Goal: Task Accomplishment & Management: Manage account settings

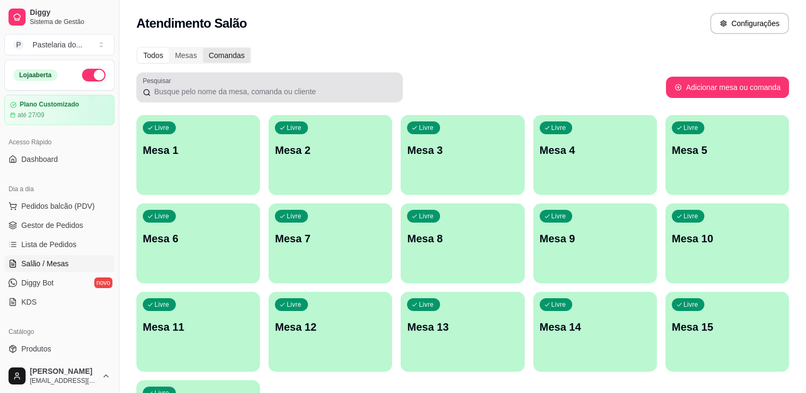
drag, startPoint x: 234, startPoint y: 82, endPoint x: 219, endPoint y: 58, distance: 28.2
click at [267, 28] on div "Atendimento Salão Configurações" at bounding box center [462, 23] width 653 height 21
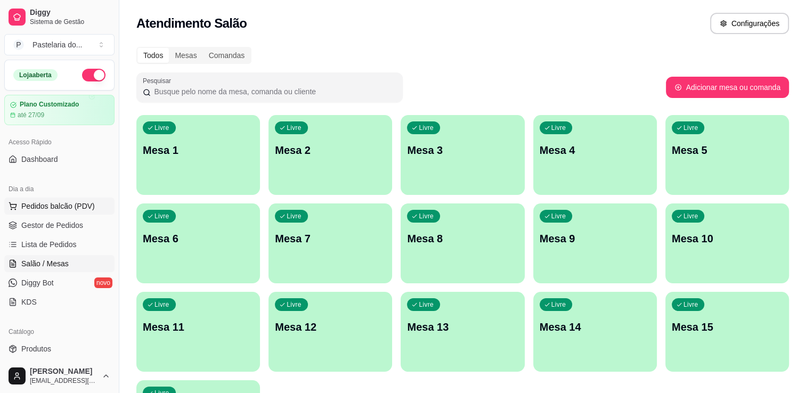
click at [77, 202] on span "Pedidos balcão (PDV)" at bounding box center [58, 206] width 74 height 11
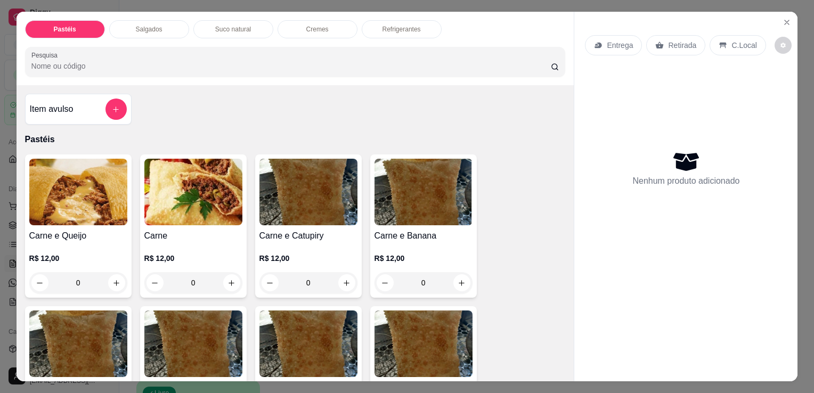
click at [68, 108] on h4 "Item avulso" at bounding box center [52, 109] width 44 height 13
click at [94, 211] on img at bounding box center [78, 192] width 98 height 67
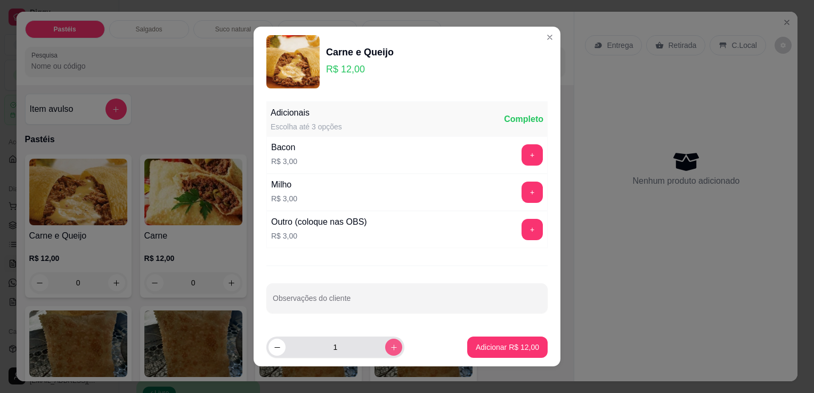
click at [390, 344] on icon "increase-product-quantity" at bounding box center [394, 348] width 8 height 8
type input "3"
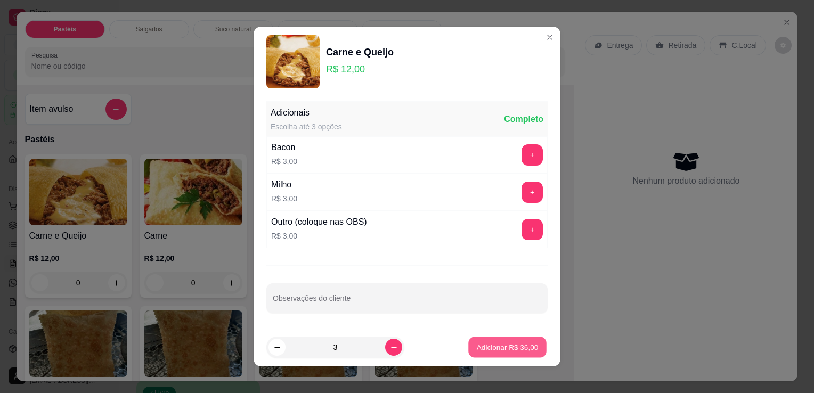
click at [485, 339] on button "Adicionar R$ 36,00" at bounding box center [507, 347] width 78 height 21
type input "3"
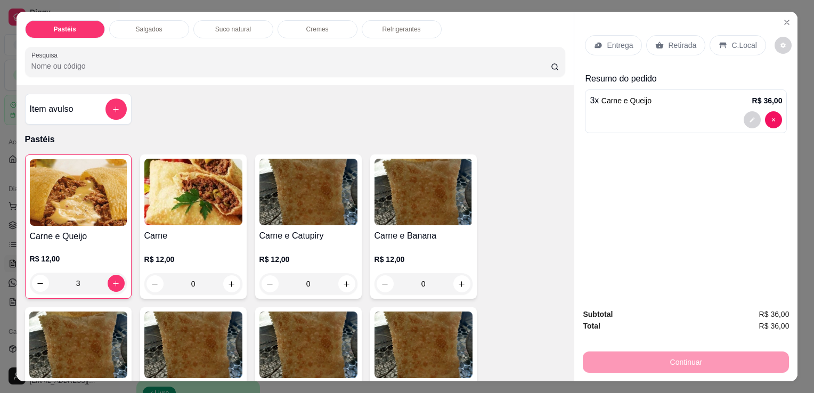
click at [657, 41] on icon at bounding box center [659, 45] width 9 height 9
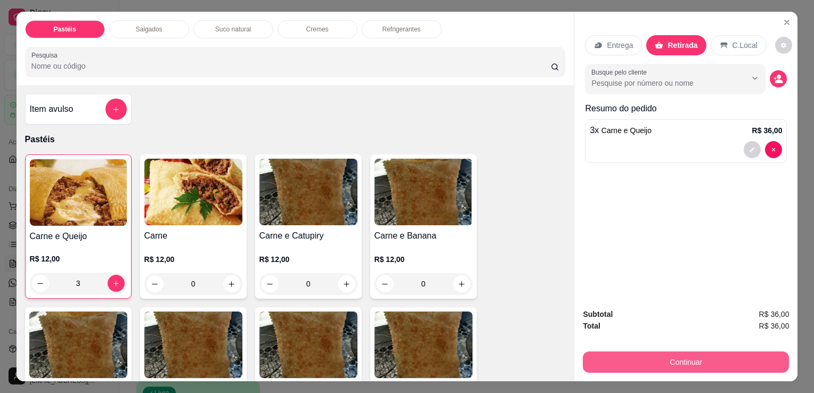
click at [656, 352] on button "Continuar" at bounding box center [686, 362] width 206 height 21
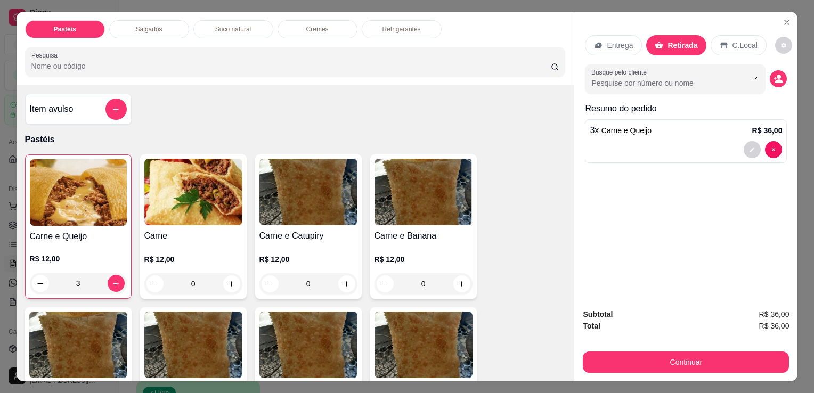
click at [731, 142] on div at bounding box center [686, 149] width 192 height 17
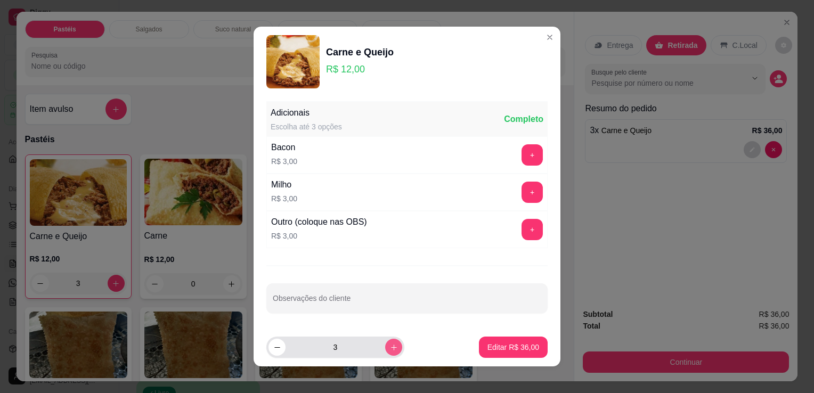
click at [390, 349] on icon "increase-product-quantity" at bounding box center [394, 348] width 8 height 8
click at [273, 348] on icon "decrease-product-quantity" at bounding box center [277, 348] width 8 height 8
type input "3"
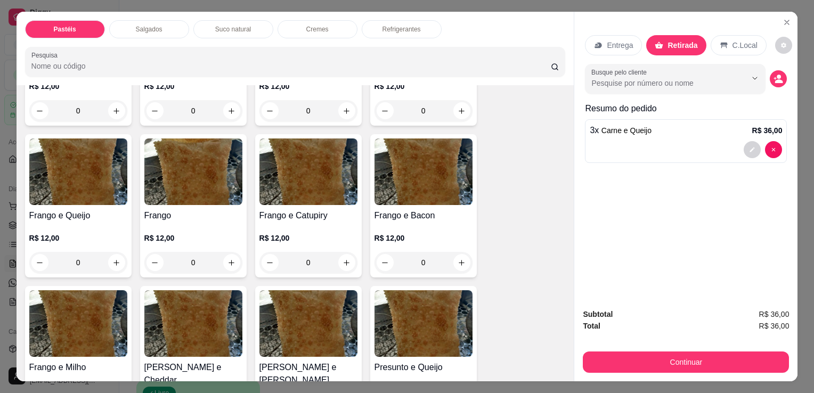
scroll to position [373, 0]
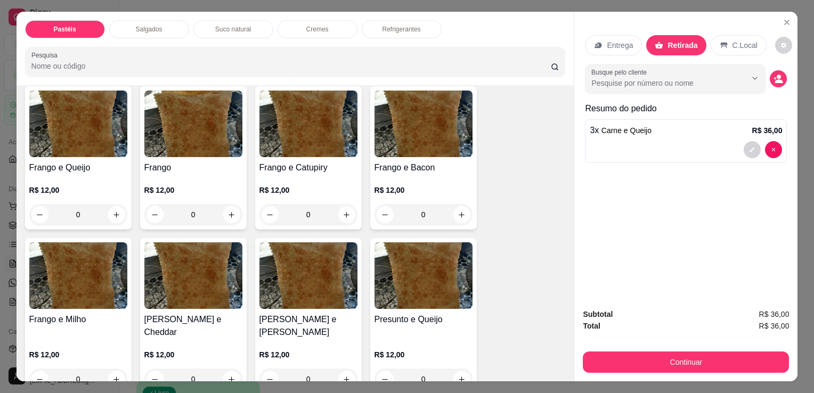
click at [345, 210] on div "0" at bounding box center [308, 214] width 98 height 21
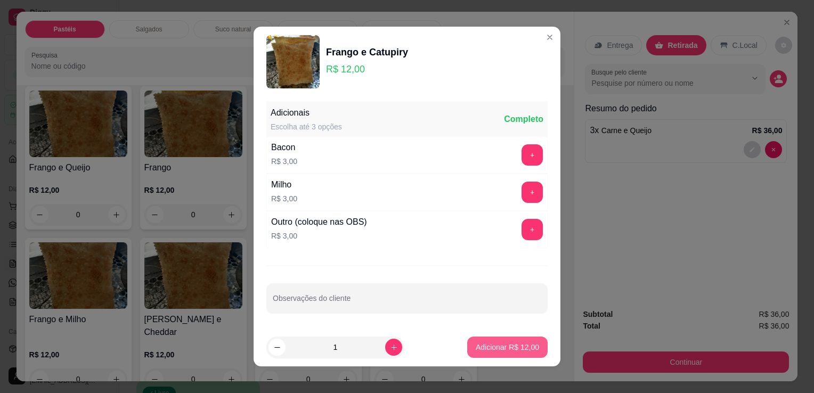
click at [506, 354] on button "Adicionar R$ 12,00" at bounding box center [507, 347] width 80 height 21
type input "1"
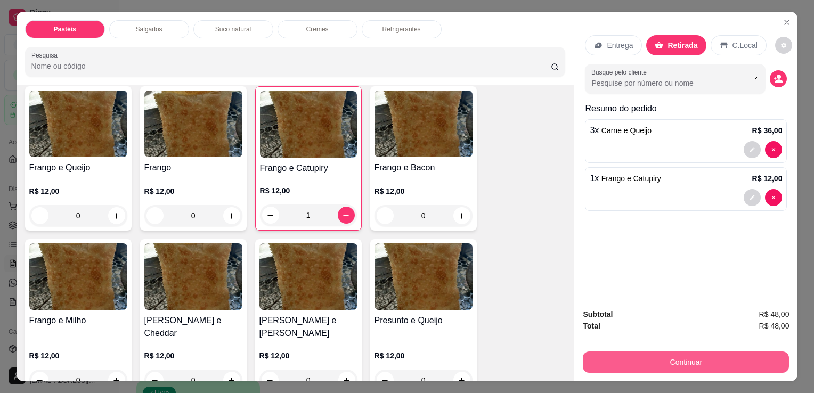
click at [667, 363] on button "Continuar" at bounding box center [686, 362] width 206 height 21
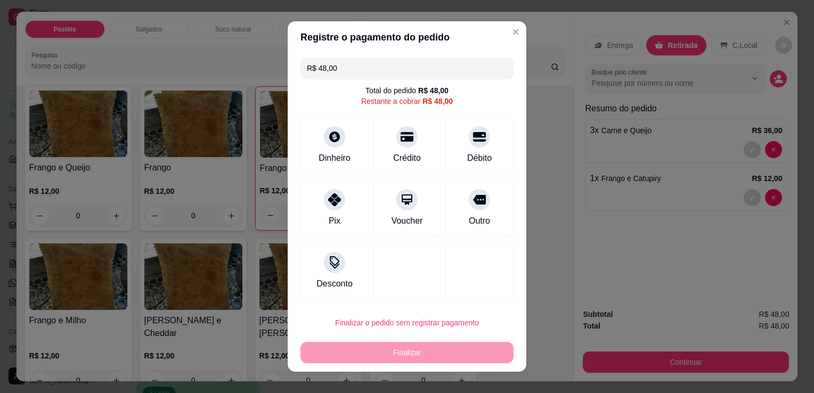
drag, startPoint x: 664, startPoint y: 347, endPoint x: 460, endPoint y: 144, distance: 287.8
click at [460, 144] on div "Débito" at bounding box center [479, 143] width 75 height 62
type input "R$ 0,00"
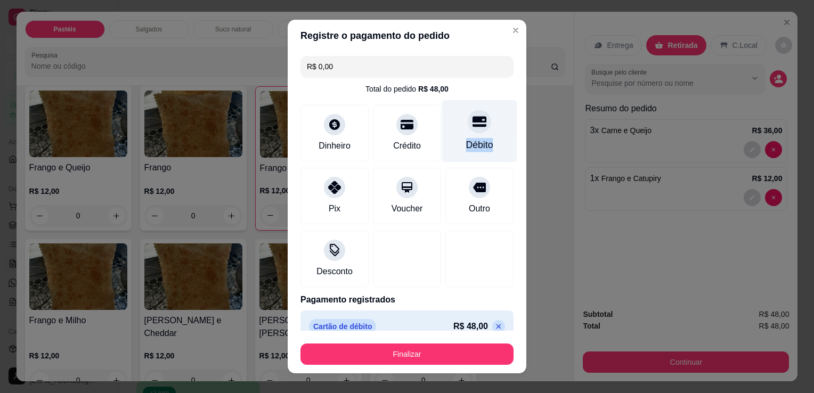
click at [466, 144] on div "Débito" at bounding box center [479, 145] width 27 height 14
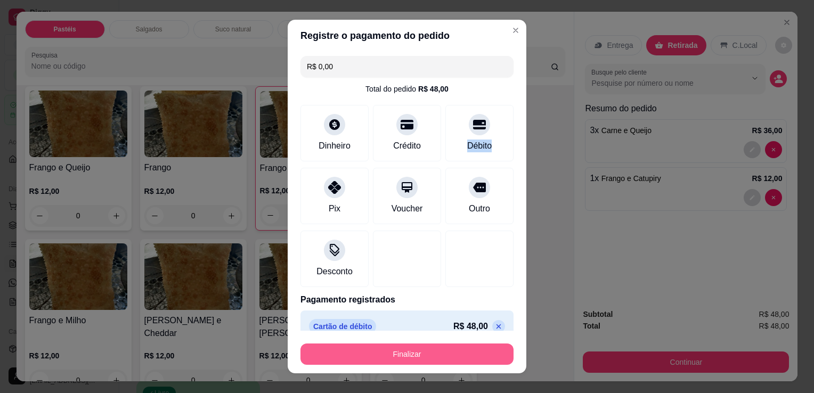
click at [376, 360] on button "Finalizar" at bounding box center [406, 354] width 213 height 21
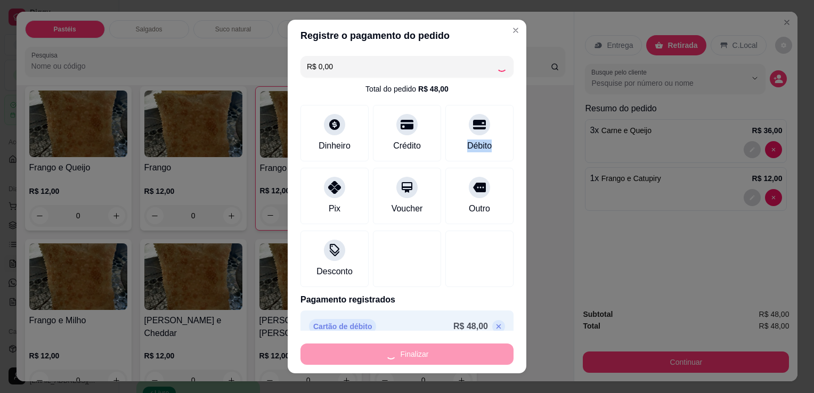
type input "0"
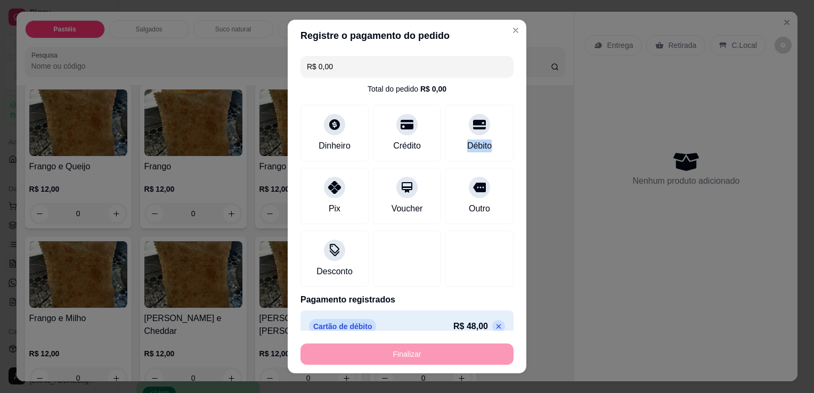
type input "-R$ 48,00"
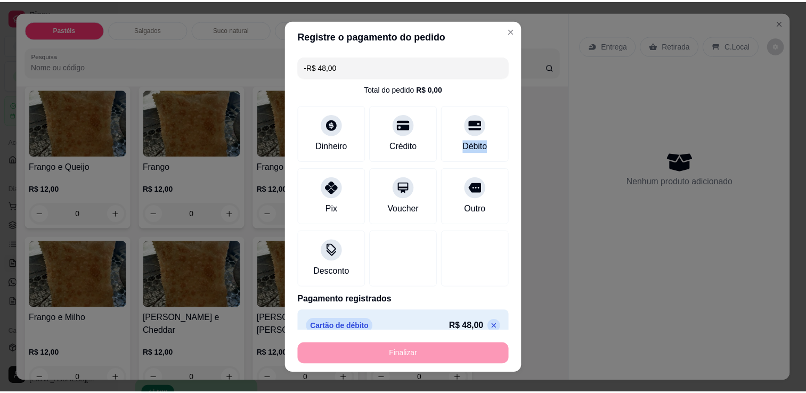
scroll to position [372, 0]
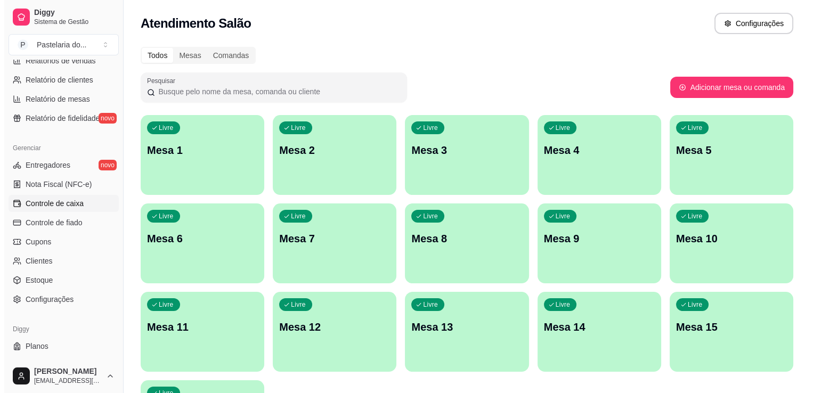
scroll to position [373, 0]
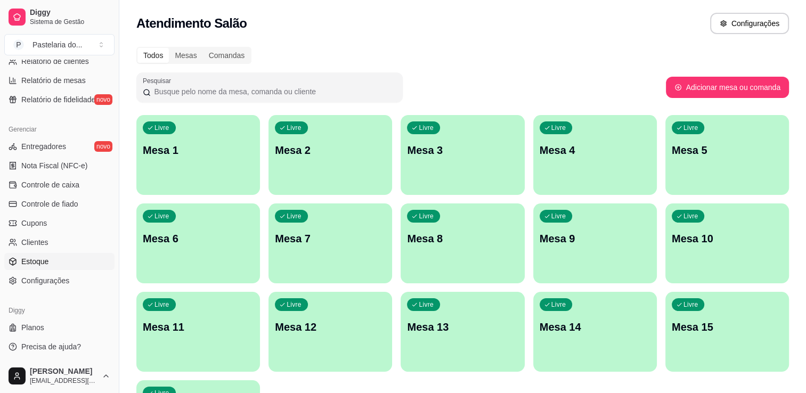
click at [36, 259] on span "Estoque" at bounding box center [34, 261] width 27 height 11
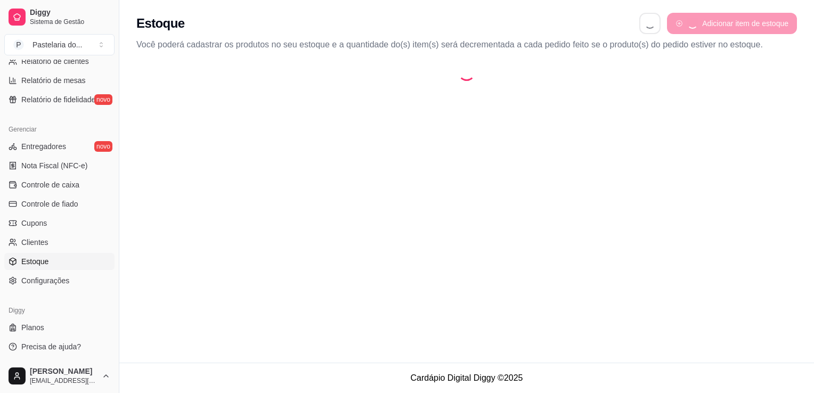
select select "QUANTITY_ORDER"
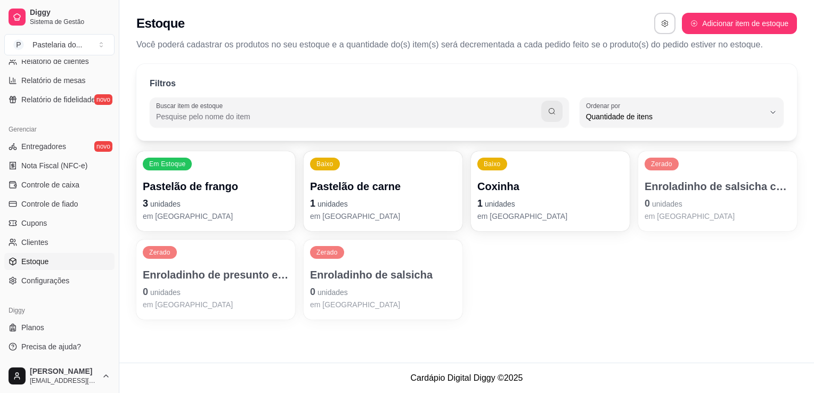
scroll to position [10, 0]
click at [183, 286] on p "0 unidades" at bounding box center [216, 291] width 146 height 15
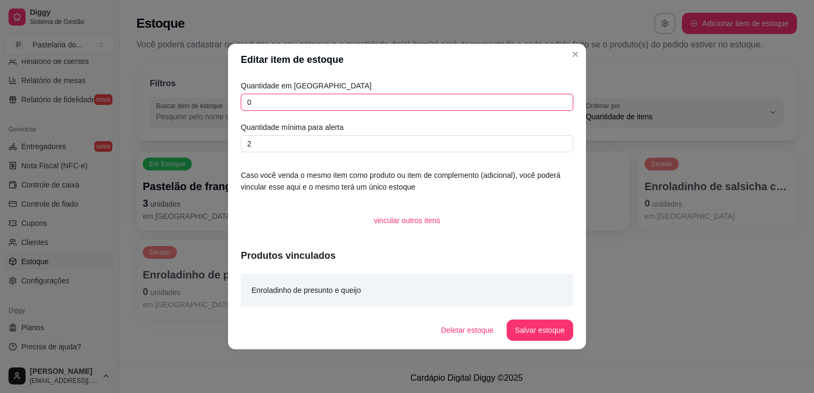
click at [276, 103] on input "0" at bounding box center [407, 102] width 332 height 17
type input "11"
click at [557, 333] on button "Salvar estoque" at bounding box center [540, 330] width 67 height 21
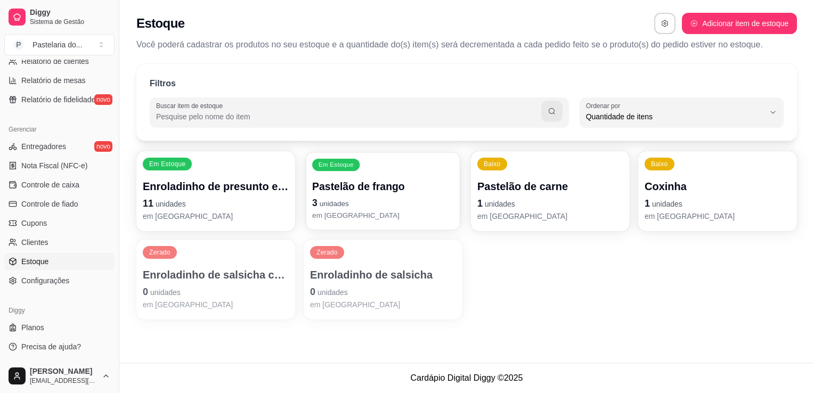
click at [337, 193] on p "Pastelão de frango" at bounding box center [383, 187] width 142 height 14
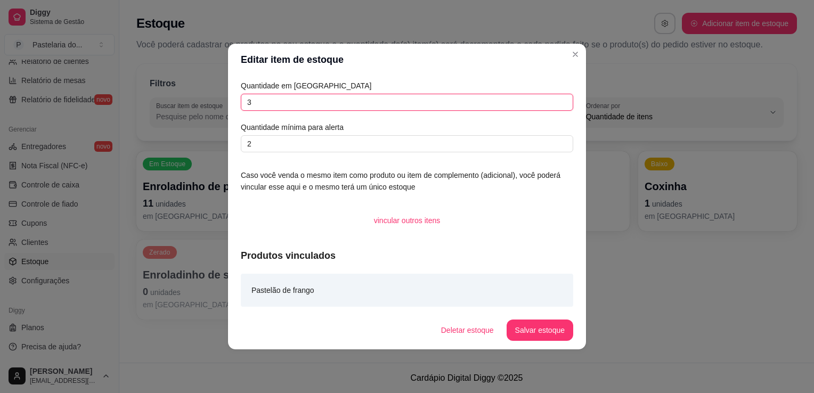
click at [335, 108] on input "3" at bounding box center [407, 102] width 332 height 17
type input "5"
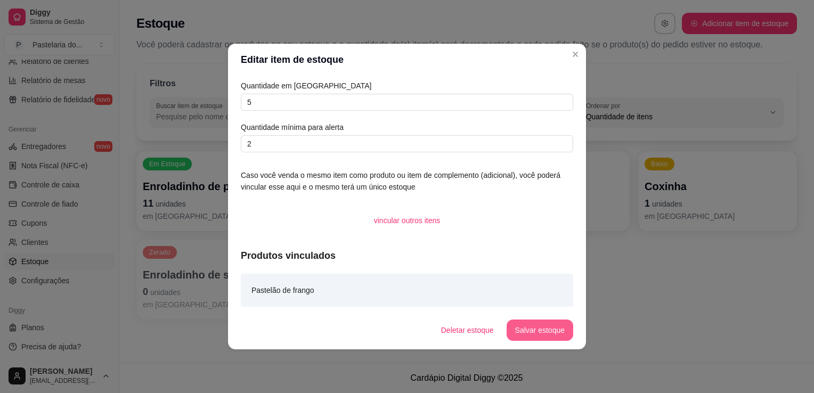
click at [556, 326] on button "Salvar estoque" at bounding box center [540, 330] width 67 height 21
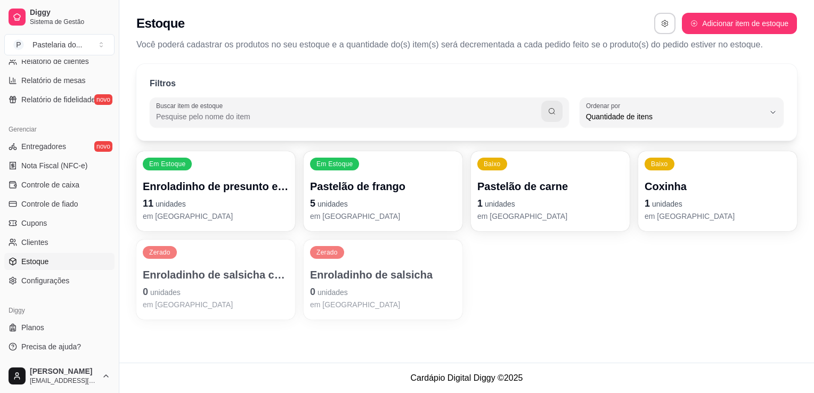
click at [686, 193] on div "Coxinha 1 unidades em [GEOGRAPHIC_DATA]" at bounding box center [718, 200] width 146 height 43
click at [686, 205] on p "1 unidades" at bounding box center [718, 203] width 146 height 15
click at [664, 198] on p "1 unidades" at bounding box center [718, 203] width 146 height 15
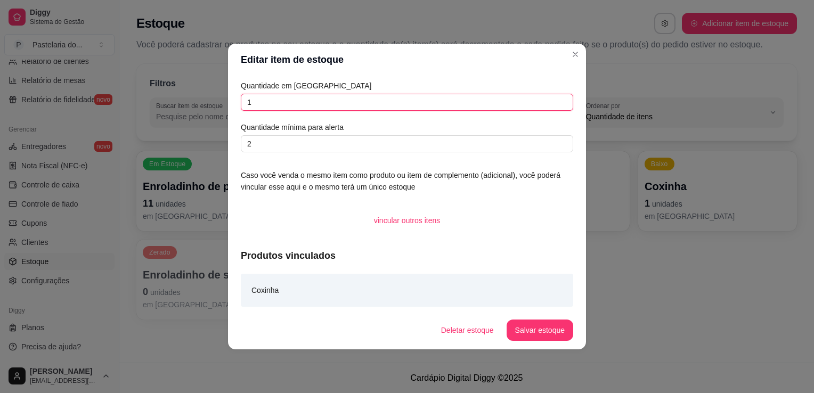
click at [484, 108] on input "1" at bounding box center [407, 102] width 332 height 17
type input "9"
click at [539, 330] on button "Salvar estoque" at bounding box center [540, 330] width 67 height 21
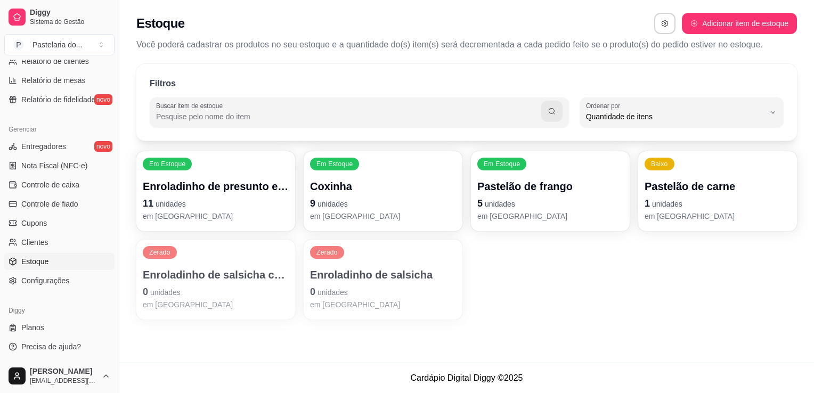
click at [646, 193] on p "Pastelão de carne" at bounding box center [718, 186] width 146 height 15
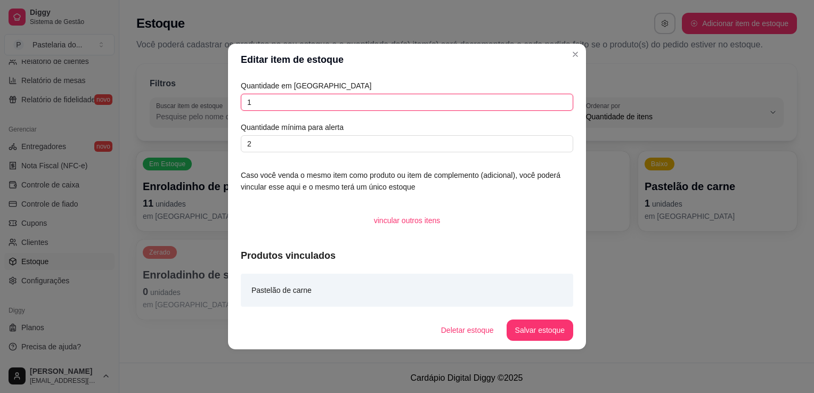
click at [392, 100] on input "1" at bounding box center [407, 102] width 332 height 17
type input "7"
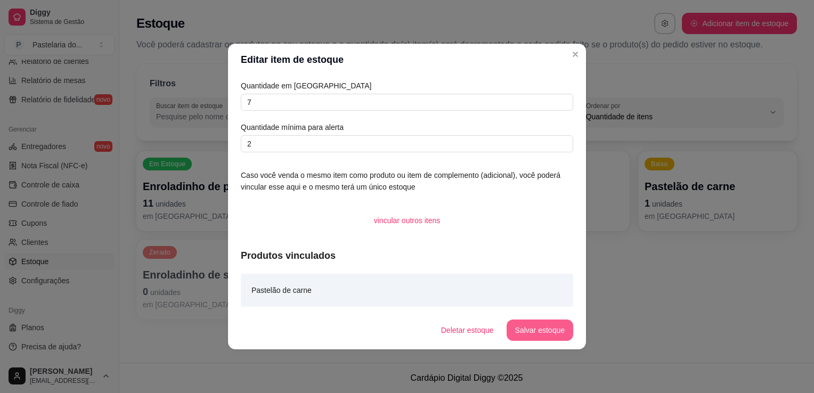
click at [550, 333] on button "Salvar estoque" at bounding box center [540, 330] width 67 height 21
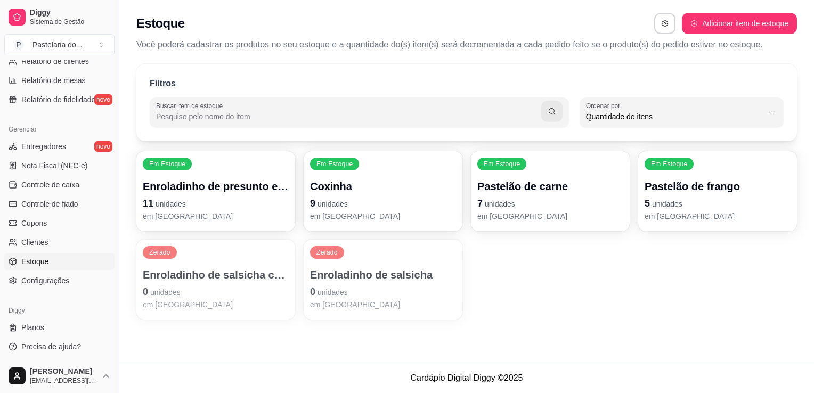
click at [159, 296] on span "unidades" at bounding box center [165, 292] width 30 height 9
click at [168, 284] on p "0 unidades" at bounding box center [216, 291] width 146 height 15
click at [189, 275] on p "Enroladinho de salsicha com queijo" at bounding box center [216, 274] width 146 height 15
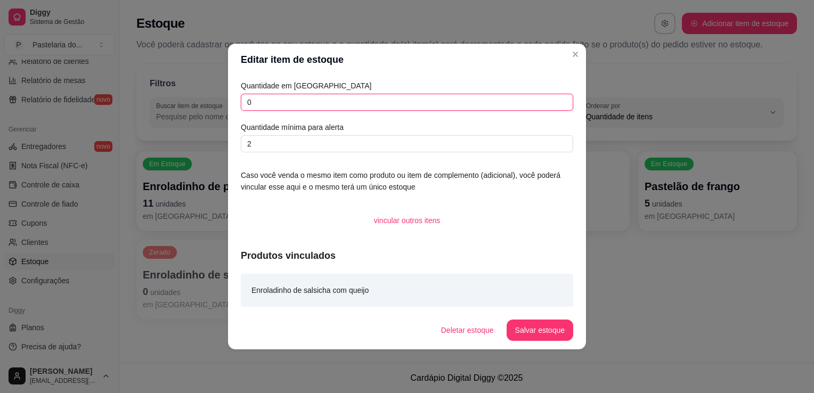
click at [307, 104] on input "0" at bounding box center [407, 102] width 332 height 17
type input "3"
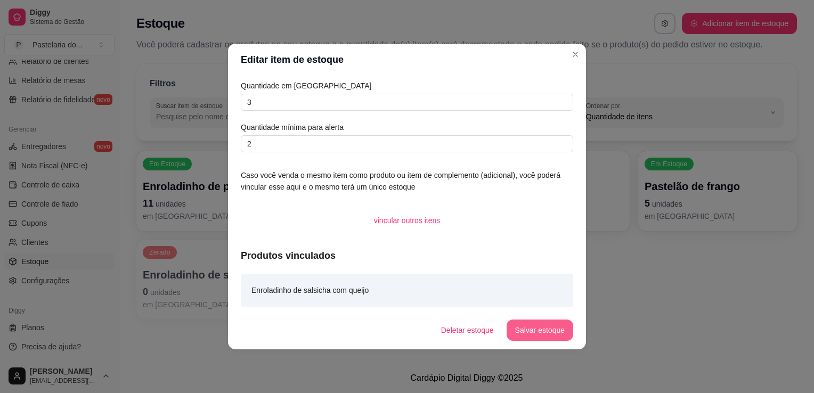
click at [549, 324] on button "Salvar estoque" at bounding box center [540, 330] width 67 height 21
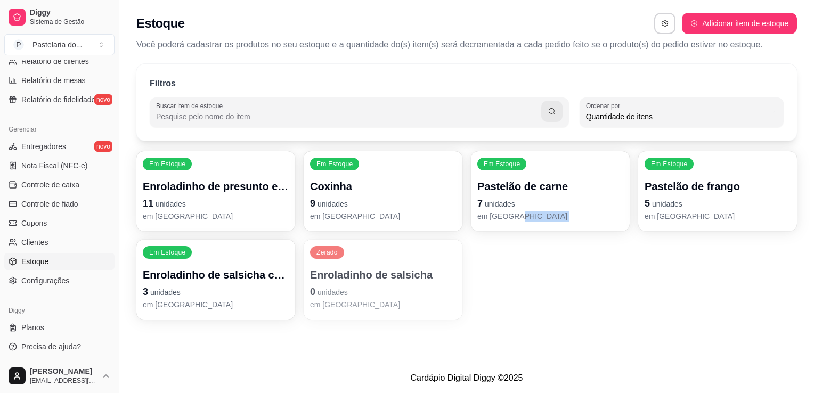
click at [609, 270] on div "Em Estoque Enroladinho de presunto e queijo 11 unidades em estoque Em Estoque C…" at bounding box center [466, 235] width 661 height 168
click at [381, 267] on p "Enroladinho de salsicha" at bounding box center [383, 274] width 146 height 15
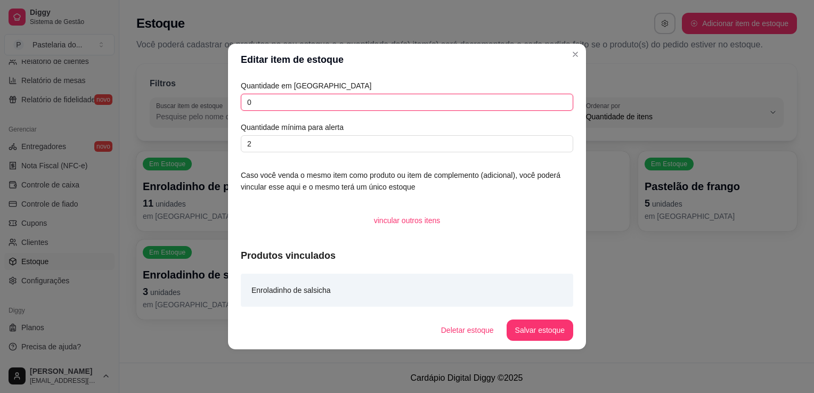
click at [272, 108] on input "0" at bounding box center [407, 102] width 332 height 17
type input "3"
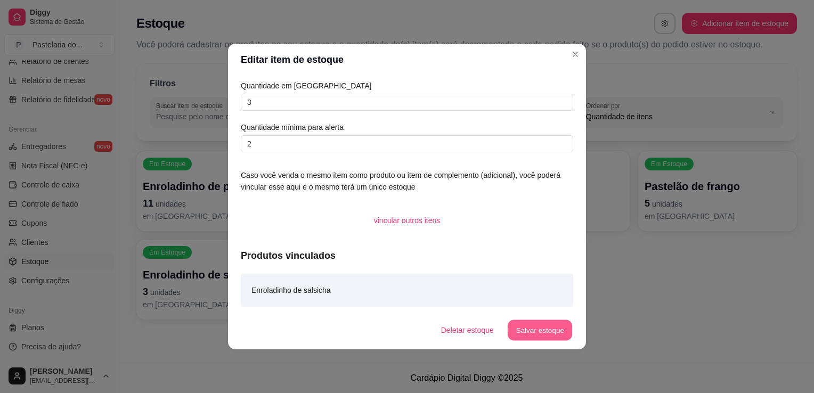
click at [557, 335] on button "Salvar estoque" at bounding box center [539, 330] width 65 height 21
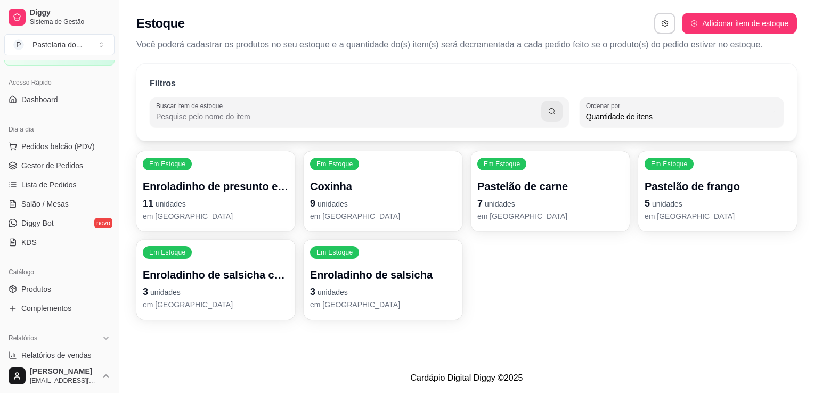
scroll to position [0, 0]
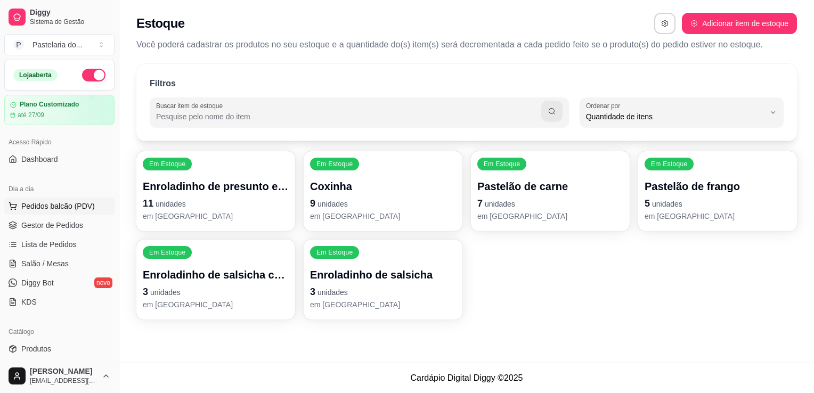
click at [80, 208] on span "Pedidos balcão (PDV)" at bounding box center [58, 206] width 74 height 11
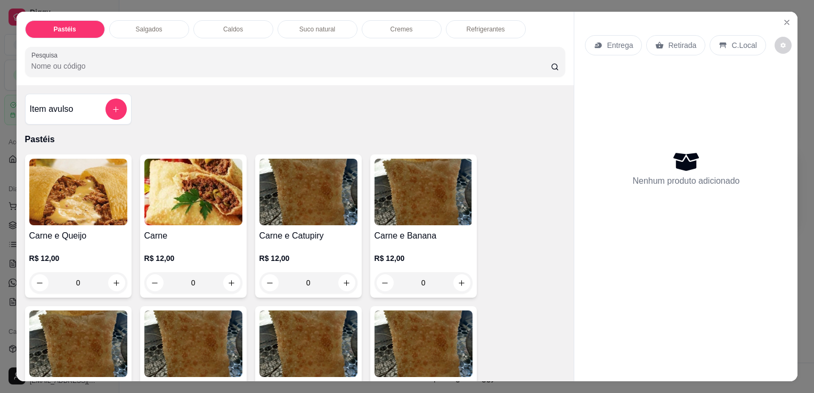
click at [115, 284] on div "0" at bounding box center [78, 282] width 98 height 21
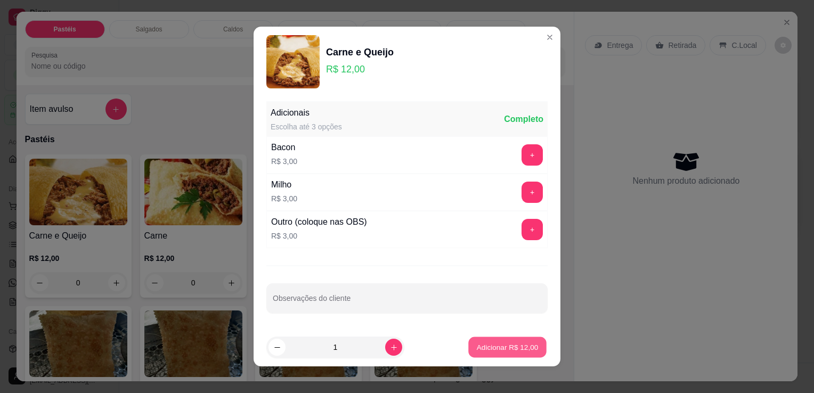
click at [504, 344] on p "Adicionar R$ 12,00" at bounding box center [508, 347] width 62 height 10
type input "1"
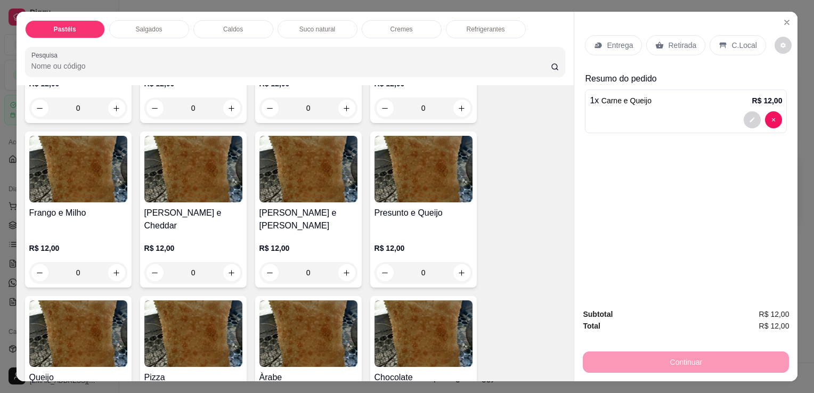
scroll to position [693, 0]
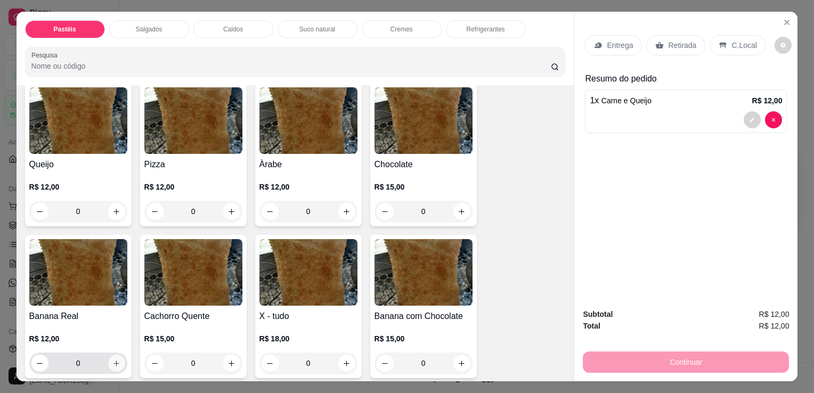
click at [117, 355] on button "increase-product-quantity" at bounding box center [116, 363] width 17 height 17
type input "1"
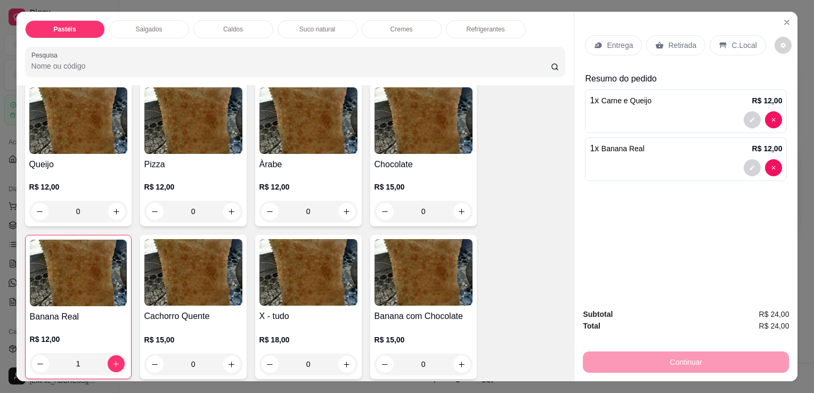
click at [322, 25] on p "Suco natural" at bounding box center [317, 29] width 36 height 9
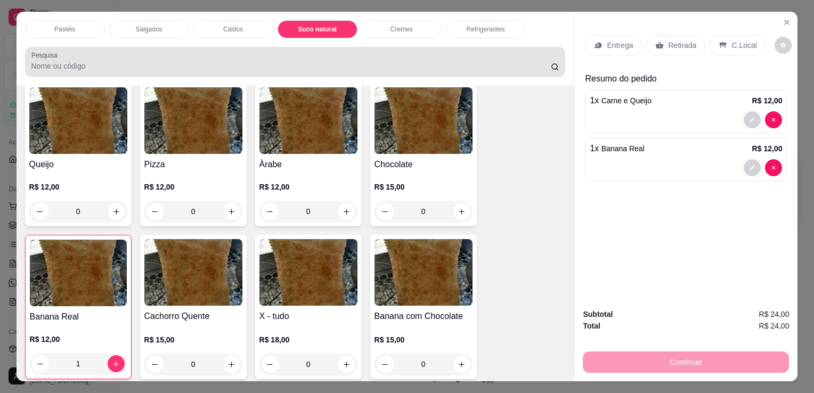
scroll to position [26, 0]
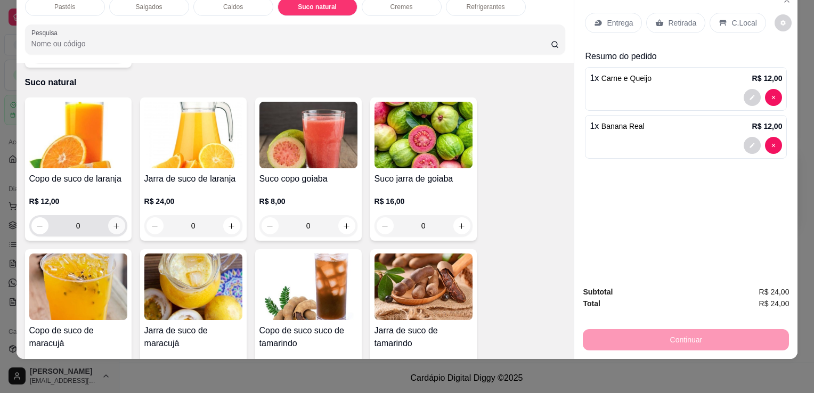
click at [112, 222] on icon "increase-product-quantity" at bounding box center [116, 226] width 8 height 8
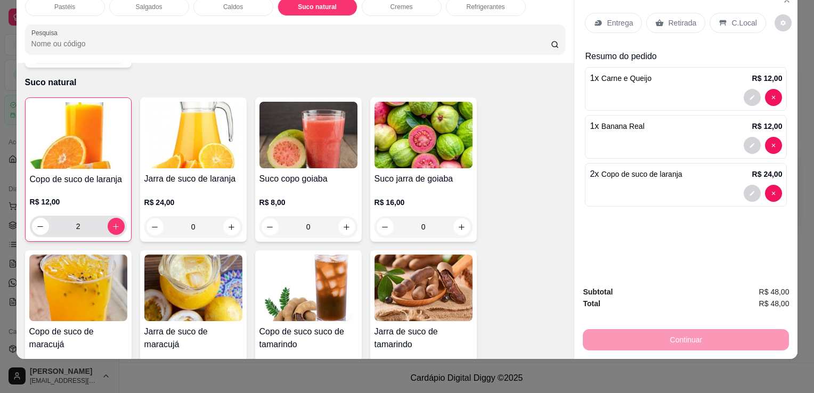
click at [40, 223] on icon "decrease-product-quantity" at bounding box center [40, 227] width 8 height 8
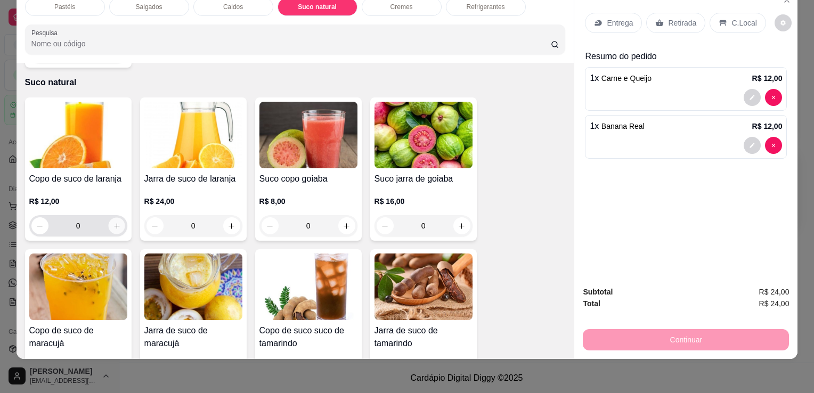
click at [117, 218] on button "increase-product-quantity" at bounding box center [116, 226] width 17 height 17
type input "1"
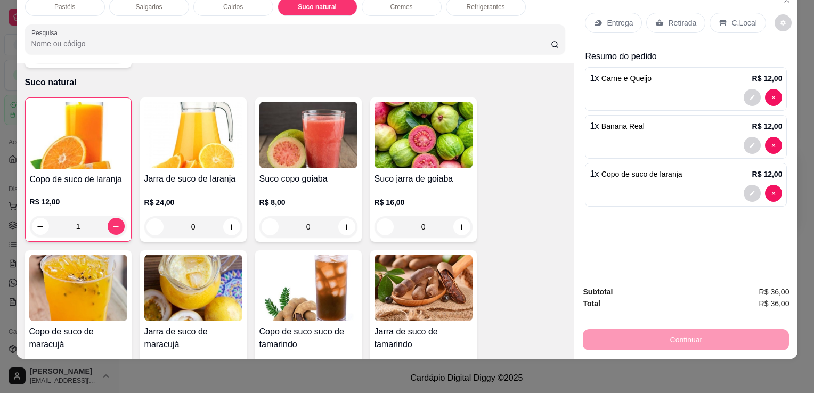
click at [470, 3] on p "Refrigerantes" at bounding box center [486, 7] width 38 height 9
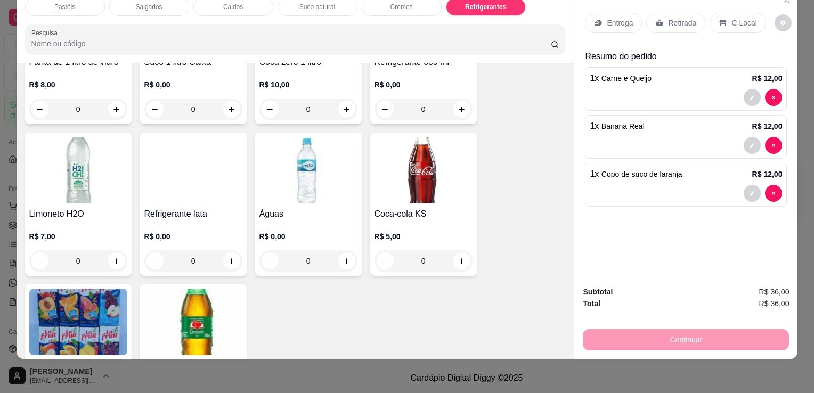
scroll to position [3215, 0]
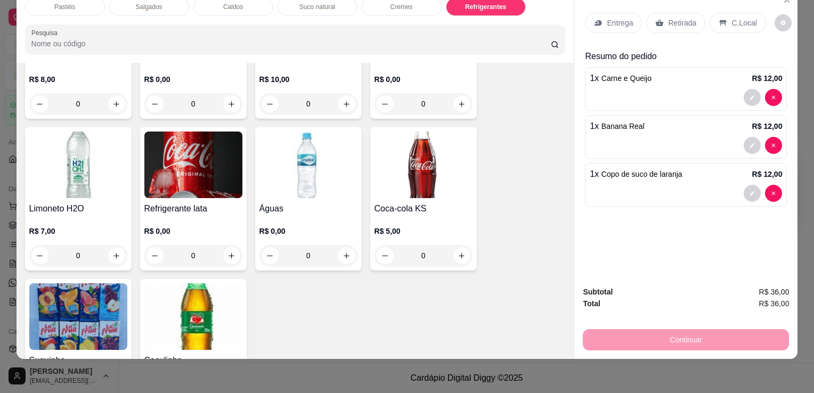
click at [394, 202] on h4 "Coca-cola KS" at bounding box center [423, 208] width 98 height 13
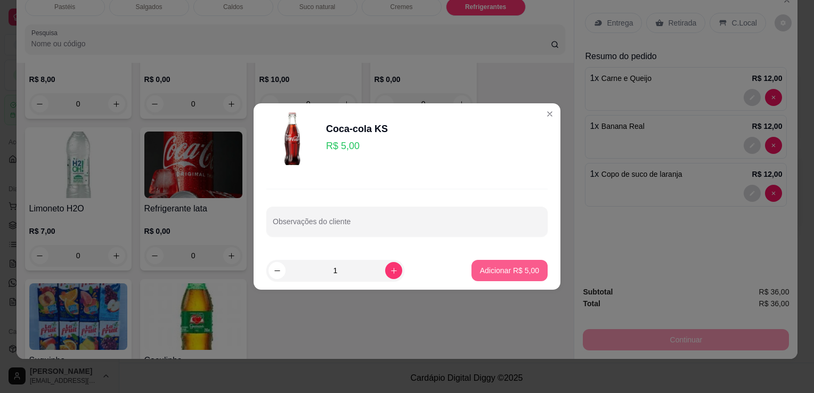
click at [501, 275] on p "Adicionar R$ 5,00" at bounding box center [509, 270] width 59 height 11
click at [501, 275] on div "Coca-cola 2 litros R$ 13,00 0 Guaraná 2 litros R$ 10,00 0 Coca-cola 1 litro pet…" at bounding box center [295, 47] width 541 height 751
type input "1"
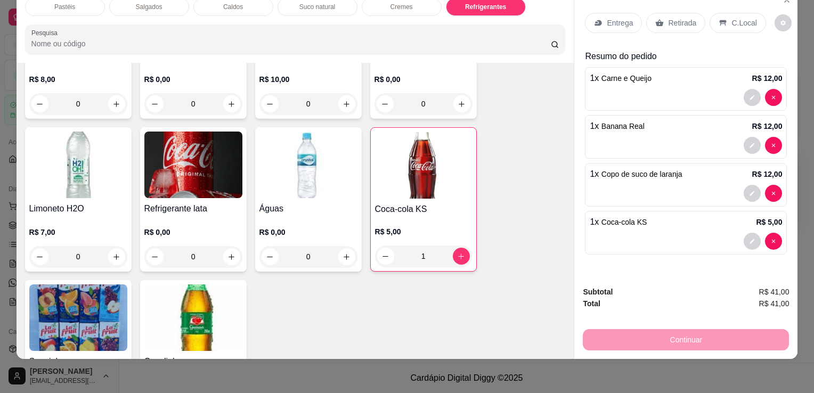
click at [657, 19] on icon at bounding box center [659, 23] width 9 height 9
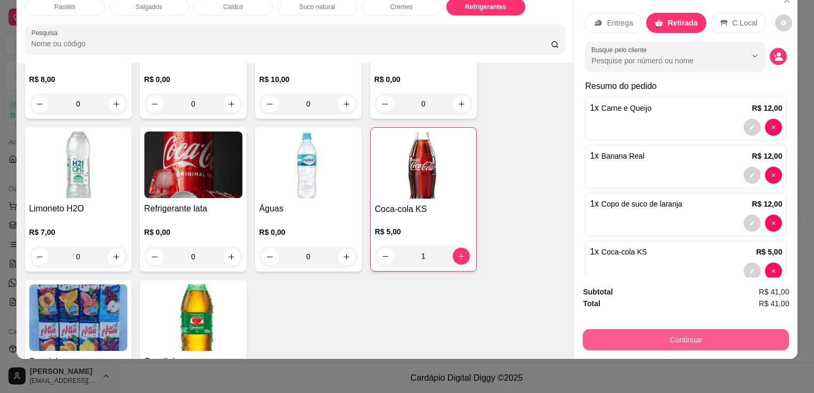
click at [658, 330] on button "Continuar" at bounding box center [686, 339] width 206 height 21
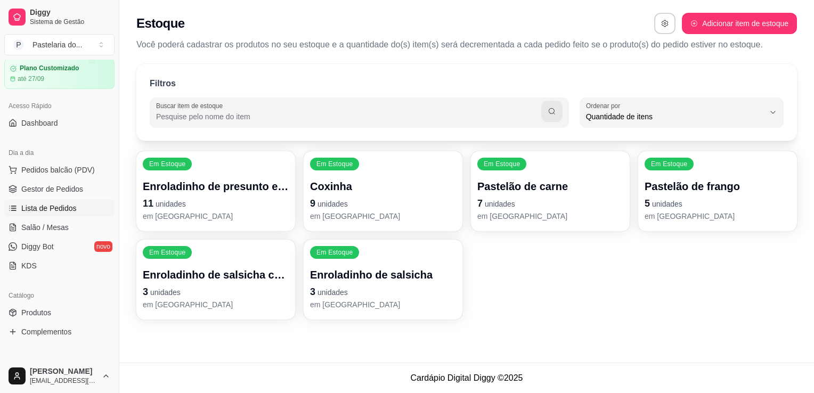
scroll to position [107, 0]
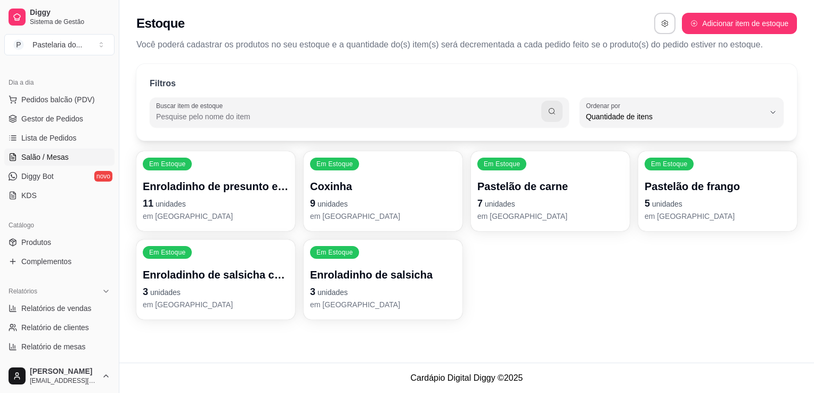
click at [54, 154] on span "Salão / Mesas" at bounding box center [44, 157] width 47 height 11
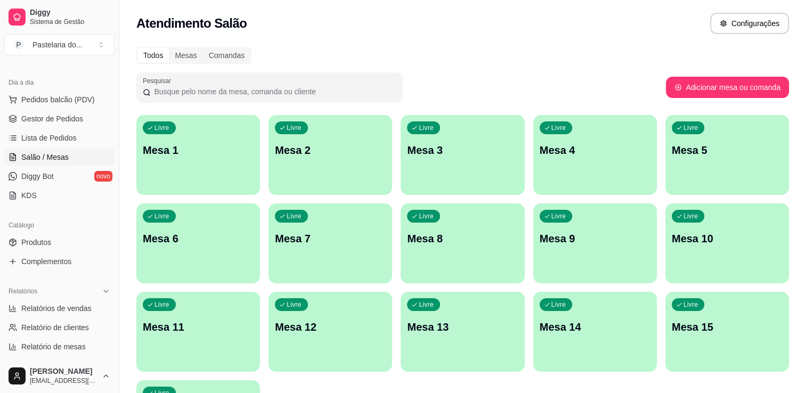
click at [573, 153] on p "Mesa 4" at bounding box center [595, 150] width 111 height 15
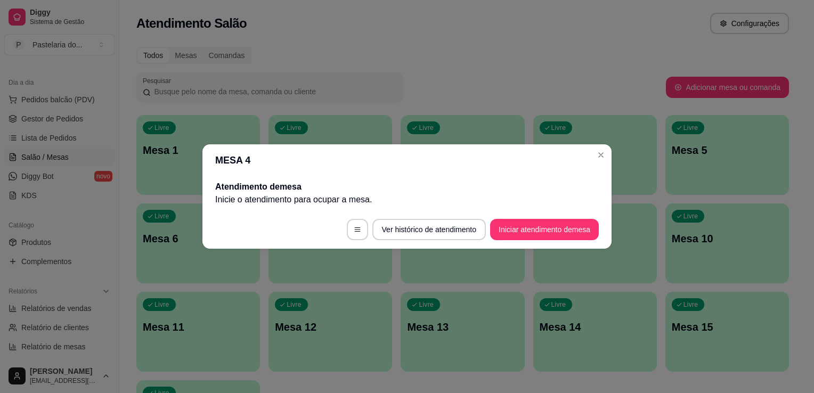
click at [573, 232] on button "Iniciar atendimento de mesa" at bounding box center [544, 229] width 109 height 21
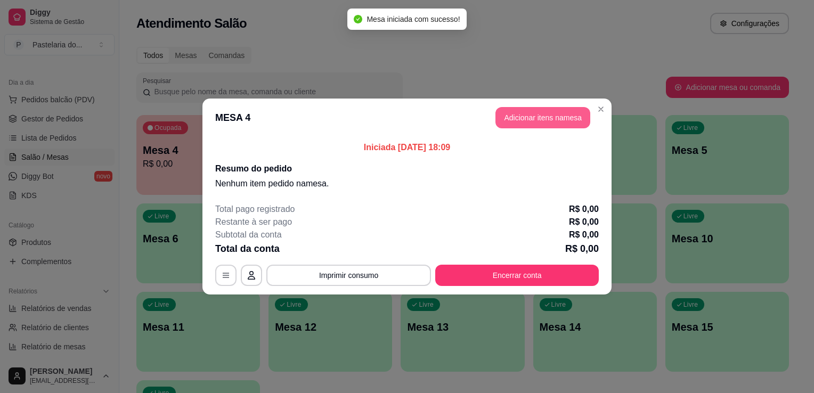
click at [540, 118] on button "Adicionar itens na mesa" at bounding box center [542, 117] width 95 height 21
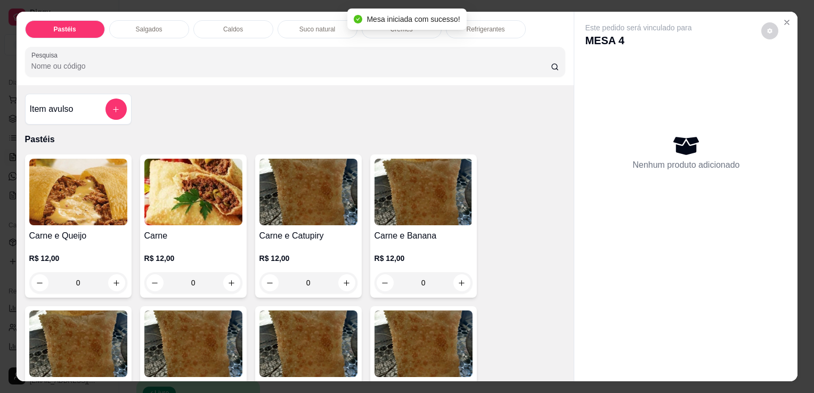
click at [116, 277] on div "0" at bounding box center [78, 282] width 98 height 21
click at [109, 280] on div "0" at bounding box center [78, 282] width 98 height 21
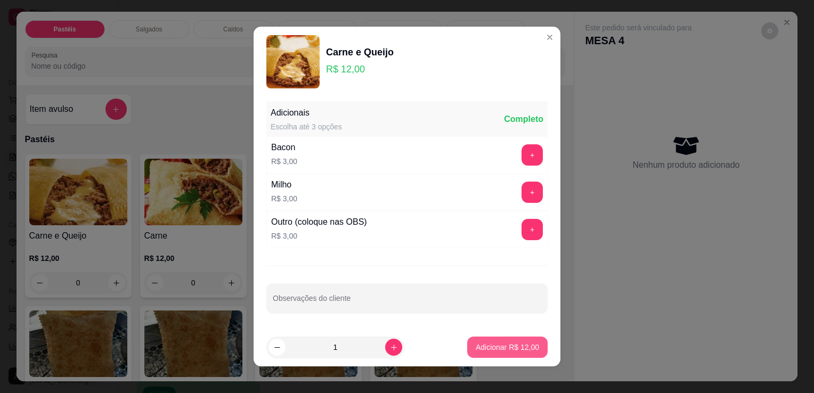
click at [476, 343] on p "Adicionar R$ 12,00" at bounding box center [507, 347] width 63 height 11
type input "1"
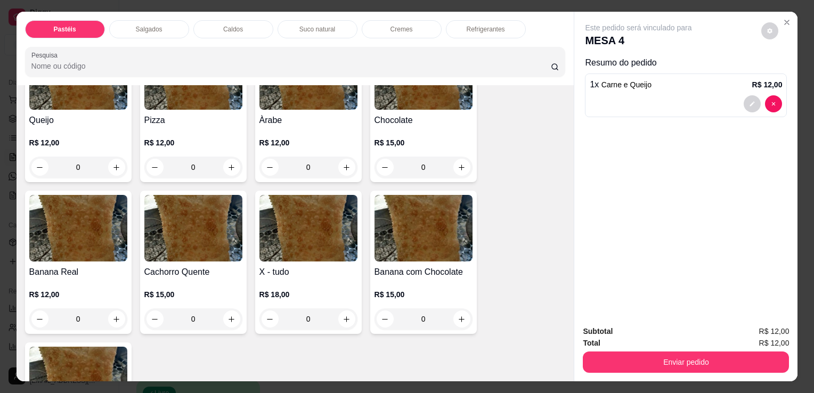
scroll to position [799, 0]
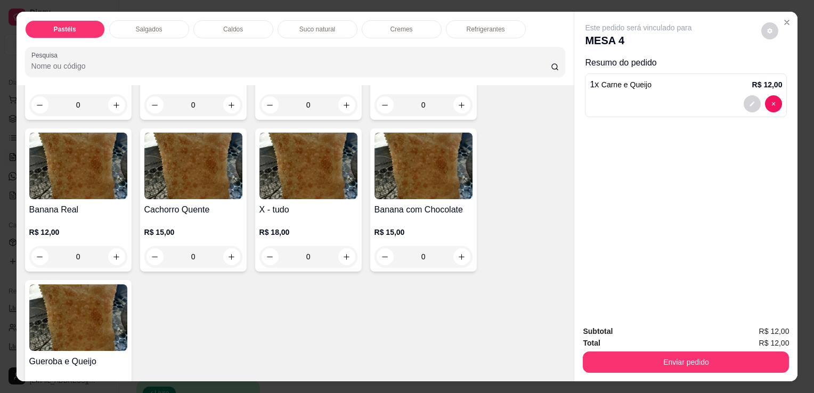
click at [123, 246] on div "0" at bounding box center [78, 256] width 98 height 21
click at [113, 254] on icon "increase-product-quantity" at bounding box center [115, 256] width 5 height 5
type input "1"
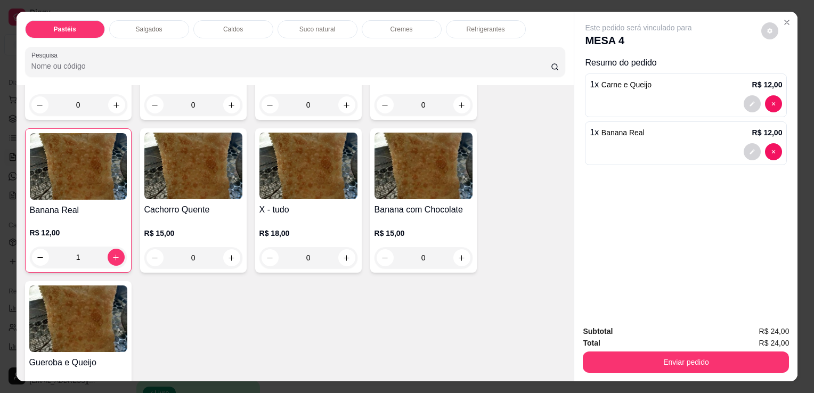
click at [294, 27] on div "Suco natural" at bounding box center [318, 29] width 80 height 18
click at [294, 51] on div at bounding box center [295, 61] width 528 height 21
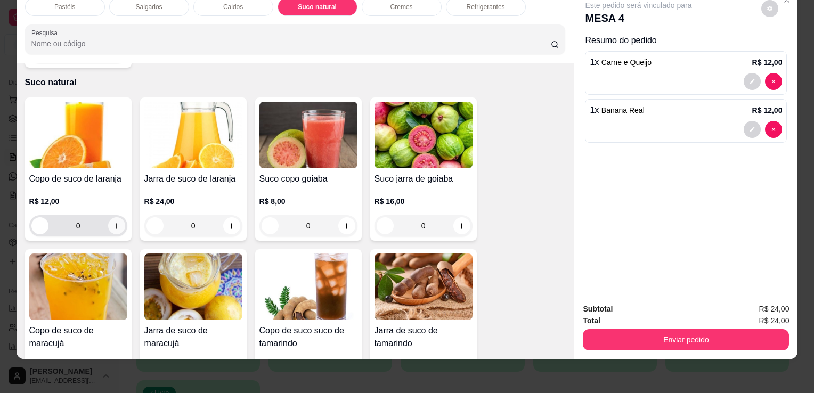
click at [112, 222] on icon "increase-product-quantity" at bounding box center [116, 226] width 8 height 8
type input "1"
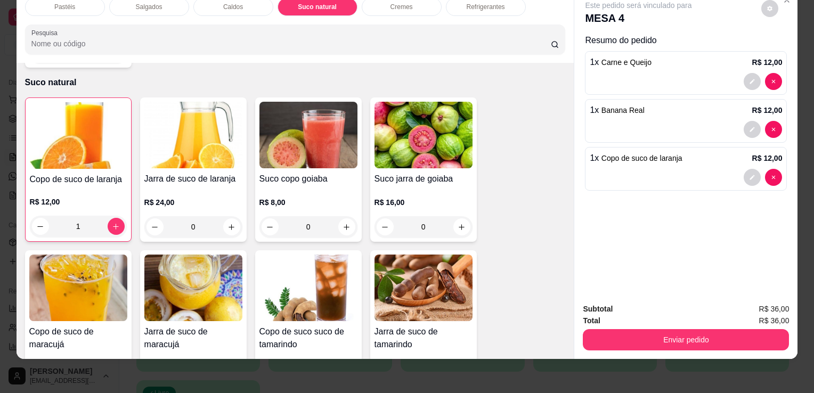
click at [460, 3] on div "Refrigerantes" at bounding box center [486, 7] width 80 height 18
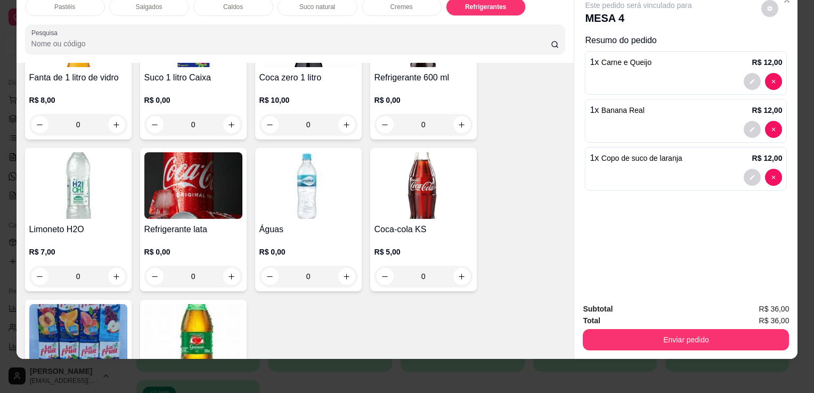
scroll to position [3273, 0]
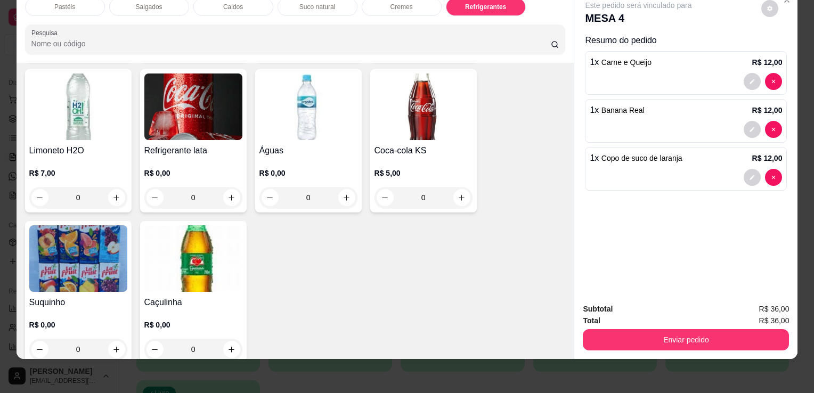
click at [417, 97] on img at bounding box center [423, 107] width 98 height 67
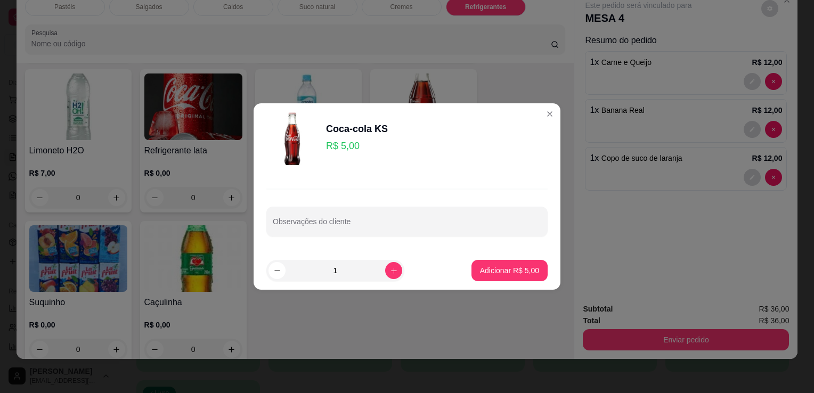
click at [500, 273] on p "Adicionar R$ 5,00" at bounding box center [509, 270] width 59 height 11
type input "1"
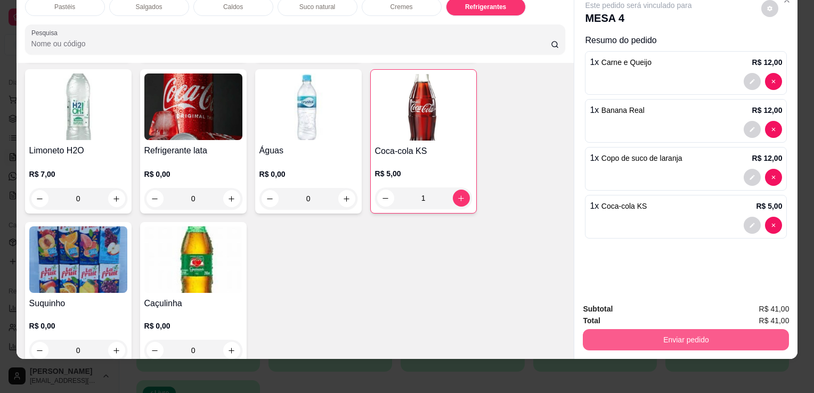
click at [637, 332] on button "Enviar pedido" at bounding box center [686, 339] width 206 height 21
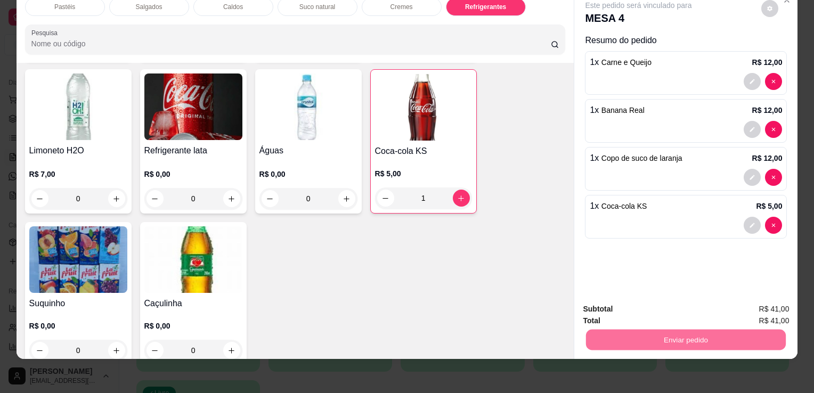
click at [661, 307] on button "Não registrar e enviar pedido" at bounding box center [651, 306] width 111 height 20
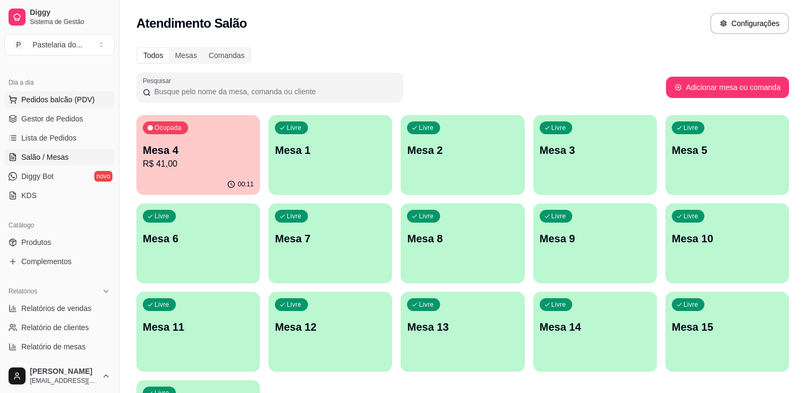
click at [55, 94] on span "Pedidos balcão (PDV)" at bounding box center [58, 99] width 74 height 11
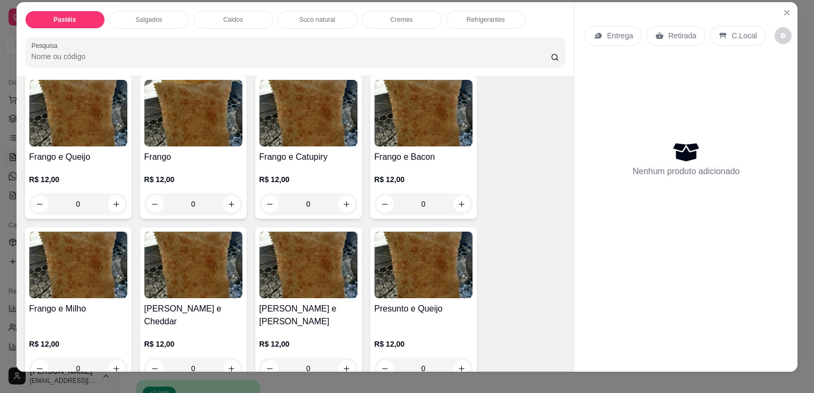
scroll to position [26, 0]
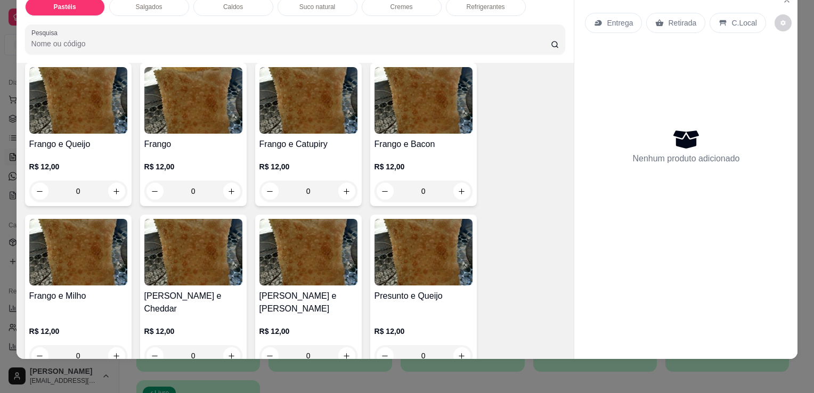
click at [327, 271] on img at bounding box center [308, 252] width 98 height 67
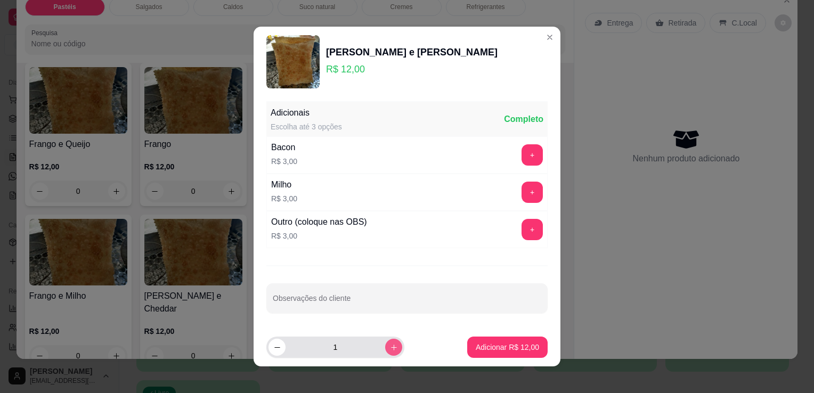
click at [385, 353] on button "increase-product-quantity" at bounding box center [393, 347] width 17 height 17
click at [278, 348] on button "decrease-product-quantity" at bounding box center [276, 347] width 17 height 17
type input "3"
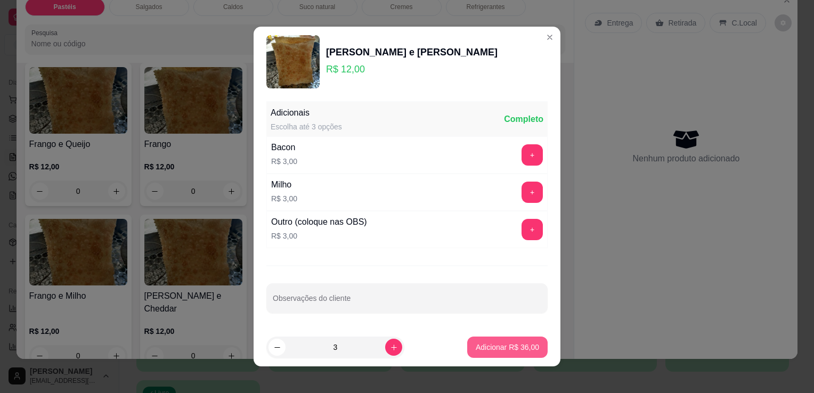
click at [482, 346] on p "Adicionar R$ 36,00" at bounding box center [507, 347] width 63 height 11
type input "3"
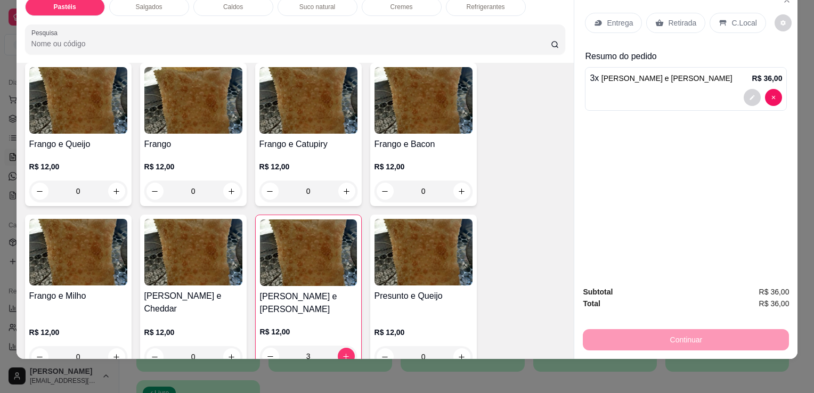
click at [668, 18] on p "Retirada" at bounding box center [682, 23] width 28 height 11
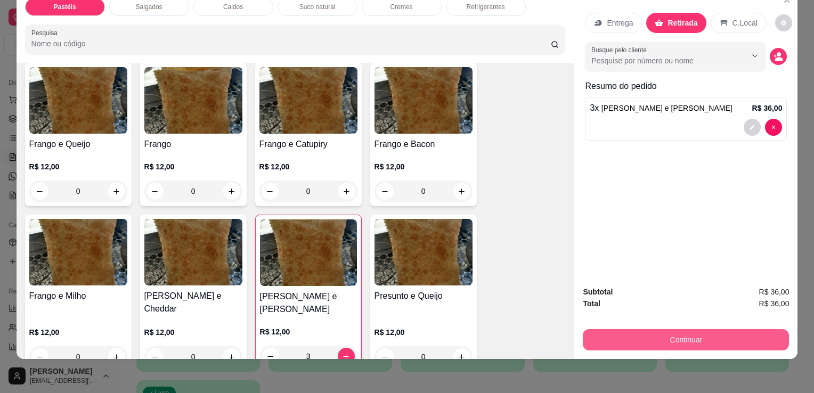
click at [633, 333] on button "Continuar" at bounding box center [686, 339] width 206 height 21
click at [633, 333] on button "Continuar" at bounding box center [686, 339] width 200 height 21
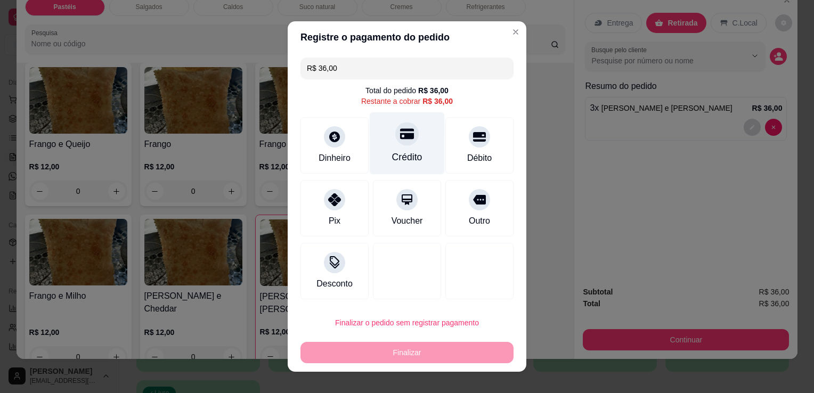
click at [399, 152] on div "Crédito" at bounding box center [407, 157] width 30 height 14
type input "R$ 0,00"
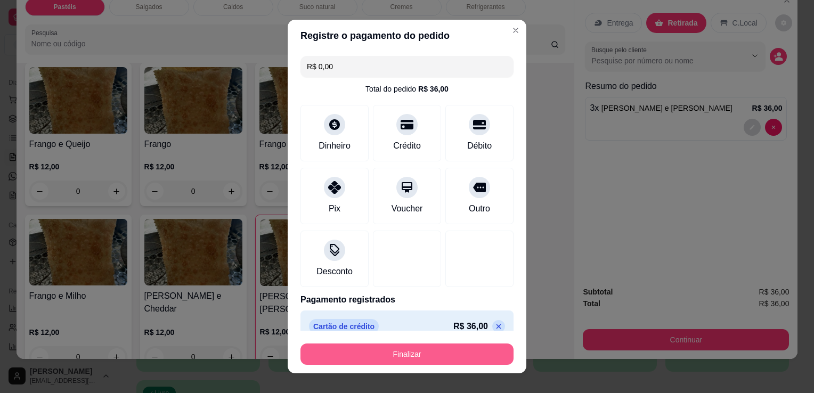
click at [433, 363] on button "Finalizar" at bounding box center [406, 354] width 213 height 21
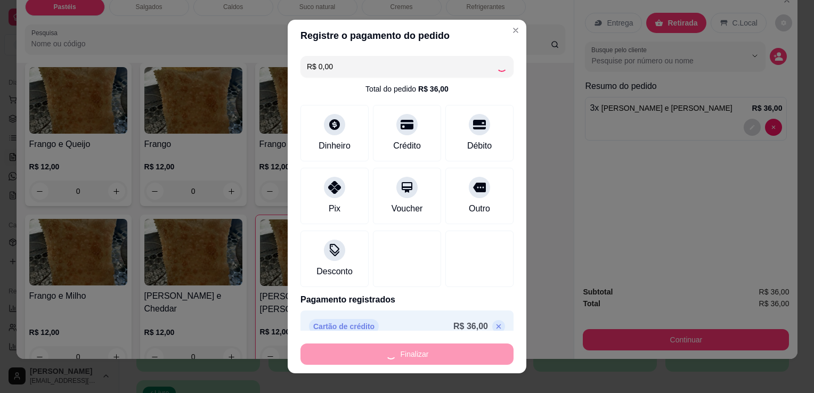
type input "0"
type input "-R$ 36,00"
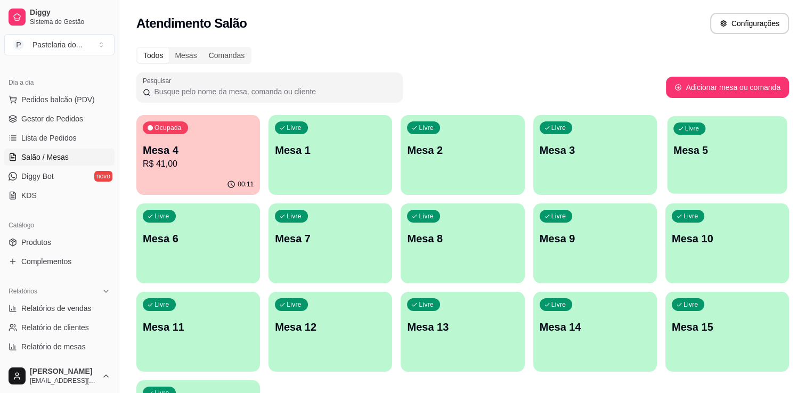
click at [754, 139] on div "Livre Mesa 5" at bounding box center [727, 148] width 120 height 65
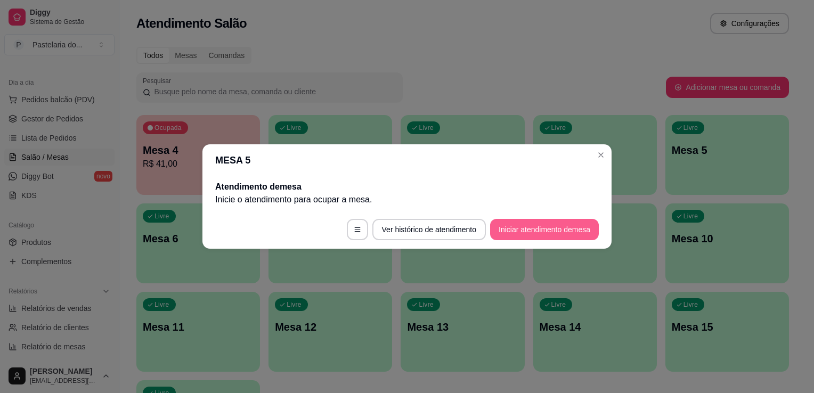
click at [547, 229] on button "Iniciar atendimento de mesa" at bounding box center [544, 229] width 109 height 21
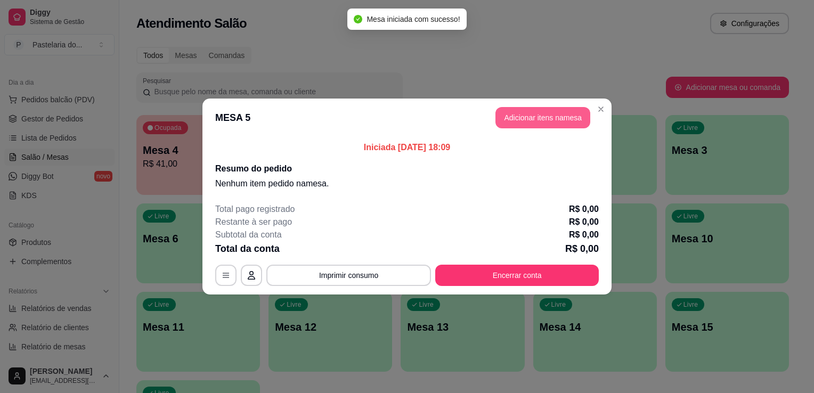
click at [511, 123] on button "Adicionar itens na mesa" at bounding box center [542, 117] width 95 height 21
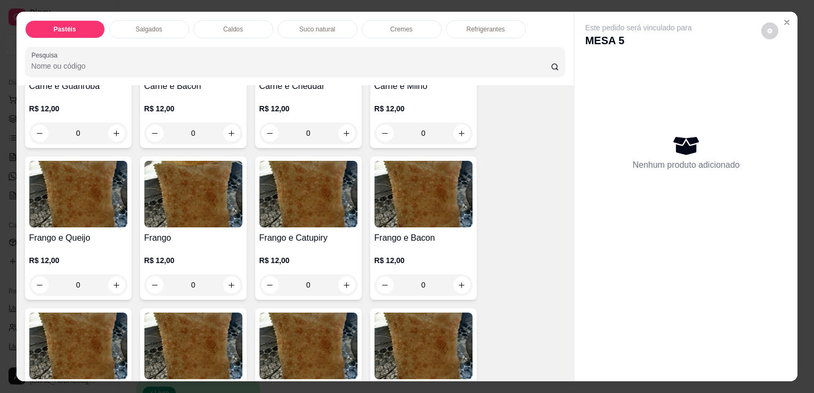
scroll to position [320, 0]
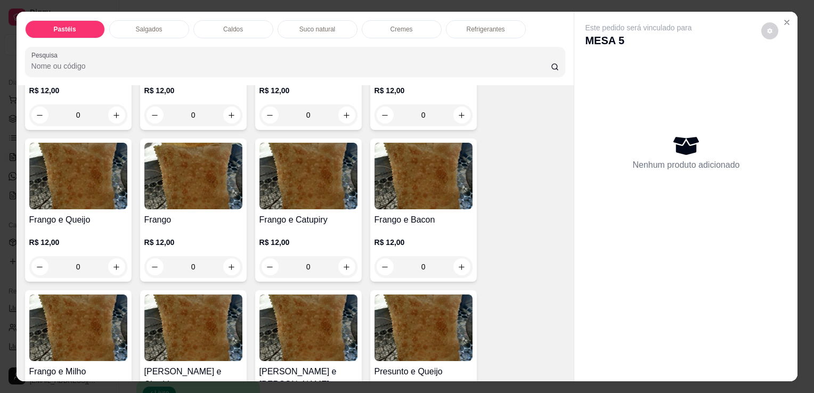
click at [109, 261] on div "0" at bounding box center [78, 266] width 98 height 21
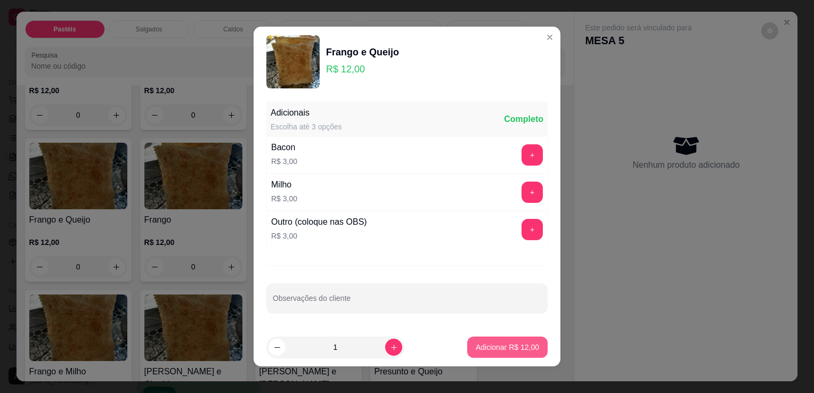
click at [492, 345] on p "Adicionar R$ 12,00" at bounding box center [507, 347] width 63 height 11
click at [492, 345] on div "Carne e Queijo R$ 12,00 0 Carne R$ 12,00 0 Carne e Catupiry R$ 12,00 0 Carne e …" at bounding box center [295, 368] width 541 height 1067
type input "1"
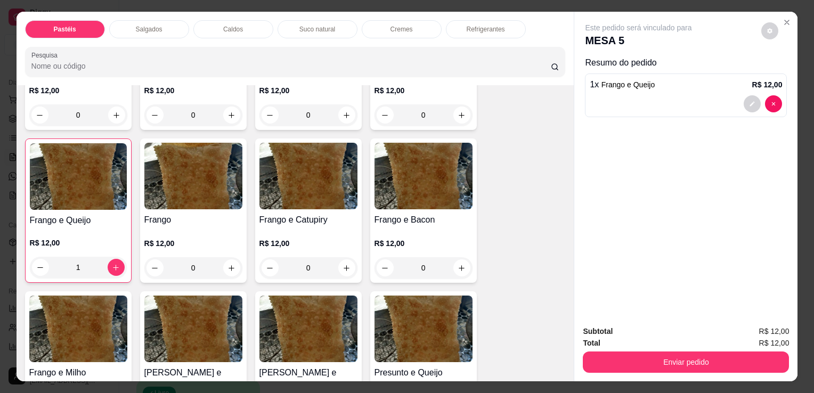
drag, startPoint x: 492, startPoint y: 345, endPoint x: 531, endPoint y: 253, distance: 99.8
click at [531, 254] on div "Carne e Queijo R$ 12,00 0 Carne R$ 12,00 0 Carne e Catupiry R$ 12,00 0 Carne e …" at bounding box center [295, 369] width 541 height 1068
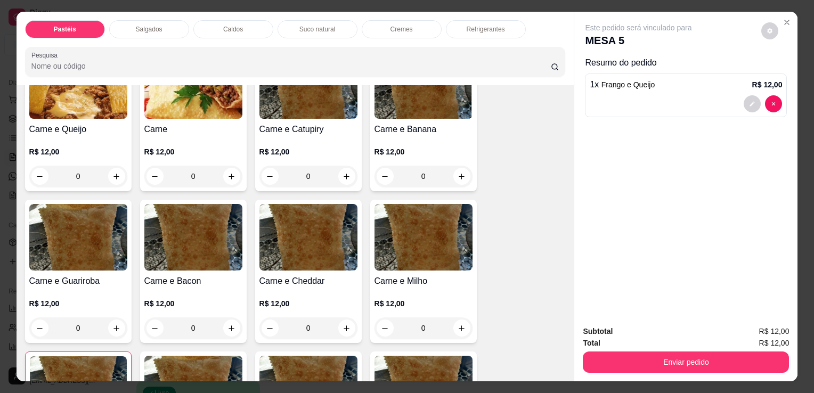
scroll to position [0, 0]
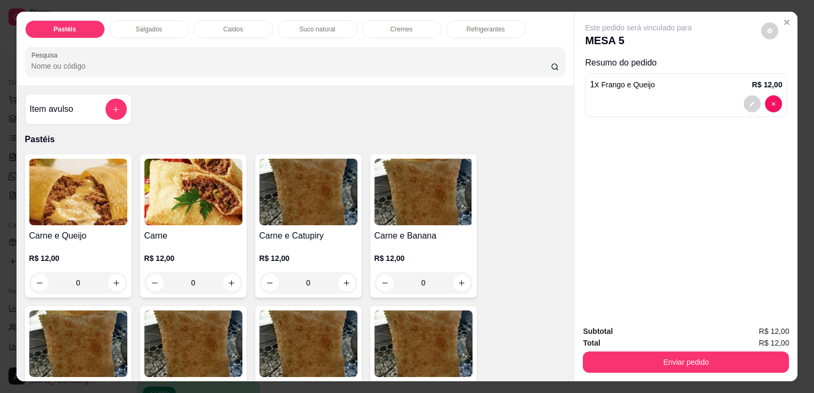
click at [112, 260] on div "R$ 12,00 0" at bounding box center [78, 273] width 98 height 40
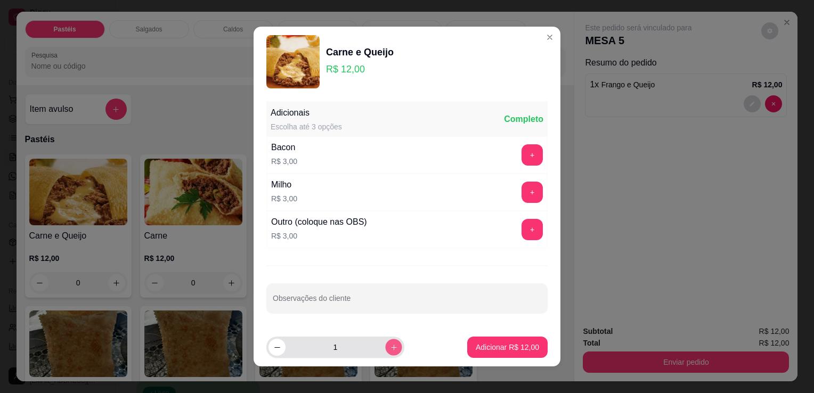
click at [385, 351] on button "increase-product-quantity" at bounding box center [393, 347] width 17 height 17
click at [386, 348] on button "increase-product-quantity" at bounding box center [393, 347] width 17 height 17
type input "3"
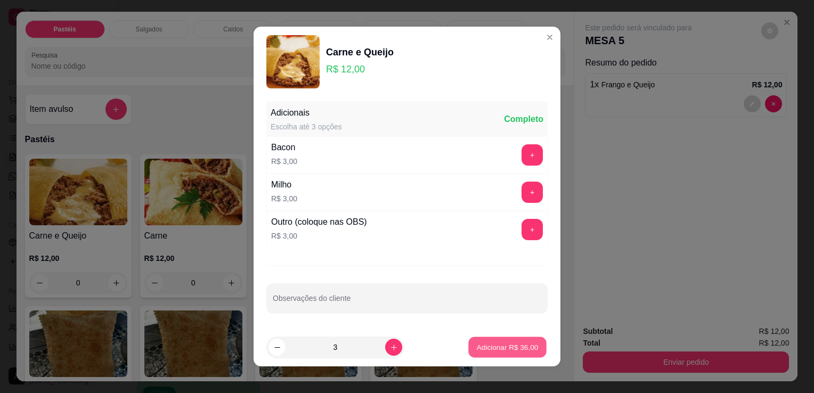
click at [477, 351] on p "Adicionar R$ 36,00" at bounding box center [508, 347] width 62 height 10
type input "3"
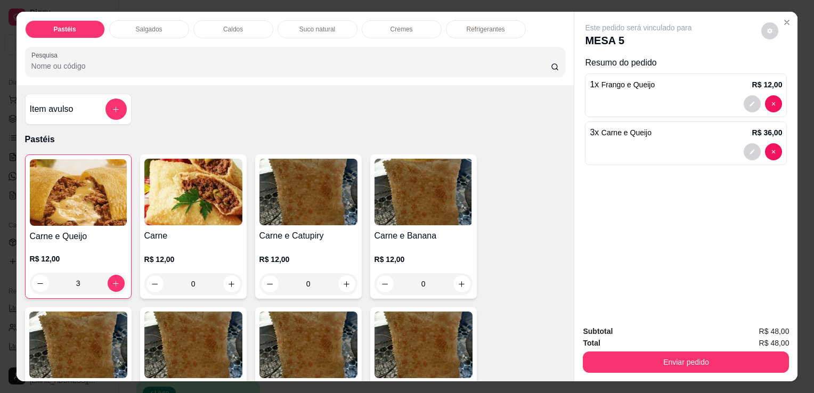
click at [96, 197] on img at bounding box center [78, 192] width 97 height 67
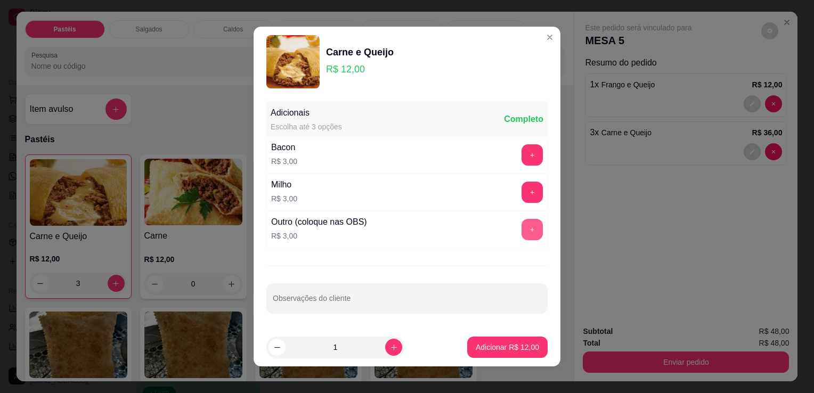
click at [522, 238] on button "+" at bounding box center [532, 229] width 21 height 21
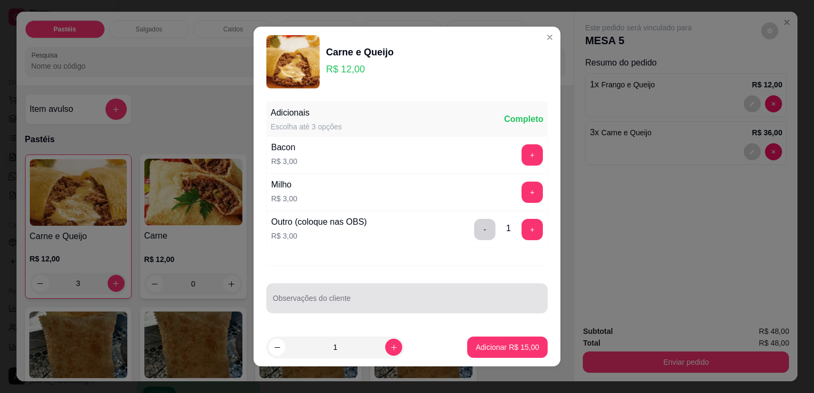
click at [493, 304] on input "Observações do cliente" at bounding box center [407, 302] width 268 height 11
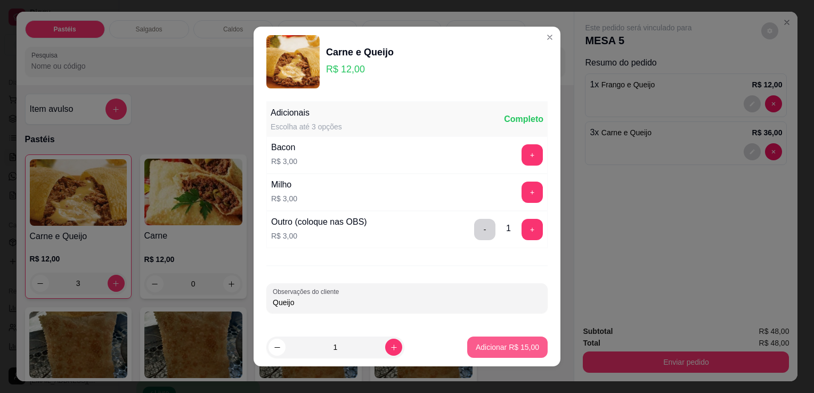
type input "Queijo"
click at [525, 349] on p "Adicionar R$ 15,00" at bounding box center [508, 347] width 62 height 10
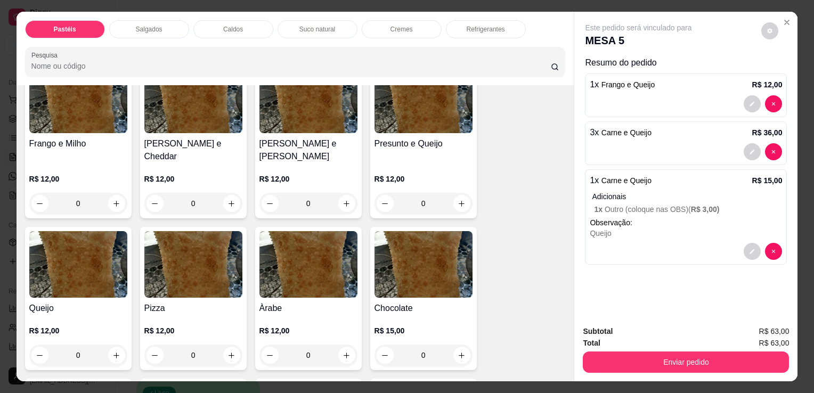
scroll to position [586, 0]
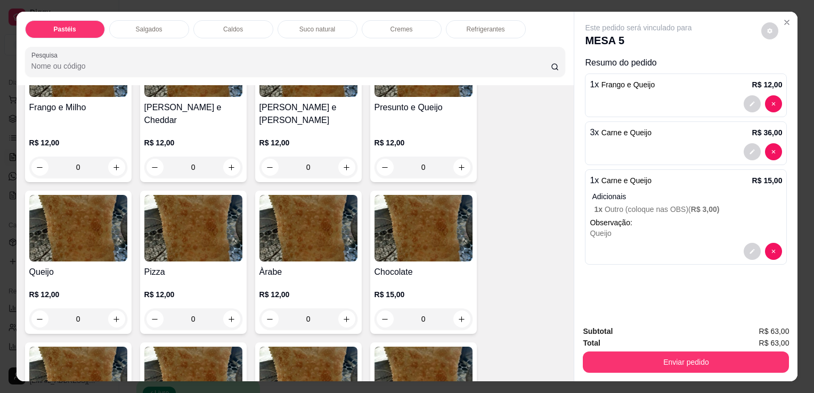
click at [85, 210] on img at bounding box center [78, 228] width 98 height 67
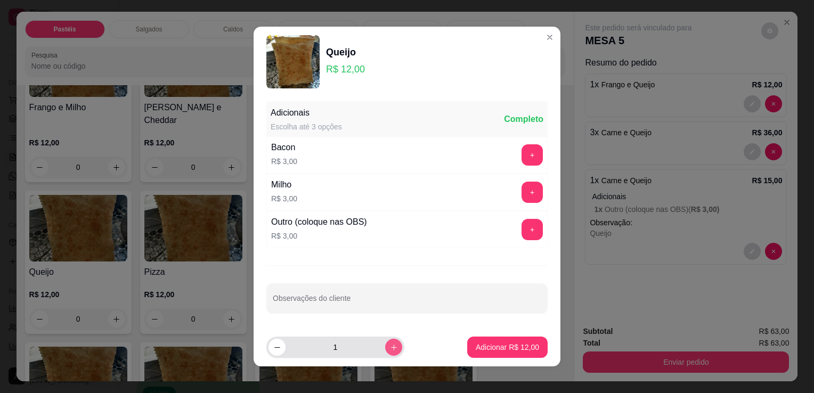
click at [390, 344] on icon "increase-product-quantity" at bounding box center [394, 348] width 8 height 8
type input "2"
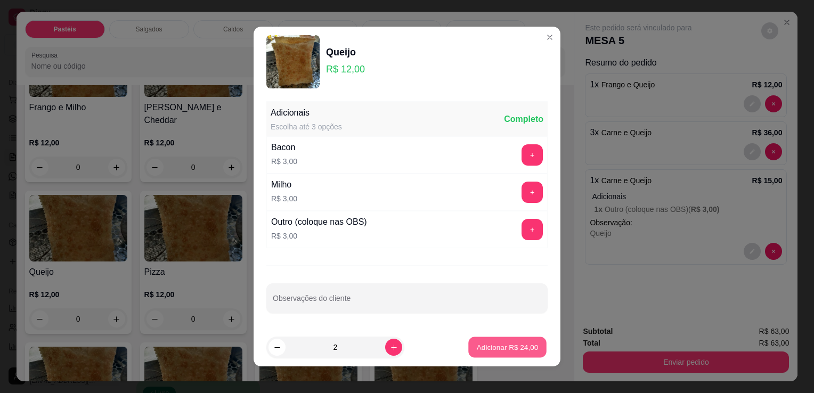
click at [497, 340] on button "Adicionar R$ 24,00" at bounding box center [507, 347] width 78 height 21
click at [497, 340] on div "Carne e Queijo R$ 12,00 3 Carne R$ 12,00 0 Carne e Catupiry R$ 12,00 0 Carne e …" at bounding box center [295, 103] width 541 height 1069
type input "2"
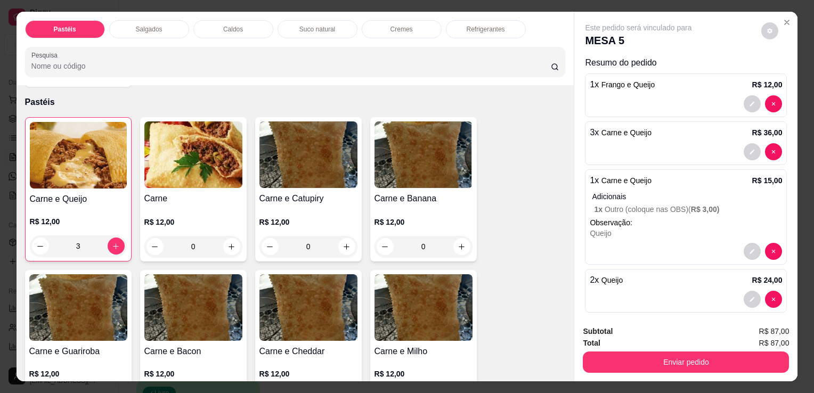
scroll to position [0, 0]
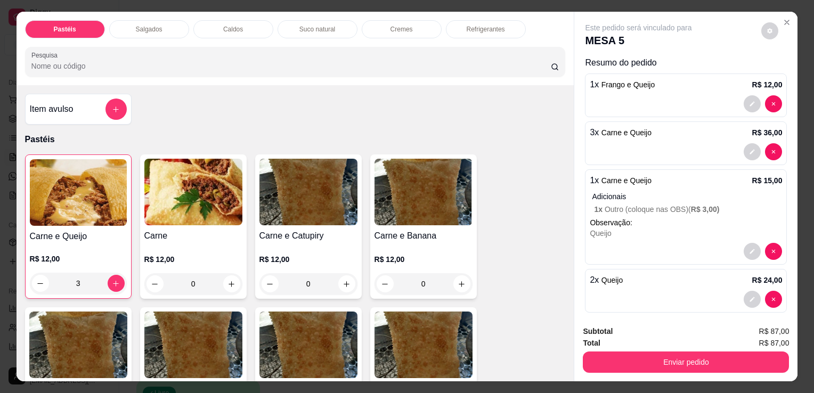
click at [191, 235] on h4 "Carne" at bounding box center [193, 236] width 98 height 13
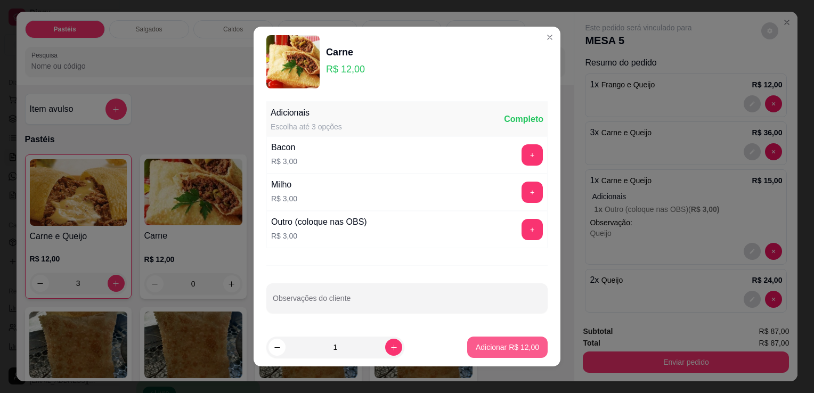
click at [479, 346] on p "Adicionar R$ 12,00" at bounding box center [507, 347] width 63 height 11
type input "1"
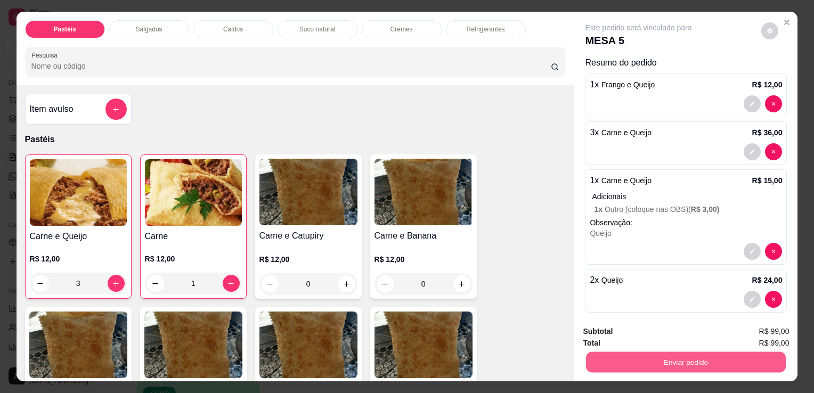
click at [694, 364] on button "Enviar pedido" at bounding box center [686, 362] width 200 height 21
click at [655, 352] on button "Enviar pedido" at bounding box center [686, 362] width 200 height 21
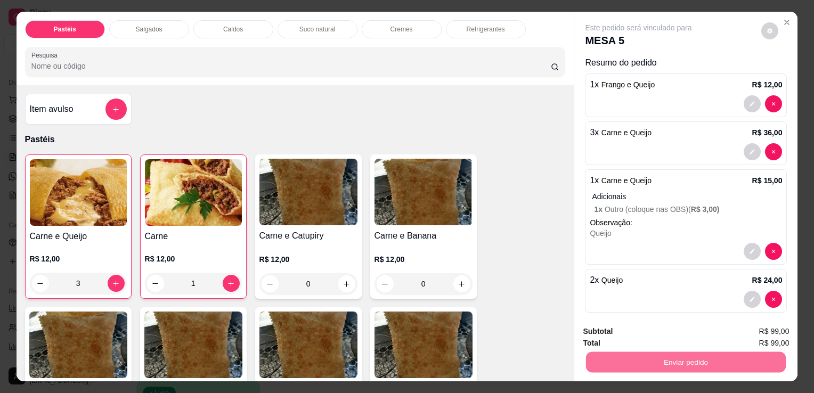
click at [663, 336] on button "Não registrar e enviar pedido" at bounding box center [651, 332] width 111 height 20
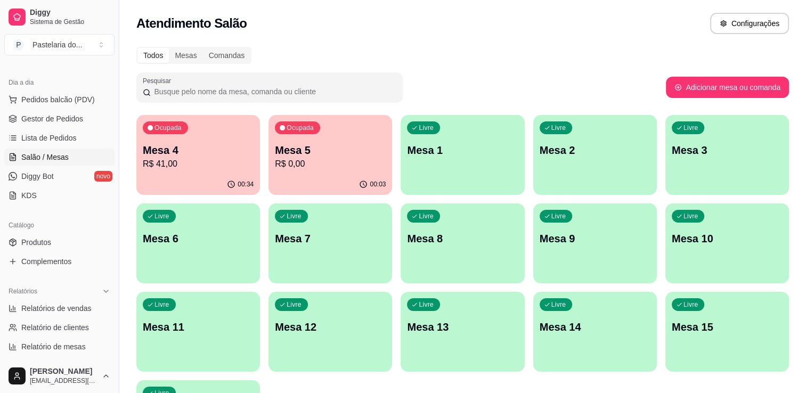
click at [597, 153] on p "Mesa 2" at bounding box center [595, 150] width 111 height 15
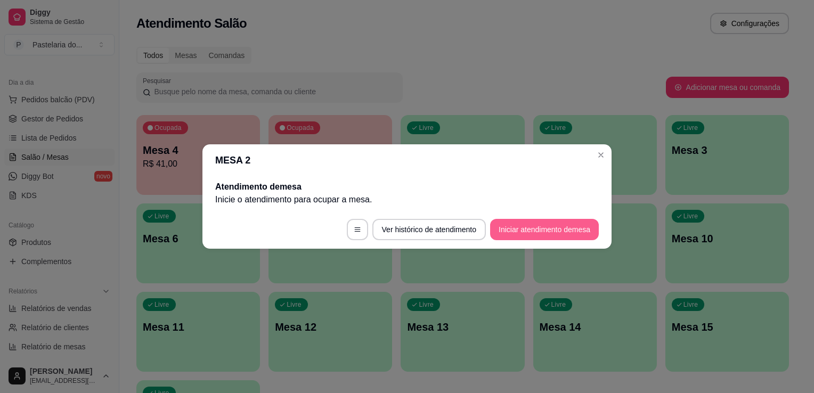
click at [565, 230] on button "Iniciar atendimento de mesa" at bounding box center [544, 229] width 109 height 21
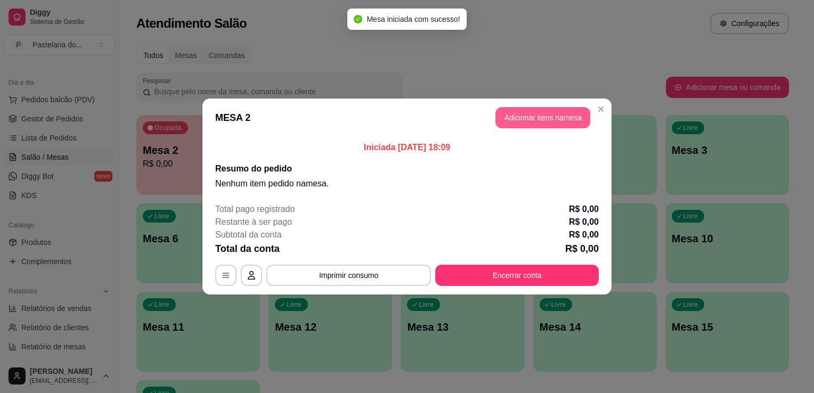
click at [524, 118] on button "Adicionar itens na mesa" at bounding box center [542, 117] width 95 height 21
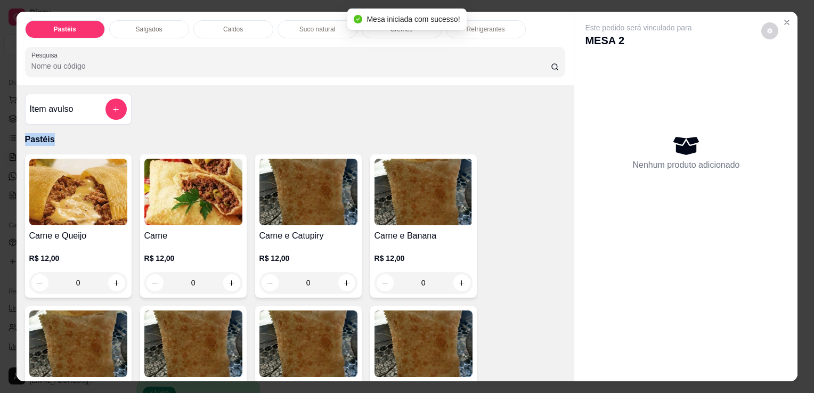
click at [166, 26] on div "Salgados" at bounding box center [149, 29] width 80 height 18
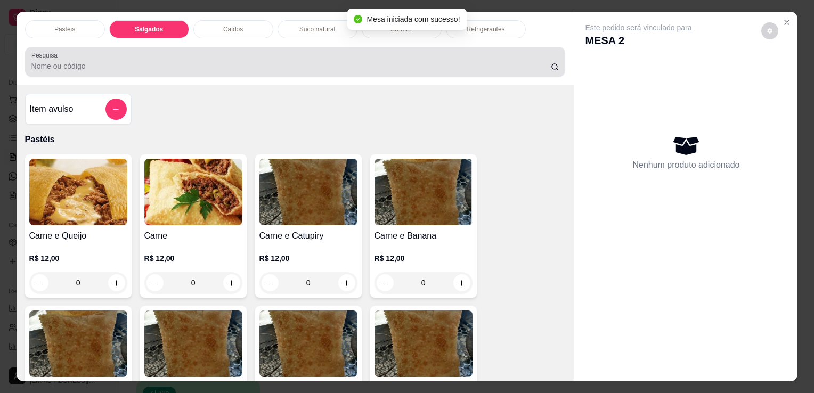
scroll to position [26, 0]
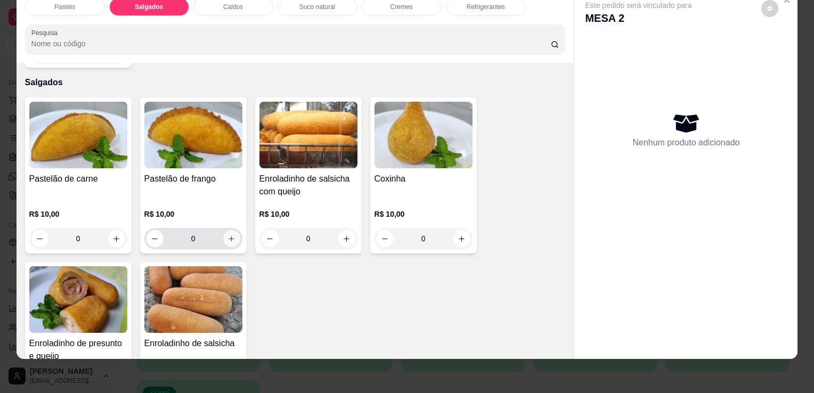
click at [223, 230] on button "increase-product-quantity" at bounding box center [231, 238] width 17 height 17
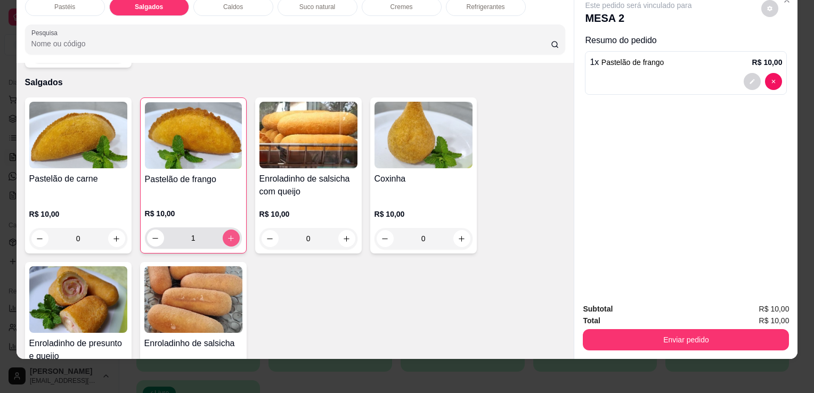
click at [223, 230] on button "increase-product-quantity" at bounding box center [231, 238] width 17 height 17
type input "2"
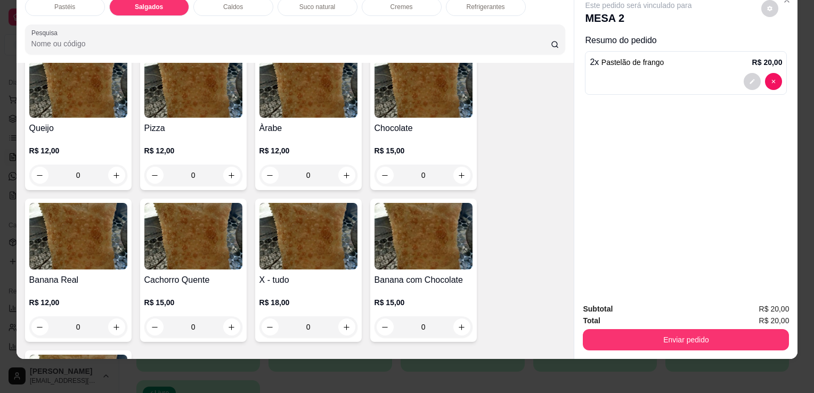
scroll to position [0, 0]
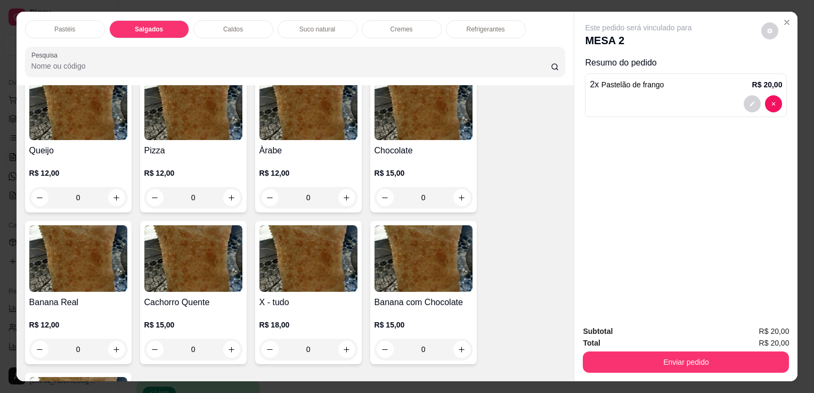
click at [492, 20] on div "Refrigerantes" at bounding box center [486, 29] width 80 height 18
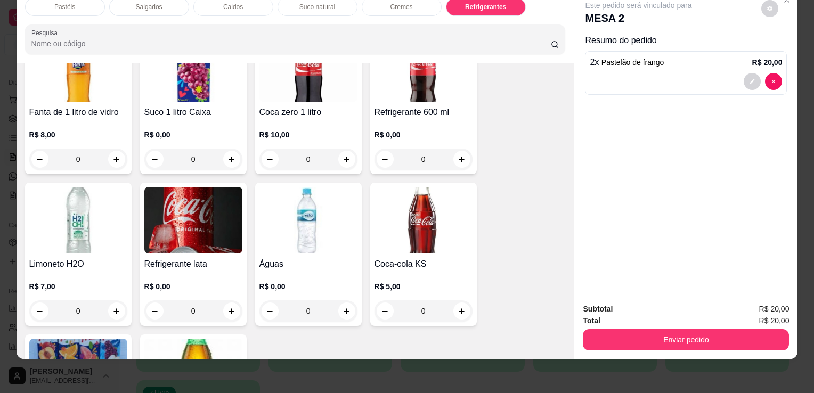
scroll to position [3159, 0]
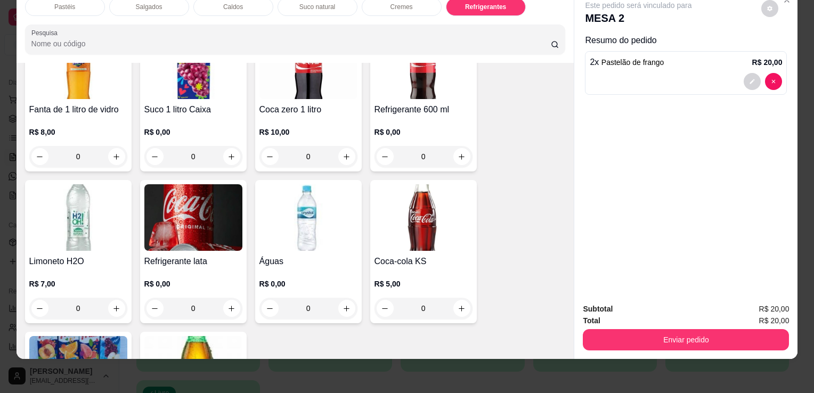
click at [422, 81] on div "Refrigerante 600 ml R$ 0,00 0" at bounding box center [423, 99] width 107 height 143
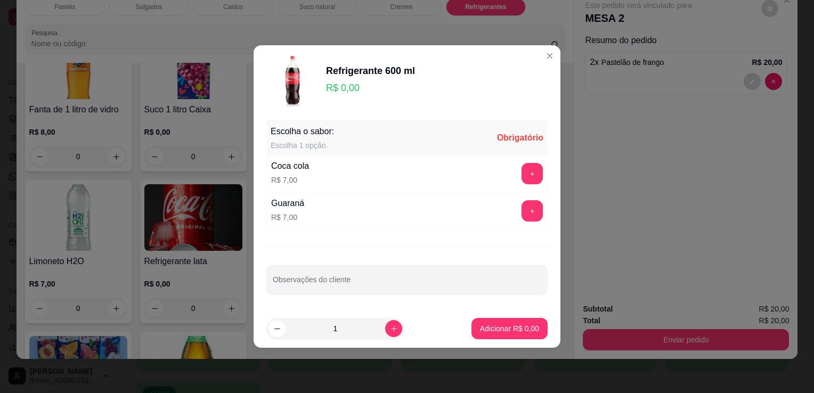
click at [487, 341] on footer "1 Adicionar R$ 0,00" at bounding box center [407, 329] width 307 height 38
click at [525, 178] on button "+" at bounding box center [532, 173] width 21 height 21
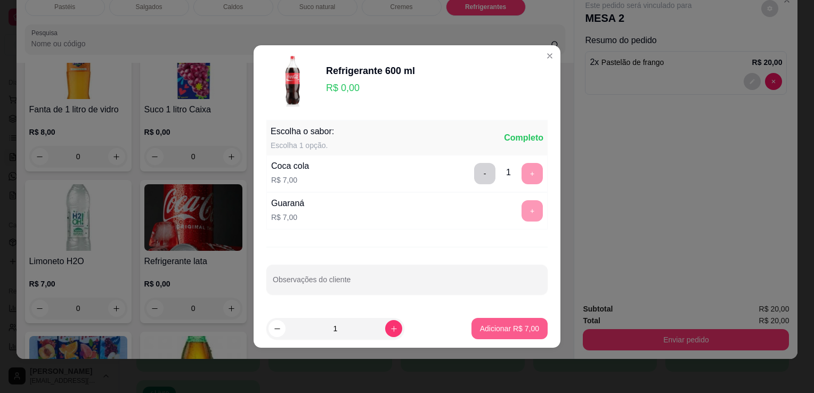
click at [506, 331] on p "Adicionar R$ 7,00" at bounding box center [509, 328] width 59 height 11
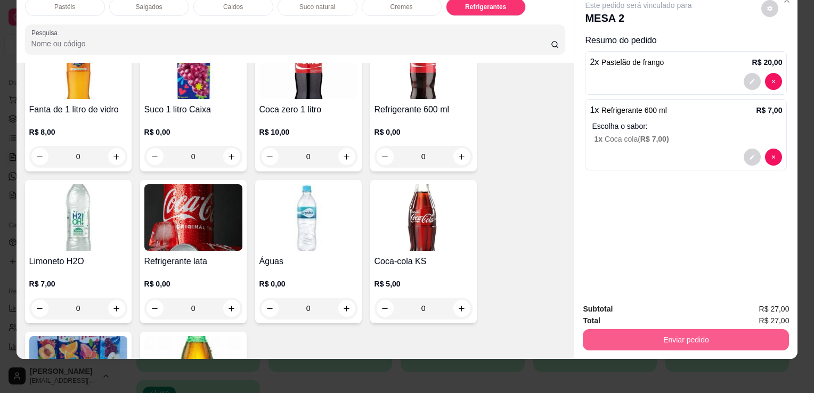
click at [595, 340] on button "Enviar pedido" at bounding box center [686, 339] width 206 height 21
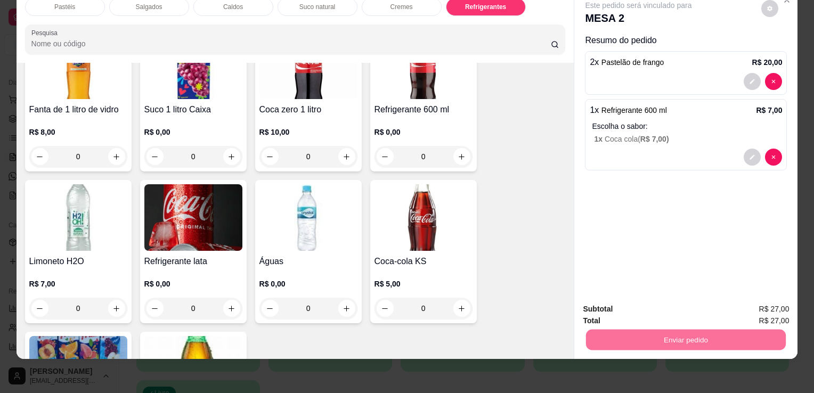
click at [601, 297] on button "Não registrar e enviar pedido" at bounding box center [651, 306] width 111 height 20
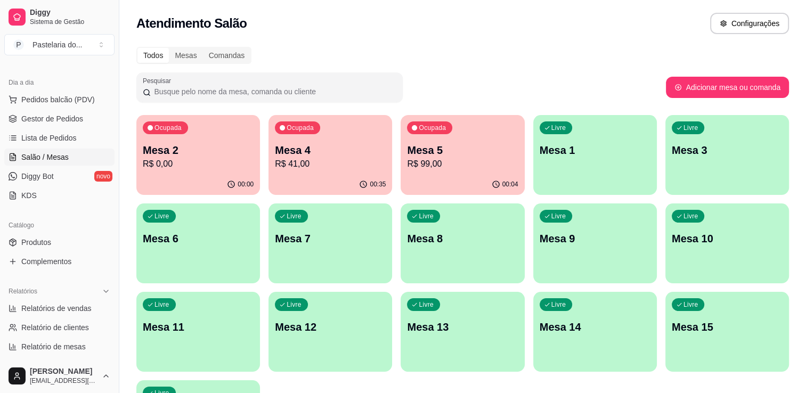
click at [317, 186] on div "00:35" at bounding box center [330, 184] width 124 height 21
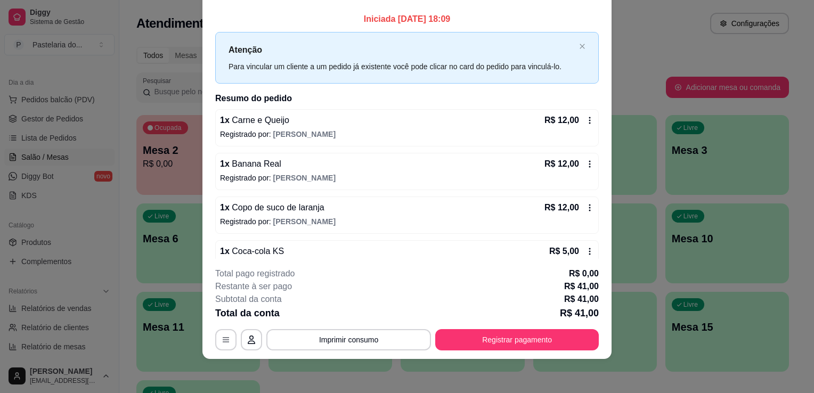
scroll to position [21, 0]
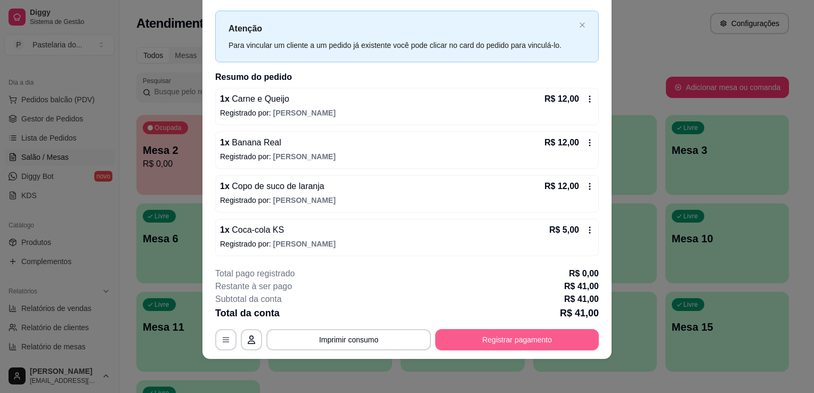
click at [490, 344] on button "Registrar pagamento" at bounding box center [517, 339] width 164 height 21
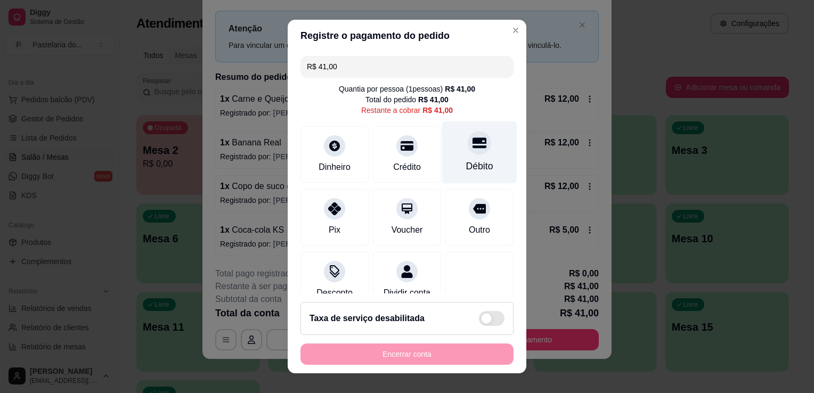
click at [478, 148] on div "Débito" at bounding box center [479, 152] width 75 height 62
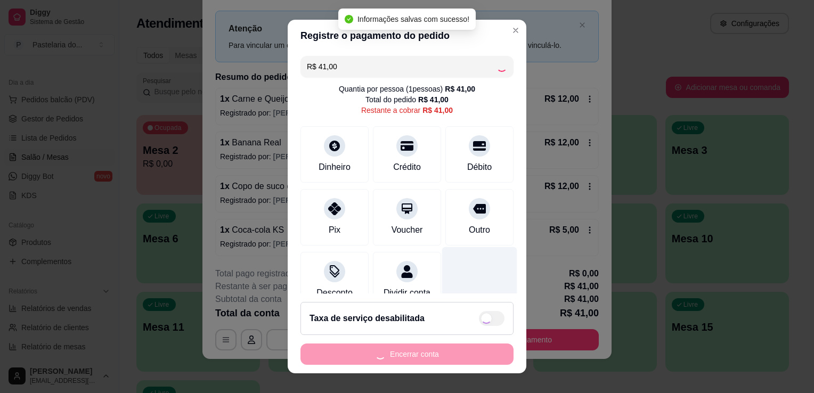
type input "R$ 0,00"
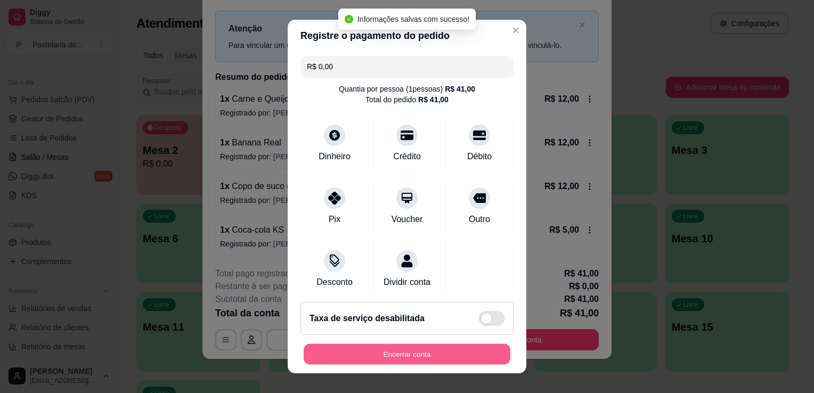
click at [459, 350] on button "Encerrar conta" at bounding box center [407, 354] width 207 height 21
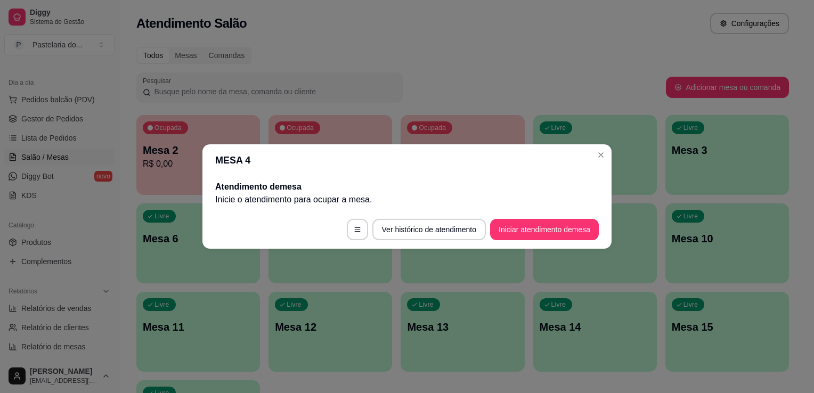
scroll to position [0, 0]
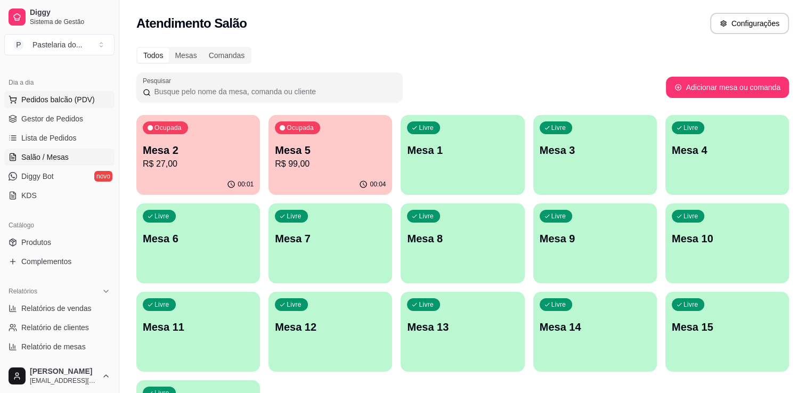
click at [58, 99] on span "Pedidos balcão (PDV)" at bounding box center [58, 99] width 74 height 11
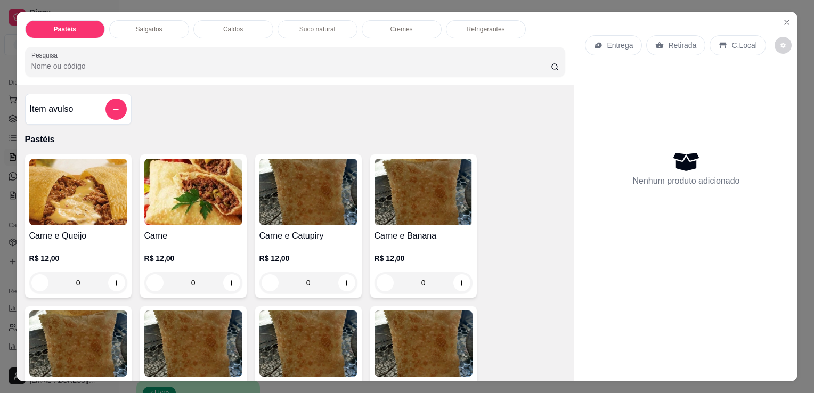
click at [158, 23] on div "Salgados" at bounding box center [149, 29] width 80 height 18
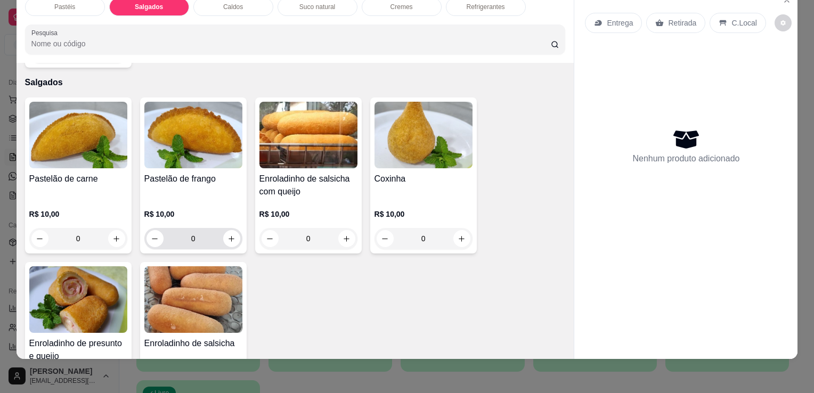
scroll to position [1238, 0]
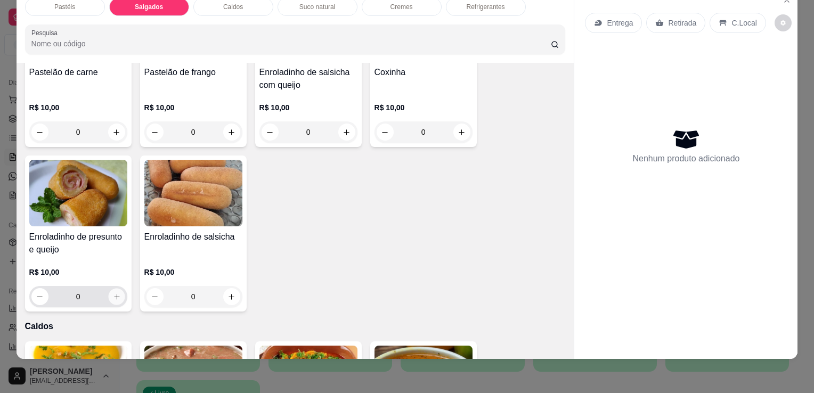
click at [108, 289] on button "increase-product-quantity" at bounding box center [116, 297] width 17 height 17
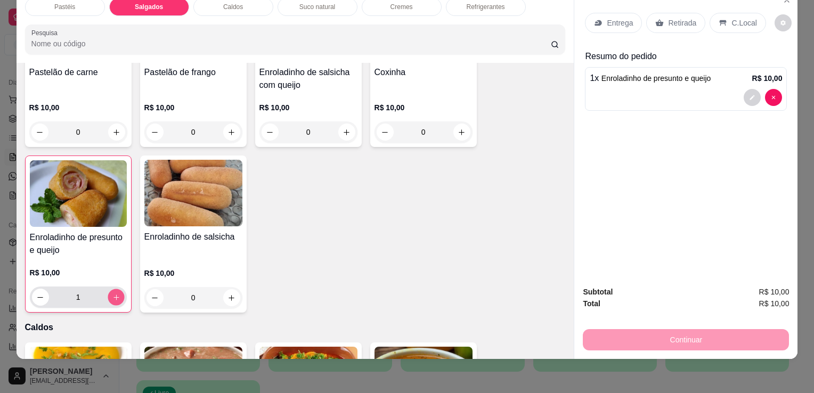
click at [112, 294] on icon "increase-product-quantity" at bounding box center [116, 298] width 8 height 8
type input "2"
click at [691, 16] on div "Retirada" at bounding box center [675, 23] width 59 height 20
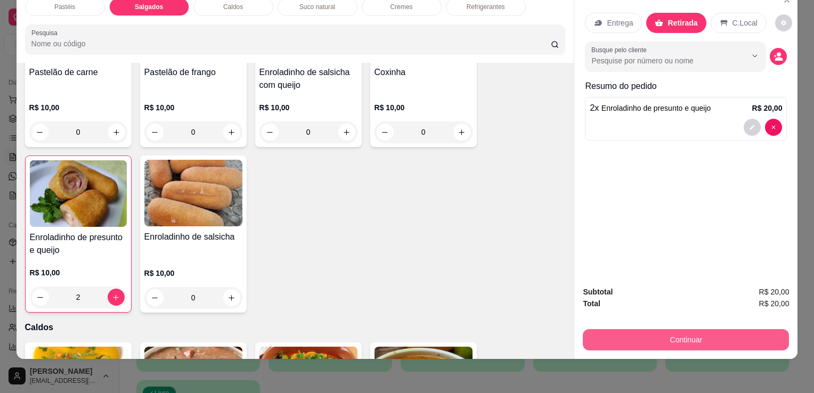
click at [680, 329] on button "Continuar" at bounding box center [686, 339] width 206 height 21
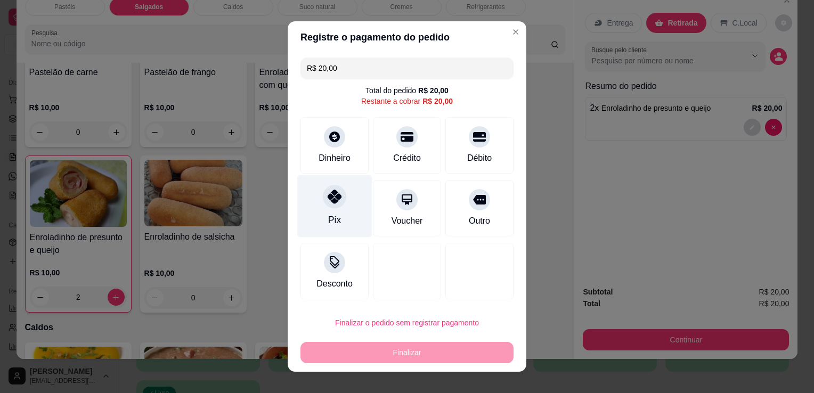
click at [341, 208] on div "Pix" at bounding box center [334, 206] width 75 height 62
type input "R$ 0,00"
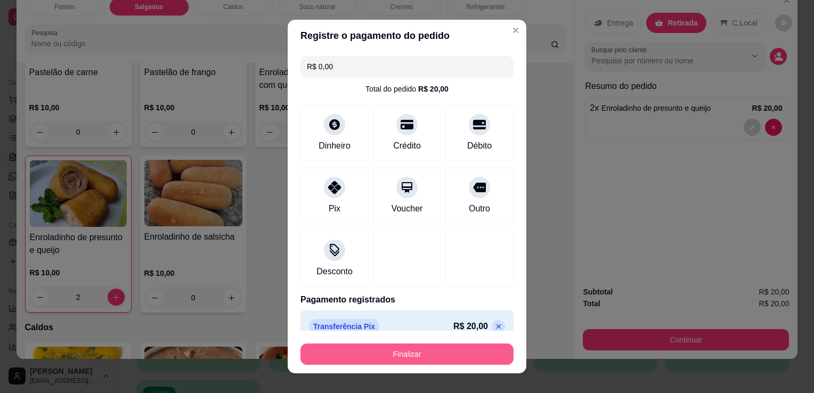
click at [376, 354] on button "Finalizar" at bounding box center [406, 354] width 213 height 21
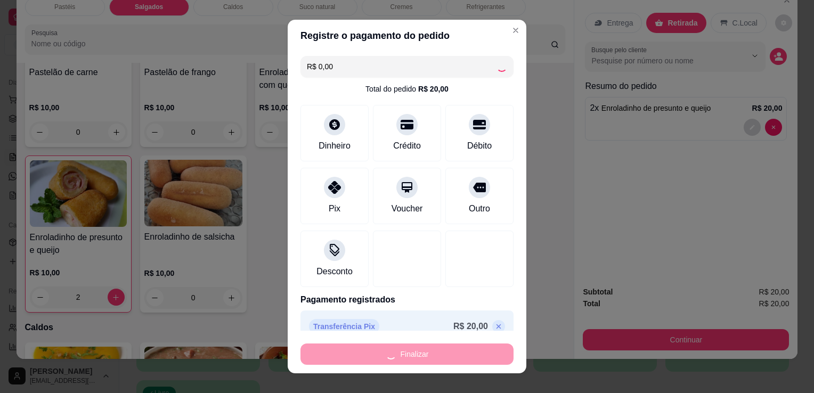
type input "0"
type input "-R$ 20,00"
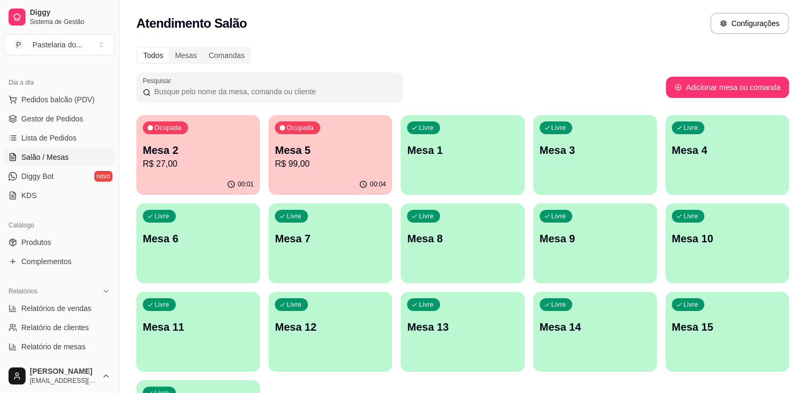
click at [292, 163] on p "R$ 99,00" at bounding box center [330, 164] width 111 height 13
click at [198, 165] on p "R$ 27,00" at bounding box center [198, 164] width 111 height 13
click at [198, 165] on body "Diggy Sistema de Gestão P Pastelaria do ... Loja aberta Plano Customizado até 2…" at bounding box center [403, 196] width 806 height 393
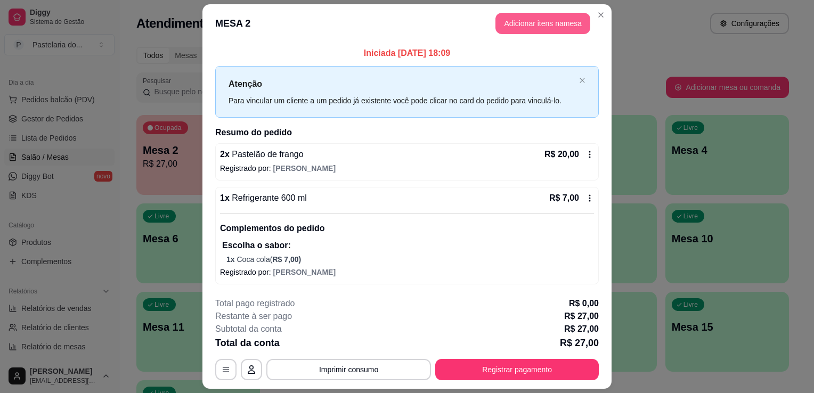
click at [523, 29] on button "Adicionar itens na mesa" at bounding box center [542, 23] width 95 height 21
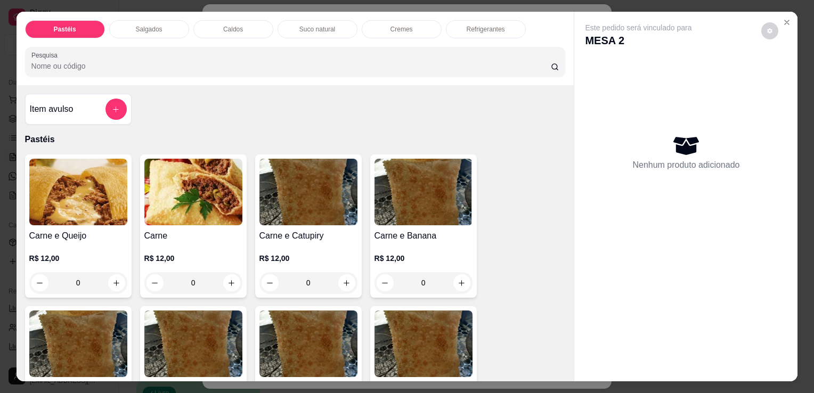
click at [147, 31] on div "Salgados" at bounding box center [149, 29] width 80 height 18
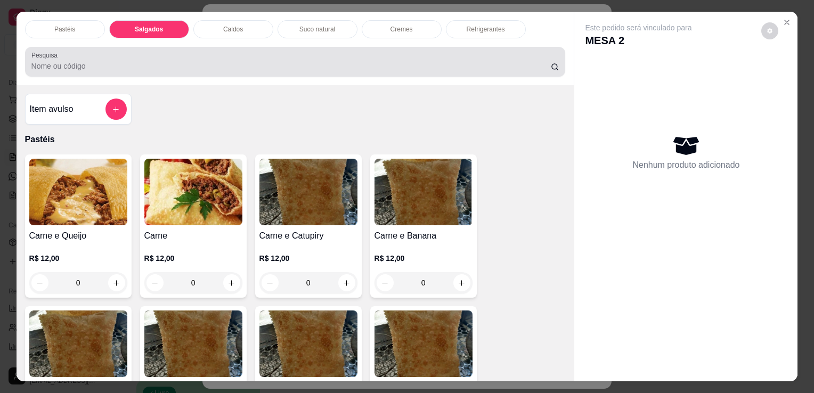
scroll to position [26, 0]
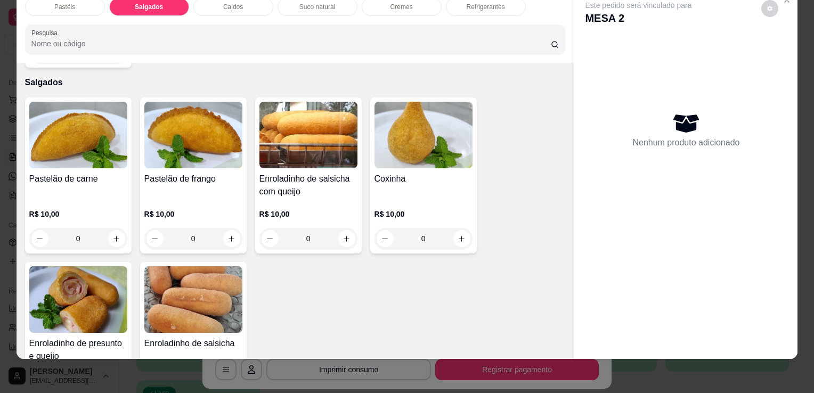
click at [120, 228] on div "0" at bounding box center [78, 238] width 94 height 21
click at [112, 235] on icon "increase-product-quantity" at bounding box center [116, 239] width 8 height 8
type input "1"
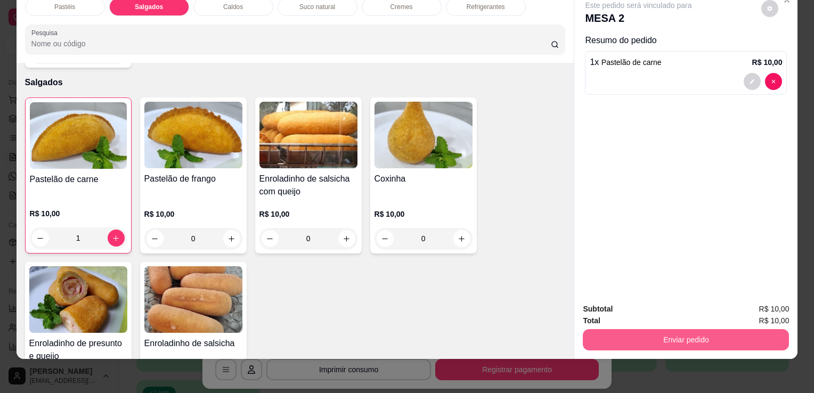
click at [657, 329] on button "Enviar pedido" at bounding box center [686, 339] width 206 height 21
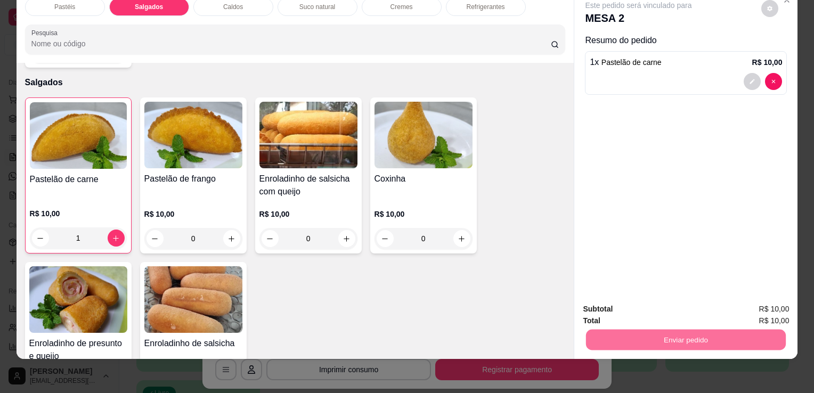
click at [648, 311] on button "Não registrar e enviar pedido" at bounding box center [651, 306] width 111 height 20
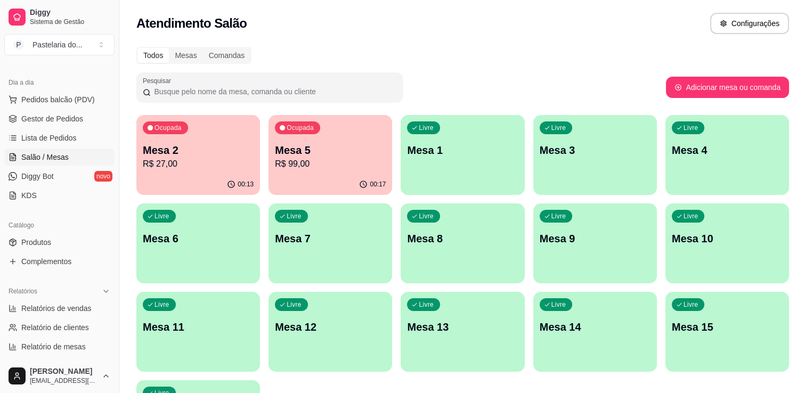
click at [324, 176] on div "00:17" at bounding box center [330, 184] width 124 height 21
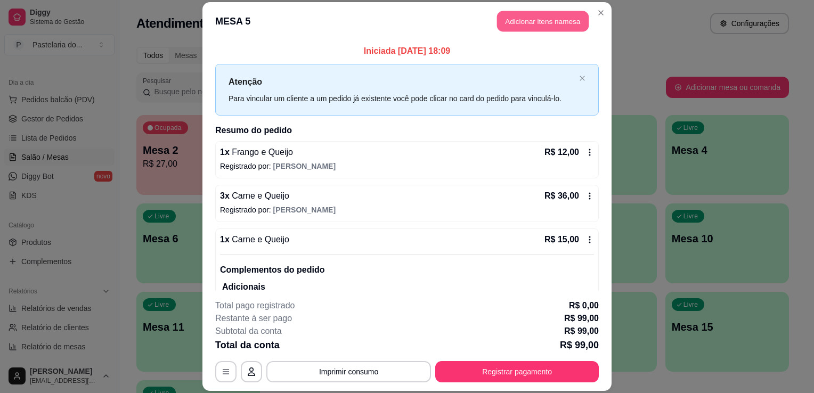
click at [556, 25] on button "Adicionar itens na mesa" at bounding box center [543, 21] width 92 height 21
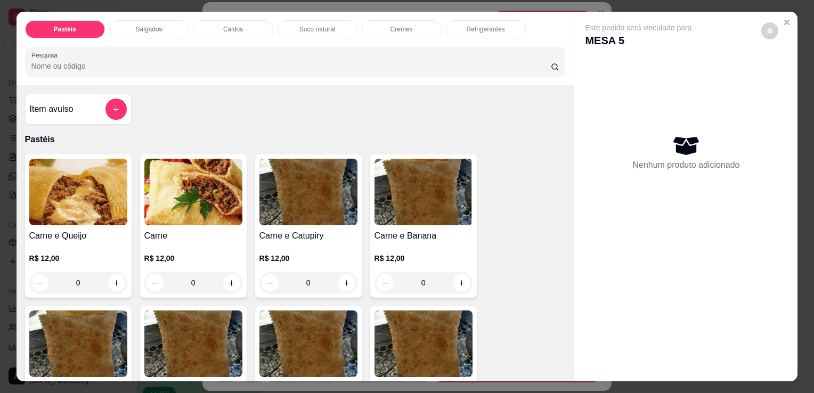
click at [456, 35] on div "Pastéis Salgados Caldos Suco natural Cremes Refrigerantes Pesquisa" at bounding box center [296, 49] width 558 height 74
drag, startPoint x: 456, startPoint y: 35, endPoint x: 467, endPoint y: 27, distance: 13.7
click at [467, 27] on p "Refrigerantes" at bounding box center [486, 29] width 38 height 9
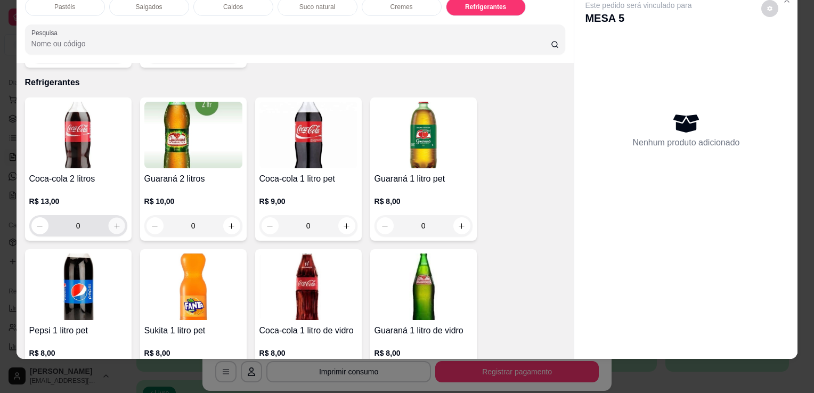
click at [115, 222] on icon "increase-product-quantity" at bounding box center [116, 226] width 8 height 8
type input "1"
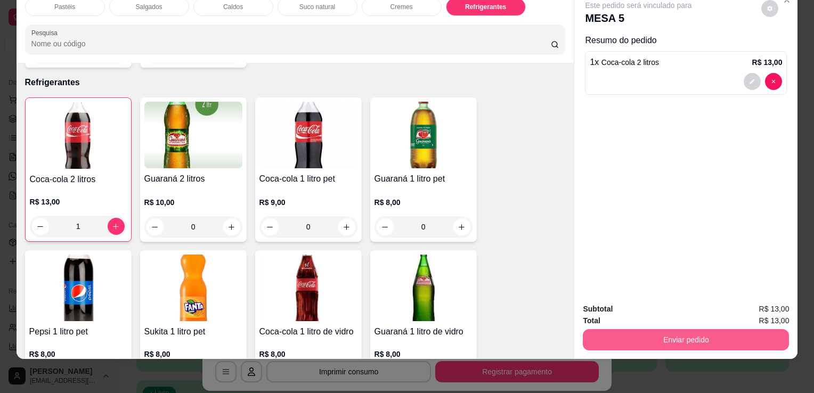
click at [656, 338] on button "Enviar pedido" at bounding box center [686, 339] width 206 height 21
click at [656, 337] on button "Enviar pedido" at bounding box center [686, 339] width 200 height 21
click at [620, 335] on button "Enviar pedido" at bounding box center [686, 339] width 206 height 21
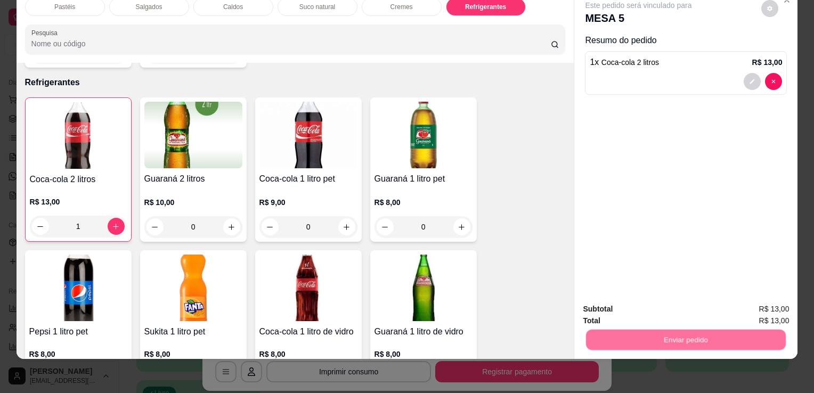
click at [605, 308] on button "Não registrar e enviar pedido" at bounding box center [651, 306] width 108 height 20
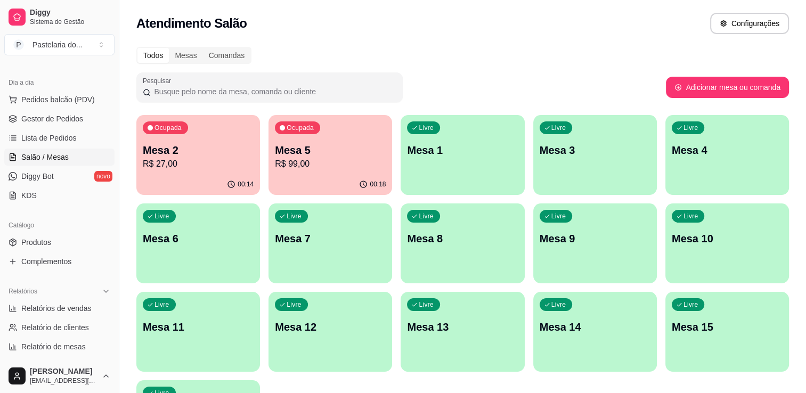
click at [225, 142] on div "Ocupada Mesa 2 R$ 27,00" at bounding box center [198, 144] width 124 height 59
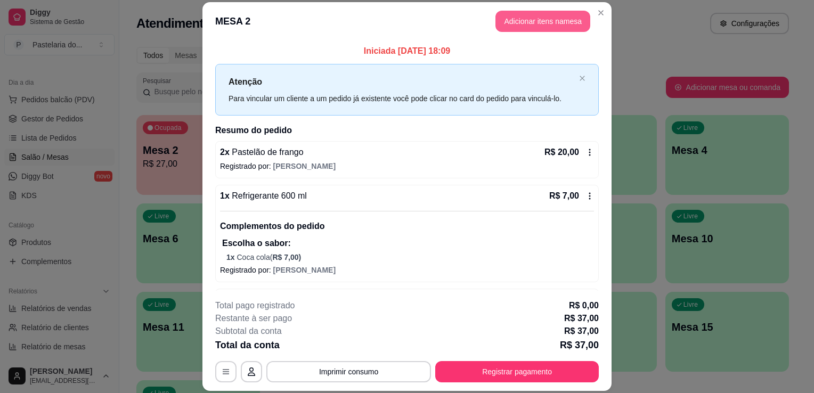
click at [550, 24] on button "Adicionar itens na mesa" at bounding box center [542, 21] width 95 height 21
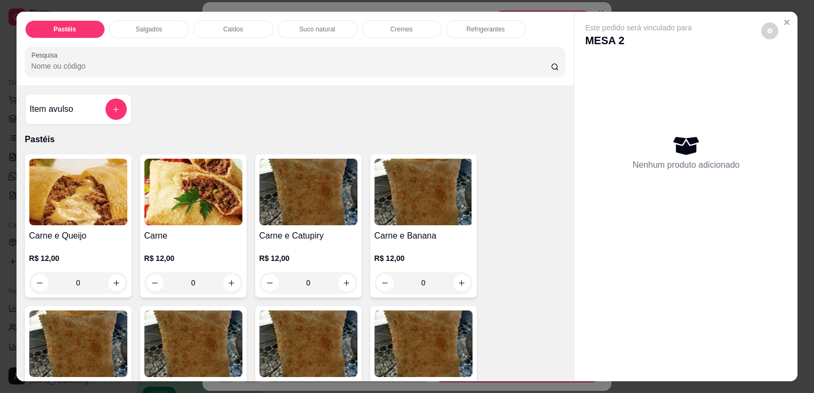
click at [152, 32] on div "Salgados" at bounding box center [149, 29] width 80 height 18
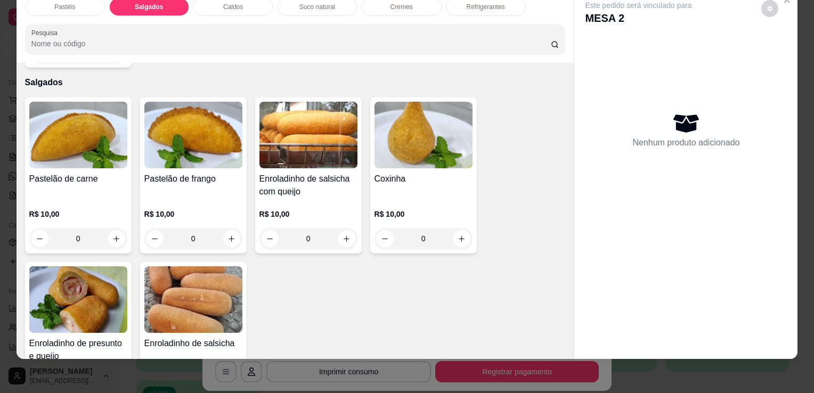
click at [75, 141] on img at bounding box center [78, 135] width 98 height 67
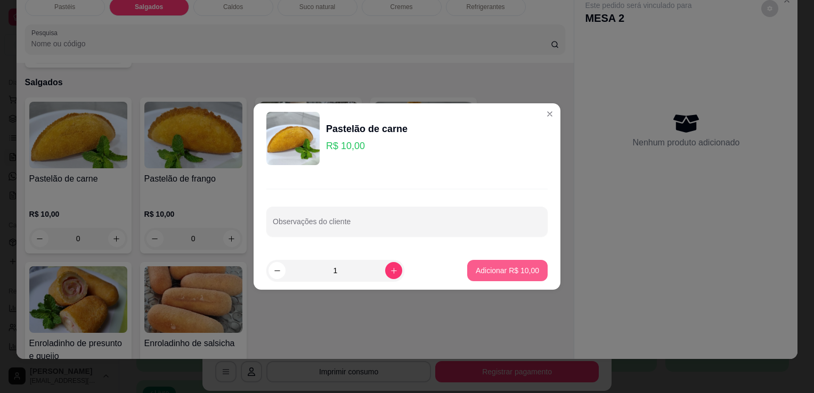
click at [481, 272] on p "Adicionar R$ 10,00" at bounding box center [507, 270] width 63 height 11
type input "1"
click at [481, 272] on div "Pastelão de carne R$ 10,00 1 Pastelão de frango R$ 10,00 0 Enroladinho de salsi…" at bounding box center [295, 257] width 541 height 321
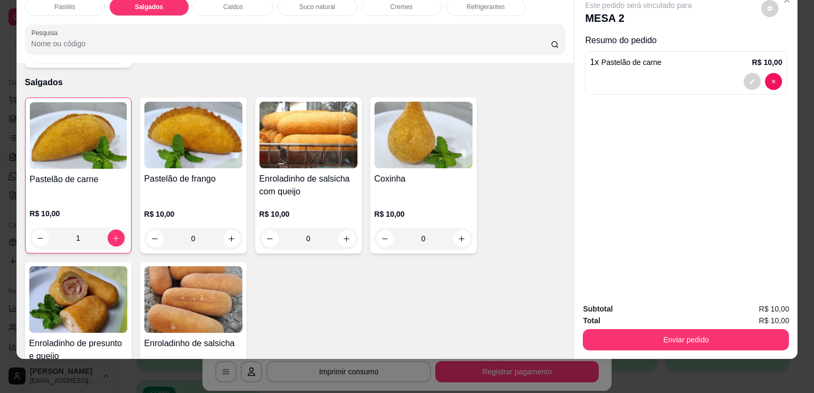
click at [654, 327] on div "Enviar pedido" at bounding box center [686, 339] width 206 height 24
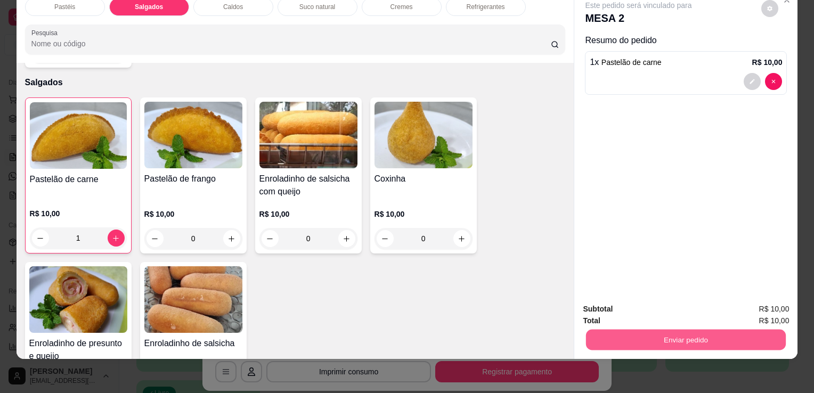
click at [659, 329] on button "Enviar pedido" at bounding box center [686, 339] width 200 height 21
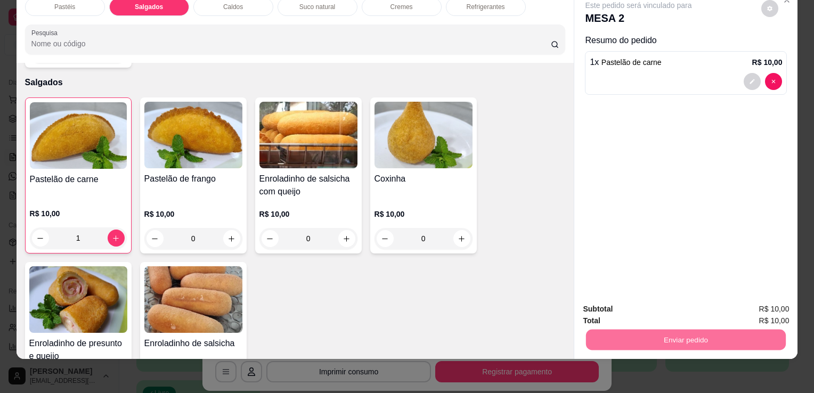
click at [679, 313] on button "Não registrar e enviar pedido" at bounding box center [651, 306] width 108 height 20
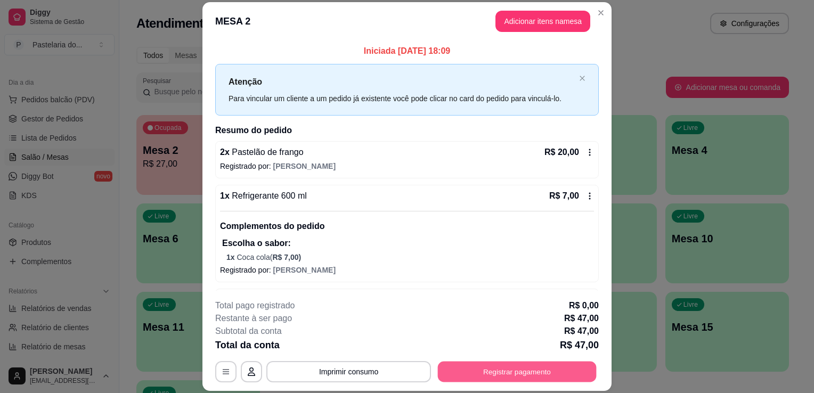
click at [529, 382] on button "Registrar pagamento" at bounding box center [517, 372] width 159 height 21
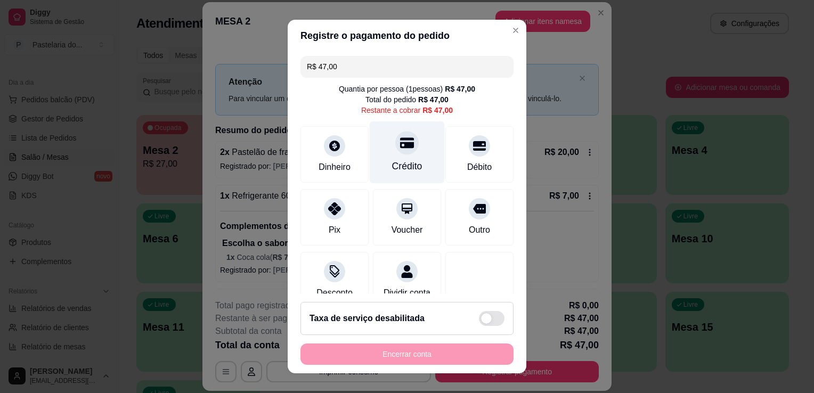
click at [395, 146] on div at bounding box center [406, 142] width 23 height 23
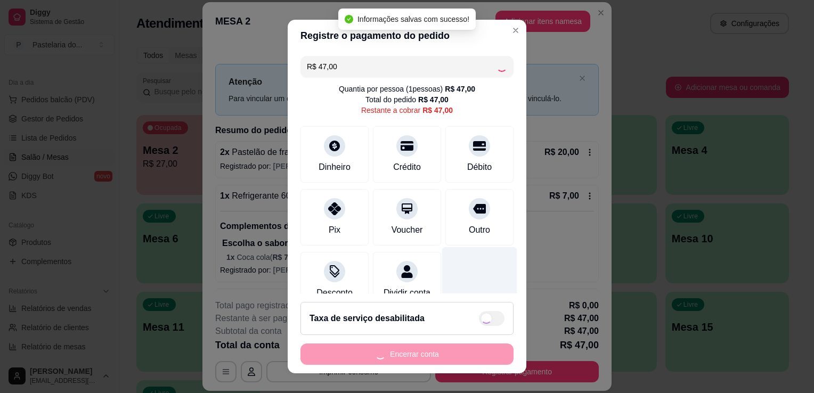
type input "R$ 0,00"
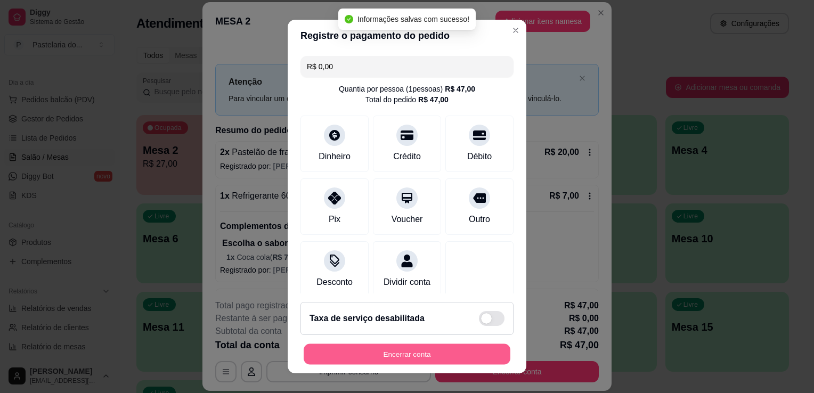
click at [412, 355] on button "Encerrar conta" at bounding box center [407, 354] width 207 height 21
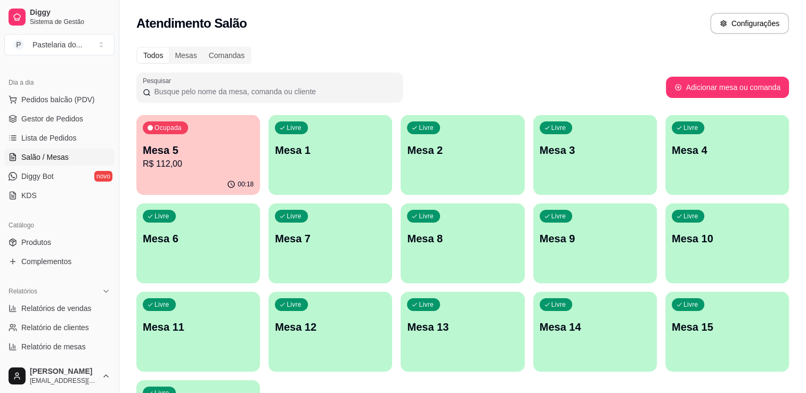
click at [430, 51] on div "Todos Mesas Comandas" at bounding box center [462, 55] width 653 height 17
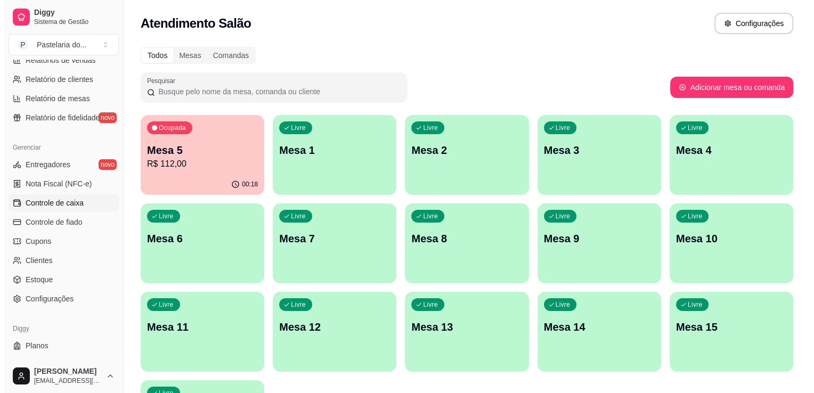
scroll to position [373, 0]
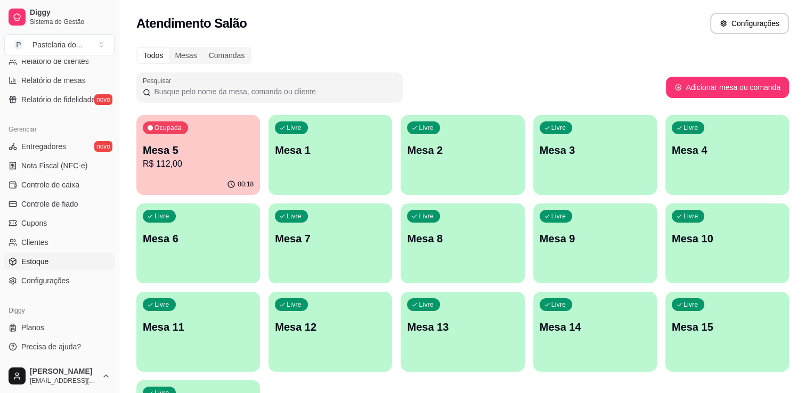
click at [30, 262] on span "Estoque" at bounding box center [34, 261] width 27 height 11
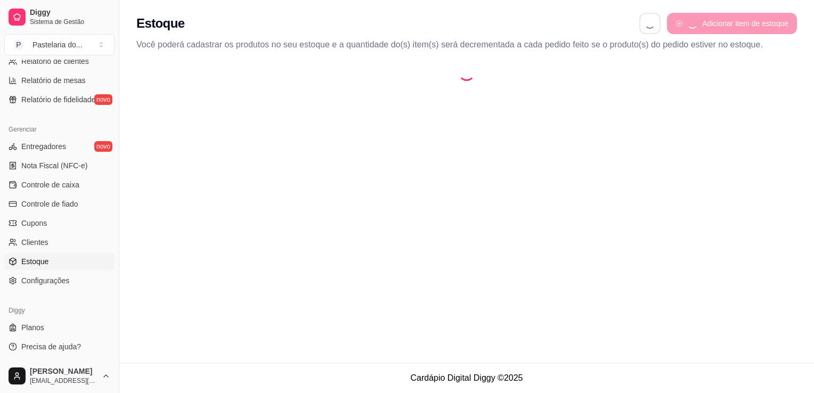
select select "QUANTITY_ORDER"
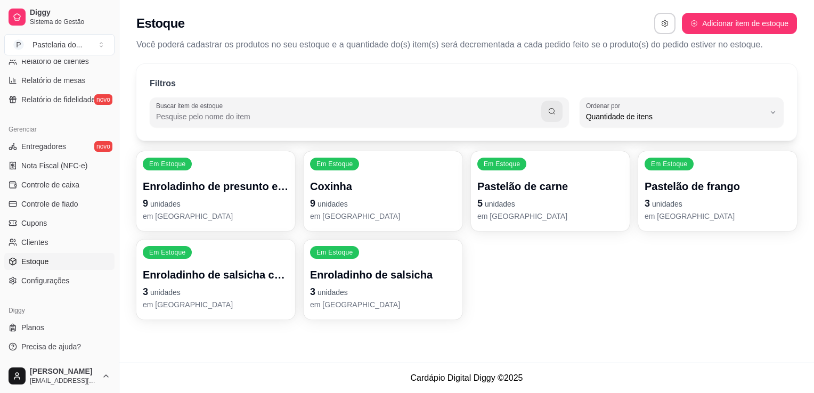
scroll to position [10, 0]
click at [539, 182] on p "Pastelão de carne" at bounding box center [550, 186] width 146 height 15
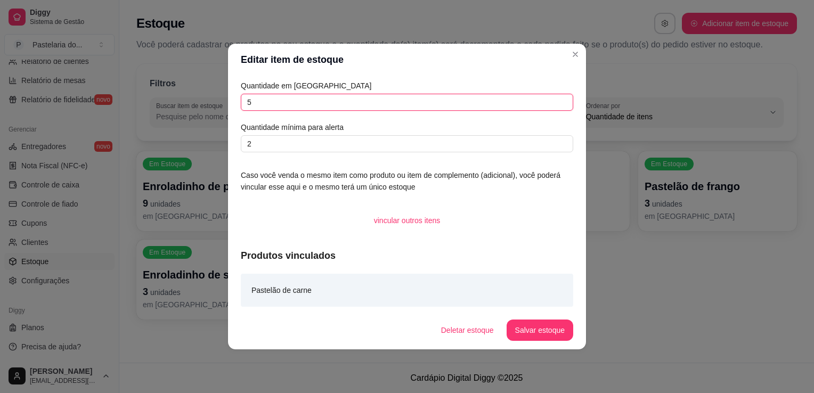
click at [265, 99] on input "5" at bounding box center [407, 102] width 332 height 17
type input "6"
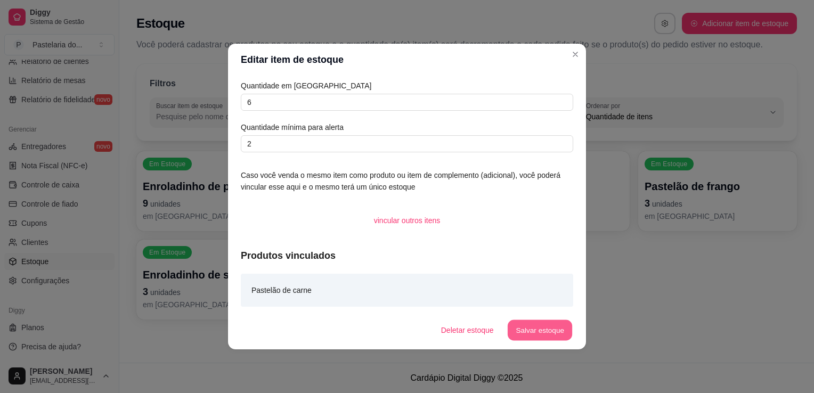
click at [528, 328] on button "Salvar estoque" at bounding box center [539, 330] width 65 height 21
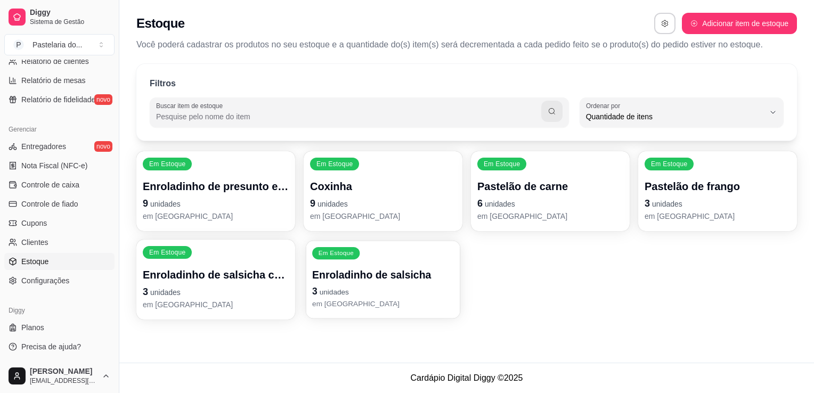
click at [354, 263] on div "Em Estoque Enroladinho de salsicha 3 unidades em [GEOGRAPHIC_DATA]" at bounding box center [383, 280] width 154 height 78
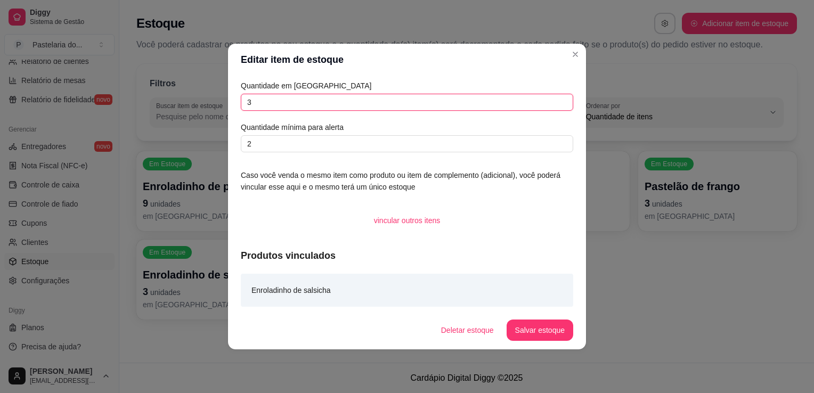
click at [373, 100] on input "3" at bounding box center [407, 102] width 332 height 17
type input "2"
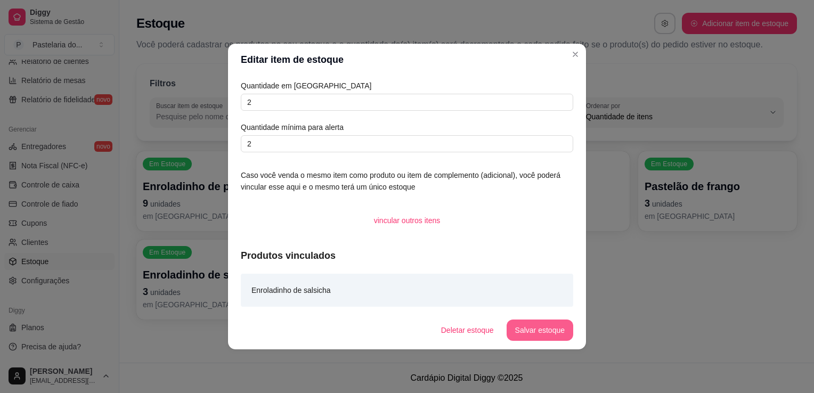
click at [539, 322] on button "Salvar estoque" at bounding box center [540, 330] width 67 height 21
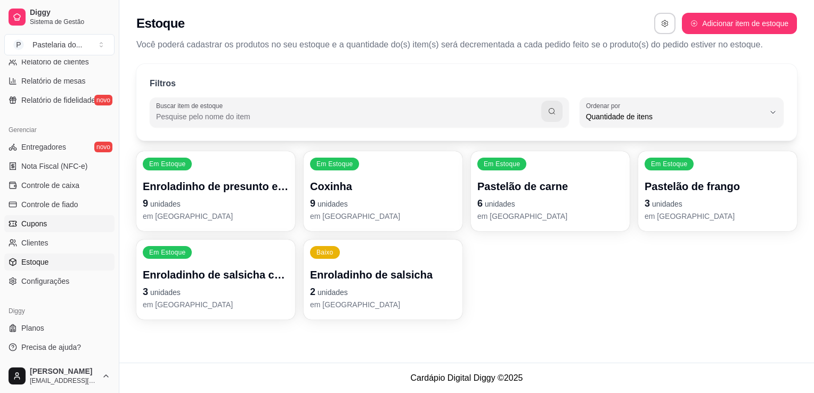
scroll to position [373, 0]
click at [53, 253] on link "Estoque" at bounding box center [59, 261] width 110 height 17
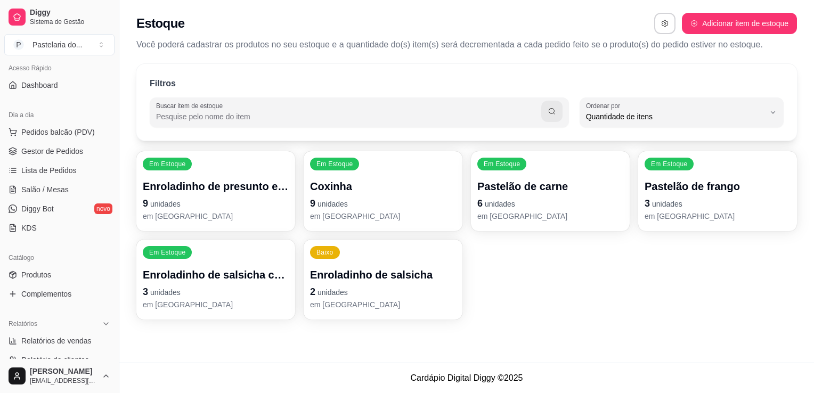
scroll to position [0, 0]
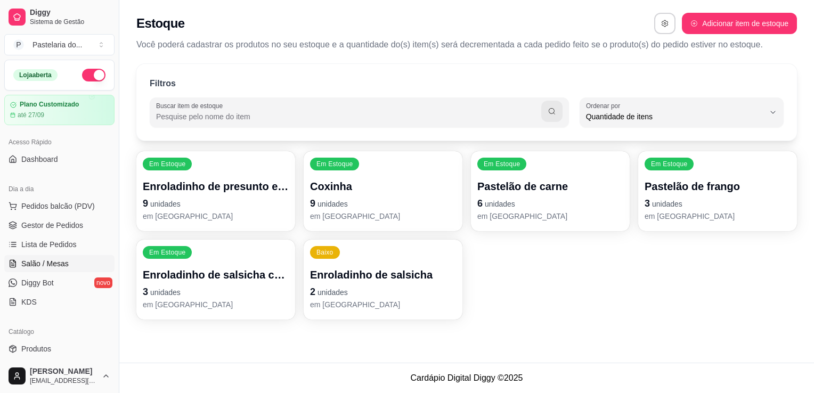
click at [62, 265] on span "Salão / Mesas" at bounding box center [44, 263] width 47 height 11
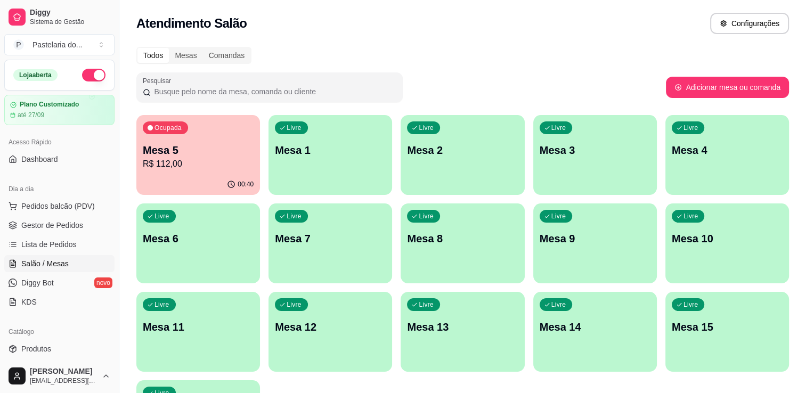
click at [167, 170] on p "R$ 112,00" at bounding box center [198, 164] width 111 height 13
click at [209, 143] on p "Mesa 5" at bounding box center [198, 150] width 108 height 14
click at [209, 144] on p "Mesa 5" at bounding box center [198, 150] width 108 height 14
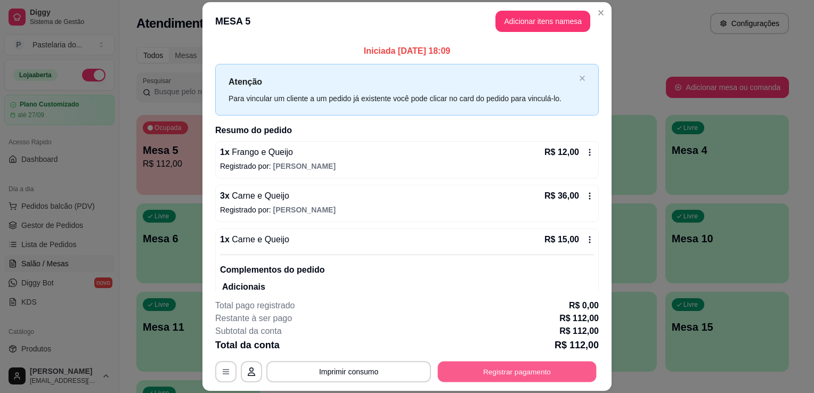
click at [514, 376] on button "Registrar pagamento" at bounding box center [517, 372] width 159 height 21
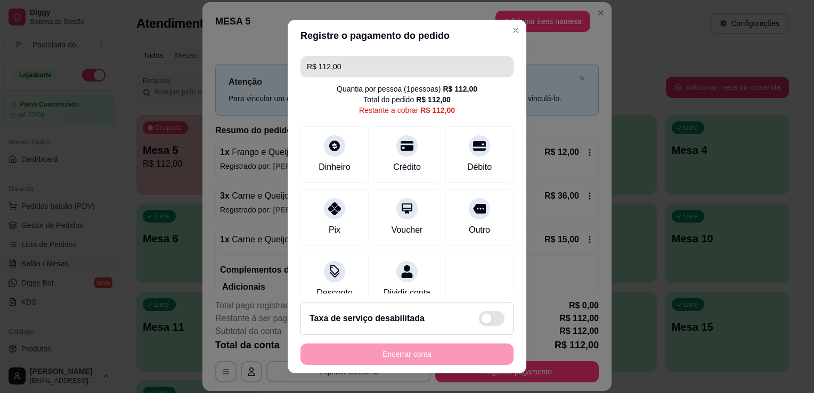
click at [356, 72] on input "R$ 112,00" at bounding box center [407, 66] width 200 height 21
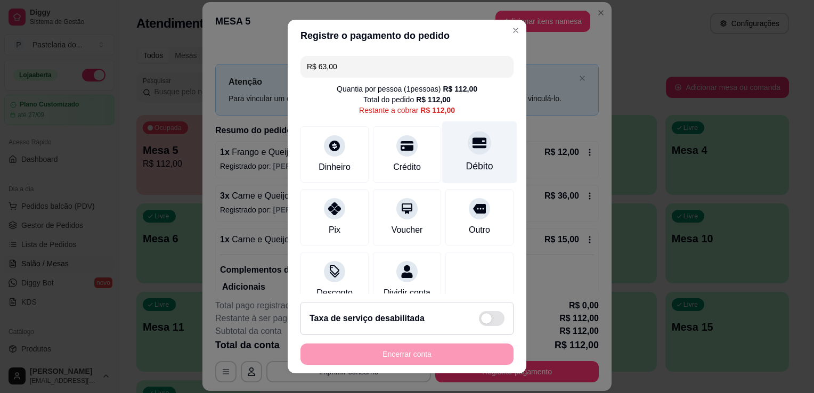
click at [452, 159] on div "Débito" at bounding box center [479, 152] width 75 height 62
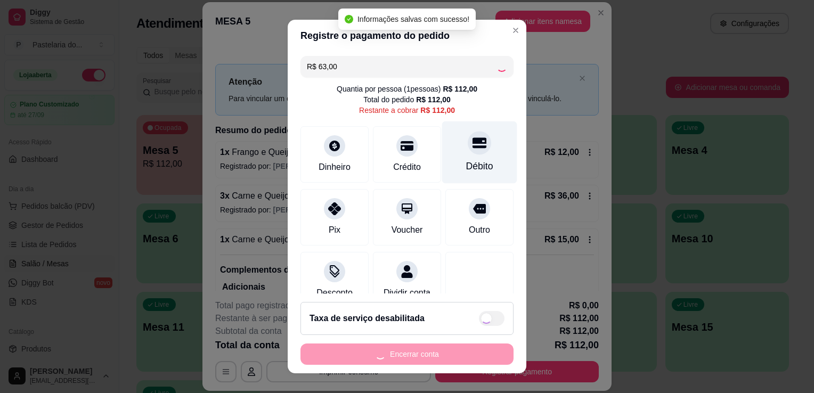
type input "R$ 49,00"
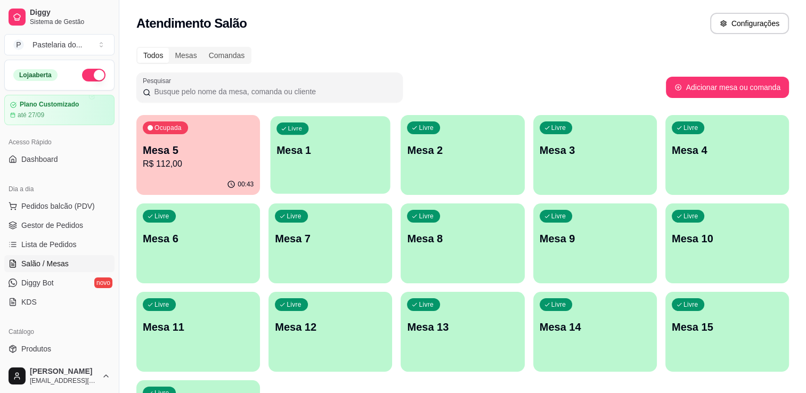
click at [332, 159] on div "Livre Mesa 1" at bounding box center [331, 148] width 120 height 65
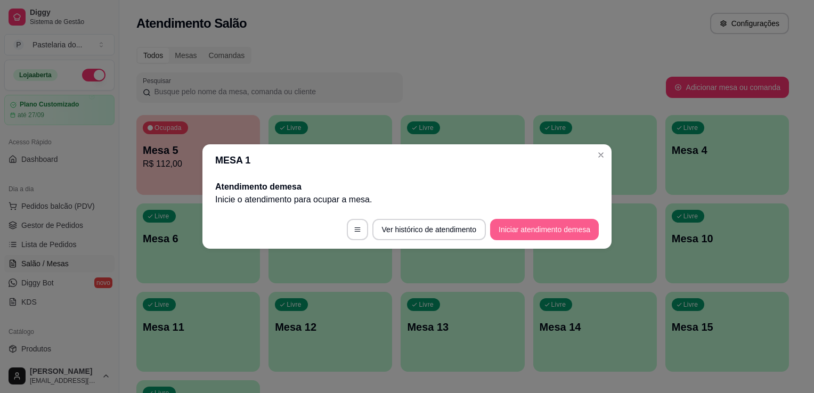
click at [567, 240] on button "Iniciar atendimento de mesa" at bounding box center [544, 229] width 109 height 21
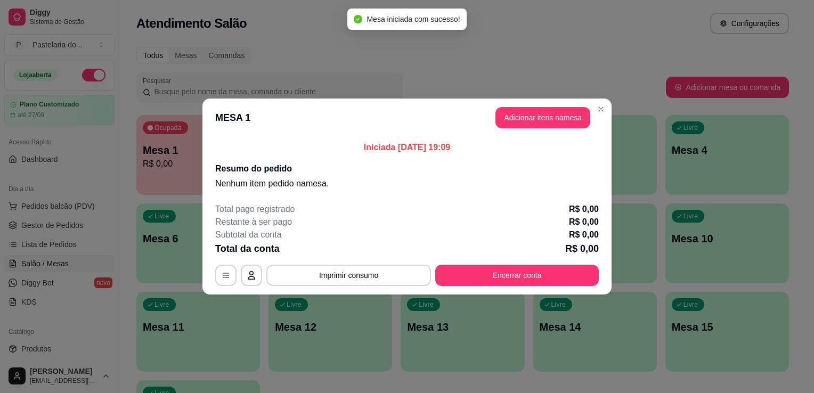
click at [512, 129] on header "MESA 1 Adicionar itens na mesa" at bounding box center [406, 118] width 409 height 38
click at [517, 123] on button "Adicionar itens na mesa" at bounding box center [542, 117] width 95 height 21
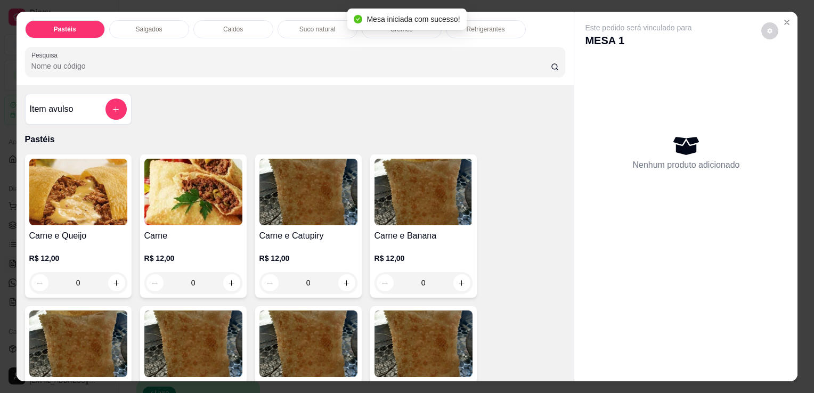
click at [132, 20] on div "Salgados" at bounding box center [149, 29] width 80 height 18
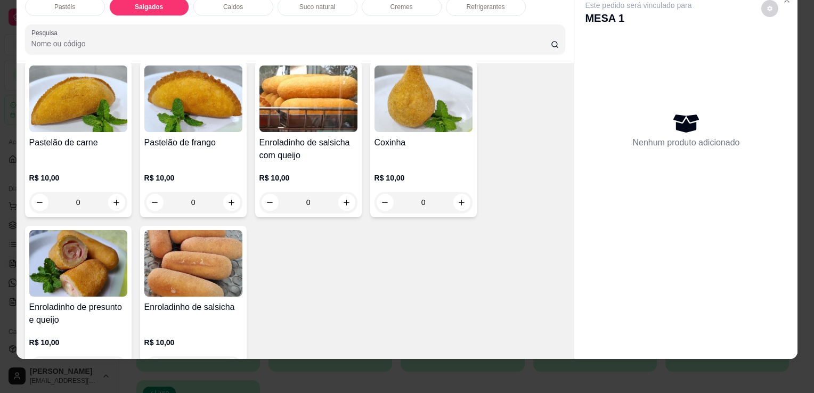
scroll to position [1185, 0]
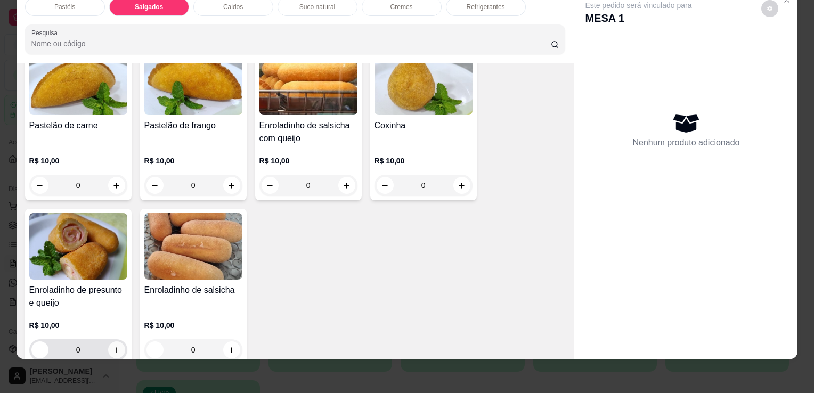
click at [117, 341] on button "increase-product-quantity" at bounding box center [116, 349] width 17 height 17
type input "1"
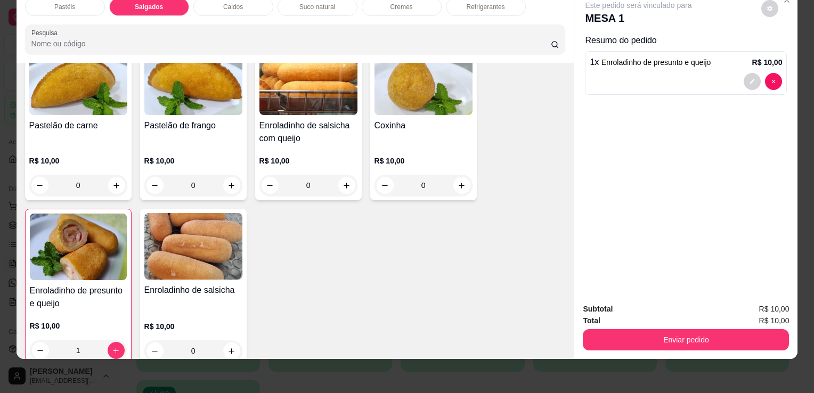
click at [481, 5] on div "Refrigerantes" at bounding box center [486, 7] width 80 height 18
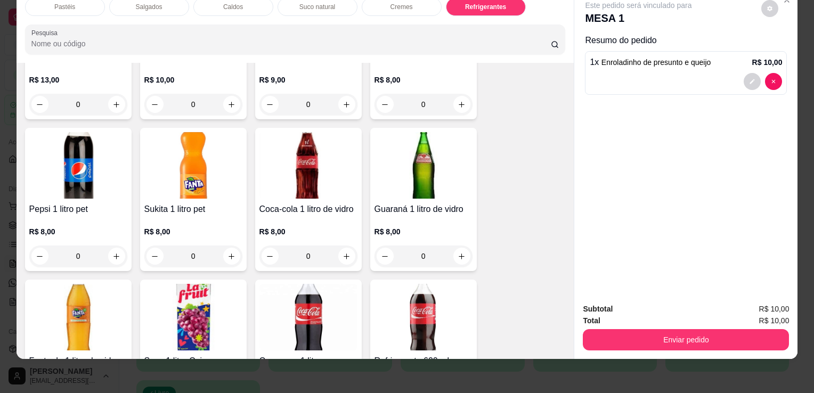
scroll to position [3053, 0]
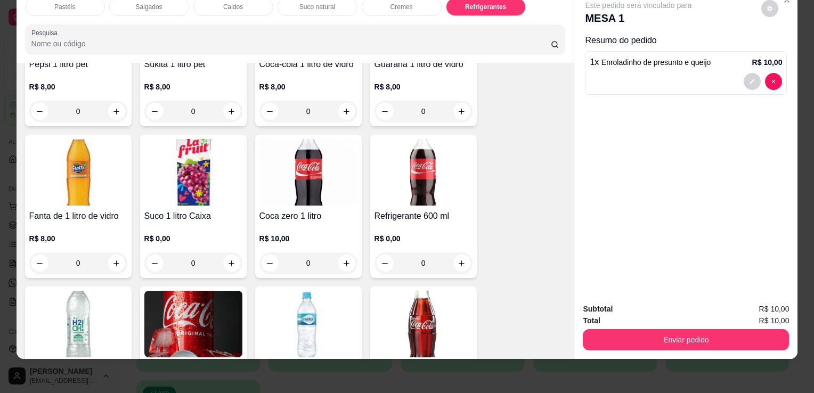
click at [197, 299] on img at bounding box center [193, 324] width 98 height 67
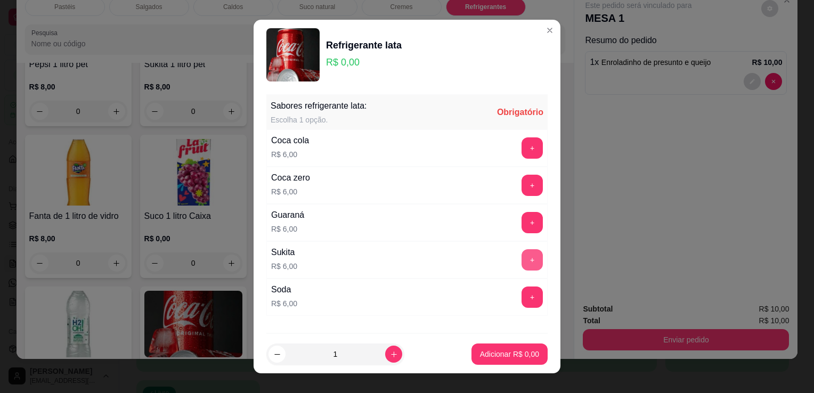
click at [522, 259] on button "+" at bounding box center [532, 259] width 21 height 21
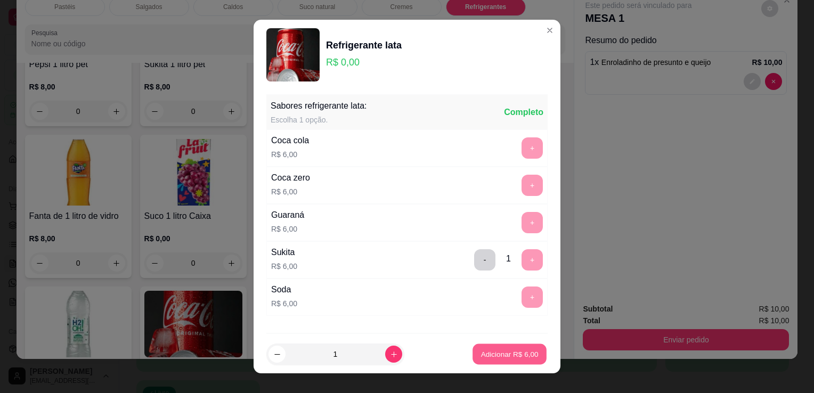
click at [501, 359] on p "Adicionar R$ 6,00" at bounding box center [510, 354] width 58 height 10
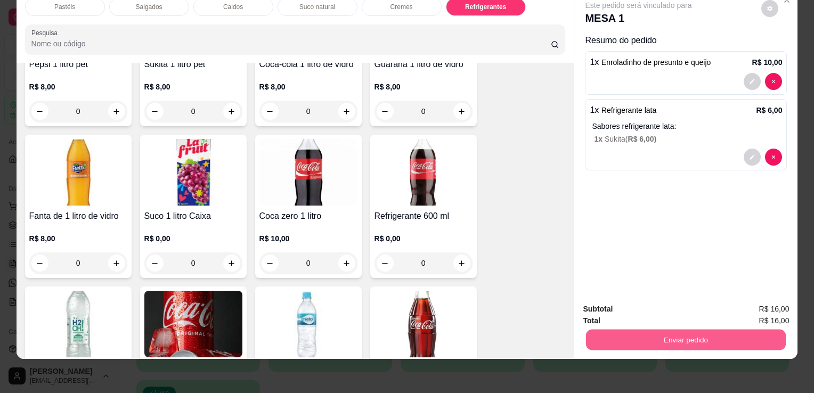
click at [647, 339] on button "Enviar pedido" at bounding box center [686, 339] width 200 height 21
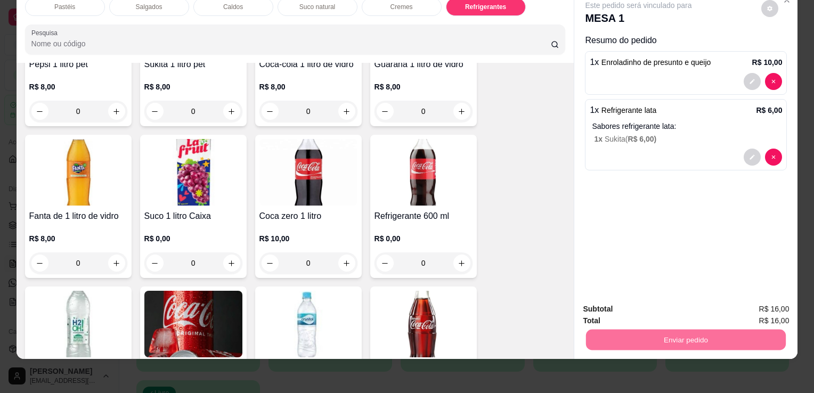
click at [667, 307] on button "Não registrar e enviar pedido" at bounding box center [651, 306] width 111 height 20
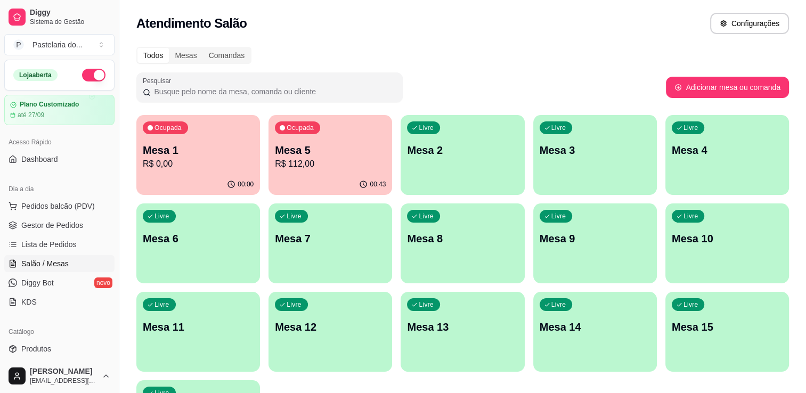
click at [354, 185] on div "00:43" at bounding box center [330, 184] width 124 height 21
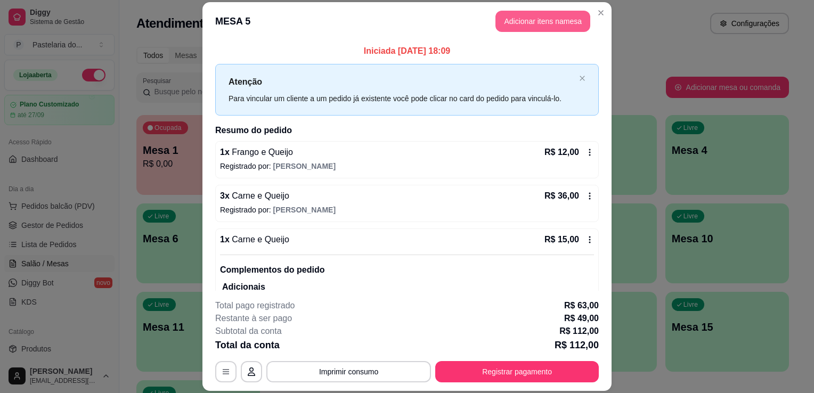
click at [523, 16] on button "Adicionar itens na mesa" at bounding box center [542, 21] width 95 height 21
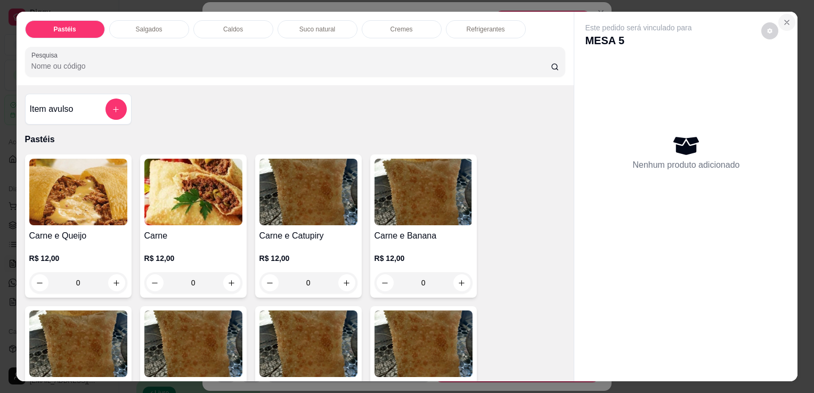
click at [782, 26] on button "Close" at bounding box center [786, 22] width 17 height 17
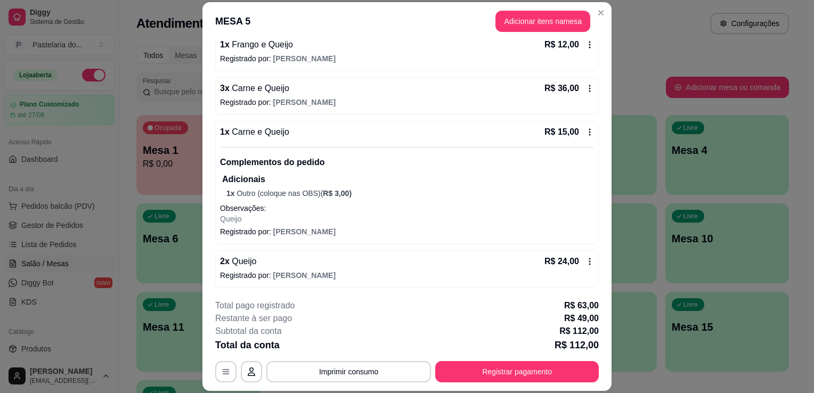
scroll to position [194, 0]
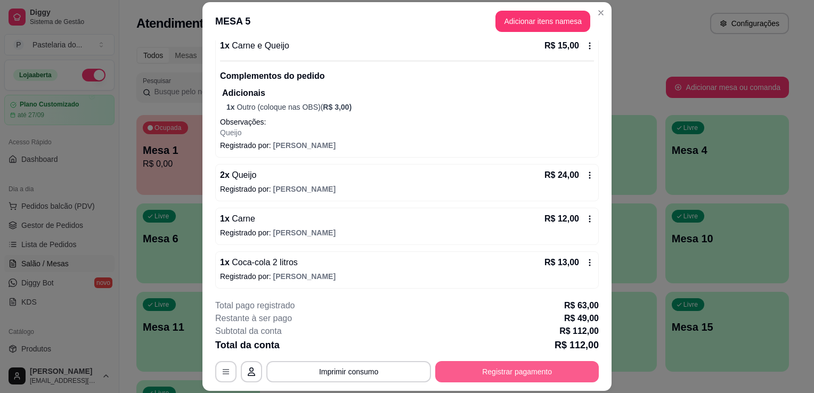
click at [483, 377] on button "Registrar pagamento" at bounding box center [517, 371] width 164 height 21
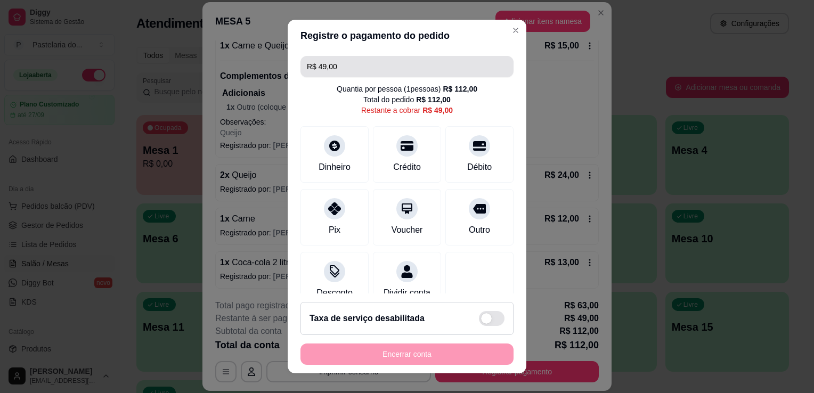
click at [390, 60] on input "R$ 49,00" at bounding box center [407, 66] width 200 height 21
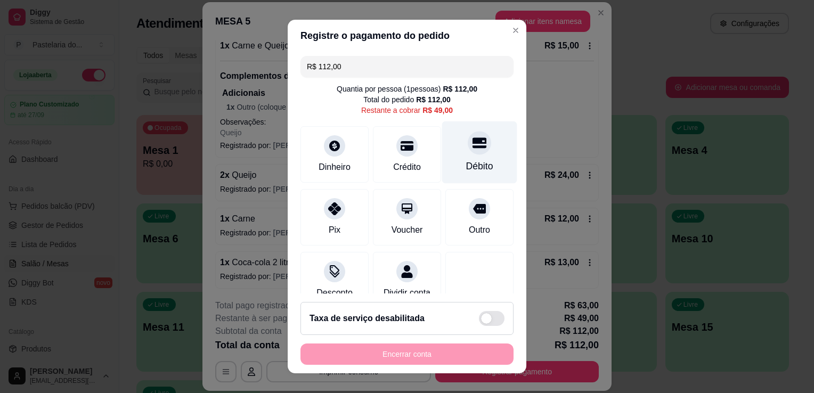
click at [475, 145] on div "Débito" at bounding box center [479, 152] width 75 height 62
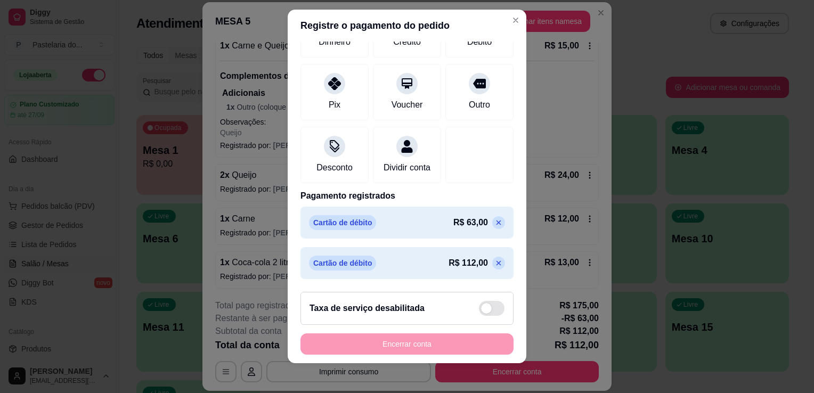
scroll to position [14, 0]
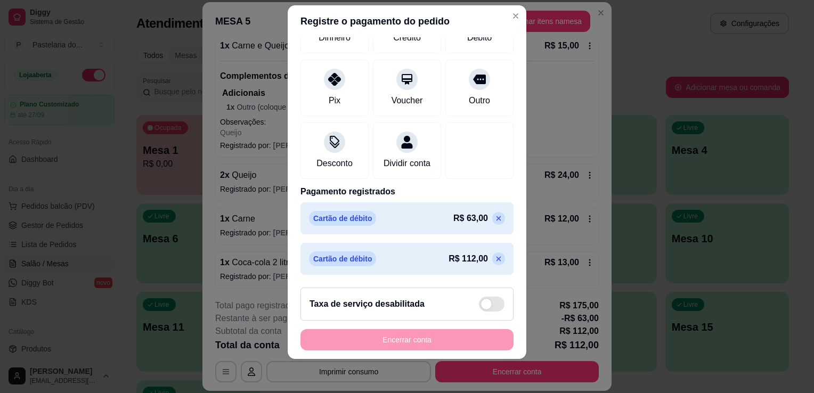
click at [494, 216] on icon at bounding box center [498, 218] width 9 height 9
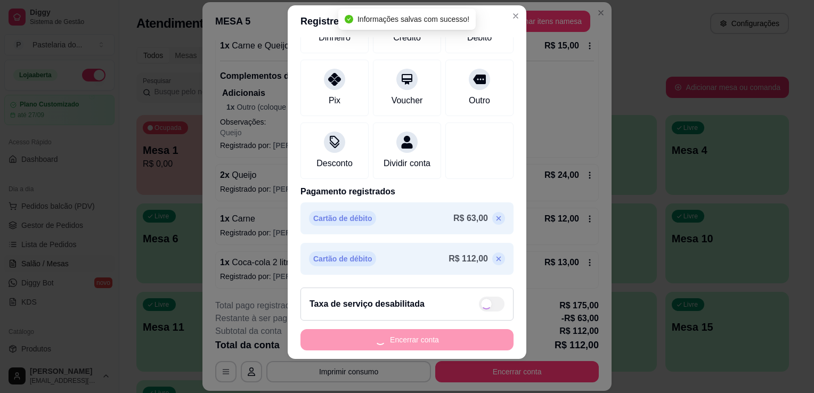
type input "R$ 0,00"
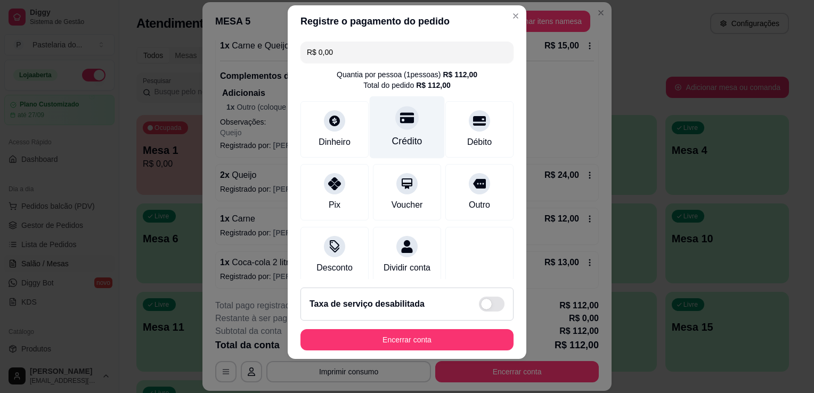
scroll to position [75, 0]
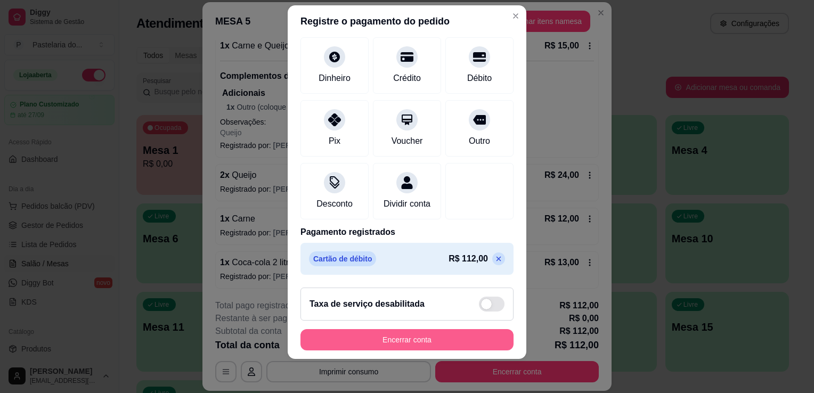
click at [477, 340] on button "Encerrar conta" at bounding box center [406, 339] width 213 height 21
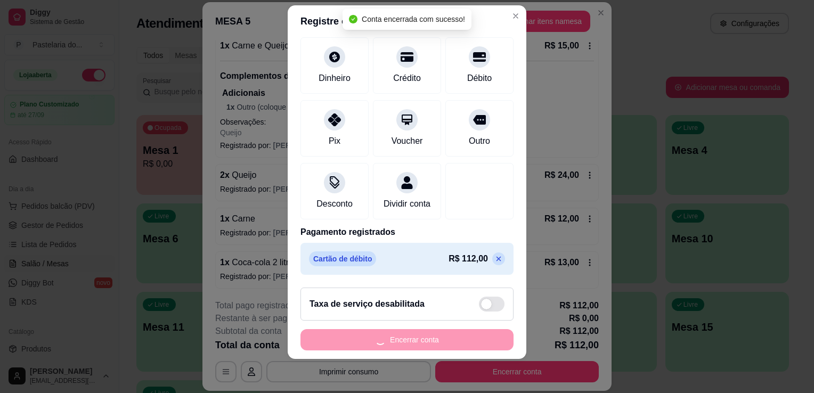
scroll to position [0, 0]
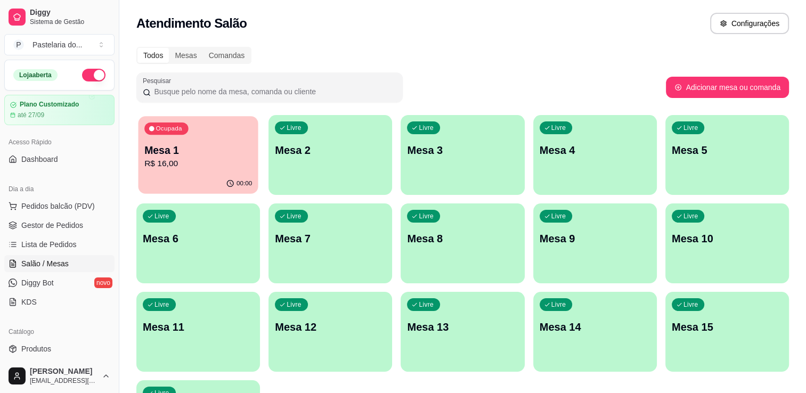
click at [203, 127] on div "Ocupada Mesa 1 R$ 16,00" at bounding box center [198, 145] width 120 height 58
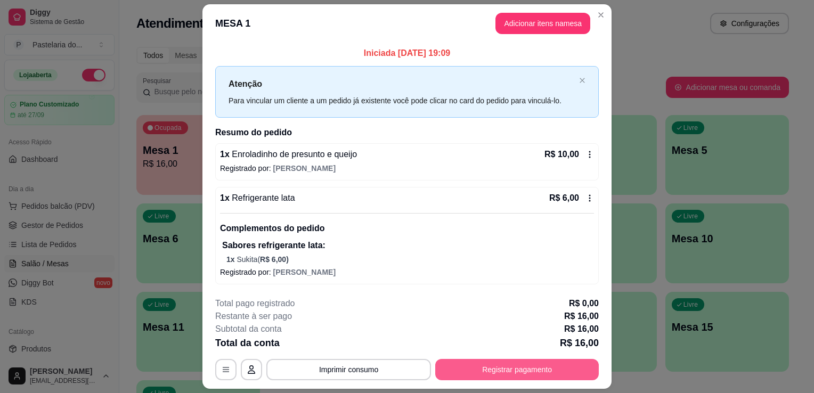
click at [569, 368] on button "Registrar pagamento" at bounding box center [517, 369] width 164 height 21
click at [569, 368] on button "Registrar pagamento" at bounding box center [517, 370] width 159 height 21
click at [569, 368] on button "Registrar pagamento" at bounding box center [517, 369] width 164 height 21
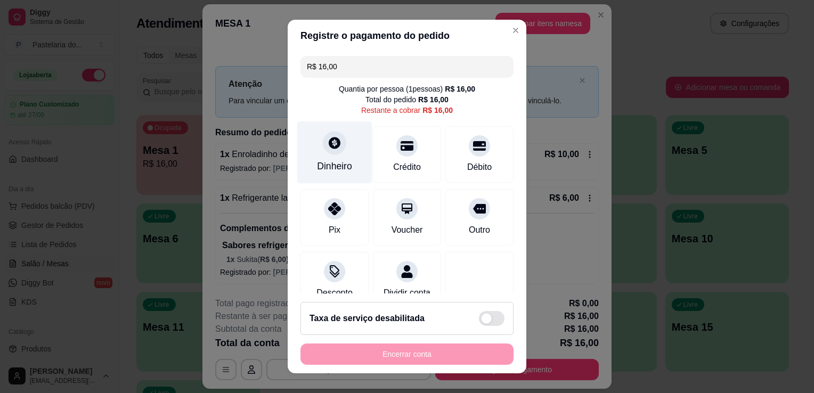
click at [330, 140] on icon at bounding box center [335, 143] width 12 height 12
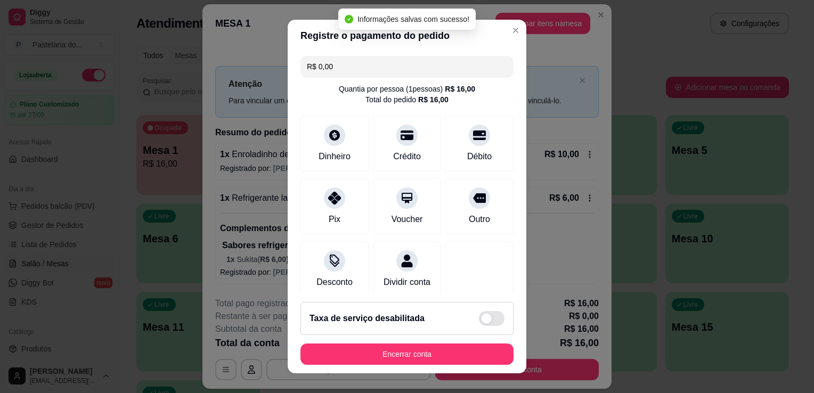
type input "R$ 0,00"
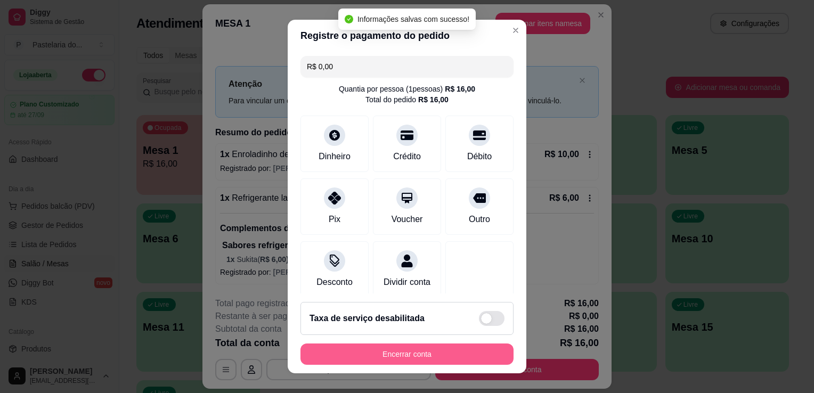
click at [458, 355] on button "Encerrar conta" at bounding box center [406, 354] width 213 height 21
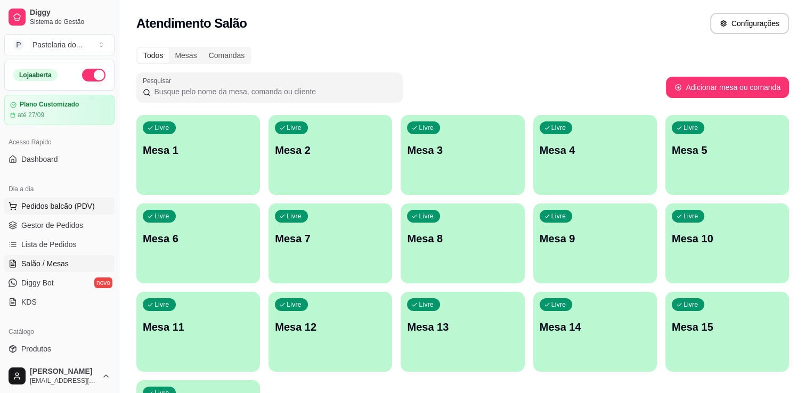
click at [69, 206] on span "Pedidos balcão (PDV)" at bounding box center [58, 206] width 74 height 11
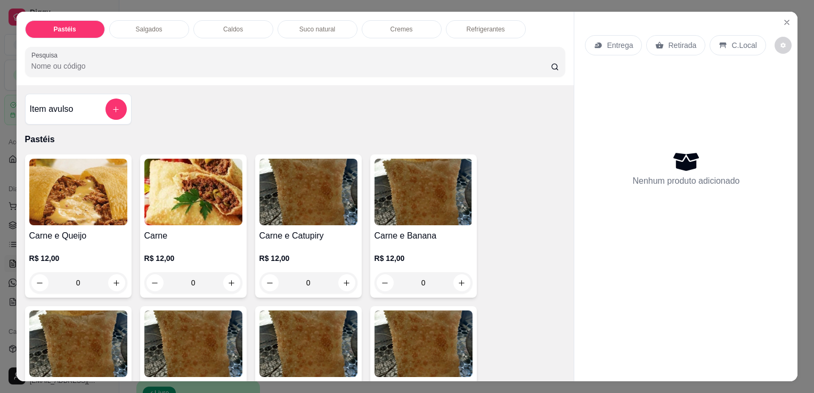
click at [151, 25] on p "Salgados" at bounding box center [149, 29] width 27 height 9
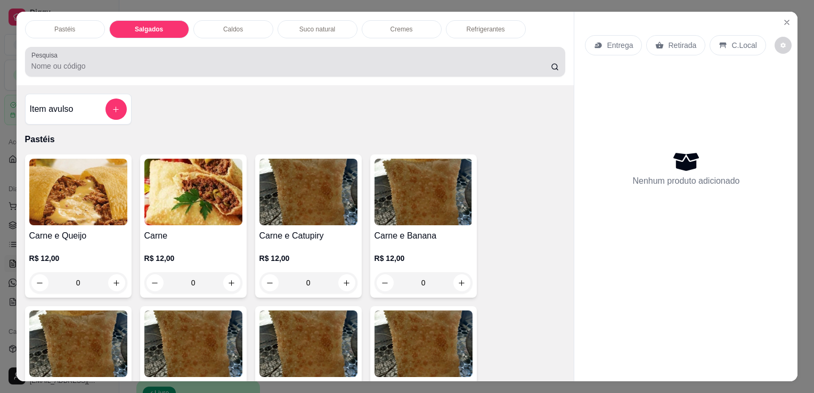
scroll to position [26, 0]
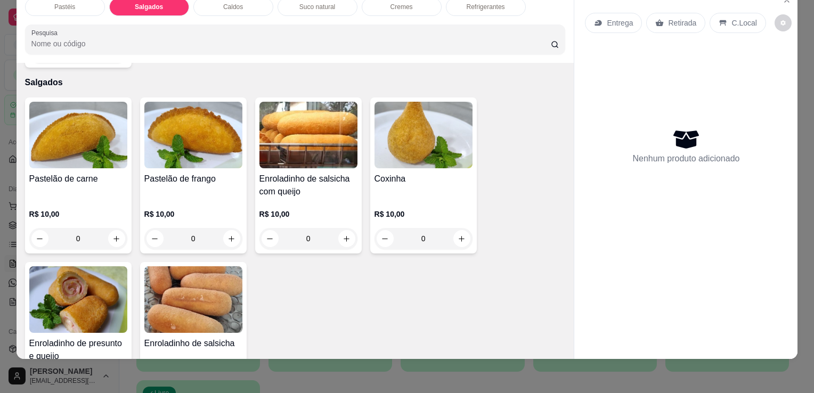
click at [49, 173] on div "Pastelão de carne" at bounding box center [78, 186] width 98 height 26
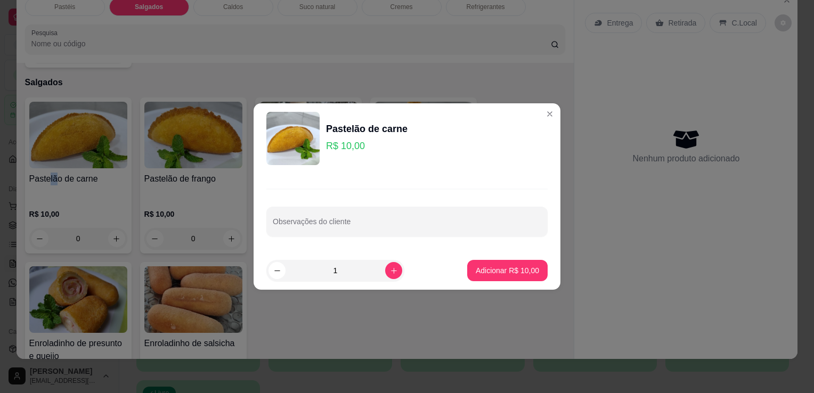
click at [104, 116] on img at bounding box center [78, 135] width 98 height 67
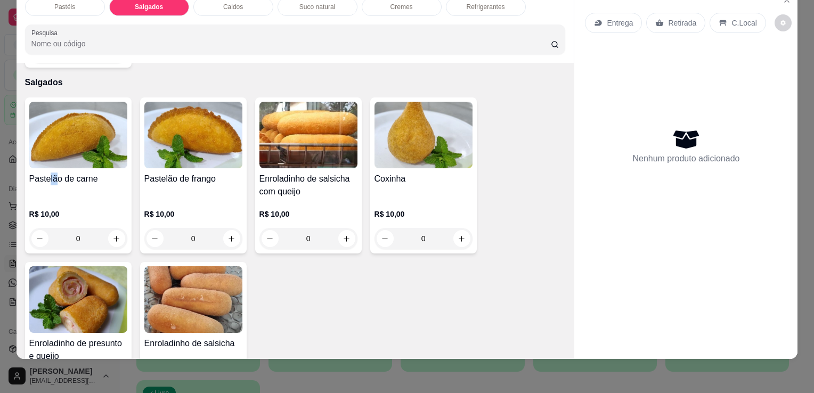
click at [179, 142] on img at bounding box center [193, 135] width 98 height 67
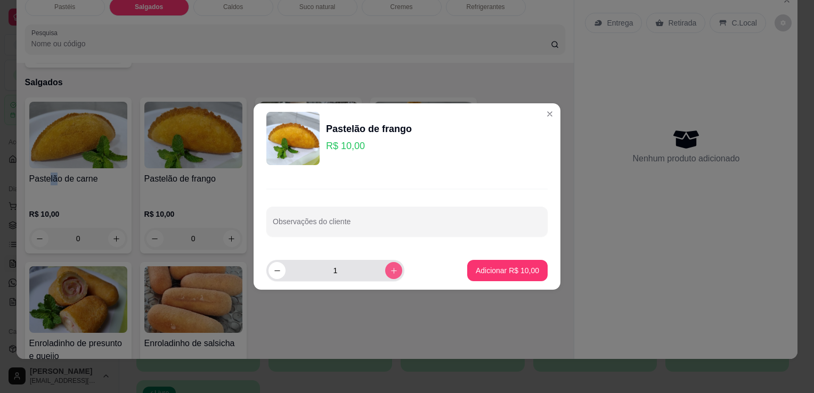
click at [385, 267] on button "increase-product-quantity" at bounding box center [393, 270] width 17 height 17
type input "2"
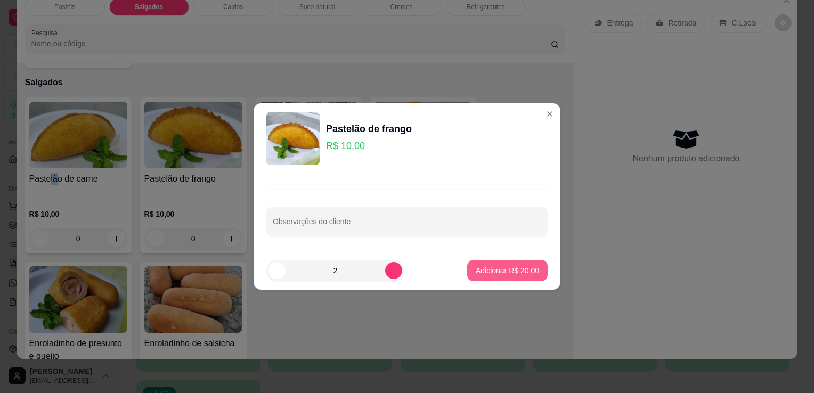
click at [501, 267] on p "Adicionar R$ 20,00" at bounding box center [507, 270] width 63 height 11
type input "2"
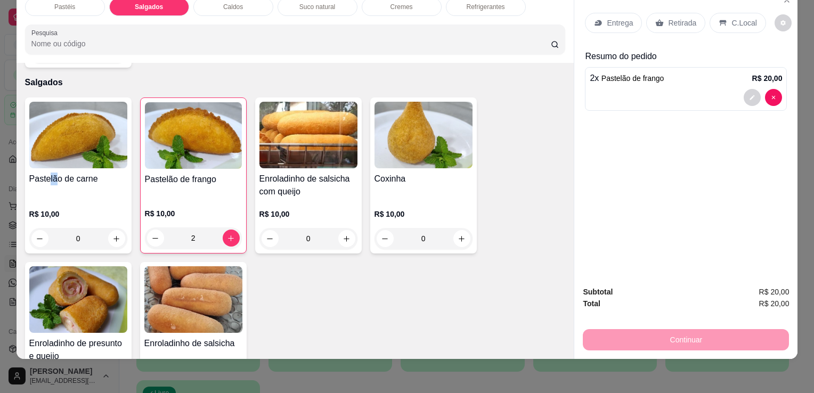
click at [79, 290] on img at bounding box center [78, 299] width 98 height 67
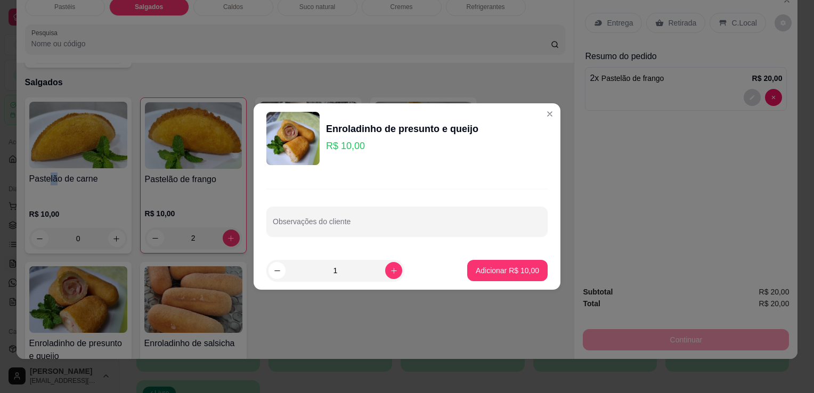
click at [533, 279] on button "Adicionar R$ 10,00" at bounding box center [507, 270] width 80 height 21
click at [533, 279] on div "Pastelão de carne R$ 10,00 0 Pastelão de frango R$ 10,00 2 Enroladinho de salsi…" at bounding box center [295, 257] width 541 height 321
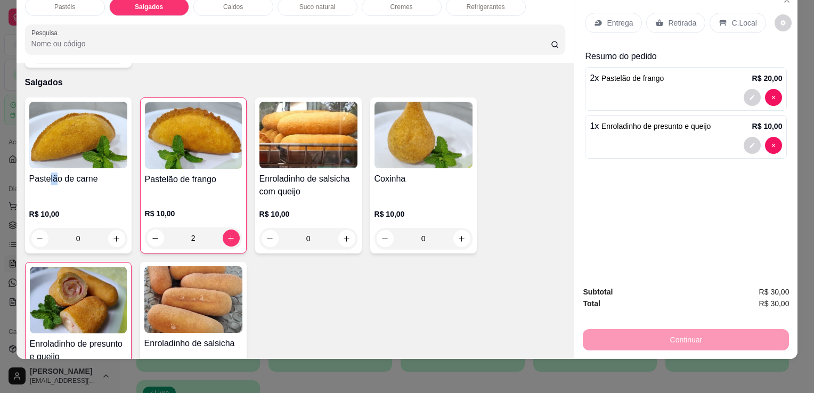
type input "1"
click at [668, 18] on p "Retirada" at bounding box center [682, 23] width 28 height 11
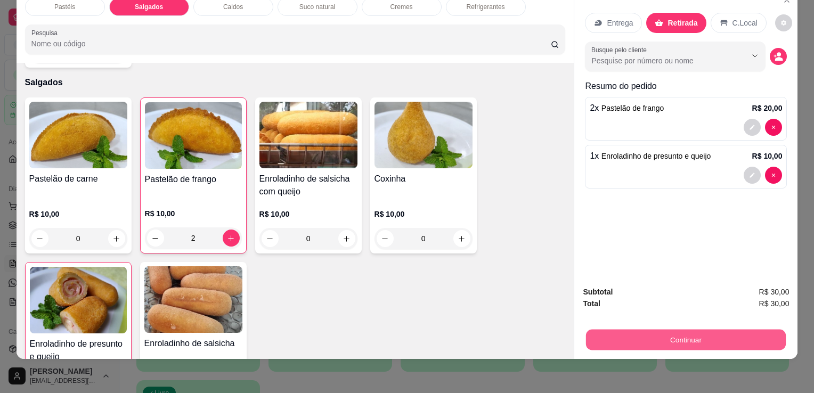
click at [625, 329] on button "Continuar" at bounding box center [686, 339] width 200 height 21
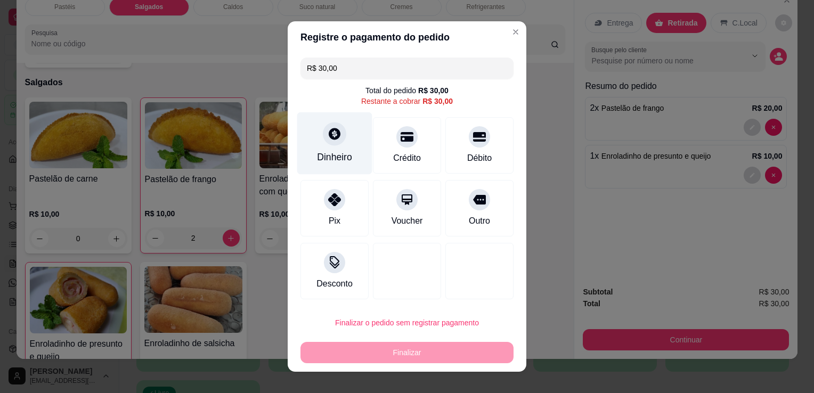
click at [358, 151] on div "Dinheiro" at bounding box center [334, 143] width 75 height 62
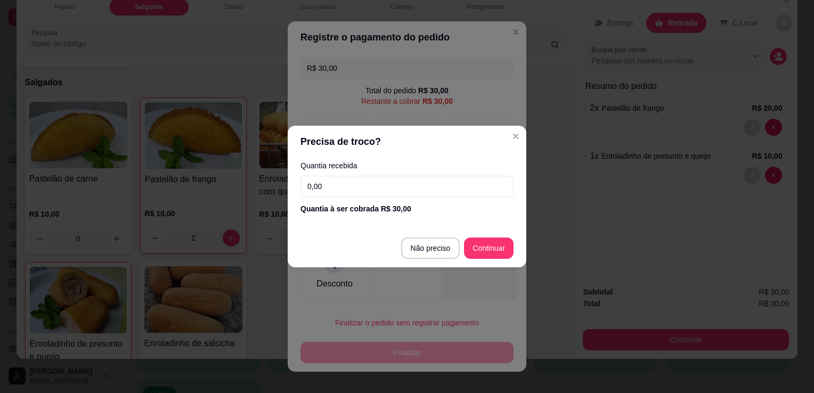
type input "R$ 0,00"
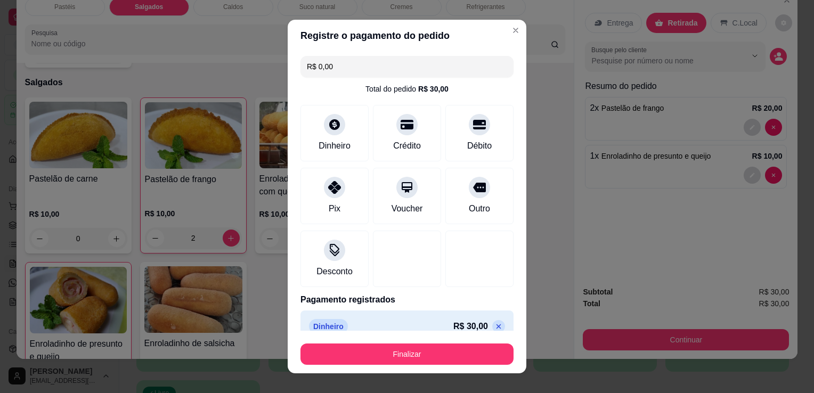
click at [424, 368] on footer "Finalizar" at bounding box center [407, 352] width 239 height 43
click at [427, 365] on footer "Finalizar" at bounding box center [407, 352] width 239 height 43
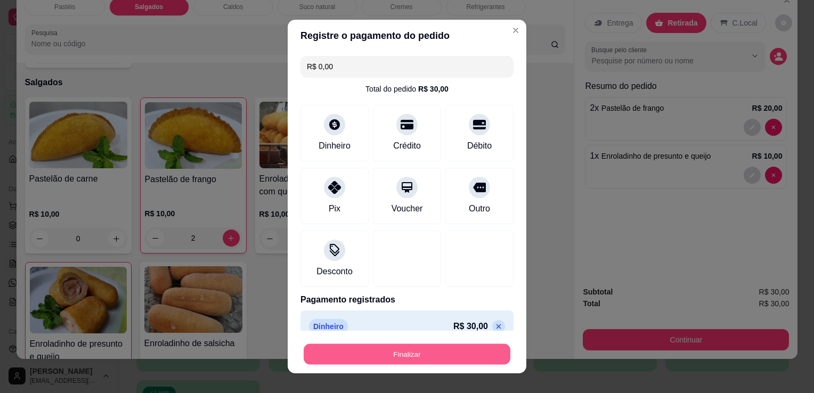
click at [430, 360] on button "Finalizar" at bounding box center [407, 354] width 207 height 21
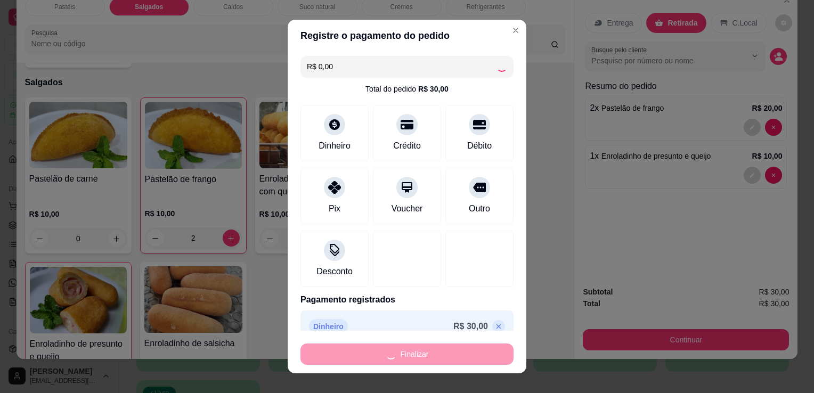
type input "0"
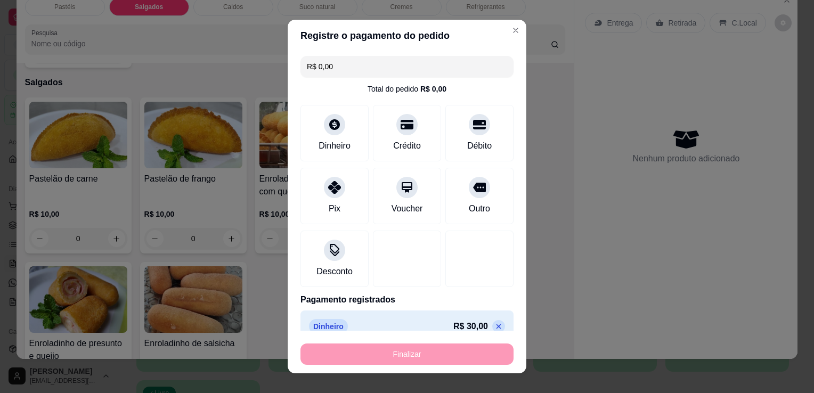
type input "-R$ 30,00"
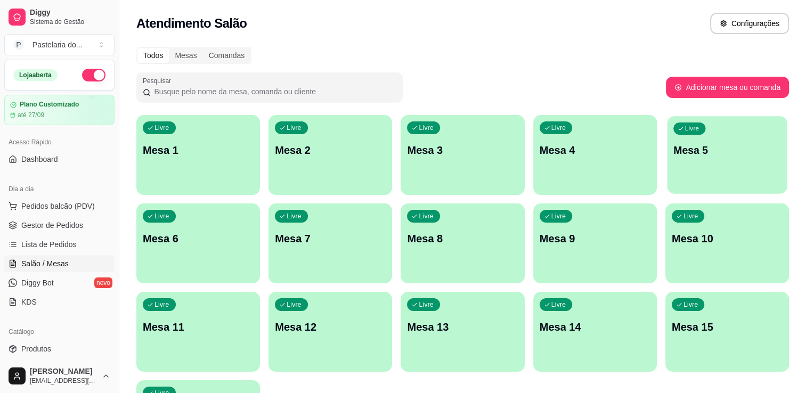
click at [726, 160] on div "Livre Mesa 5" at bounding box center [727, 148] width 120 height 65
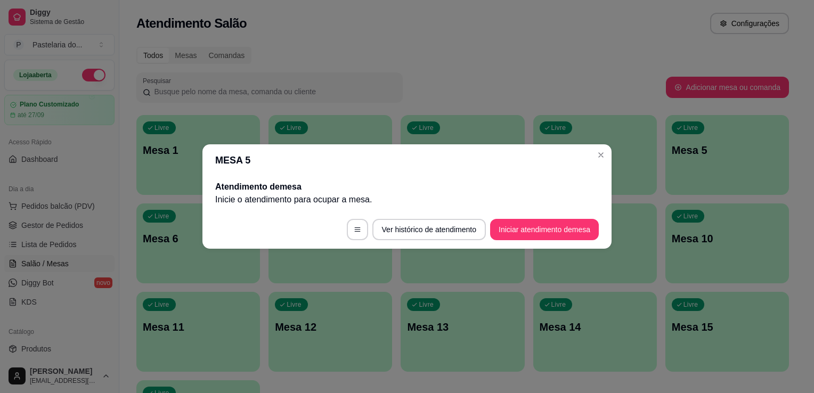
click at [556, 241] on footer "Ver histórico de atendimento Iniciar atendimento de mesa" at bounding box center [406, 229] width 409 height 38
click at [561, 231] on button "Iniciar atendimento de mesa" at bounding box center [544, 229] width 105 height 21
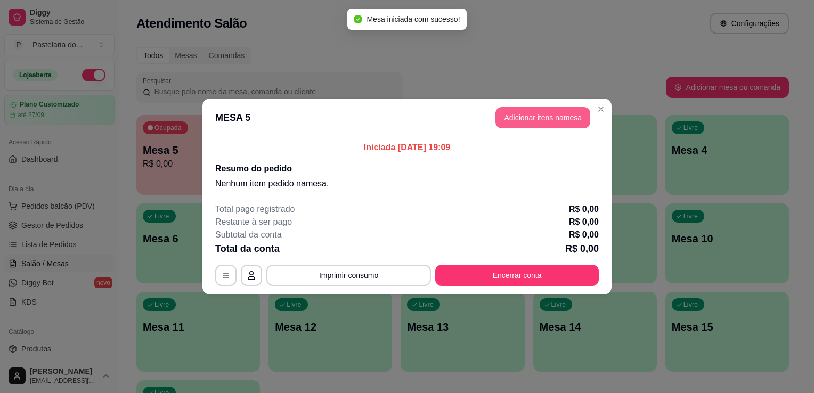
click at [571, 113] on button "Adicionar itens na mesa" at bounding box center [542, 117] width 95 height 21
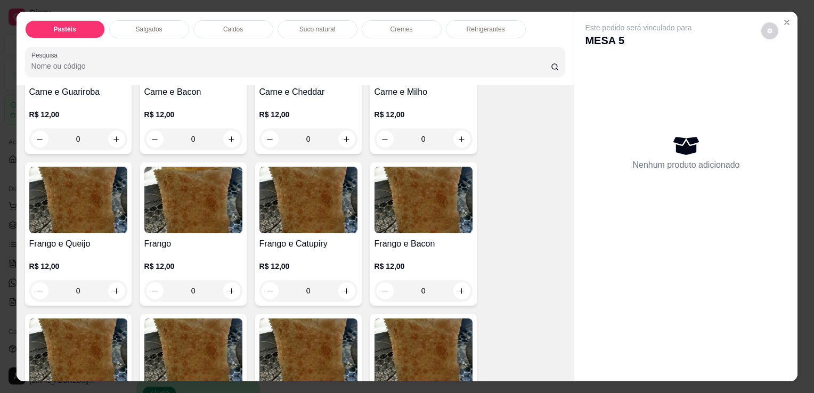
scroll to position [320, 0]
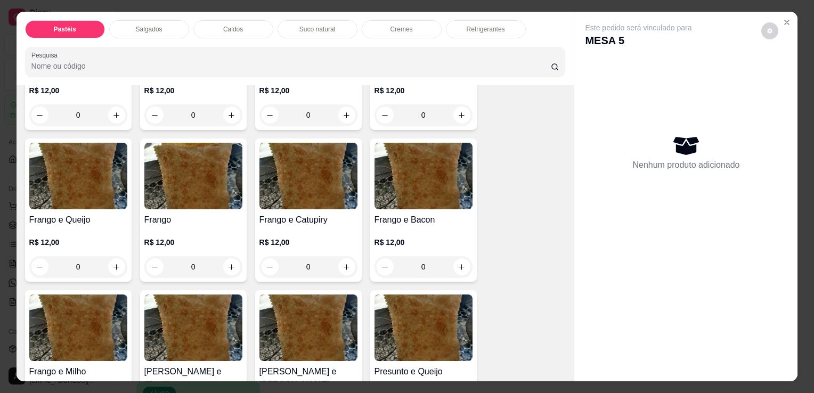
click at [50, 182] on img at bounding box center [78, 176] width 98 height 67
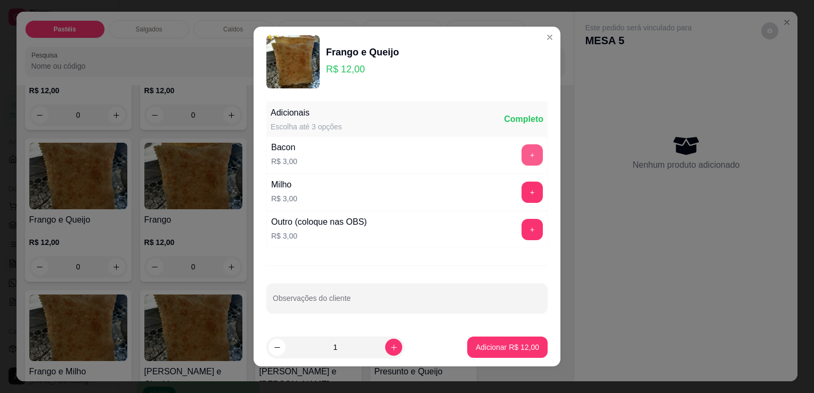
click at [522, 156] on button "+" at bounding box center [532, 154] width 21 height 21
click at [390, 349] on icon "increase-product-quantity" at bounding box center [394, 348] width 8 height 8
type input "2"
click at [499, 354] on button "Adicionar R$ 30,00" at bounding box center [507, 347] width 80 height 21
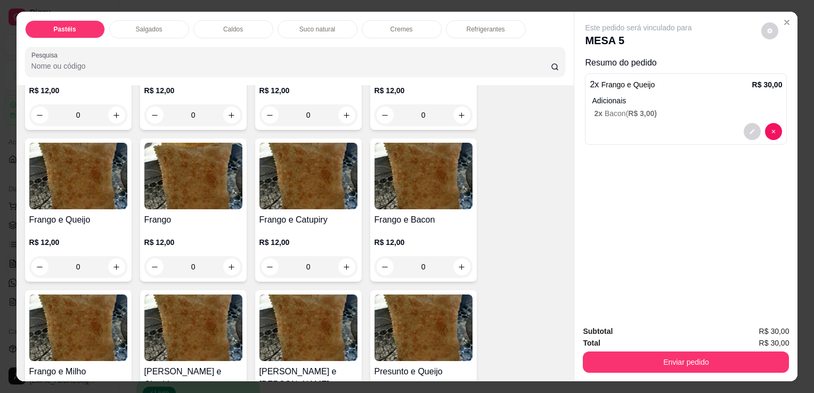
click at [309, 29] on div "Suco natural" at bounding box center [318, 29] width 80 height 18
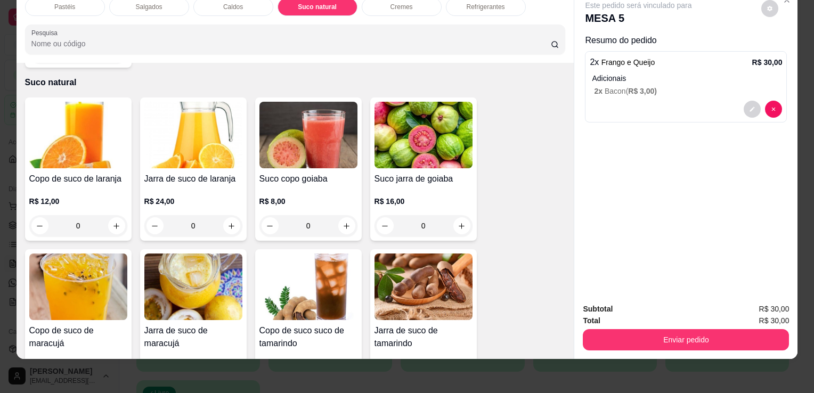
click at [175, 149] on div "Jarra de suco de laranja R$ 24,00 0" at bounding box center [193, 168] width 107 height 143
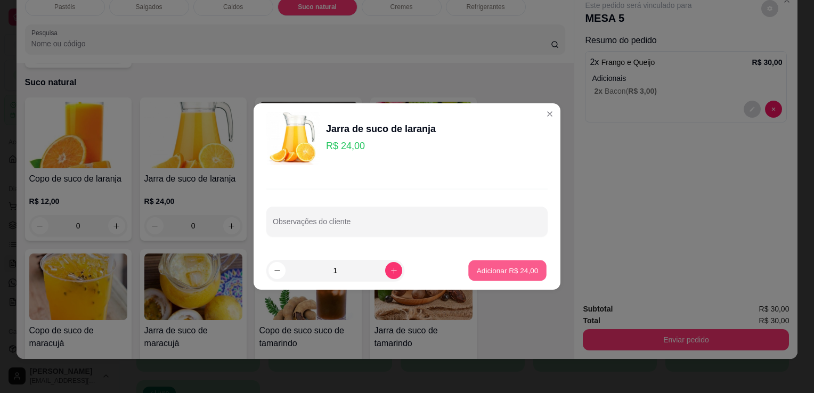
click at [493, 268] on p "Adicionar R$ 24,00" at bounding box center [508, 270] width 62 height 10
type input "1"
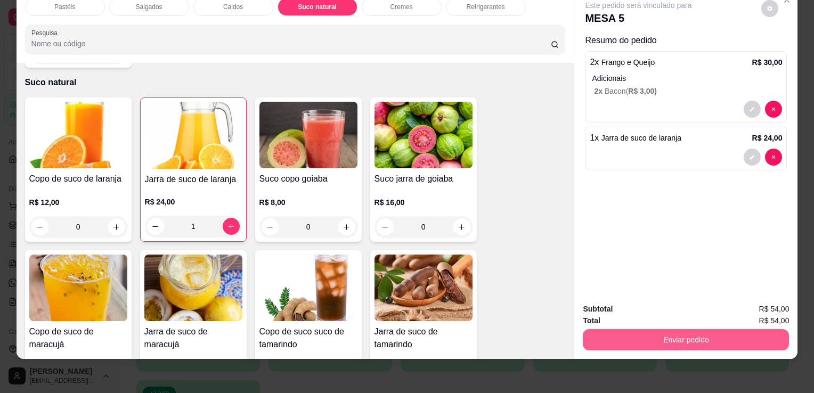
click at [684, 333] on button "Enviar pedido" at bounding box center [686, 339] width 206 height 21
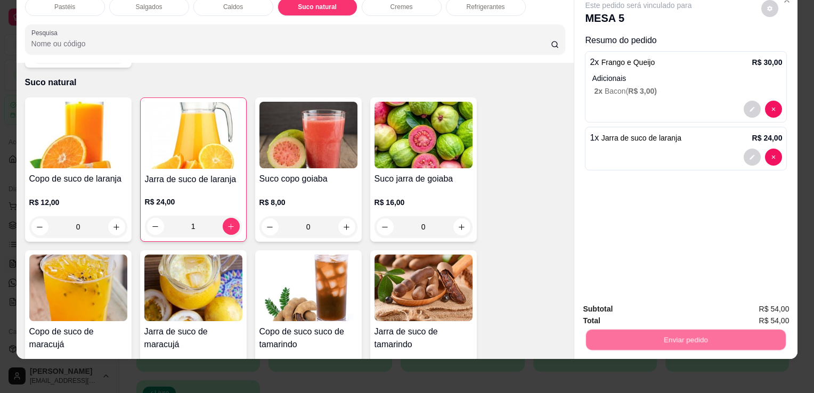
click at [656, 311] on button "Não registrar e enviar pedido" at bounding box center [651, 306] width 108 height 20
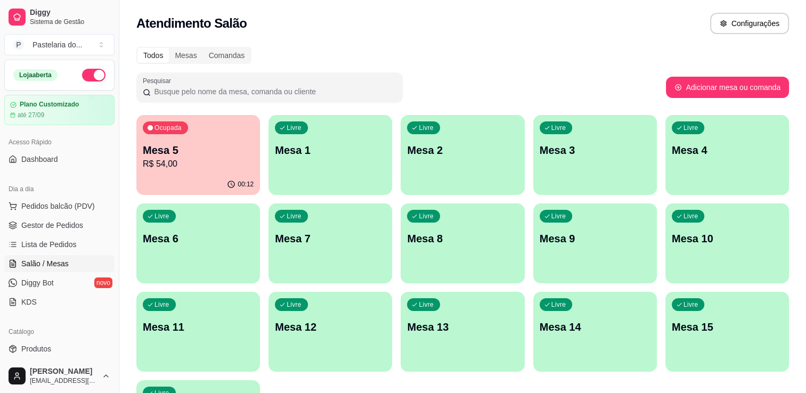
click at [566, 257] on div "Livre Mesa 9" at bounding box center [595, 236] width 124 height 67
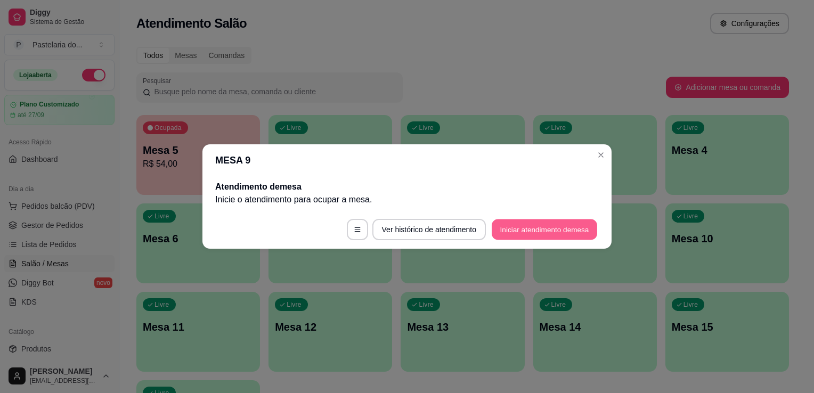
click at [522, 221] on button "Iniciar atendimento de mesa" at bounding box center [544, 229] width 105 height 21
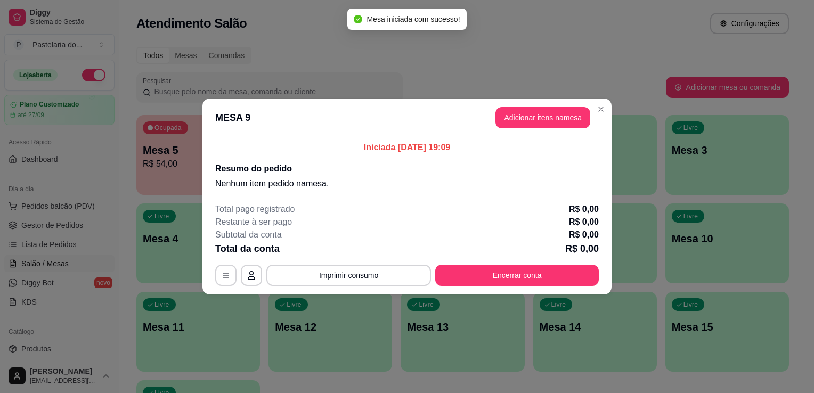
click at [523, 120] on button "Adicionar itens na mesa" at bounding box center [542, 117] width 95 height 21
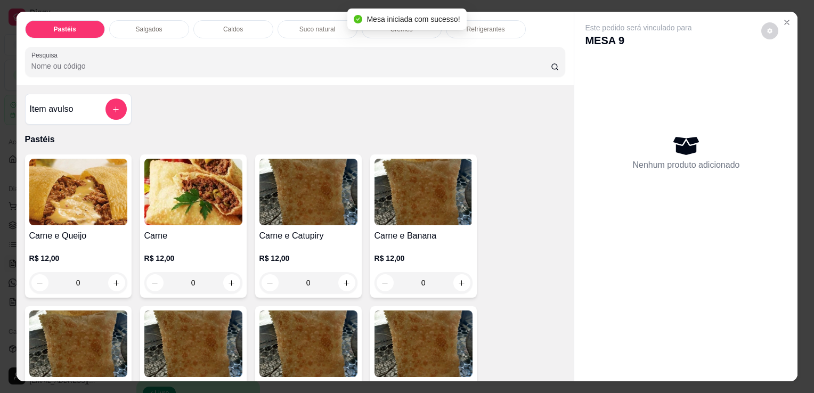
click at [115, 278] on div "0" at bounding box center [78, 282] width 98 height 21
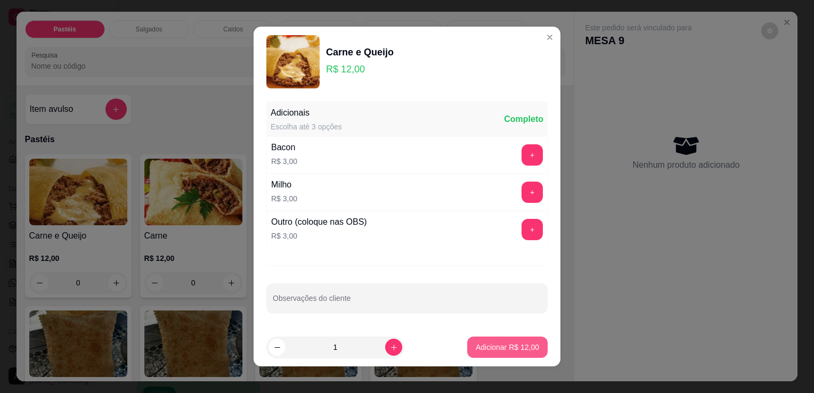
click at [506, 347] on p "Adicionar R$ 12,00" at bounding box center [507, 347] width 63 height 11
type input "1"
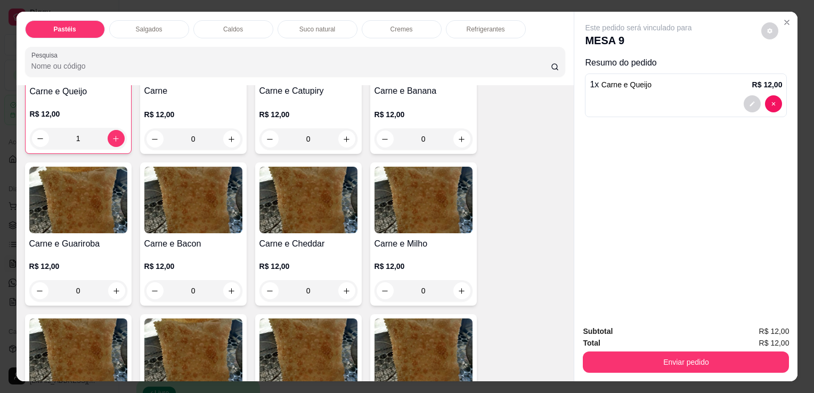
scroll to position [160, 0]
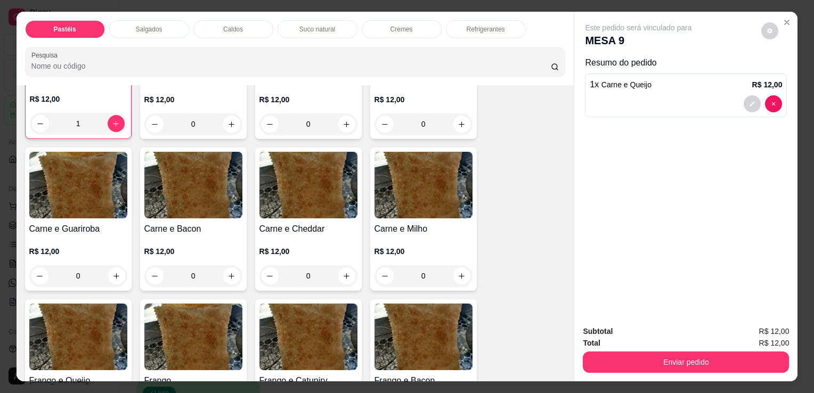
click at [105, 273] on div "0" at bounding box center [78, 275] width 98 height 21
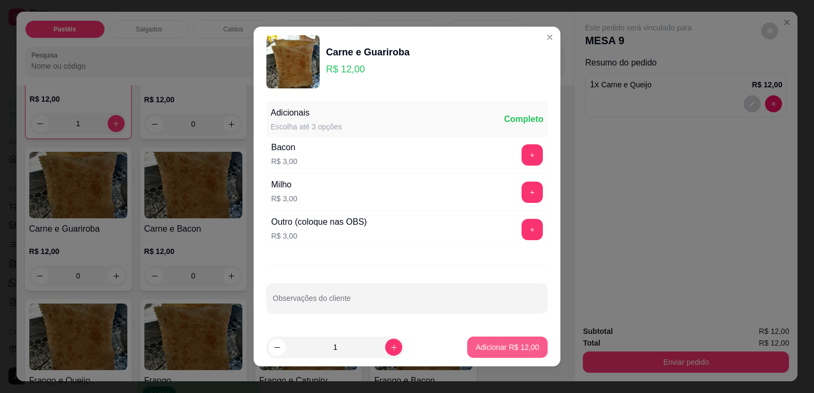
click at [502, 344] on p "Adicionar R$ 12,00" at bounding box center [507, 347] width 63 height 11
type input "1"
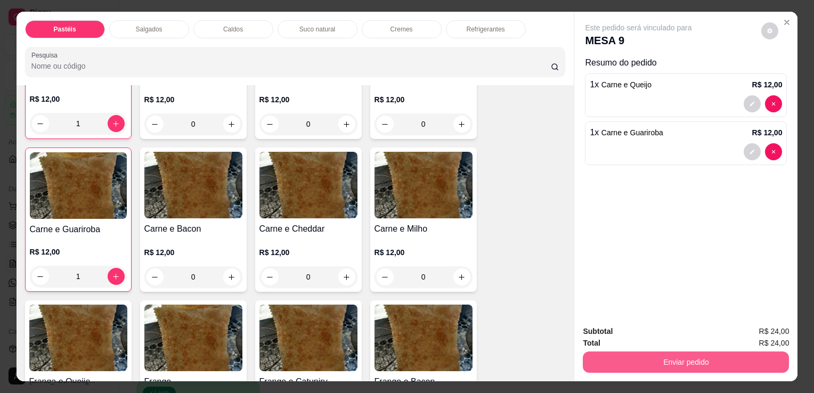
click at [654, 359] on button "Enviar pedido" at bounding box center [686, 362] width 206 height 21
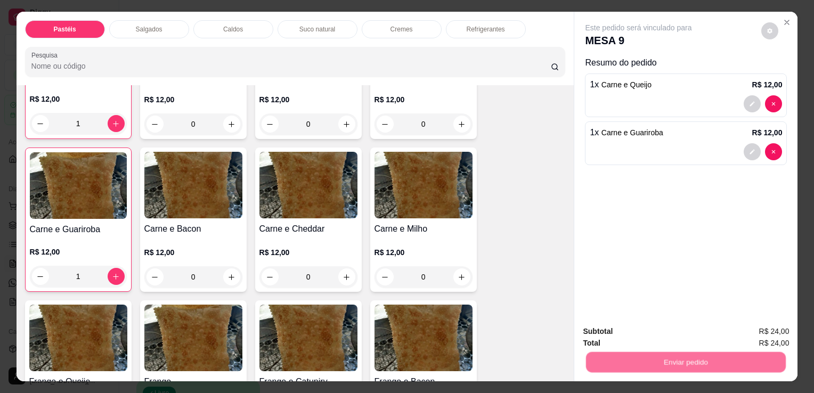
click at [597, 329] on button "Não registrar e enviar pedido" at bounding box center [651, 332] width 108 height 20
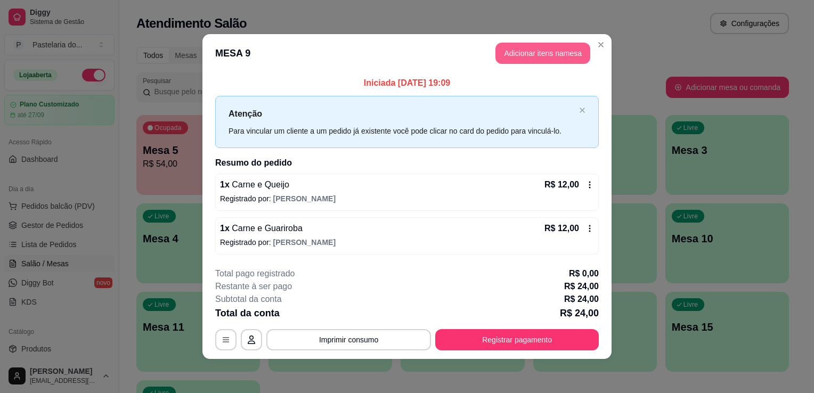
click at [535, 49] on button "Adicionar itens na mesa" at bounding box center [542, 53] width 95 height 21
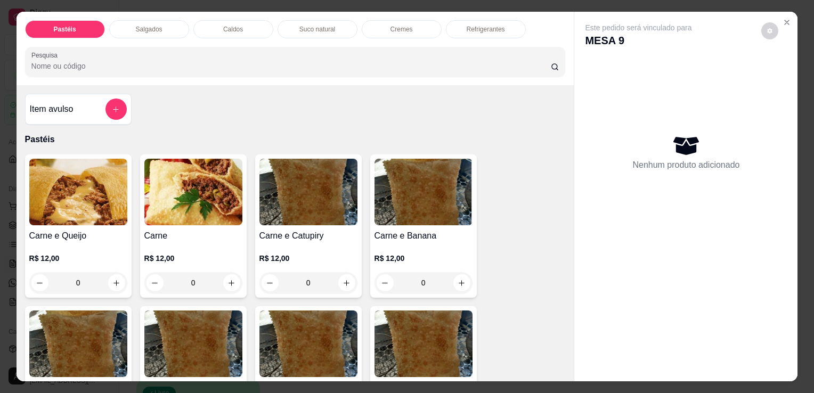
click at [314, 25] on p "Suco natural" at bounding box center [317, 29] width 36 height 9
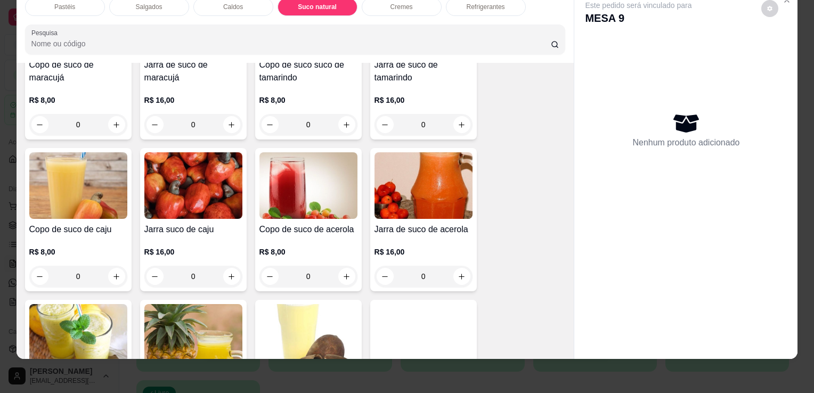
scroll to position [2073, 0]
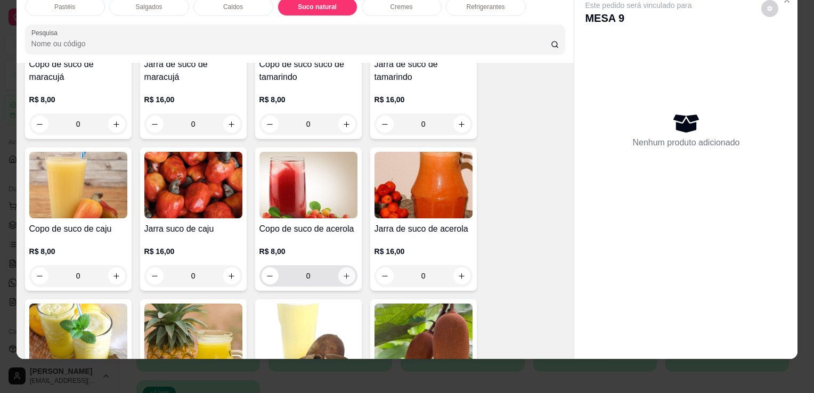
click at [346, 272] on icon "increase-product-quantity" at bounding box center [347, 276] width 8 height 8
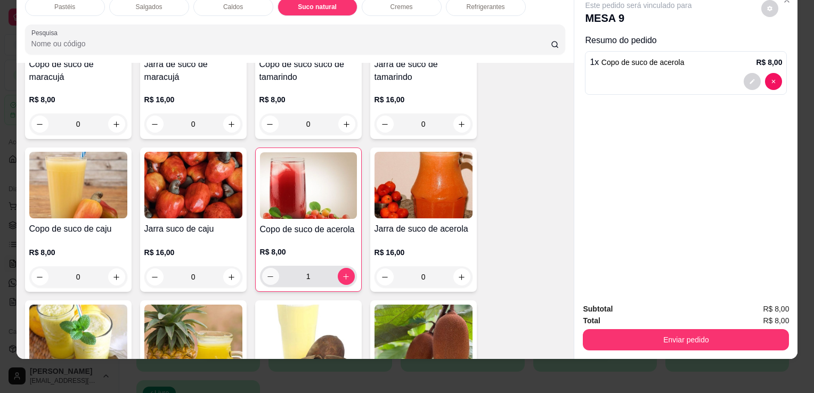
click at [272, 268] on button "decrease-product-quantity" at bounding box center [270, 276] width 17 height 17
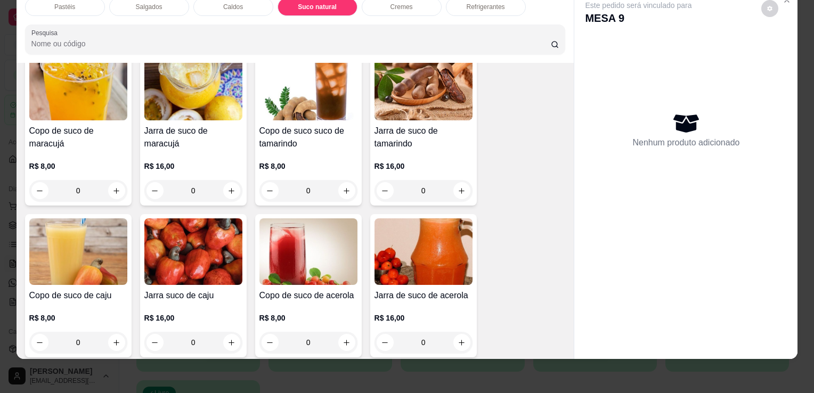
scroll to position [2020, 0]
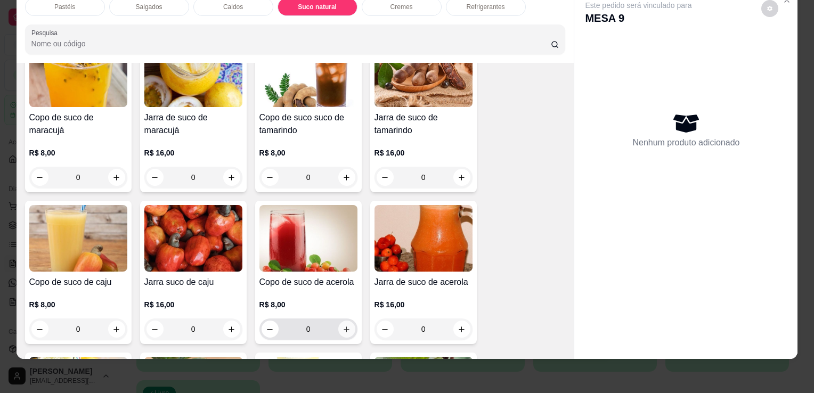
click at [343, 321] on button "increase-product-quantity" at bounding box center [346, 329] width 17 height 17
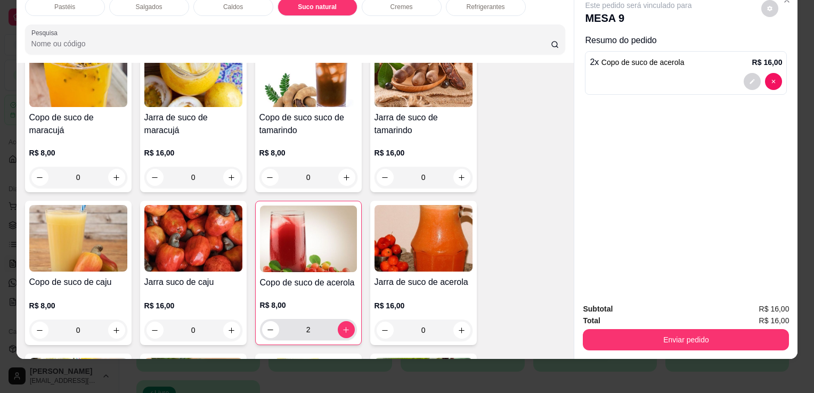
click at [262, 319] on div "2" at bounding box center [308, 329] width 93 height 21
click at [266, 326] on icon "decrease-product-quantity" at bounding box center [270, 330] width 8 height 8
type input "1"
click at [747, 76] on button "decrease-product-quantity" at bounding box center [752, 82] width 17 height 17
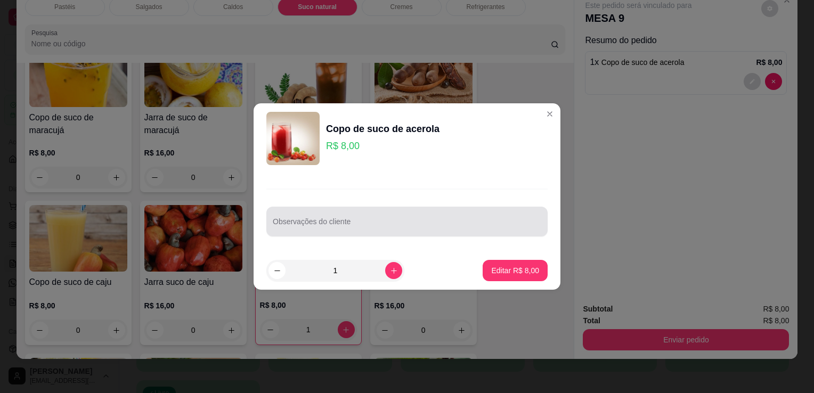
click at [378, 220] on div at bounding box center [407, 221] width 268 height 21
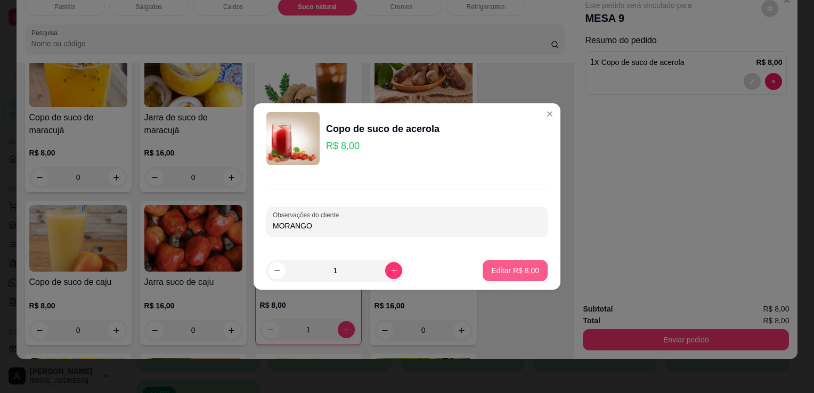
type input "MORANGO"
click at [491, 273] on p "Editar R$ 8,00" at bounding box center [515, 270] width 48 height 11
type input "0"
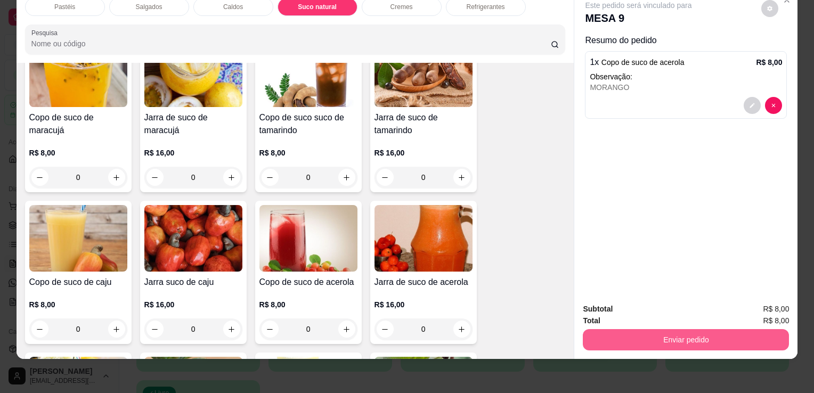
click at [601, 329] on button "Enviar pedido" at bounding box center [686, 339] width 206 height 21
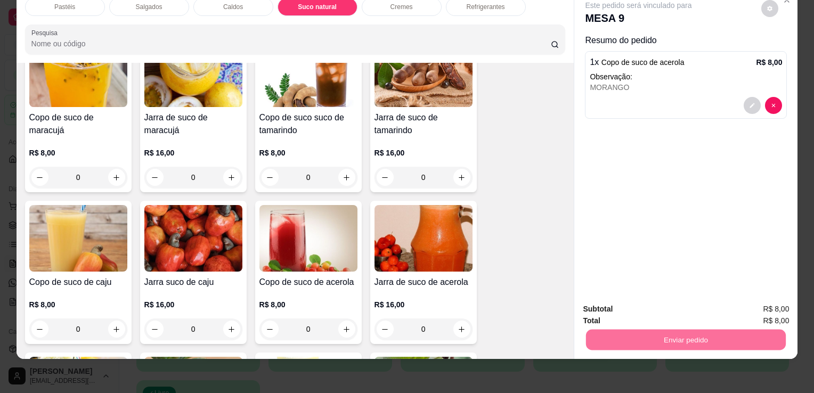
click at [618, 304] on button "Não registrar e enviar pedido" at bounding box center [651, 306] width 111 height 20
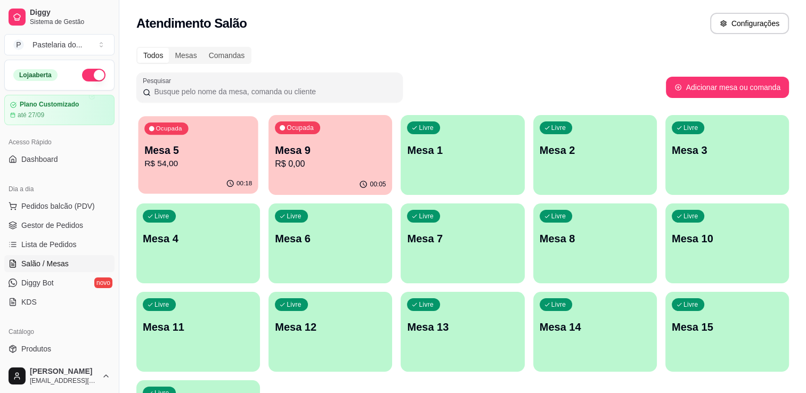
click at [193, 153] on p "Mesa 5" at bounding box center [198, 150] width 108 height 14
click at [151, 148] on p "Mesa 5" at bounding box center [198, 150] width 111 height 15
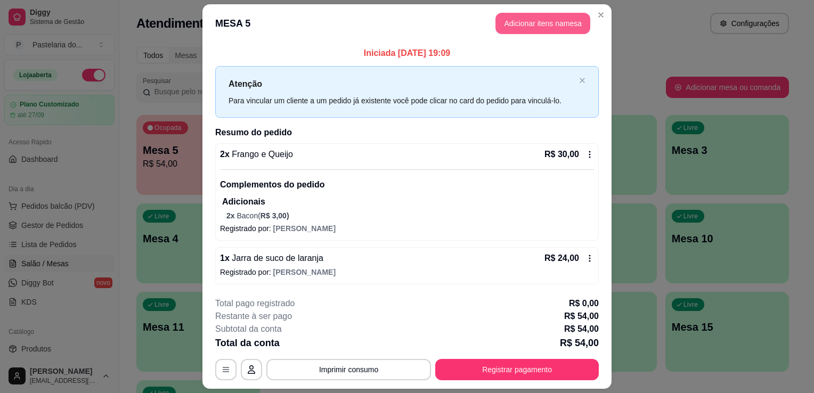
click at [523, 22] on button "Adicionar itens na mesa" at bounding box center [542, 23] width 95 height 21
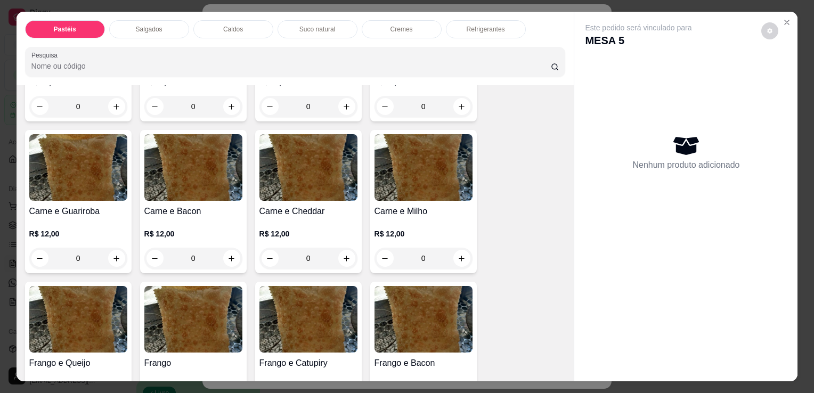
scroll to position [266, 0]
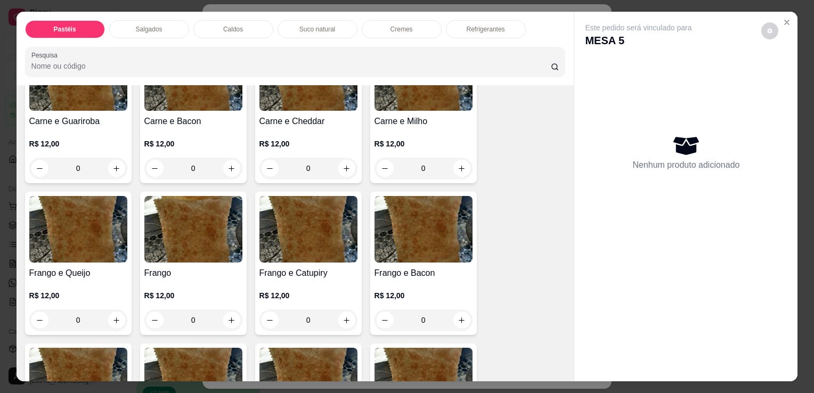
click at [344, 315] on div "0" at bounding box center [308, 320] width 98 height 21
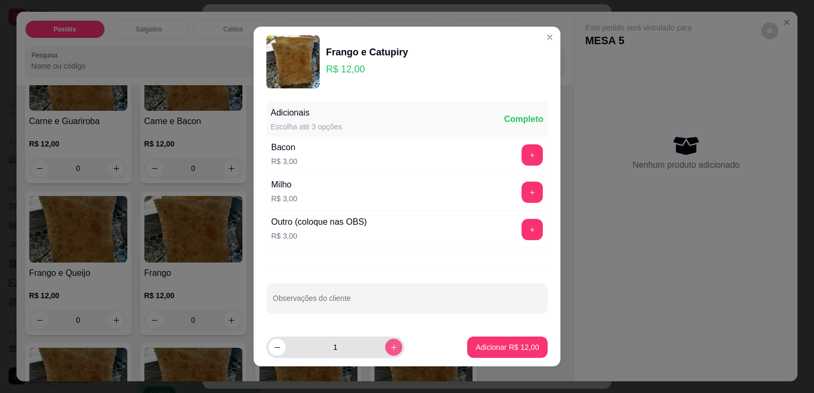
click at [391, 346] on icon "increase-product-quantity" at bounding box center [394, 348] width 6 height 6
type input "2"
click at [522, 159] on button "+" at bounding box center [532, 154] width 21 height 21
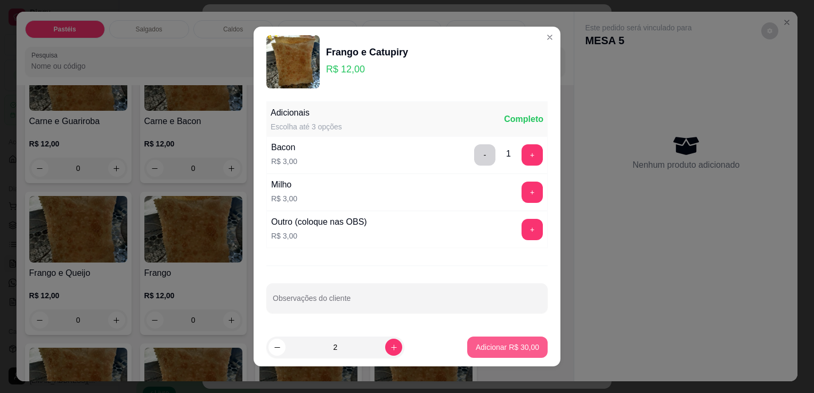
click at [486, 355] on button "Adicionar R$ 30,00" at bounding box center [507, 347] width 80 height 21
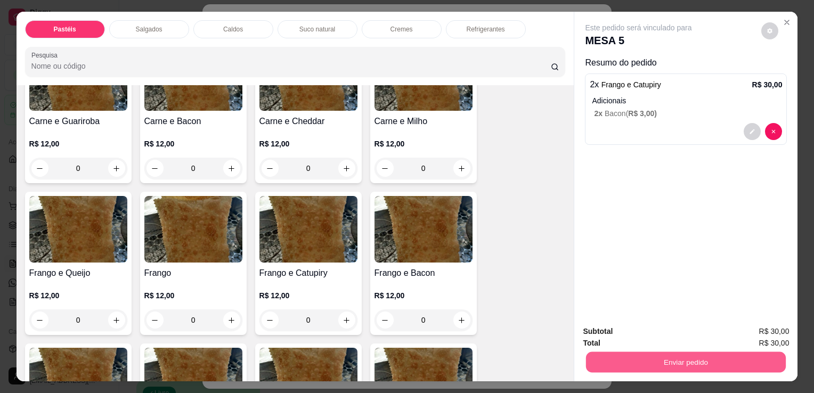
click at [672, 360] on button "Enviar pedido" at bounding box center [686, 362] width 200 height 21
click at [629, 352] on button "Enviar pedido" at bounding box center [686, 362] width 206 height 21
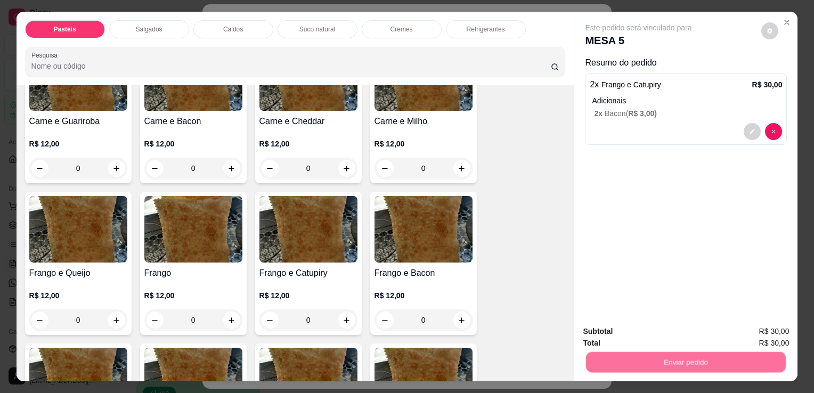
click at [636, 333] on button "Não registrar e enviar pedido" at bounding box center [651, 332] width 108 height 20
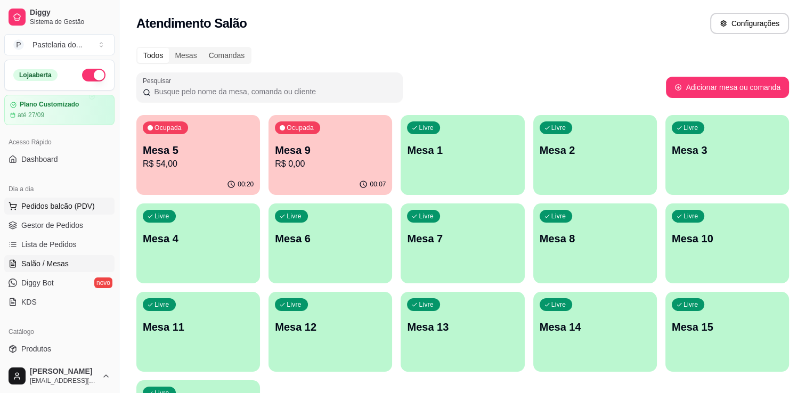
click at [55, 211] on button "Pedidos balcão (PDV)" at bounding box center [59, 206] width 110 height 17
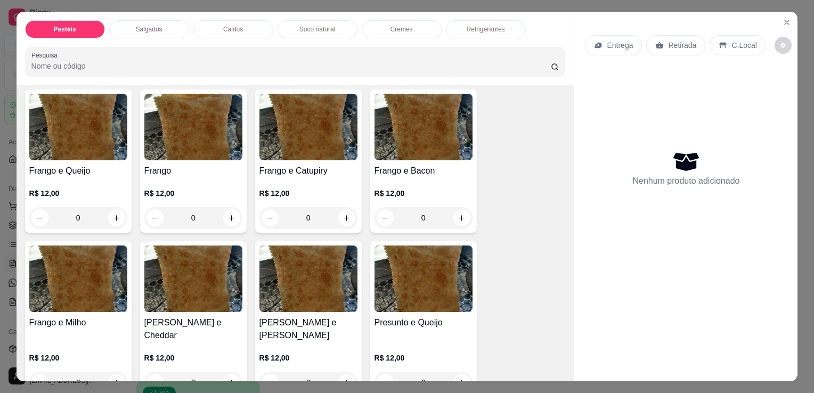
scroll to position [373, 0]
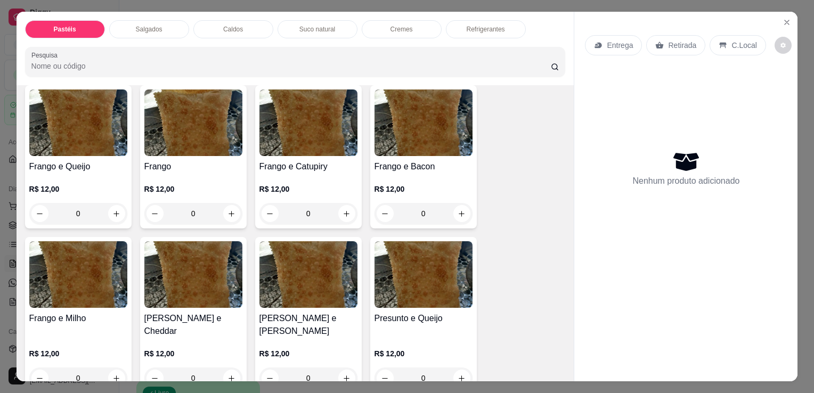
click at [341, 210] on div "0" at bounding box center [308, 213] width 98 height 21
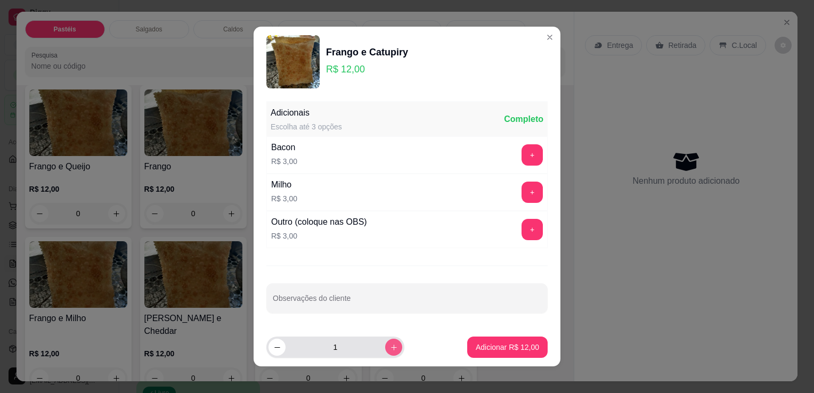
click at [385, 352] on button "increase-product-quantity" at bounding box center [393, 347] width 17 height 17
click at [268, 352] on button "decrease-product-quantity" at bounding box center [276, 347] width 17 height 17
type input "3"
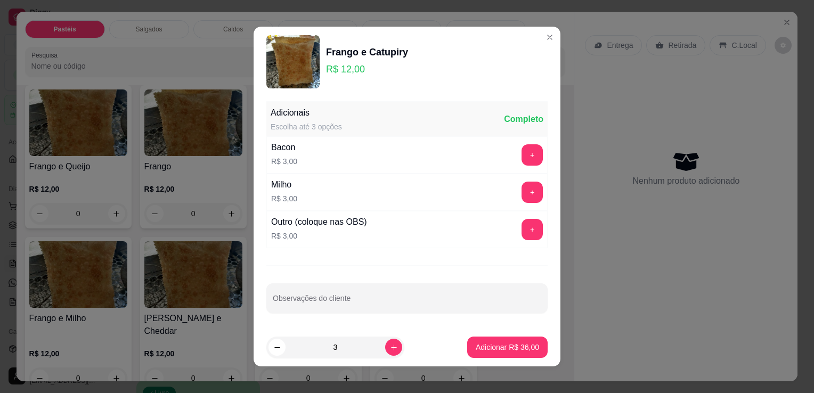
click at [493, 351] on p "Adicionar R$ 36,00" at bounding box center [507, 347] width 63 height 11
type input "3"
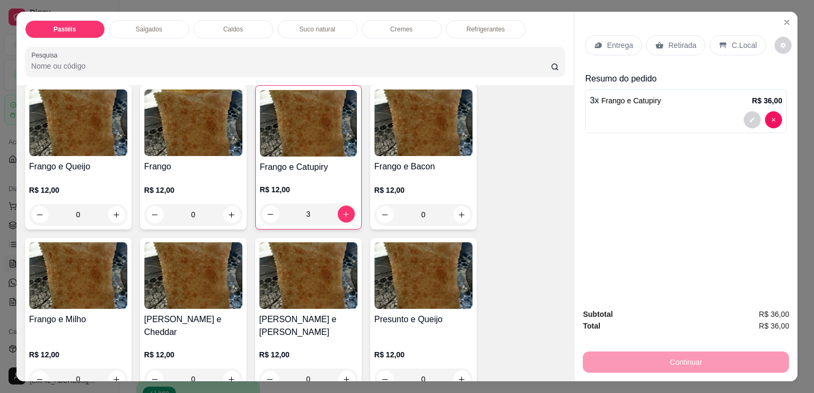
click at [673, 42] on p "Retirada" at bounding box center [682, 45] width 28 height 11
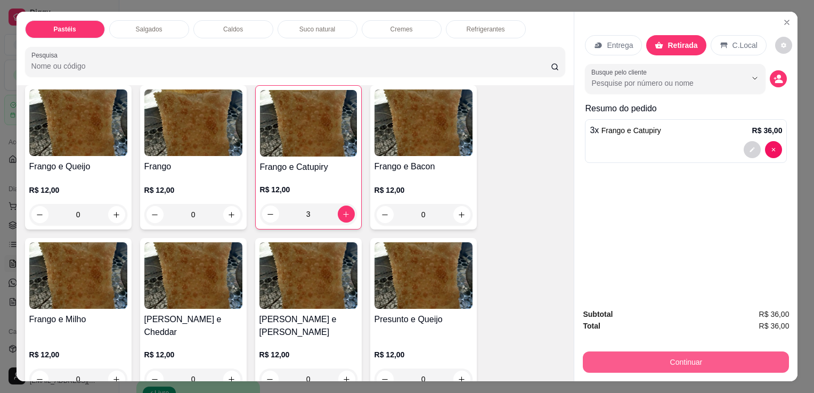
click at [665, 365] on button "Continuar" at bounding box center [686, 362] width 206 height 21
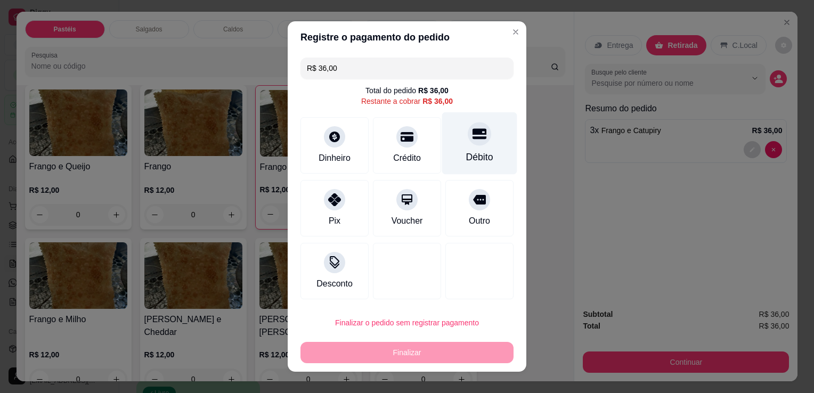
click at [460, 145] on div "Débito" at bounding box center [479, 143] width 75 height 62
type input "R$ 0,00"
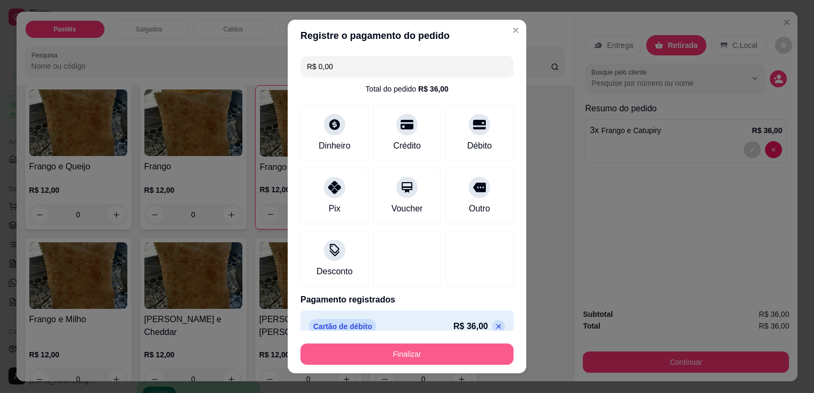
click at [422, 359] on button "Finalizar" at bounding box center [406, 354] width 213 height 21
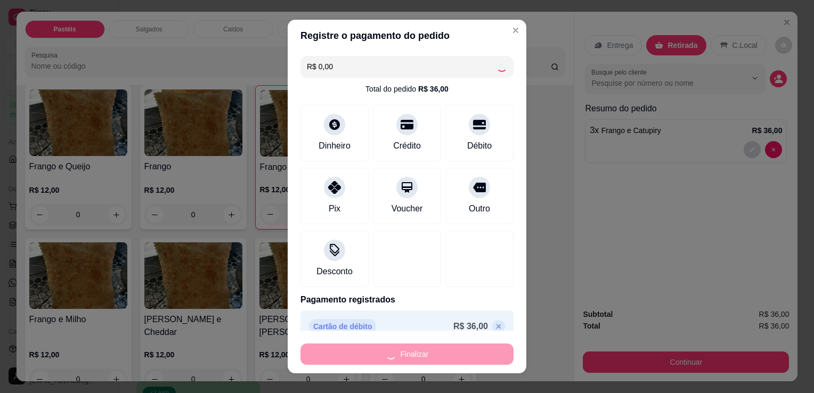
type input "0"
type input "-R$ 36,00"
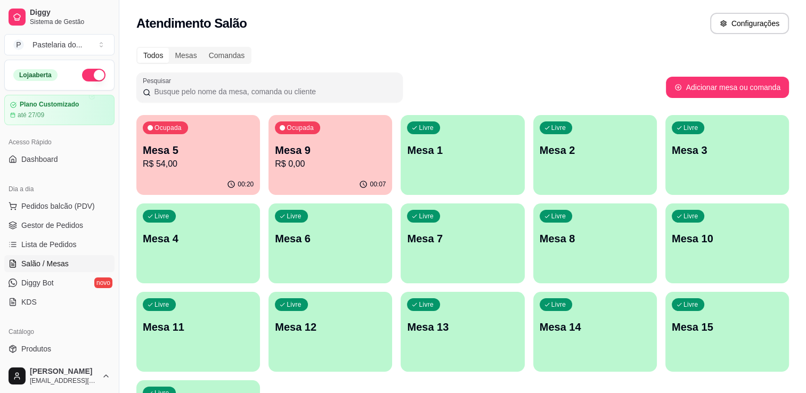
click at [350, 148] on p "Mesa 9" at bounding box center [330, 150] width 111 height 15
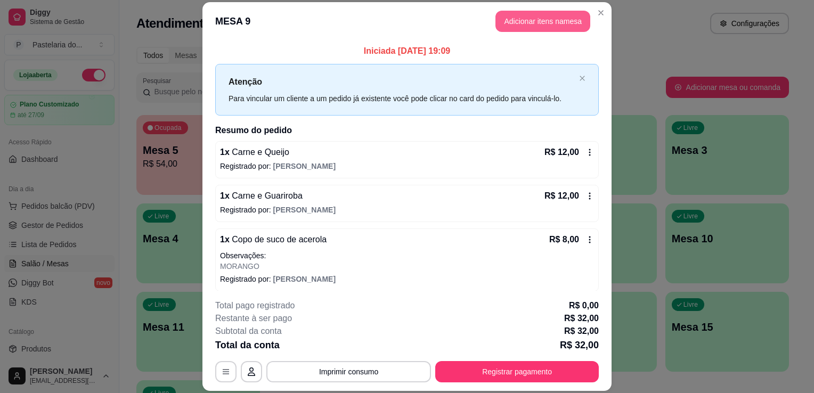
click at [565, 18] on button "Adicionar itens na mesa" at bounding box center [542, 21] width 95 height 21
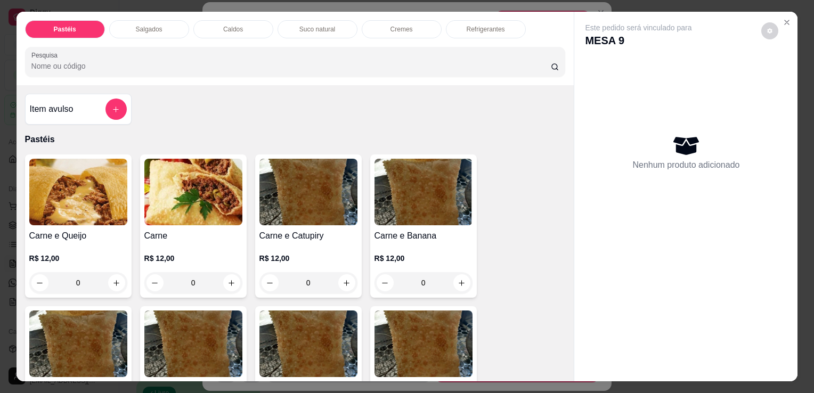
click at [467, 25] on p "Refrigerantes" at bounding box center [486, 29] width 38 height 9
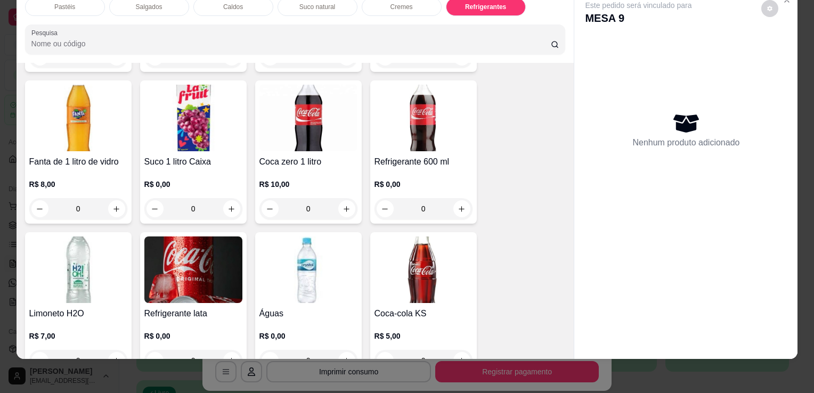
scroll to position [3159, 0]
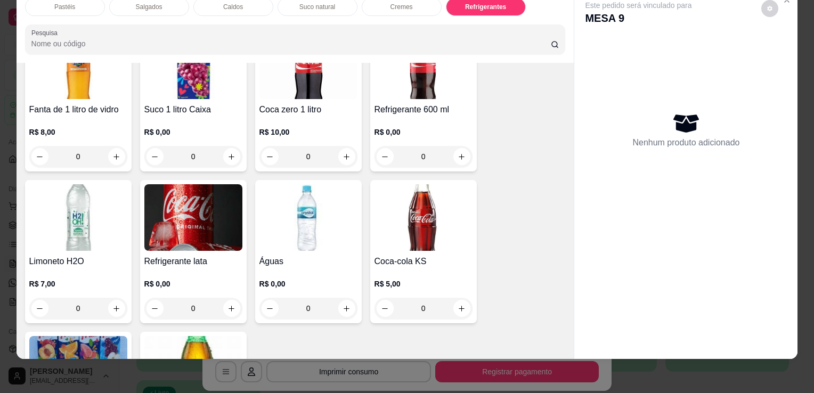
click at [168, 226] on img at bounding box center [193, 217] width 98 height 67
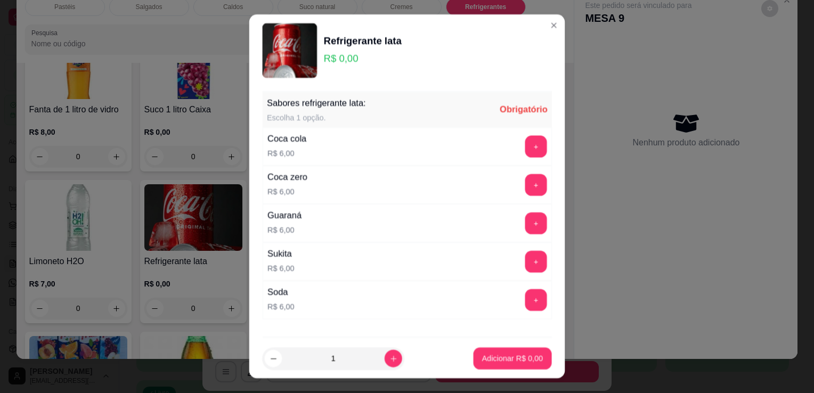
scroll to position [7, 0]
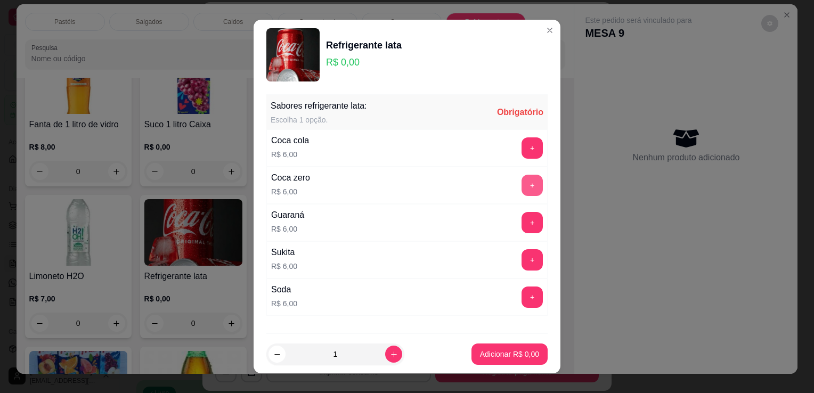
click at [522, 186] on button "+" at bounding box center [532, 185] width 21 height 21
click at [517, 186] on div "+" at bounding box center [532, 185] width 30 height 21
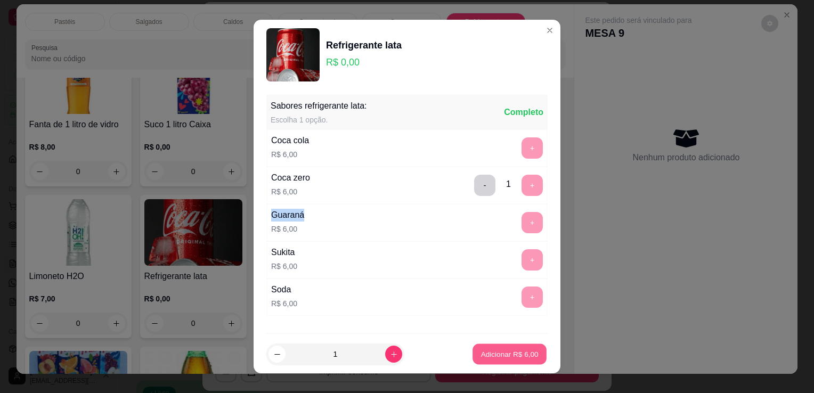
click at [507, 364] on button "Adicionar R$ 6,00" at bounding box center [510, 354] width 74 height 21
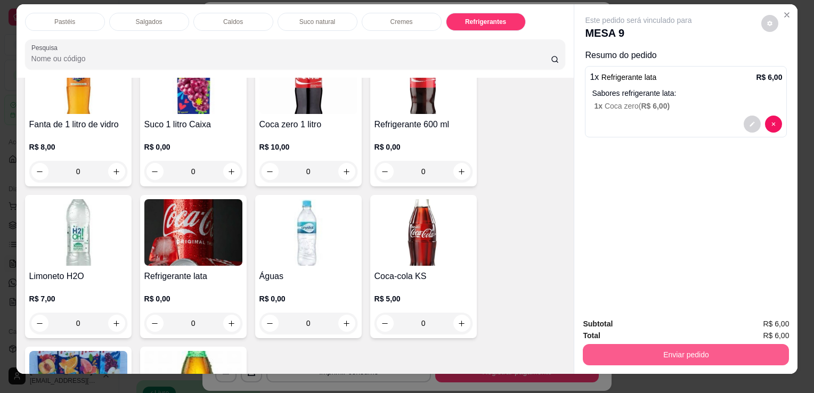
click at [608, 359] on button "Enviar pedido" at bounding box center [686, 354] width 206 height 21
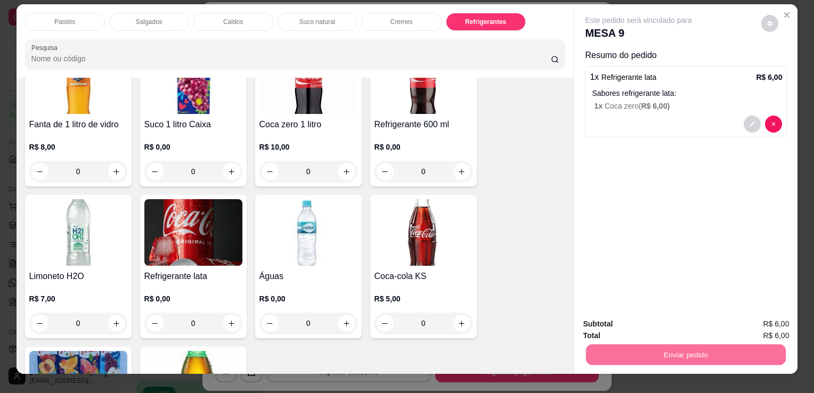
click at [623, 325] on button "Não registrar e enviar pedido" at bounding box center [651, 324] width 111 height 20
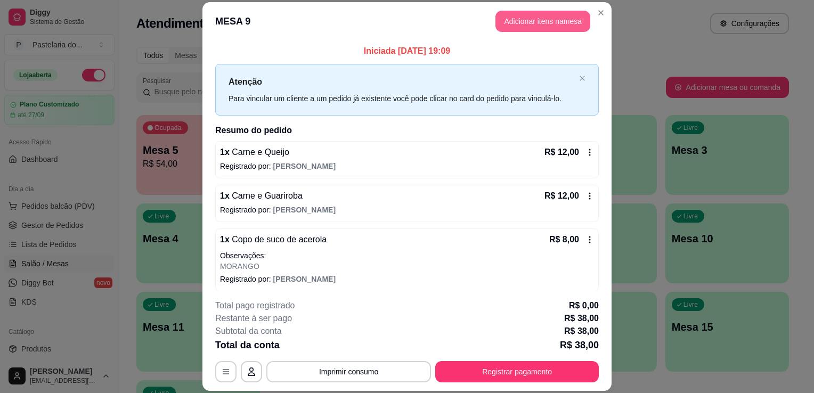
click at [533, 18] on button "Adicionar itens na mesa" at bounding box center [542, 21] width 95 height 21
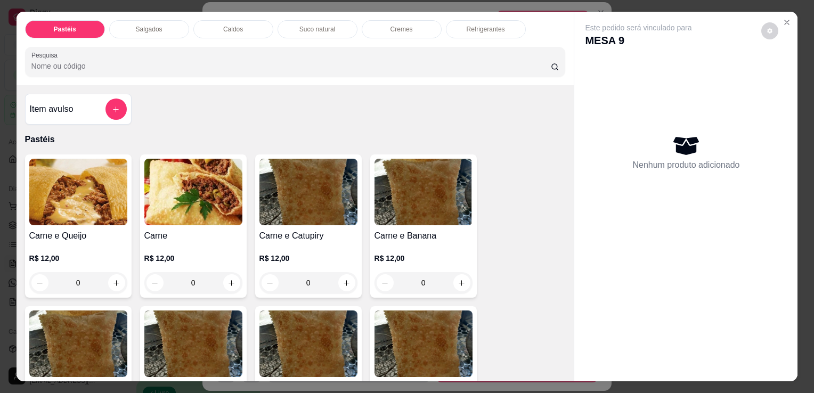
click at [108, 286] on div "0" at bounding box center [78, 282] width 98 height 21
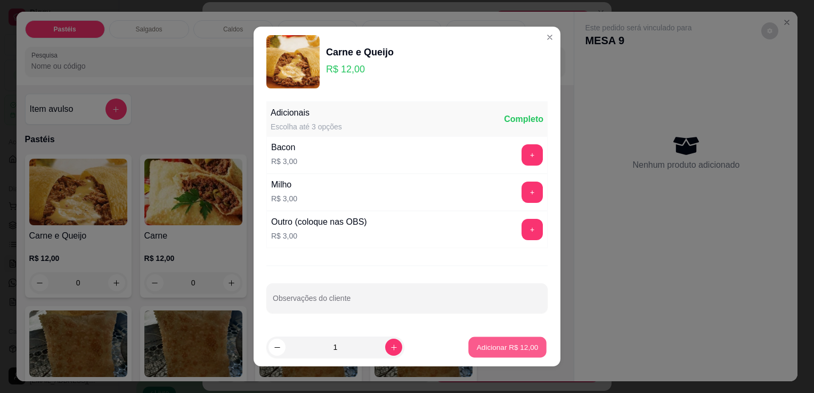
click at [492, 354] on button "Adicionar R$ 12,00" at bounding box center [507, 347] width 78 height 21
type input "1"
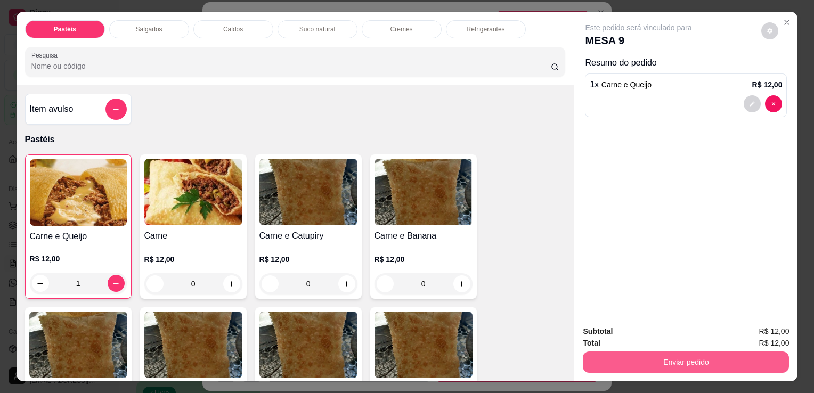
click at [640, 365] on button "Enviar pedido" at bounding box center [686, 362] width 206 height 21
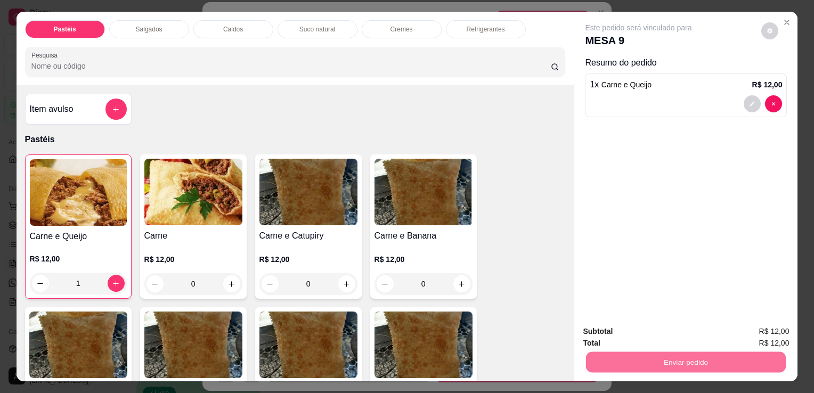
click at [650, 331] on button "Não registrar e enviar pedido" at bounding box center [651, 332] width 111 height 20
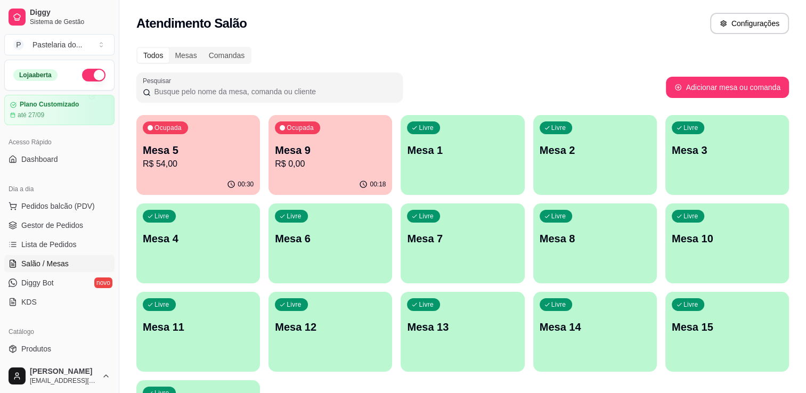
click at [202, 180] on div "00:30" at bounding box center [198, 184] width 124 height 21
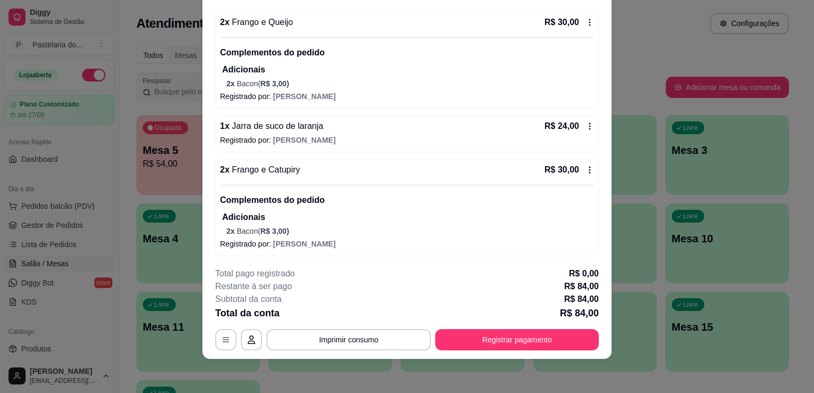
scroll to position [0, 0]
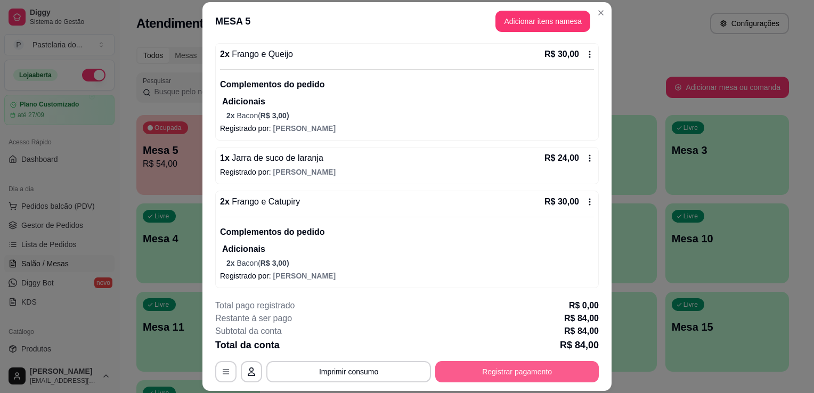
click at [508, 372] on button "Registrar pagamento" at bounding box center [517, 371] width 164 height 21
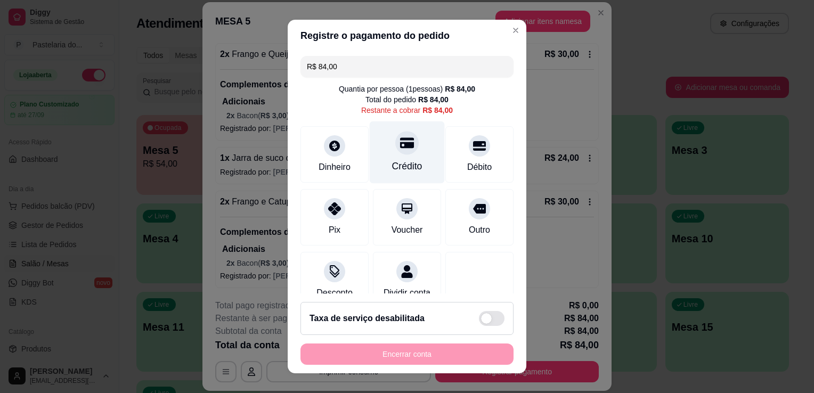
click at [397, 170] on div "Crédito" at bounding box center [407, 166] width 30 height 14
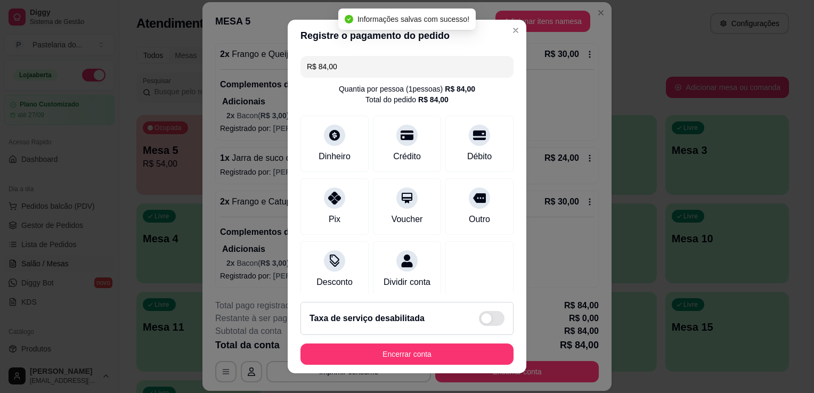
type input "R$ 0,00"
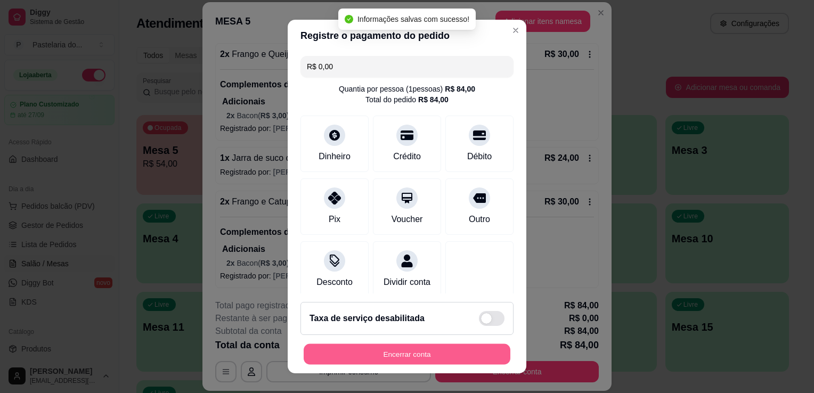
click at [413, 351] on button "Encerrar conta" at bounding box center [407, 354] width 207 height 21
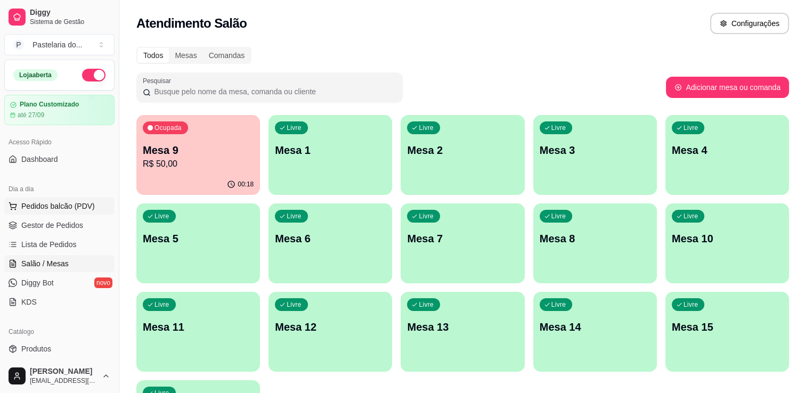
click at [46, 203] on span "Pedidos balcão (PDV)" at bounding box center [58, 206] width 74 height 11
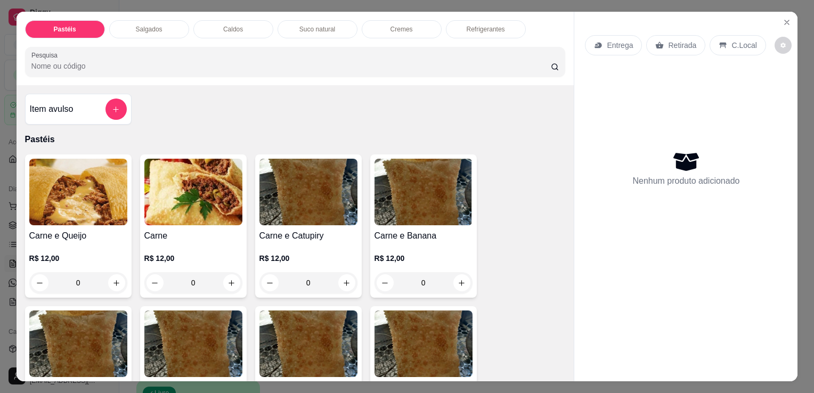
click at [501, 26] on div "Refrigerantes" at bounding box center [486, 29] width 80 height 18
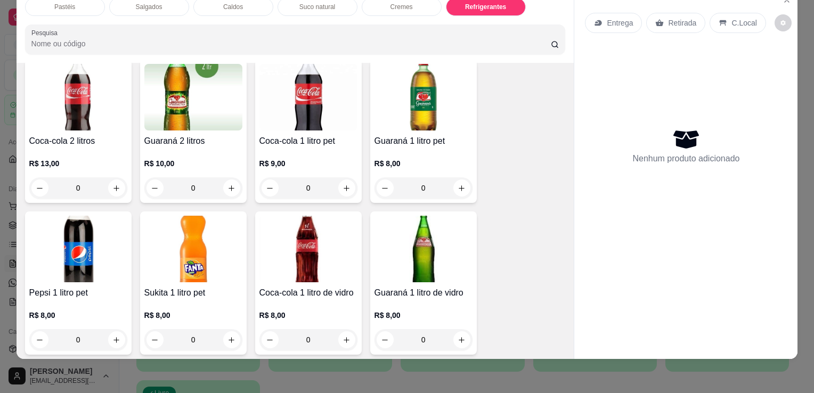
scroll to position [2839, 0]
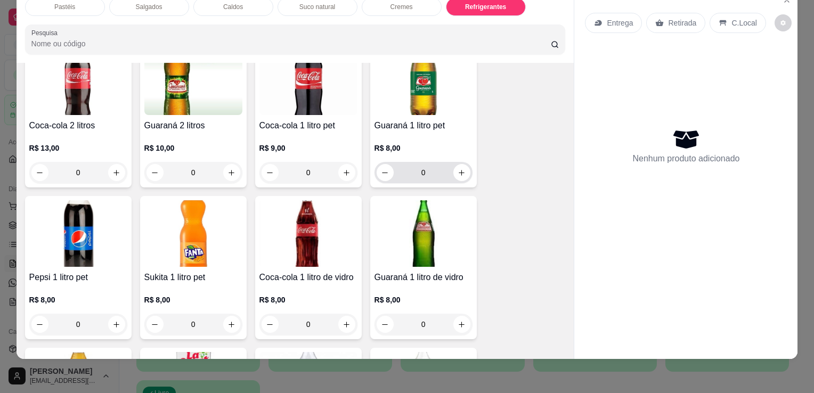
click at [458, 164] on button "increase-product-quantity" at bounding box center [461, 172] width 17 height 17
type input "1"
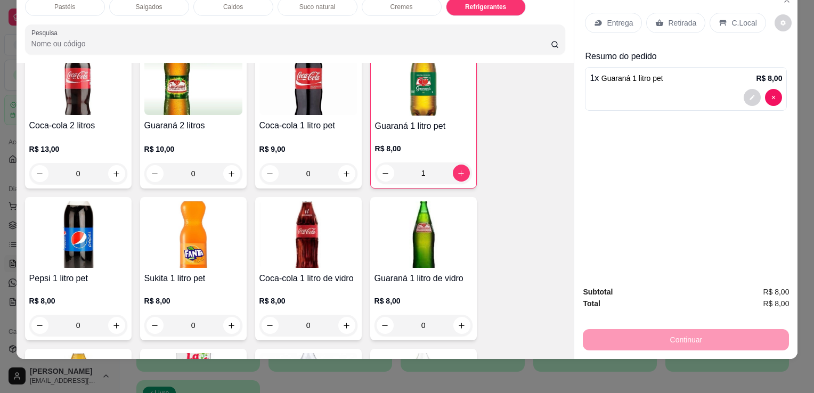
click at [658, 19] on icon at bounding box center [660, 22] width 8 height 7
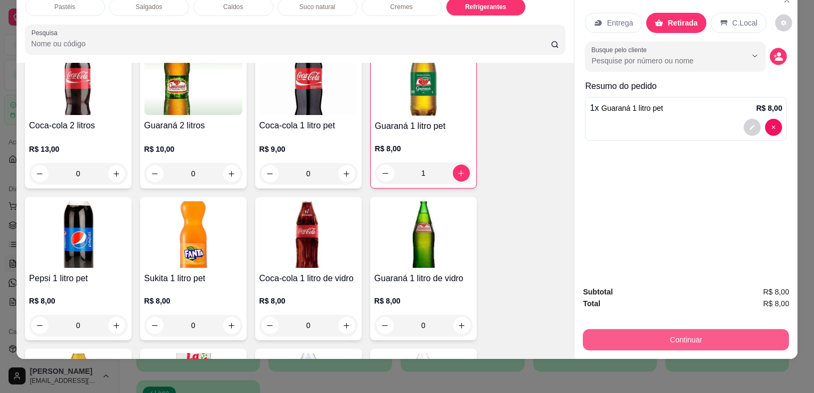
click at [656, 340] on button "Continuar" at bounding box center [686, 339] width 206 height 21
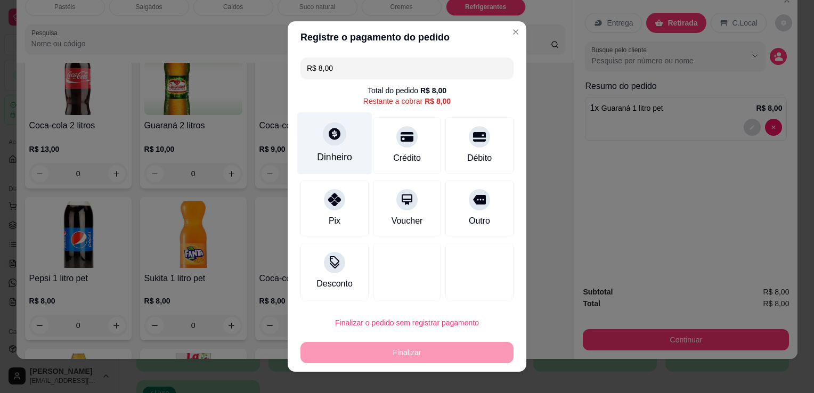
click at [348, 142] on div "Dinheiro" at bounding box center [334, 143] width 75 height 62
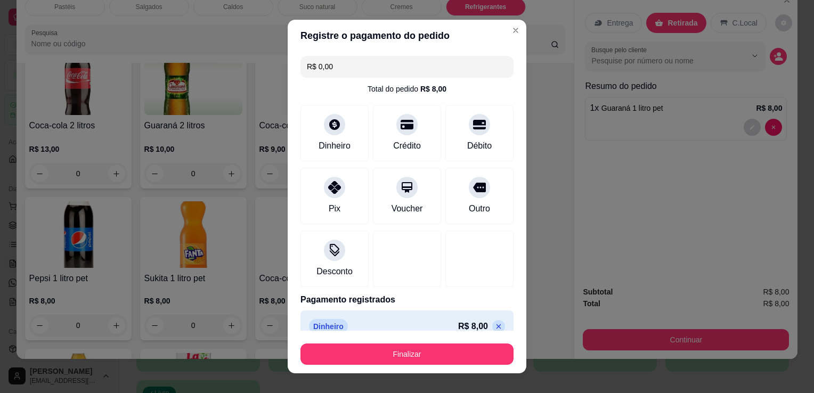
type input "R$ 0,00"
click at [439, 352] on button "Finalizar" at bounding box center [406, 354] width 213 height 21
click at [439, 352] on div "Finalizar" at bounding box center [406, 354] width 213 height 21
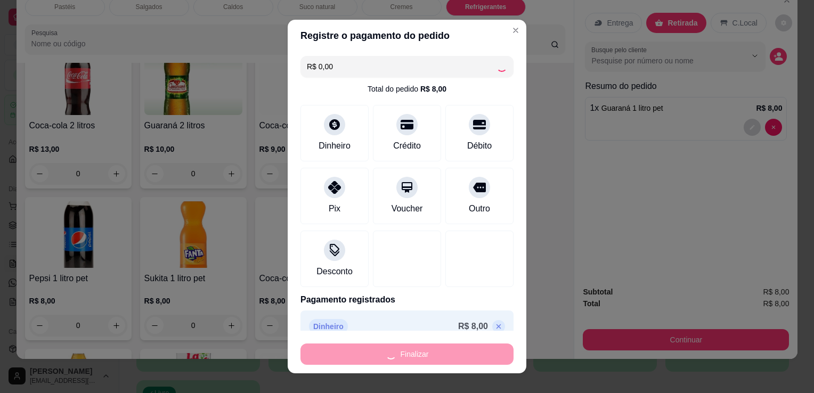
type input "0"
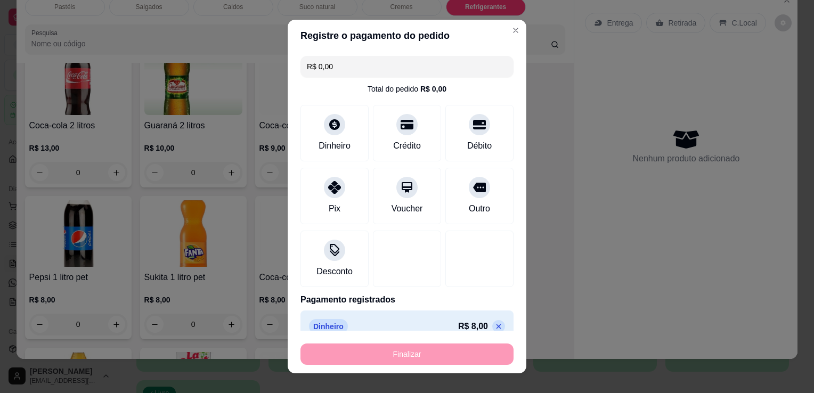
type input "-R$ 8,00"
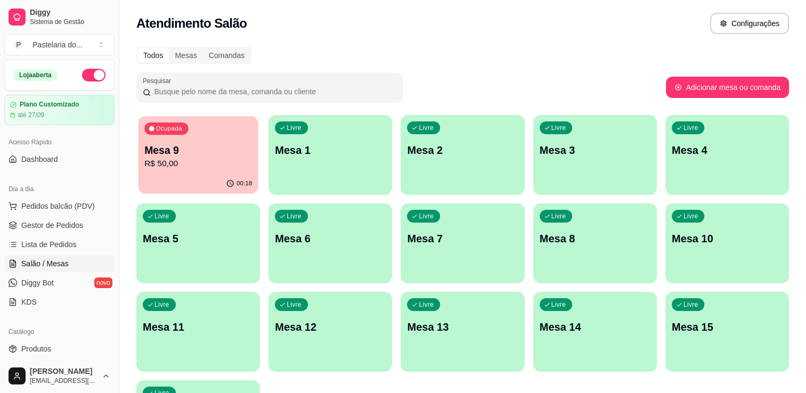
click at [165, 173] on div "Ocupada Mesa 9 R$ 50,00" at bounding box center [198, 145] width 120 height 58
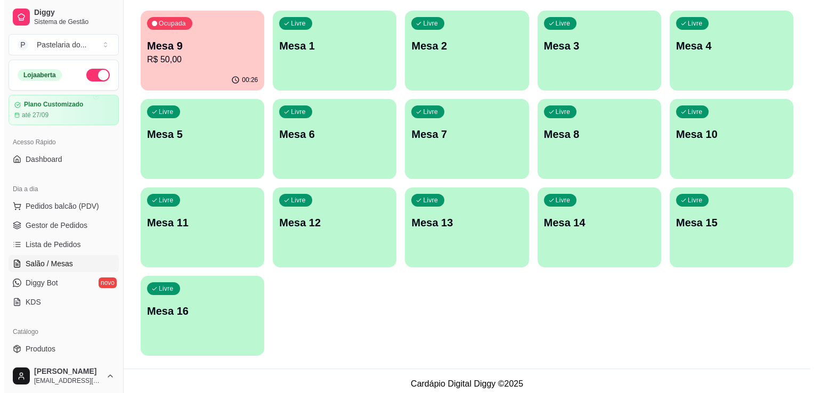
scroll to position [107, 0]
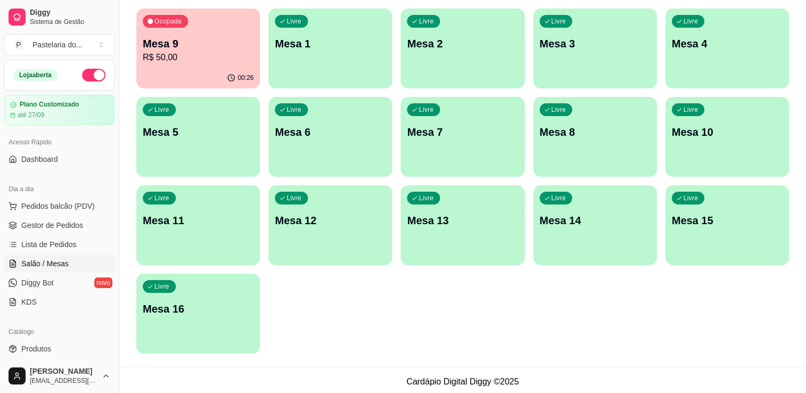
click at [759, 229] on div "Livre Mesa 15" at bounding box center [727, 218] width 124 height 67
click at [759, 229] on div "Livre Mesa 15" at bounding box center [727, 218] width 120 height 65
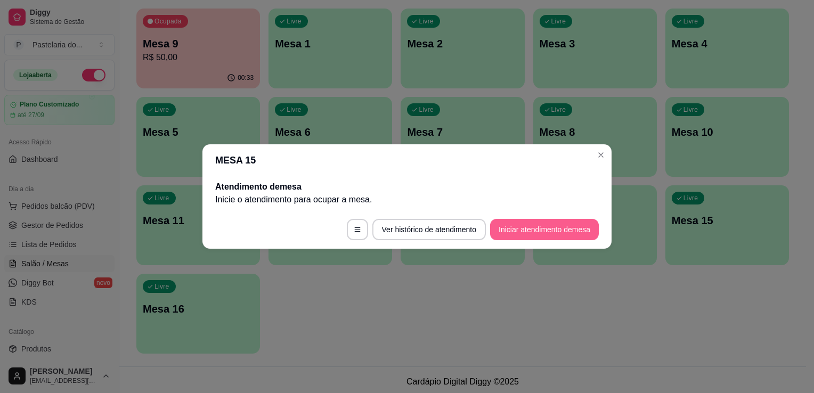
click at [537, 223] on button "Iniciar atendimento de mesa" at bounding box center [544, 229] width 109 height 21
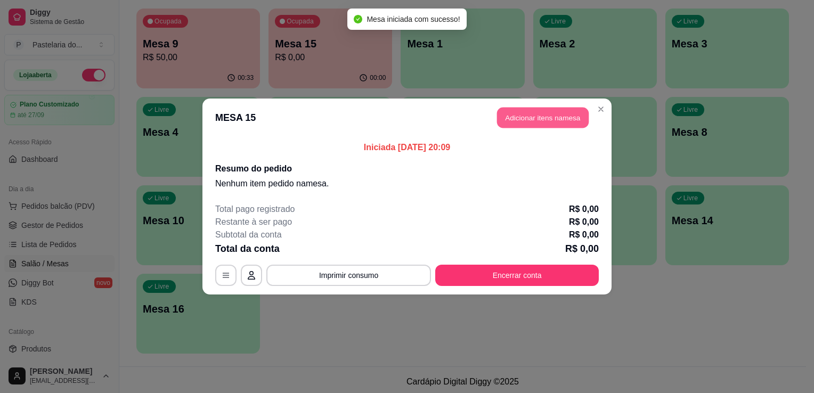
click at [558, 123] on button "Adicionar itens na mesa" at bounding box center [543, 118] width 92 height 21
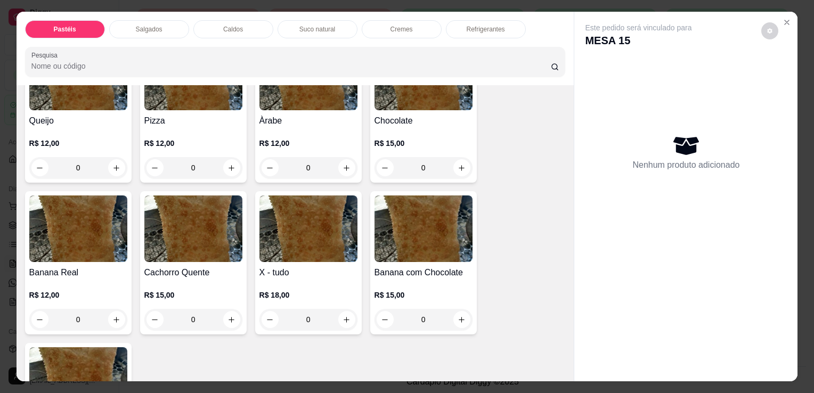
scroll to position [799, 0]
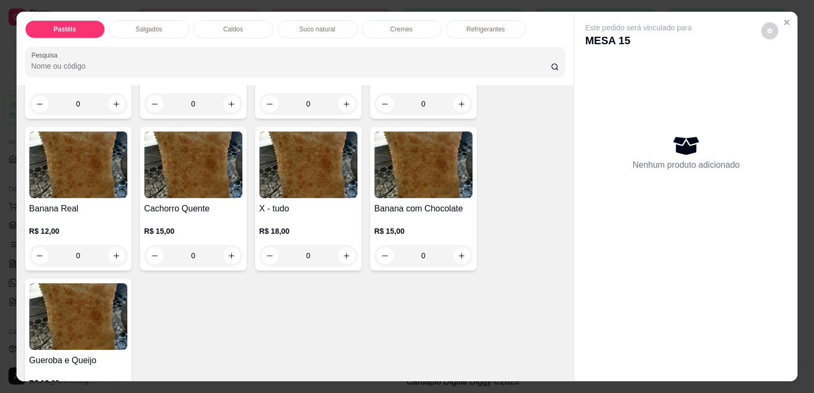
click at [61, 202] on h4 "Banana Real" at bounding box center [78, 208] width 98 height 13
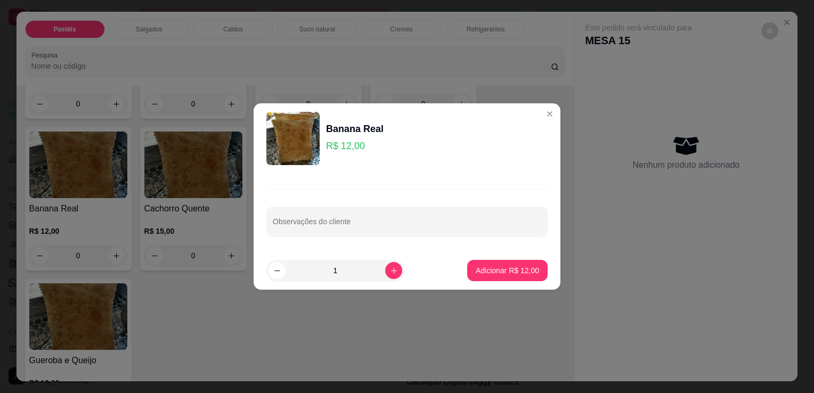
click at [512, 278] on button "Adicionar R$ 12,00" at bounding box center [507, 270] width 80 height 21
type input "1"
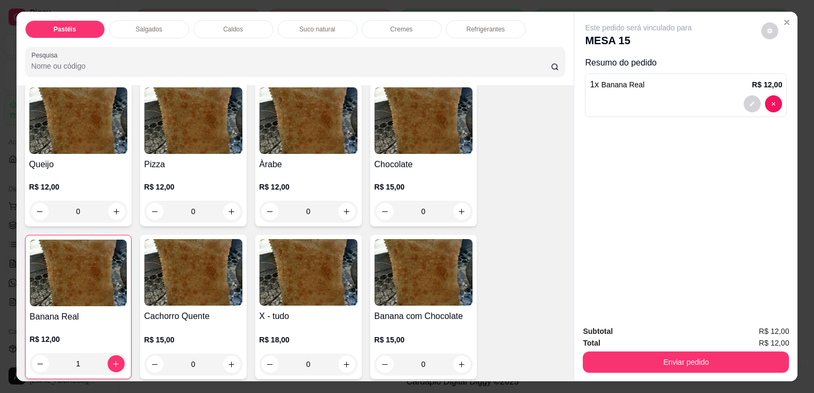
scroll to position [586, 0]
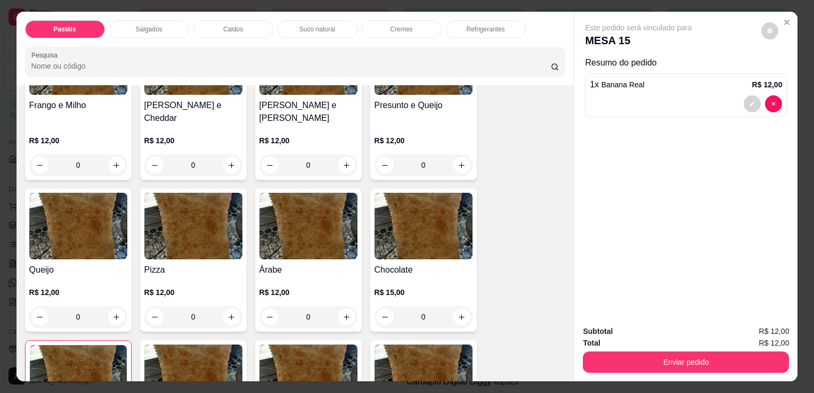
click at [312, 201] on img at bounding box center [308, 226] width 98 height 67
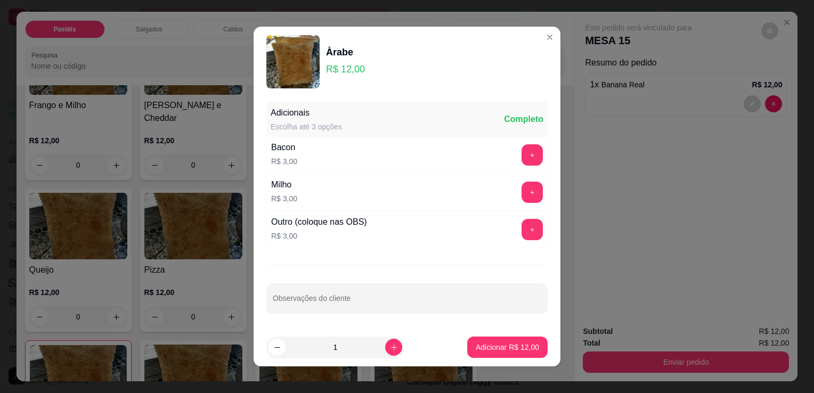
click at [484, 333] on footer "1 Adicionar R$ 12,00" at bounding box center [407, 347] width 307 height 38
click at [486, 346] on p "Adicionar R$ 12,00" at bounding box center [507, 347] width 63 height 11
type input "1"
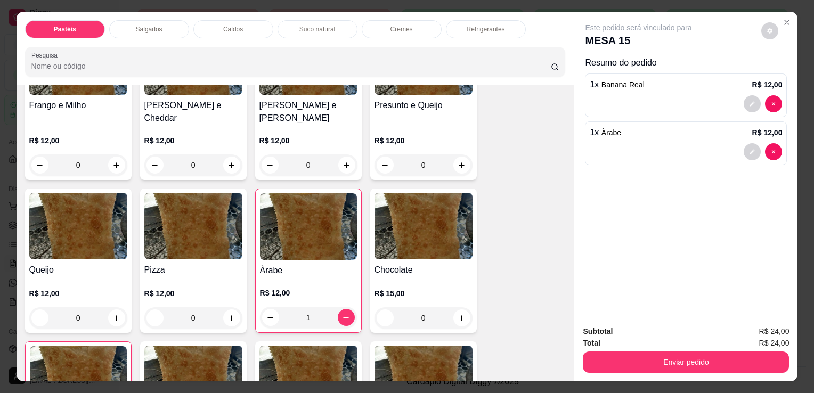
click at [503, 24] on div "Refrigerantes" at bounding box center [486, 29] width 80 height 18
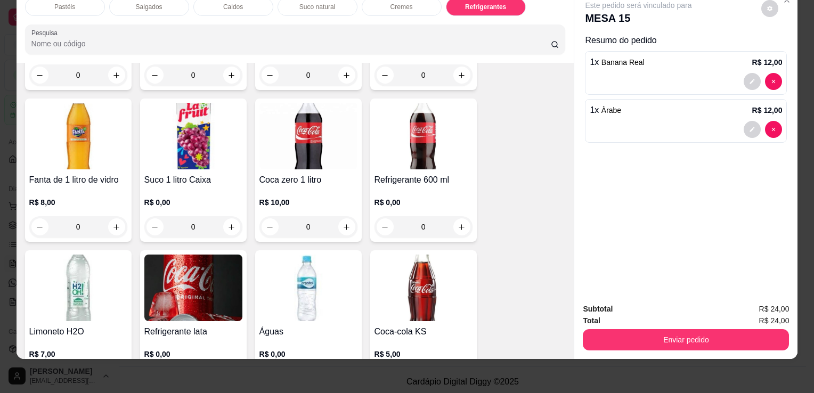
scroll to position [3107, 0]
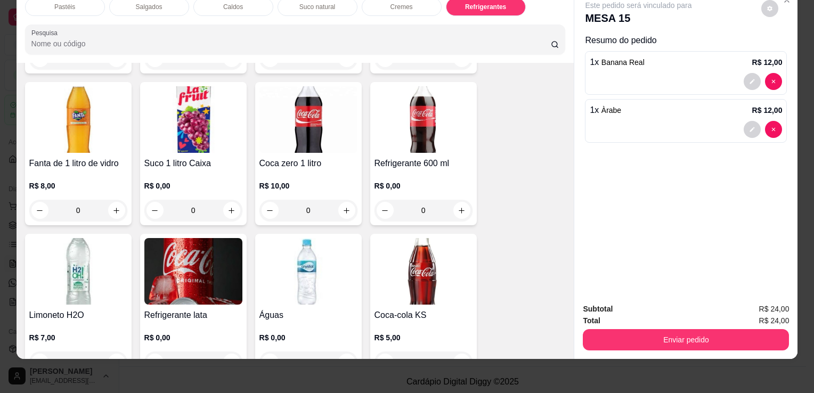
click at [221, 270] on img at bounding box center [193, 271] width 98 height 67
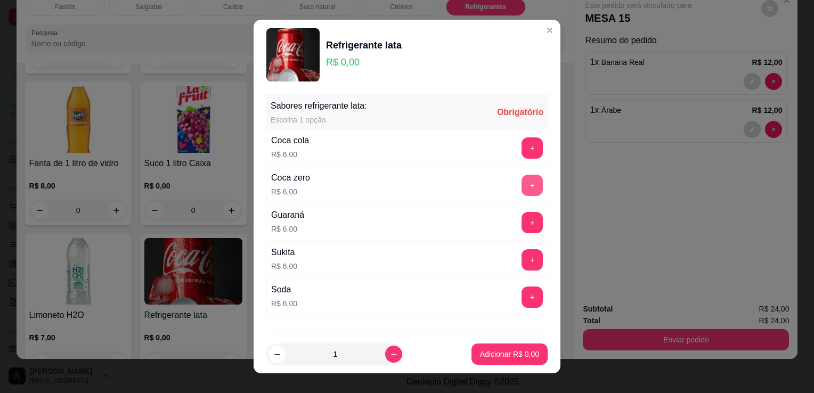
click at [522, 176] on button "+" at bounding box center [532, 185] width 21 height 21
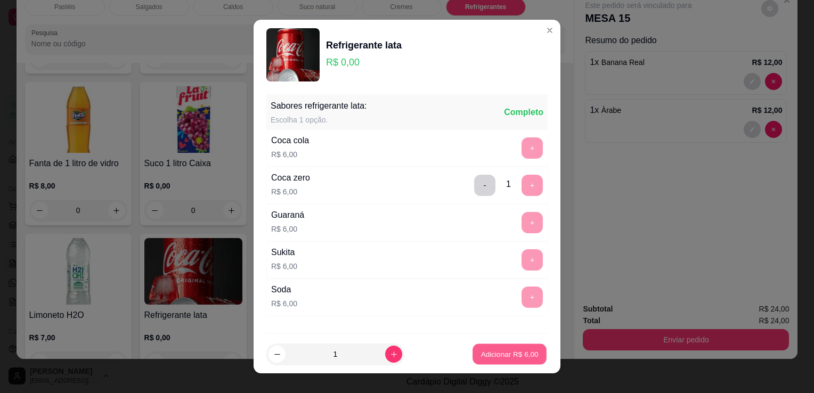
click at [509, 350] on p "Adicionar R$ 6,00" at bounding box center [510, 354] width 58 height 10
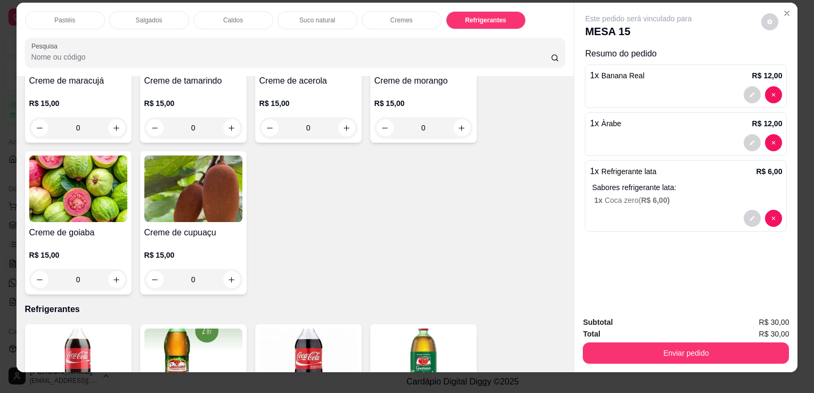
scroll to position [0, 0]
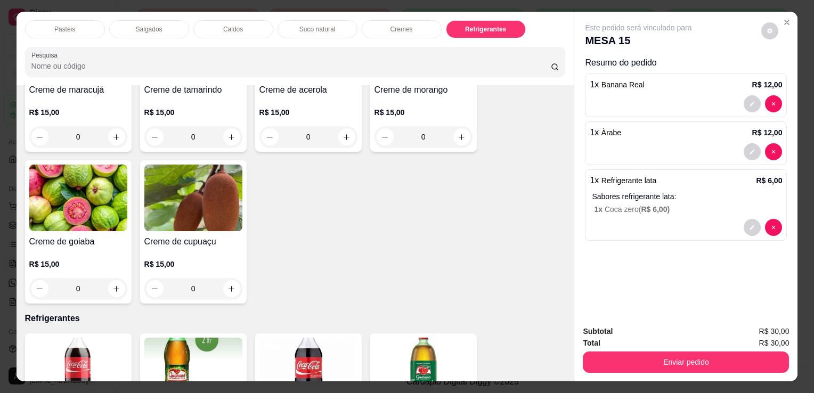
click at [136, 27] on p "Salgados" at bounding box center [149, 29] width 27 height 9
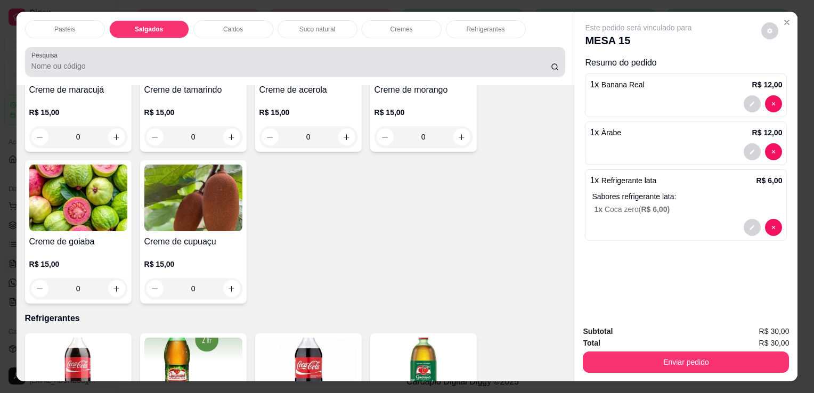
scroll to position [26, 0]
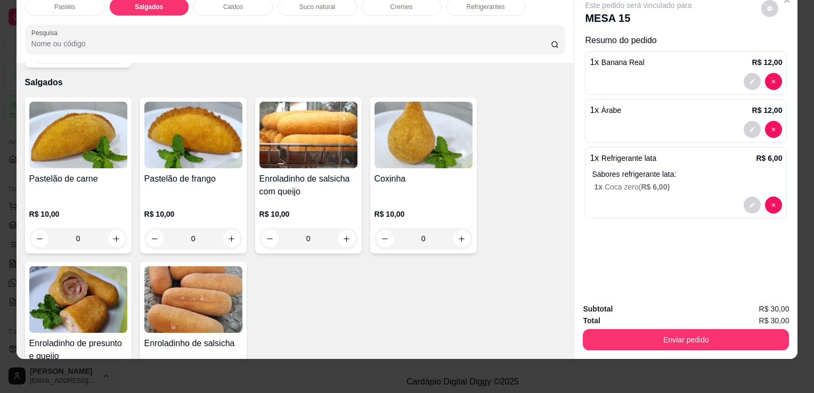
click at [53, 111] on img at bounding box center [78, 135] width 98 height 67
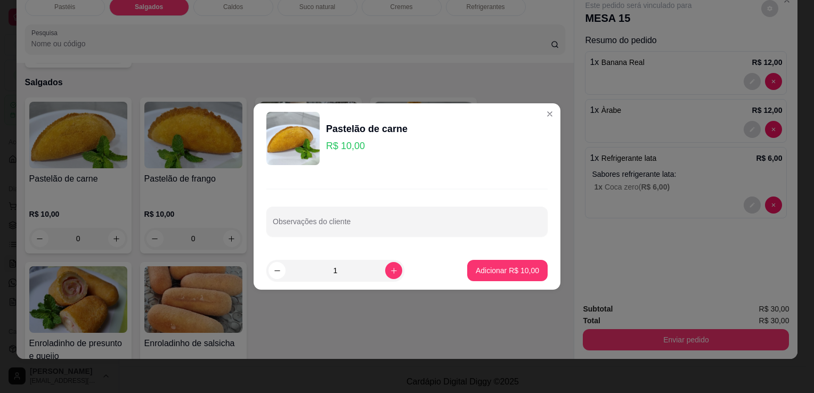
click at [509, 275] on p "Adicionar R$ 10,00" at bounding box center [507, 270] width 63 height 11
type input "1"
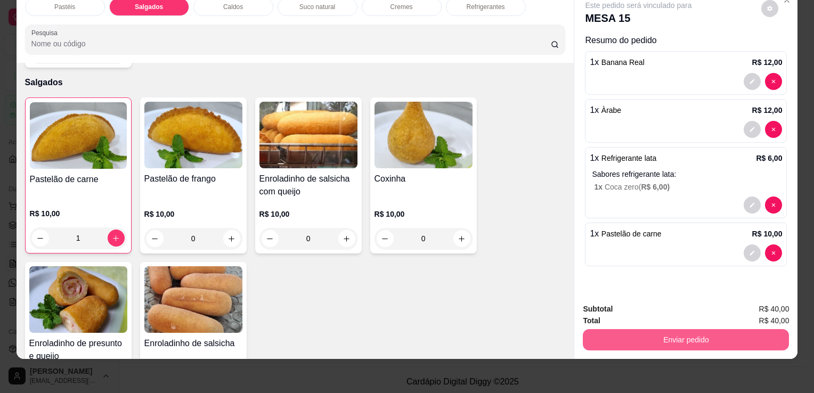
click at [703, 329] on button "Enviar pedido" at bounding box center [686, 339] width 206 height 21
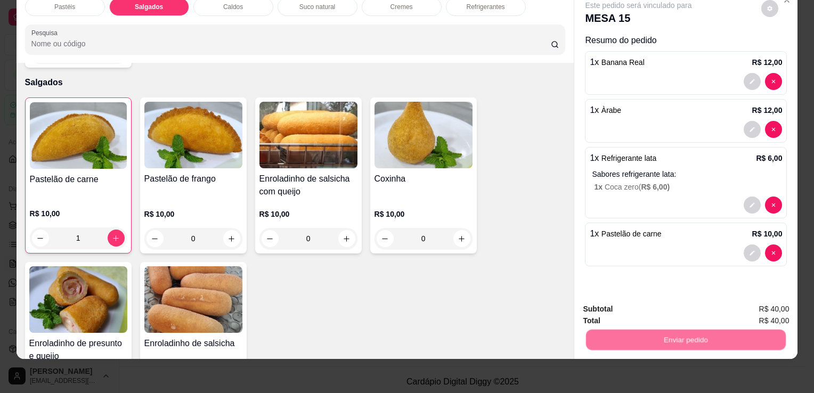
click at [650, 306] on button "Não registrar e enviar pedido" at bounding box center [651, 306] width 111 height 20
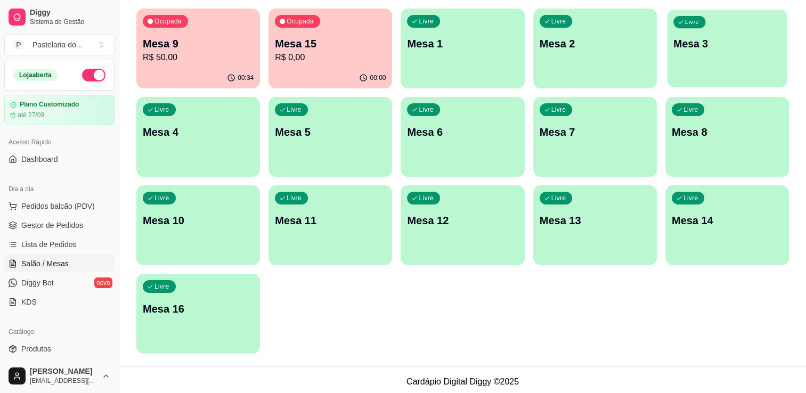
click at [749, 67] on div "Livre Mesa 3" at bounding box center [727, 42] width 120 height 65
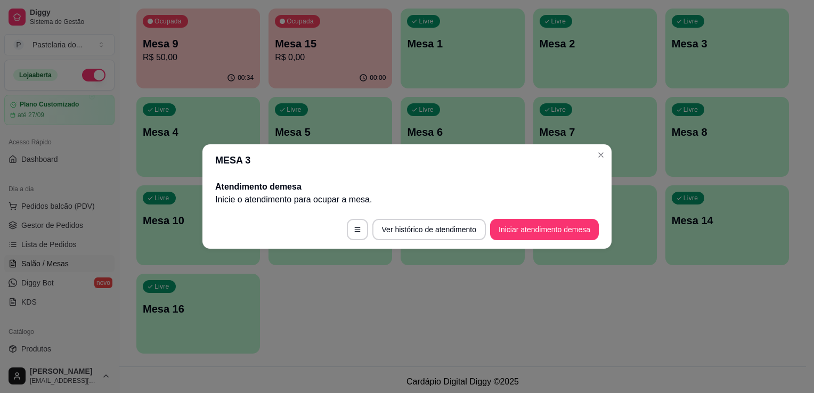
click at [663, 71] on div "Ocupada Mesa 9 R$ 50,00 00:34 Ocupada Mesa 15 R$ 0,00 00:00 Livre Mesa 1 Livre …" at bounding box center [462, 181] width 653 height 345
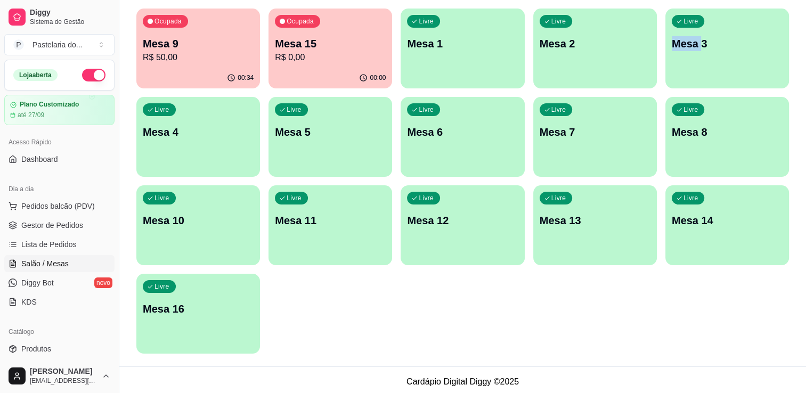
click at [476, 215] on p "Mesa 12" at bounding box center [462, 220] width 111 height 15
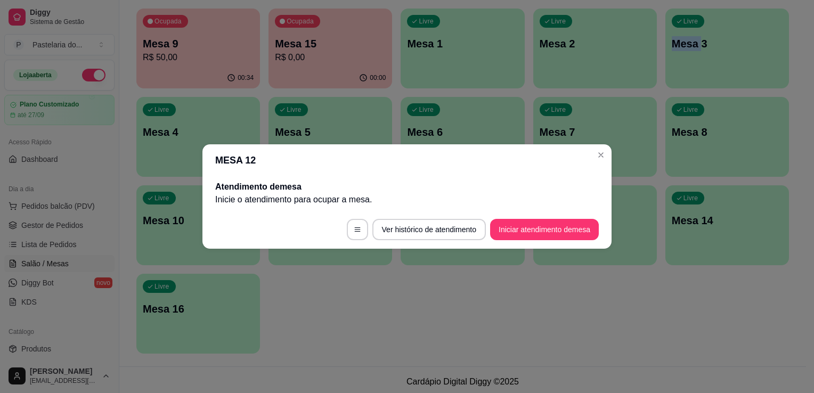
click at [523, 240] on button "Iniciar atendimento de mesa" at bounding box center [544, 229] width 109 height 21
click at [523, 240] on footer "Ver histórico de atendimento Iniciar atendimento de mesa" at bounding box center [406, 229] width 409 height 38
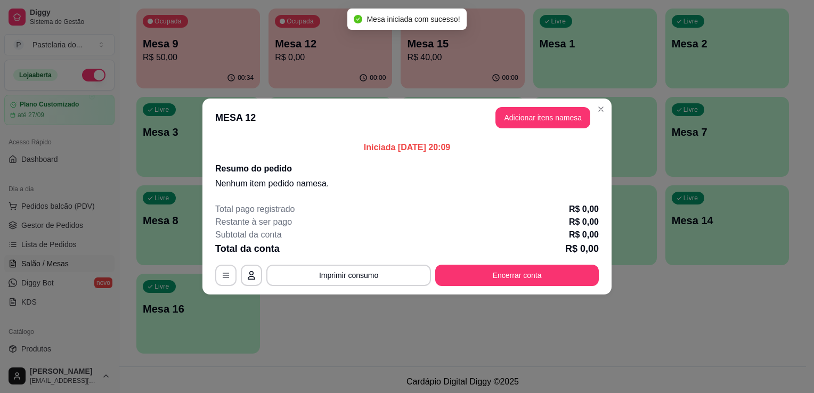
click at [522, 109] on button "Adicionar itens na mesa" at bounding box center [542, 117] width 95 height 21
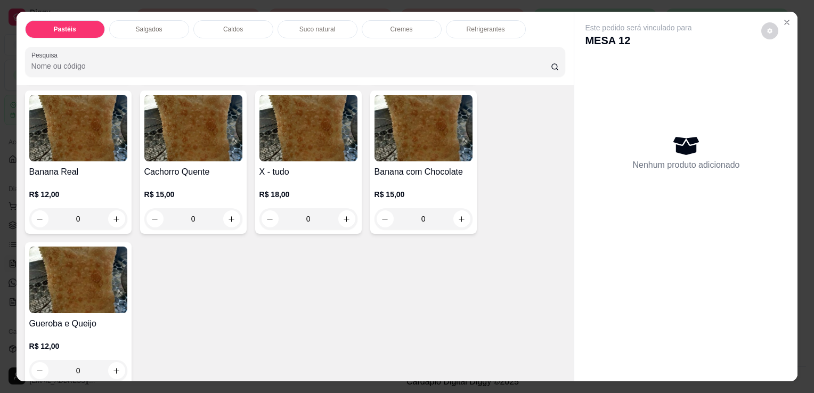
scroll to position [799, 0]
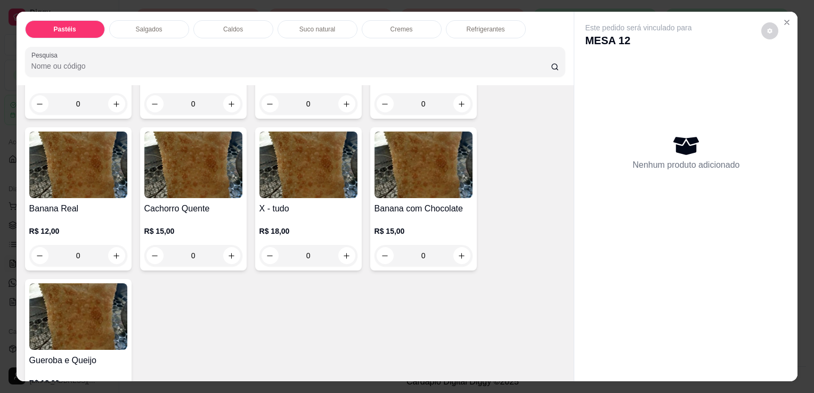
click at [339, 245] on div "0" at bounding box center [308, 255] width 98 height 21
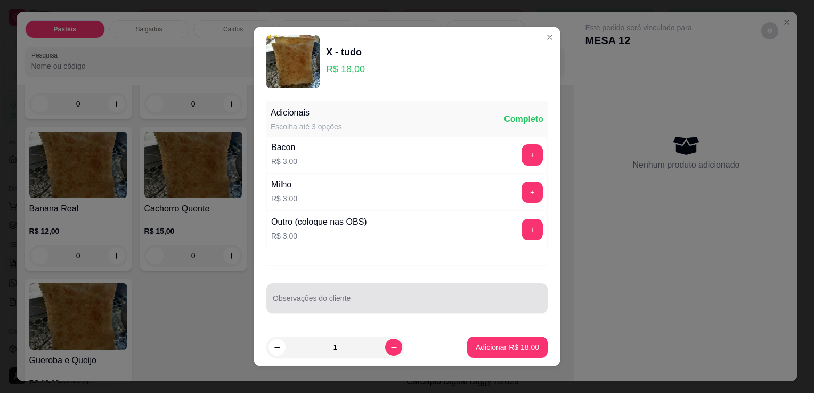
click at [341, 299] on div "Observações do cliente" at bounding box center [406, 298] width 281 height 30
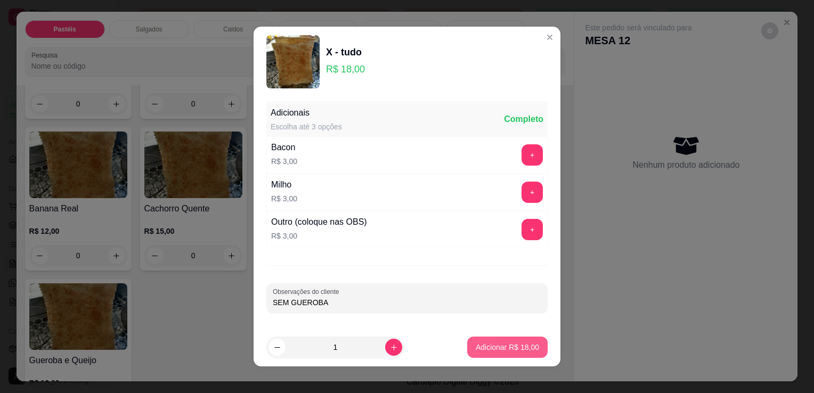
type input "SEM GUEROBA"
click at [511, 342] on p "Adicionar R$ 18,00" at bounding box center [507, 347] width 63 height 11
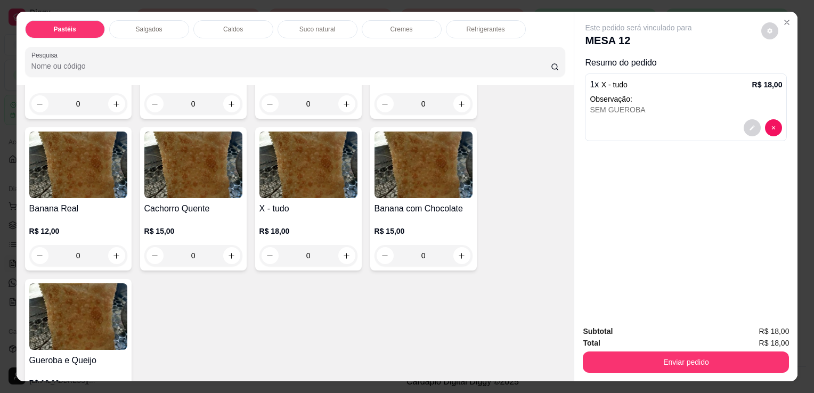
click at [336, 245] on div "0" at bounding box center [308, 255] width 98 height 21
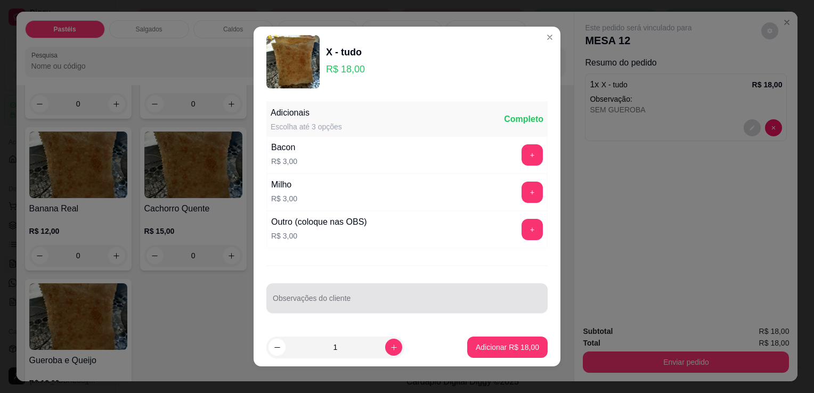
click at [306, 302] on input "Observações do cliente" at bounding box center [407, 302] width 268 height 11
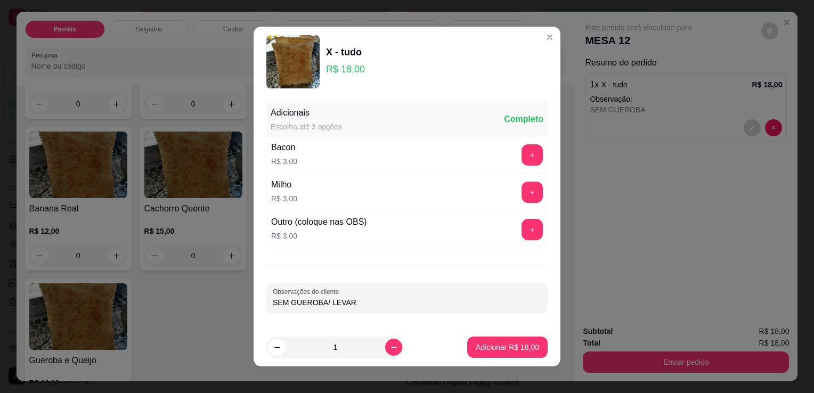
type input "SEM GUEROBA/ LEVAR"
click at [496, 340] on button "Adicionar R$ 18,00" at bounding box center [507, 347] width 80 height 21
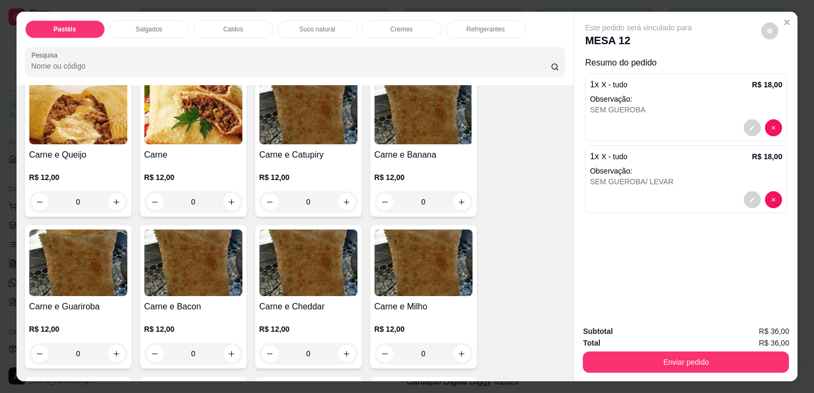
scroll to position [0, 0]
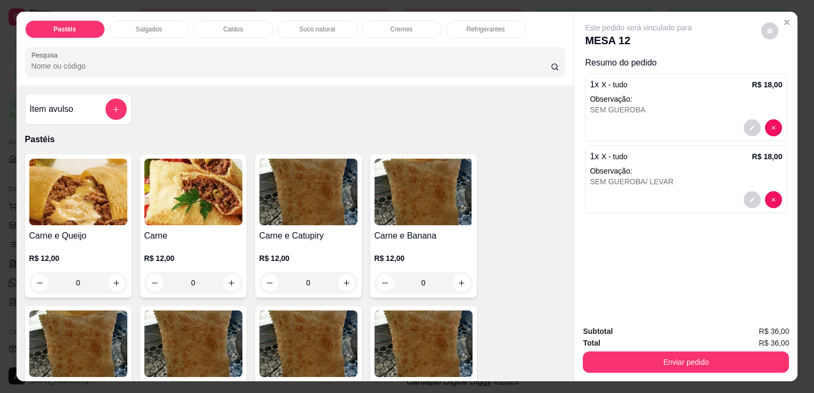
click at [113, 279] on div "0" at bounding box center [78, 282] width 98 height 21
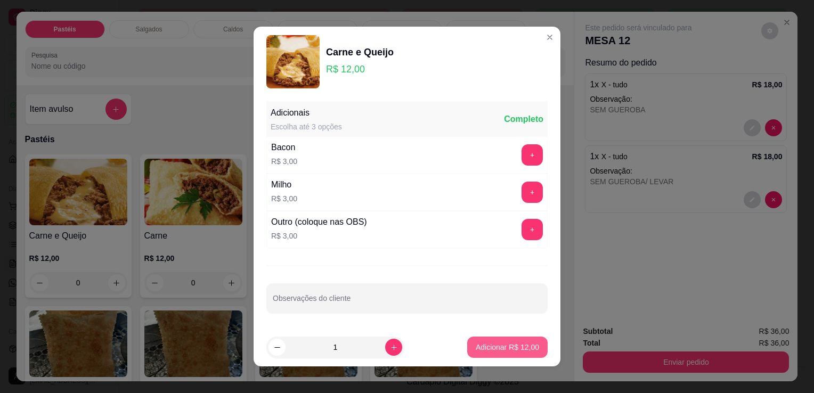
click at [520, 343] on p "Adicionar R$ 12,00" at bounding box center [507, 347] width 63 height 11
type input "1"
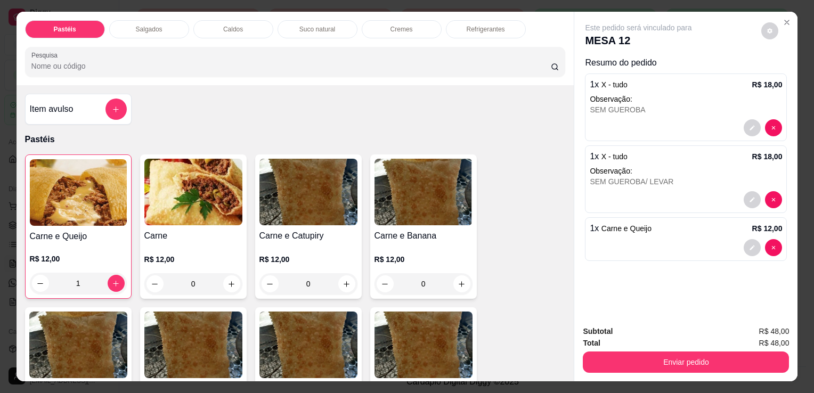
click at [460, 27] on div "Refrigerantes" at bounding box center [486, 29] width 80 height 18
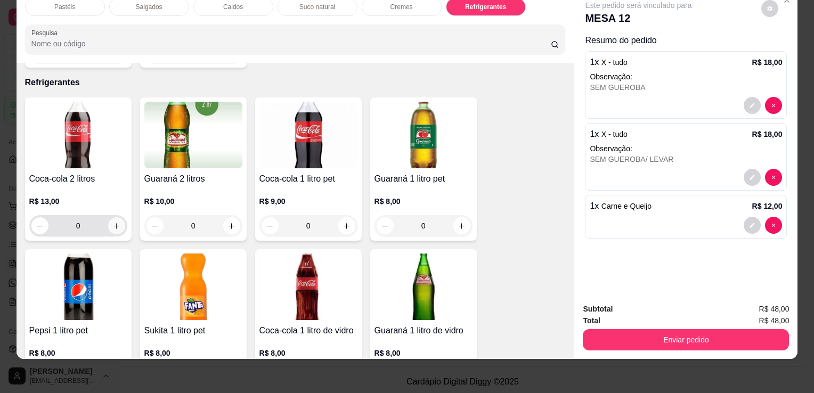
click at [116, 222] on icon "increase-product-quantity" at bounding box center [116, 226] width 8 height 8
type input "1"
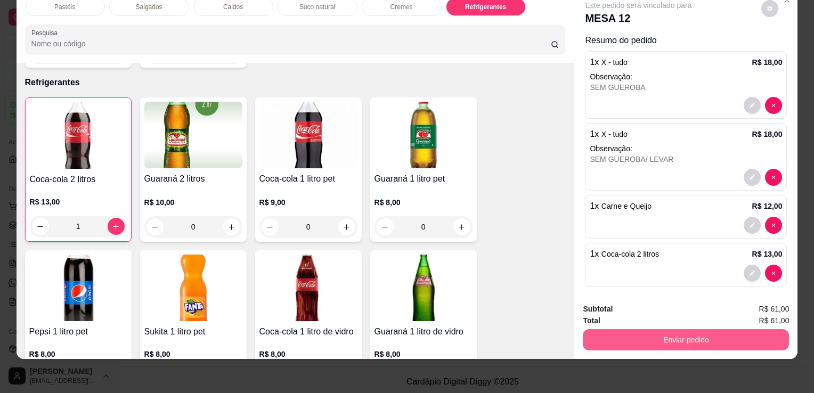
click at [627, 329] on button "Enviar pedido" at bounding box center [686, 339] width 206 height 21
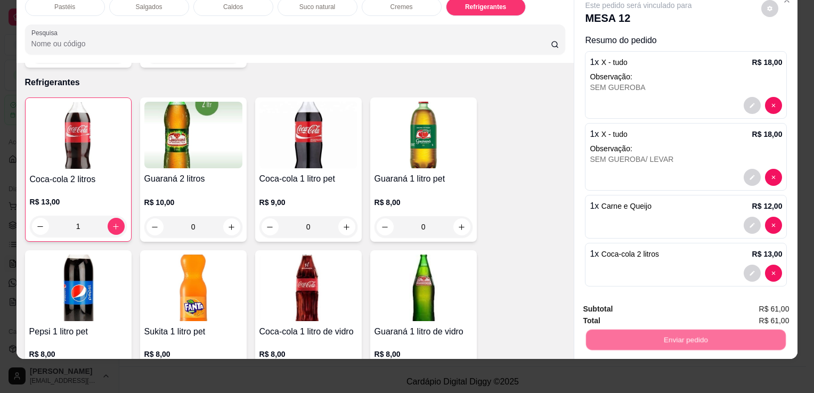
click at [616, 308] on button "Não registrar e enviar pedido" at bounding box center [651, 306] width 111 height 20
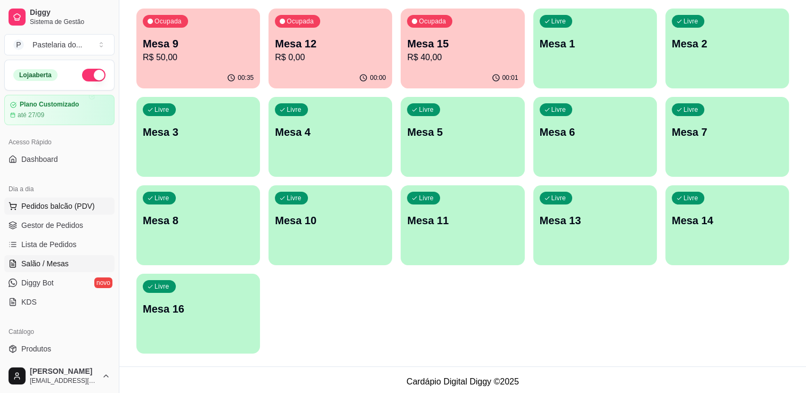
click at [40, 207] on span "Pedidos balcão (PDV)" at bounding box center [58, 206] width 74 height 11
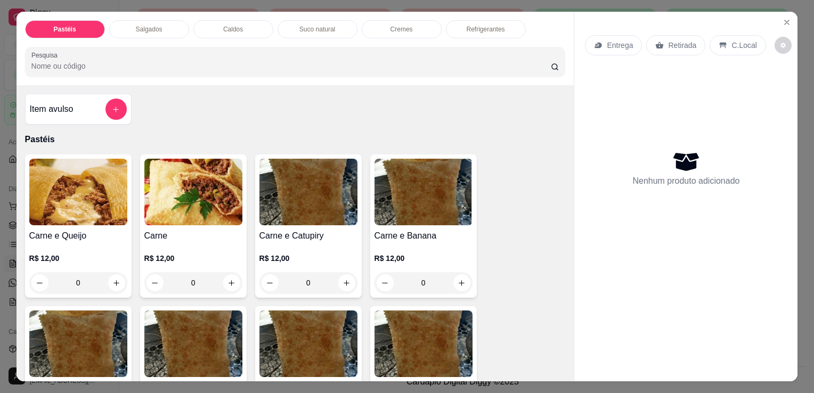
click at [141, 29] on p "Salgados" at bounding box center [149, 29] width 27 height 9
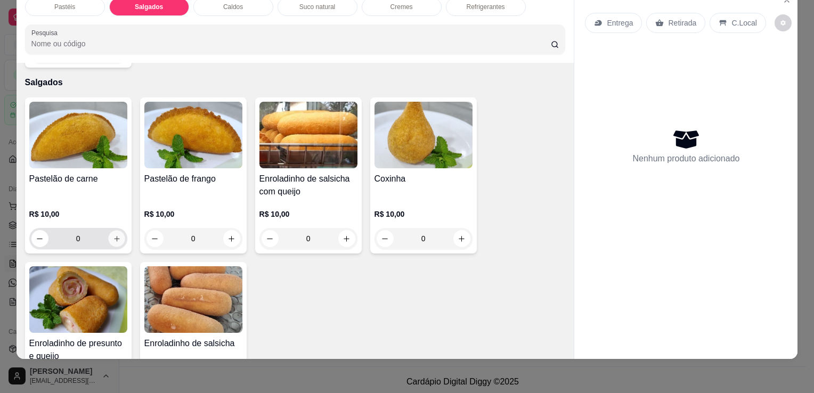
click at [115, 235] on icon "increase-product-quantity" at bounding box center [116, 239] width 8 height 8
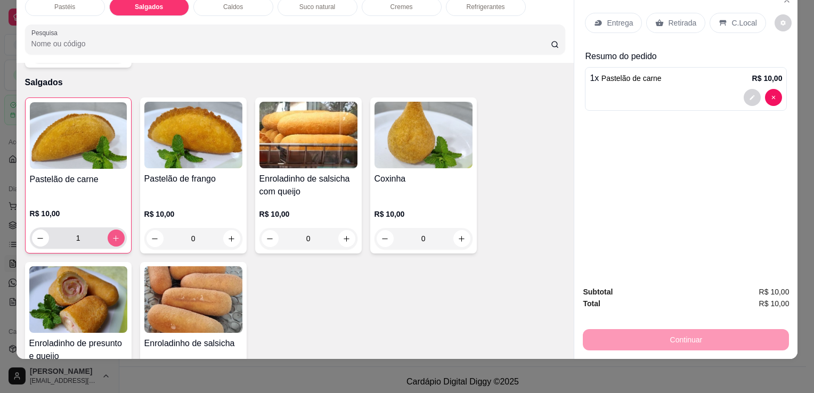
click at [115, 234] on icon "increase-product-quantity" at bounding box center [116, 238] width 8 height 8
type input "2"
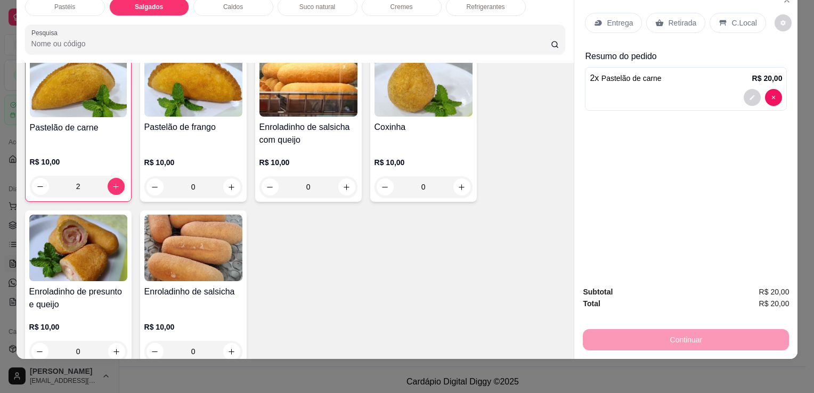
scroll to position [1291, 0]
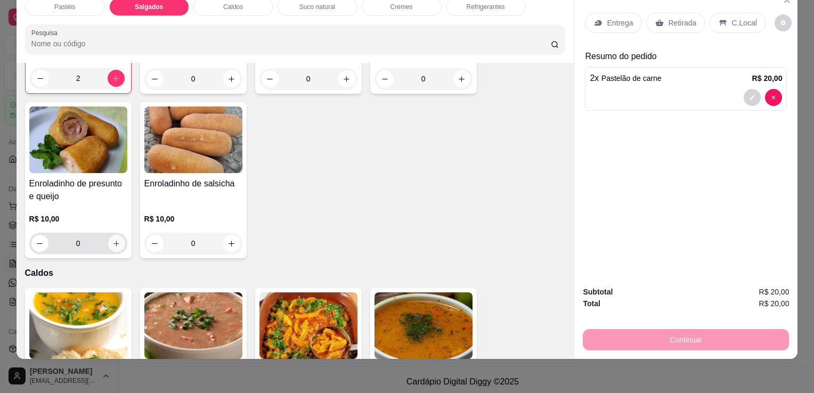
click at [111, 235] on button "increase-product-quantity" at bounding box center [116, 243] width 17 height 17
type input "1"
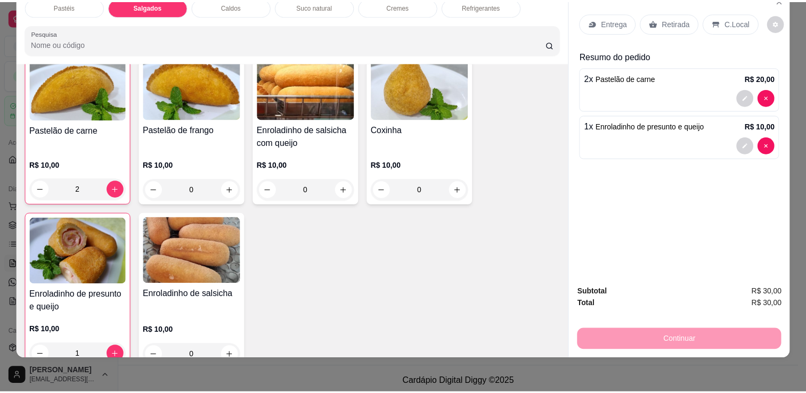
scroll to position [1131, 0]
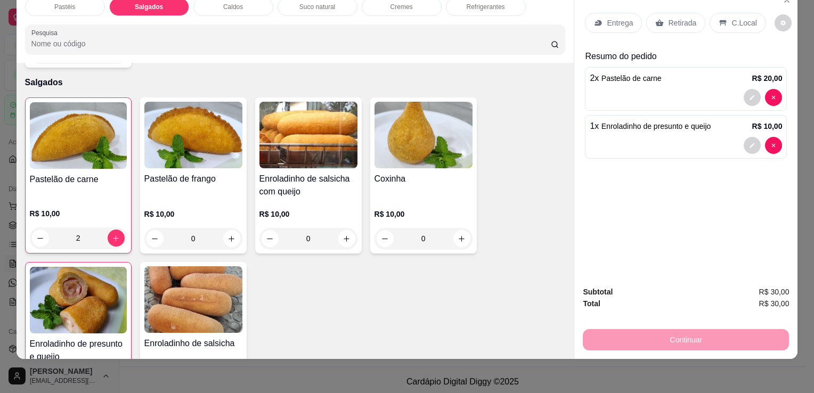
click at [663, 27] on div "Entrega Retirada C.Local" at bounding box center [686, 22] width 202 height 37
click at [666, 23] on div "Retirada" at bounding box center [675, 23] width 59 height 20
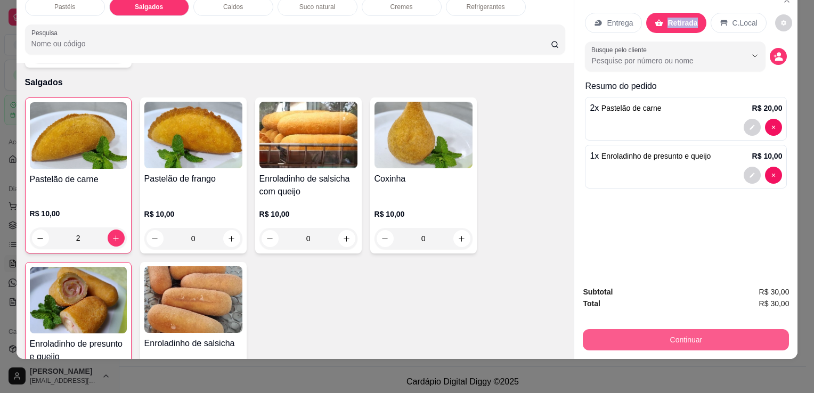
click at [667, 338] on button "Continuar" at bounding box center [686, 339] width 206 height 21
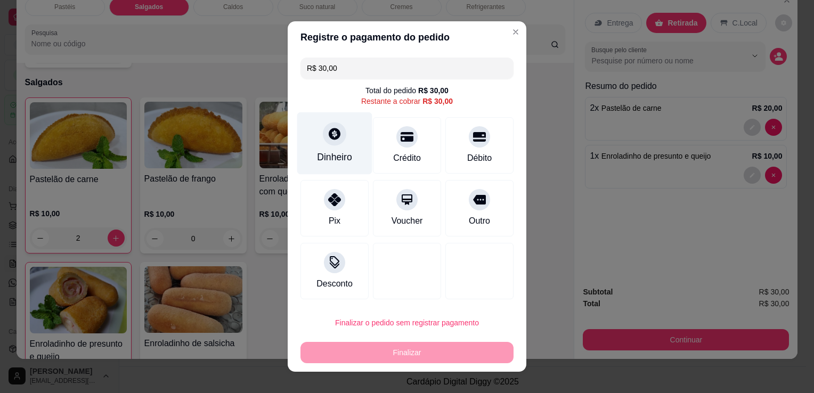
click at [331, 150] on div "Dinheiro" at bounding box center [334, 143] width 75 height 62
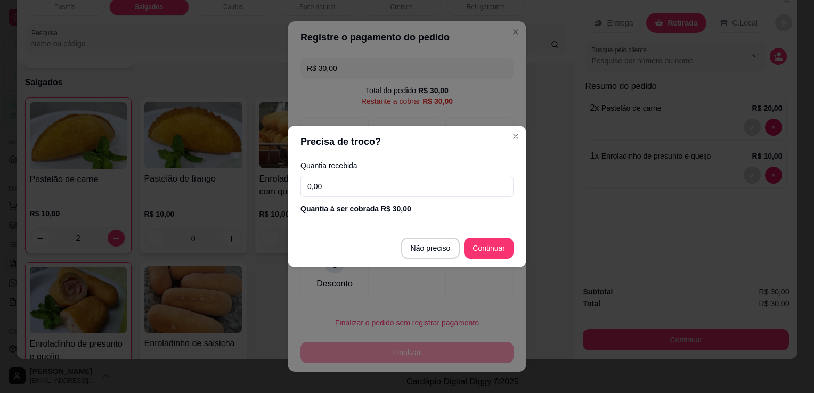
click at [441, 264] on footer "Não preciso Continuar" at bounding box center [407, 248] width 239 height 38
type input "R$ 0,00"
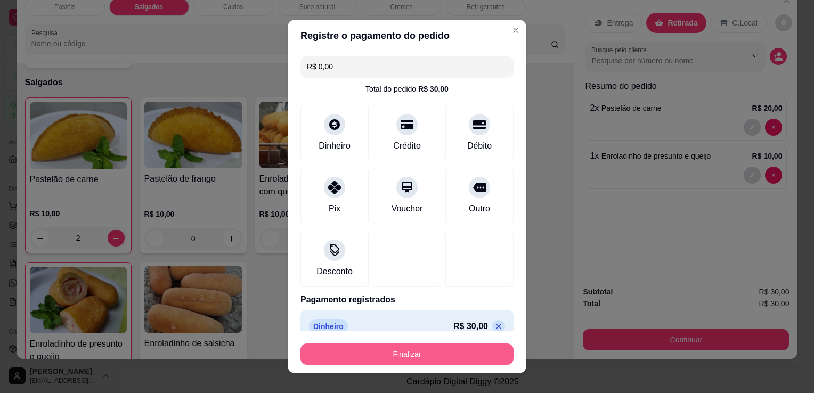
click at [395, 357] on button "Finalizar" at bounding box center [406, 354] width 213 height 21
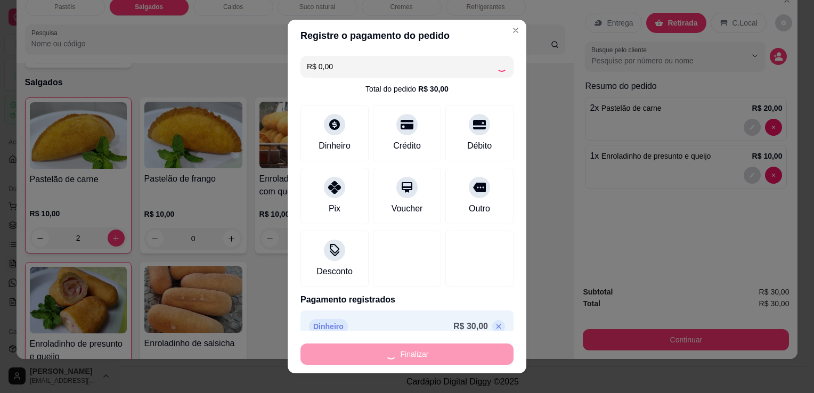
type input "0"
type input "-R$ 30,00"
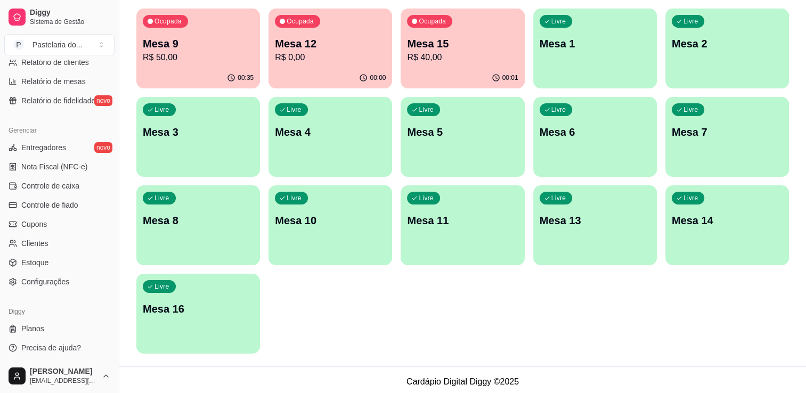
scroll to position [373, 0]
click at [58, 257] on link "Estoque" at bounding box center [59, 261] width 110 height 17
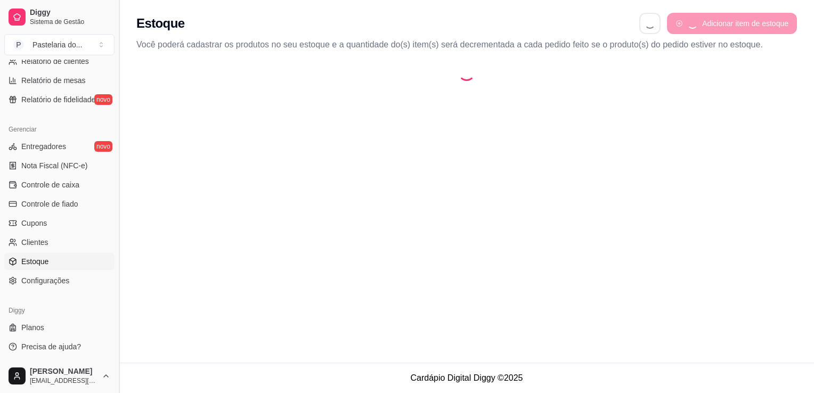
select select "QUANTITY_ORDER"
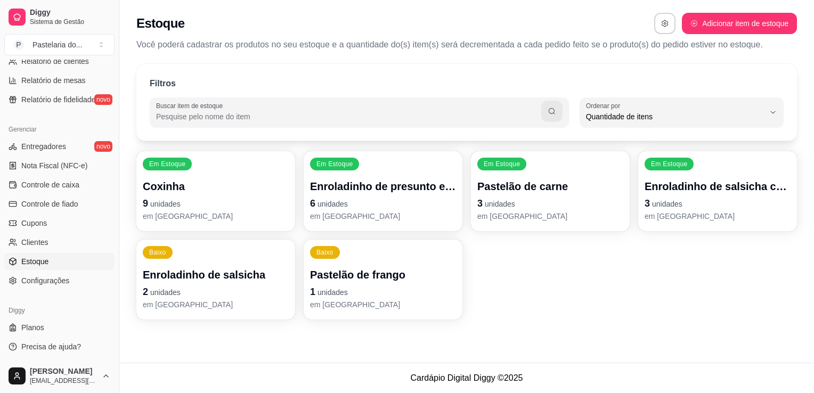
scroll to position [10, 0]
click at [429, 204] on p "6 unidades" at bounding box center [383, 203] width 146 height 15
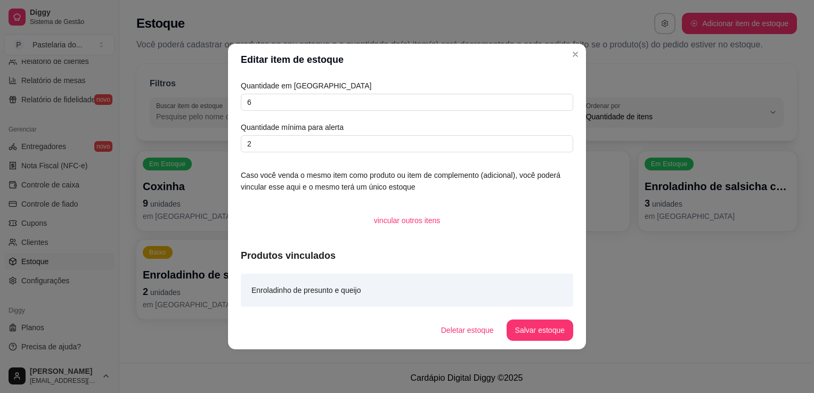
click at [604, 127] on button "Ordenar por Quantidade de itens" at bounding box center [682, 112] width 204 height 30
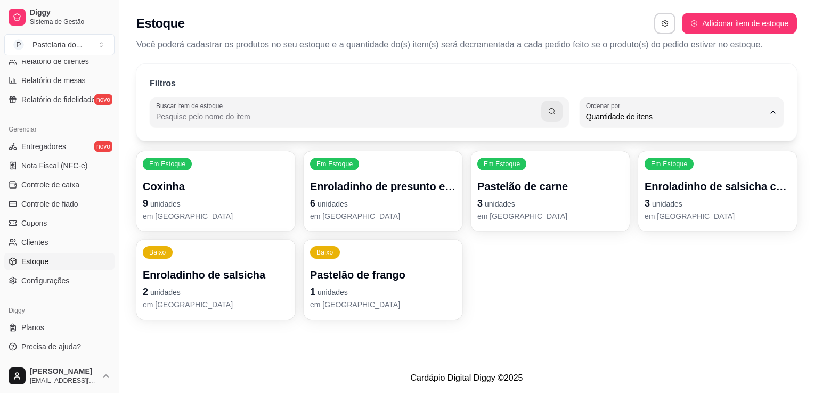
click at [502, 210] on p "3 unidades" at bounding box center [550, 203] width 146 height 15
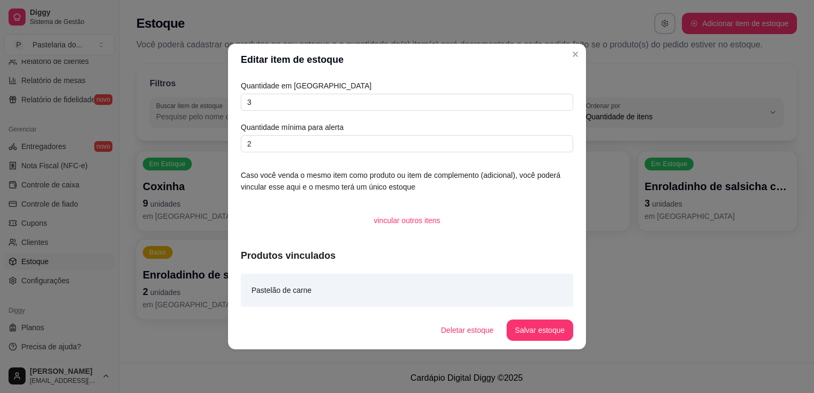
drag, startPoint x: 426, startPoint y: 85, endPoint x: 424, endPoint y: 91, distance: 5.6
click at [425, 88] on article "Quantidade em [GEOGRAPHIC_DATA]" at bounding box center [407, 86] width 332 height 12
click at [423, 99] on input "3" at bounding box center [407, 102] width 332 height 17
type input "1"
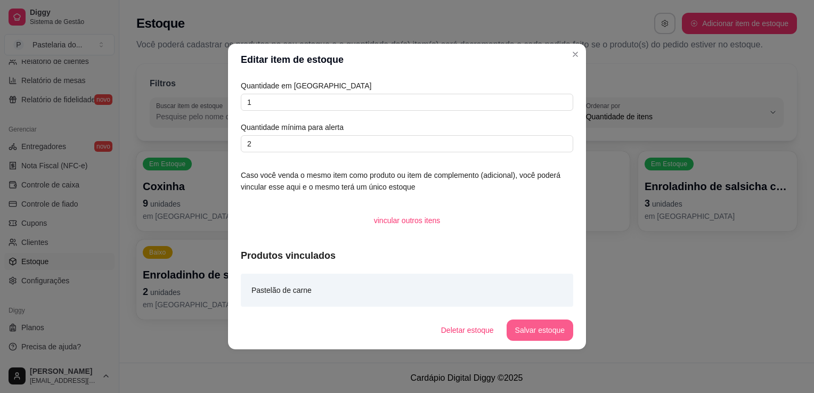
click at [549, 331] on button "Salvar estoque" at bounding box center [540, 330] width 67 height 21
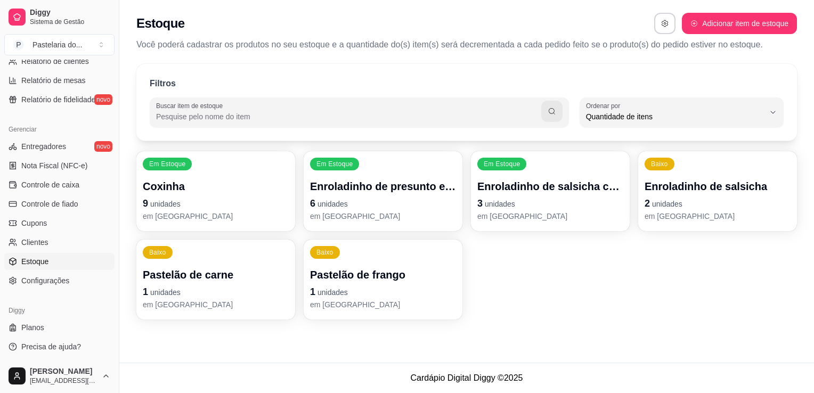
click at [752, 189] on p "Enroladinho de salsicha" at bounding box center [718, 186] width 146 height 15
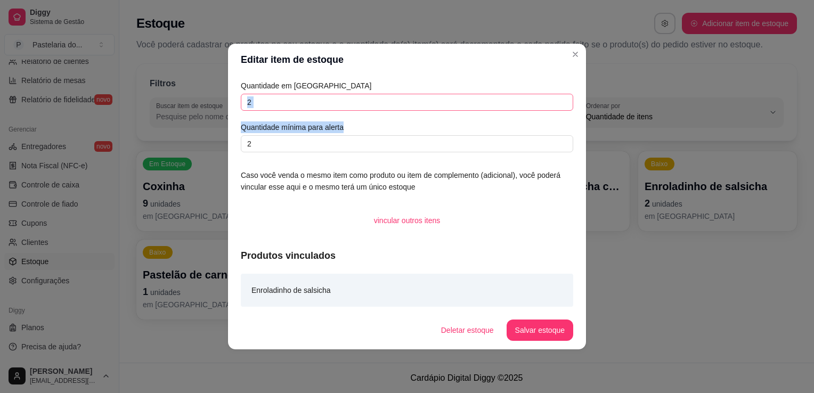
click at [445, 105] on div "Quantidade em estoque 2 Quantidade mínima para alerta 2" at bounding box center [407, 116] width 332 height 72
click at [451, 99] on input "2" at bounding box center [407, 102] width 332 height 17
type input "1"
click at [571, 334] on button "Salvar estoque" at bounding box center [540, 330] width 67 height 21
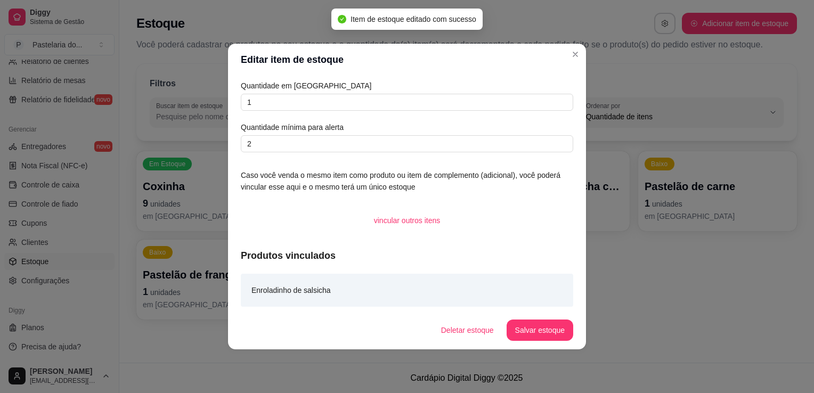
click at [158, 141] on div "Filtros Buscar item de estoque QUANTITY_ORDER Ordenar por Ordem alfabética Quan…" at bounding box center [466, 195] width 695 height 275
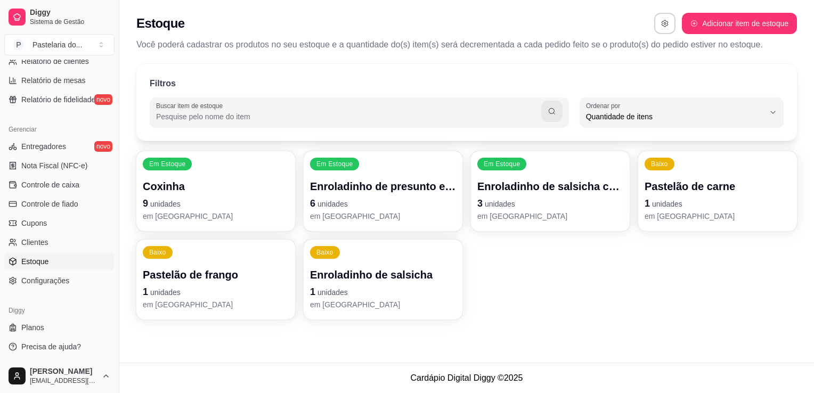
click at [212, 336] on div "Estoque Adicionar item de estoque Você poderá cadastrar os produtos no seu esto…" at bounding box center [466, 181] width 695 height 363
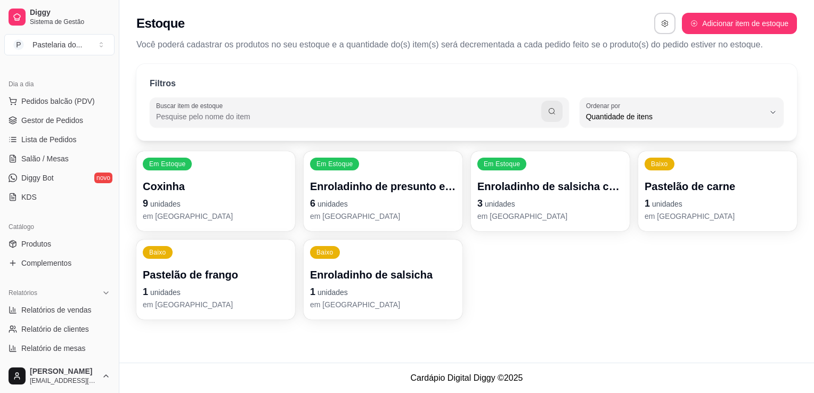
scroll to position [53, 0]
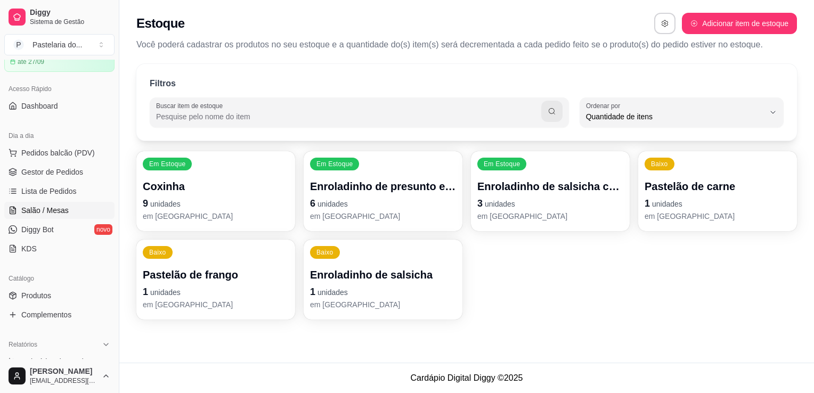
click at [55, 207] on span "Salão / Mesas" at bounding box center [44, 210] width 47 height 11
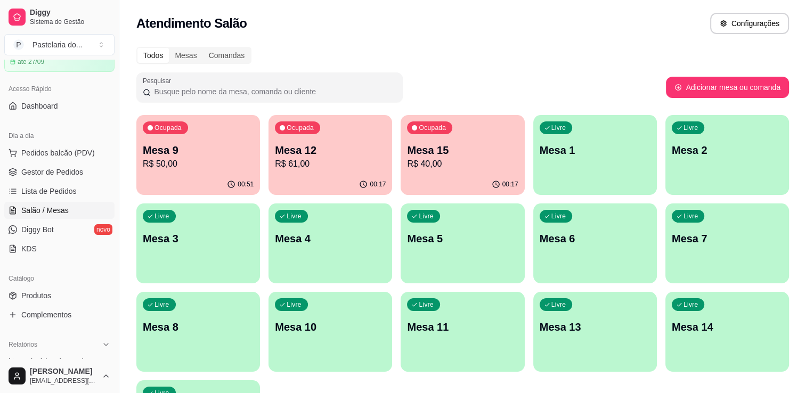
click at [193, 163] on p "R$ 50,00" at bounding box center [198, 164] width 111 height 13
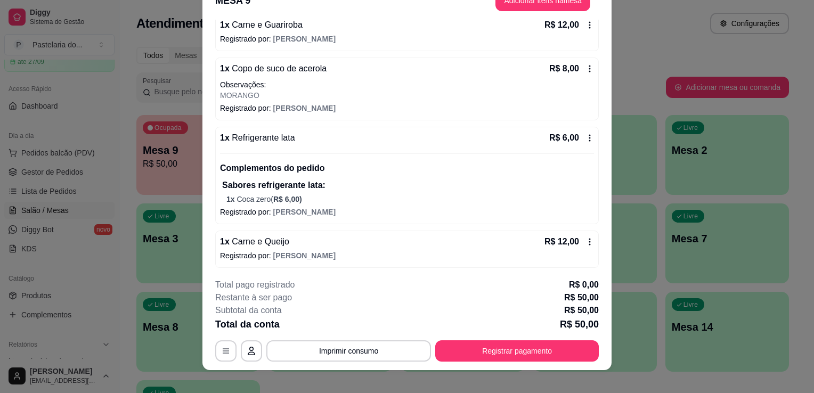
scroll to position [32, 0]
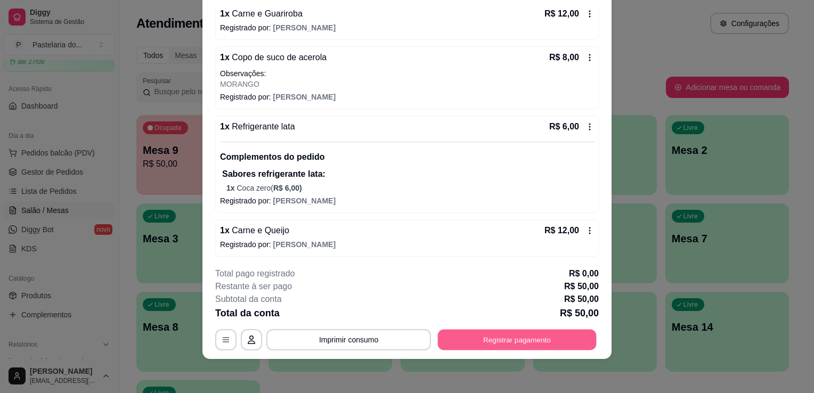
click at [470, 337] on button "Registrar pagamento" at bounding box center [517, 340] width 159 height 21
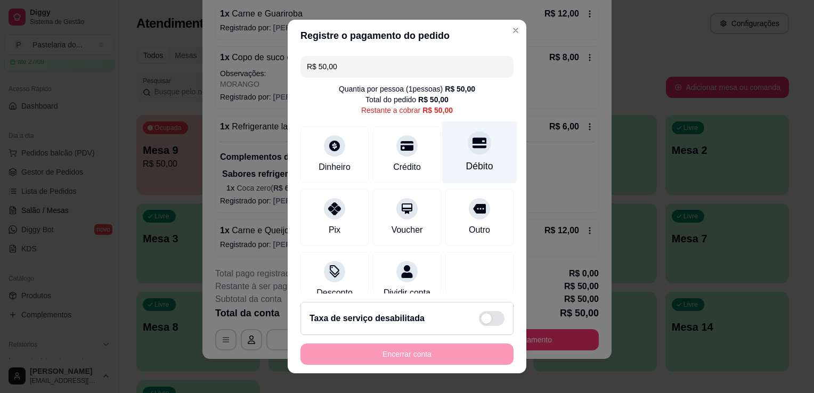
click at [473, 146] on icon at bounding box center [480, 143] width 14 height 14
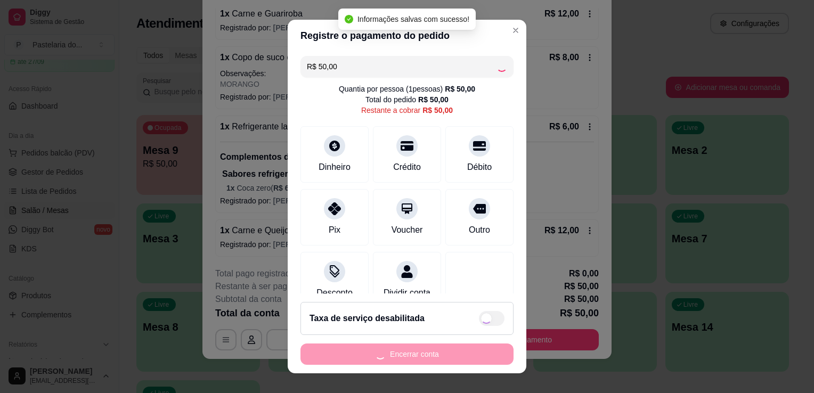
type input "R$ 0,00"
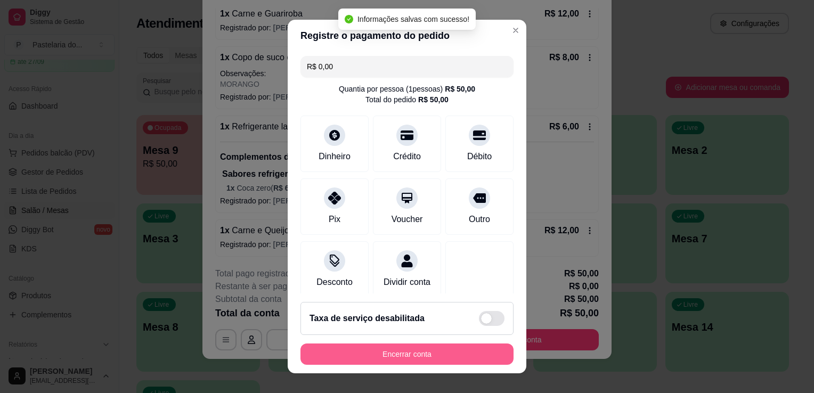
click at [446, 362] on button "Encerrar conta" at bounding box center [406, 354] width 213 height 21
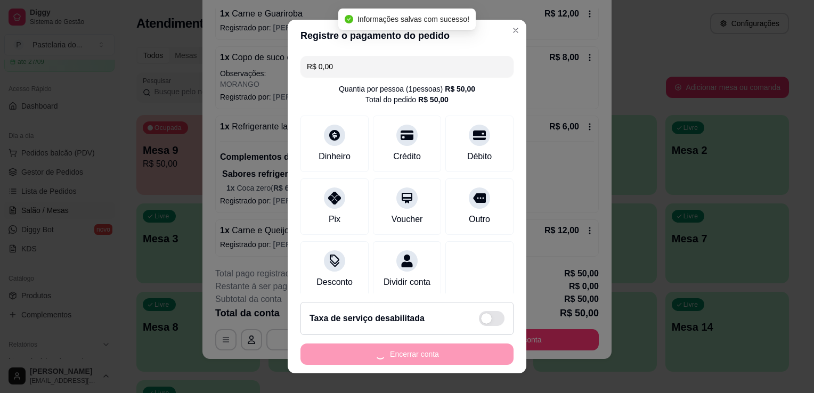
click at [446, 362] on div "Encerrar conta" at bounding box center [406, 354] width 213 height 21
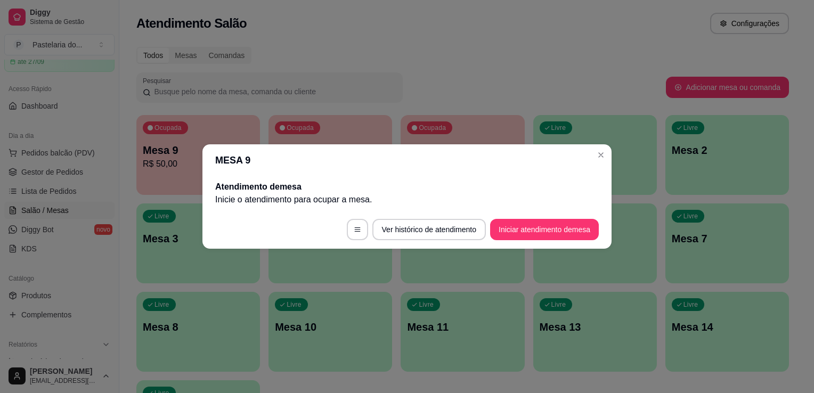
scroll to position [0, 0]
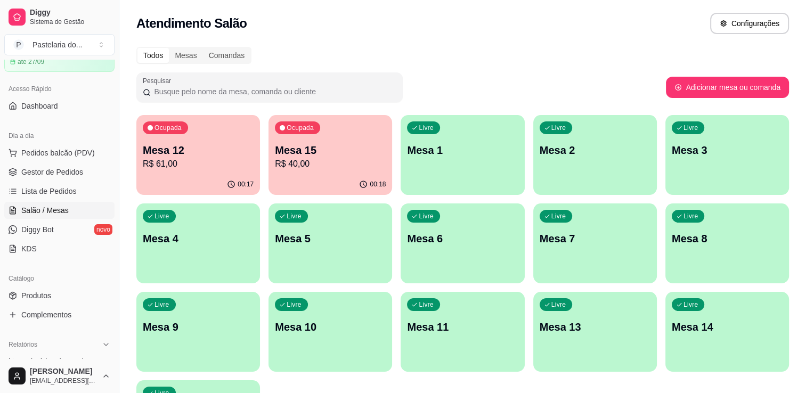
click at [602, 150] on p "Mesa 2" at bounding box center [595, 150] width 111 height 15
click at [604, 151] on p "Mesa 2" at bounding box center [595, 150] width 111 height 15
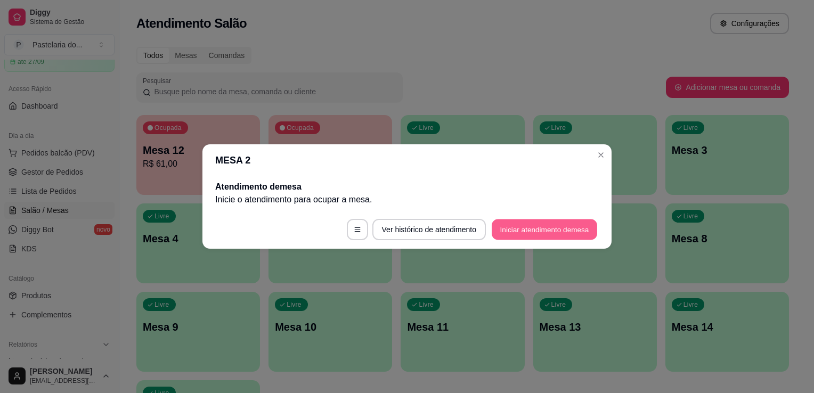
click at [575, 238] on button "Iniciar atendimento de mesa" at bounding box center [544, 229] width 105 height 21
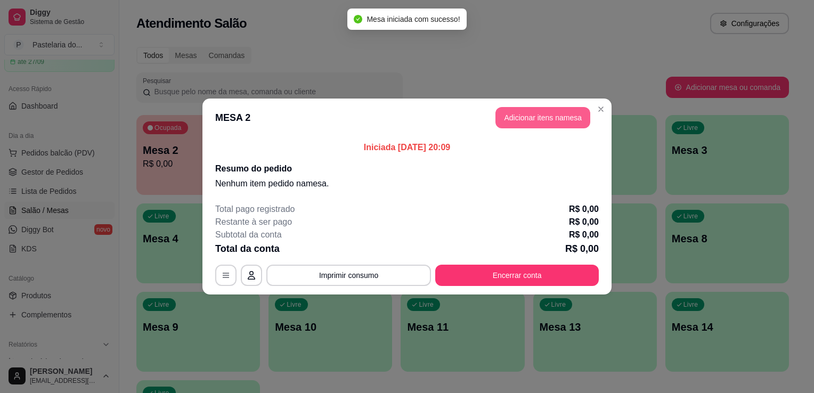
click at [505, 118] on button "Adicionar itens na mesa" at bounding box center [542, 117] width 95 height 21
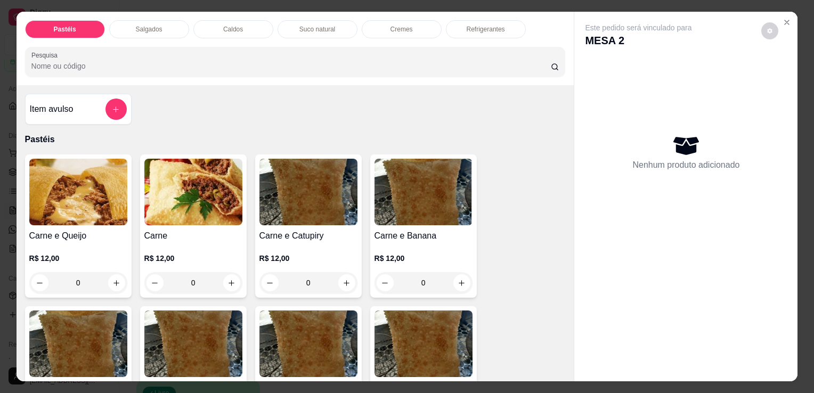
click at [105, 274] on div "0" at bounding box center [78, 282] width 98 height 21
click at [117, 278] on div "0" at bounding box center [78, 282] width 98 height 21
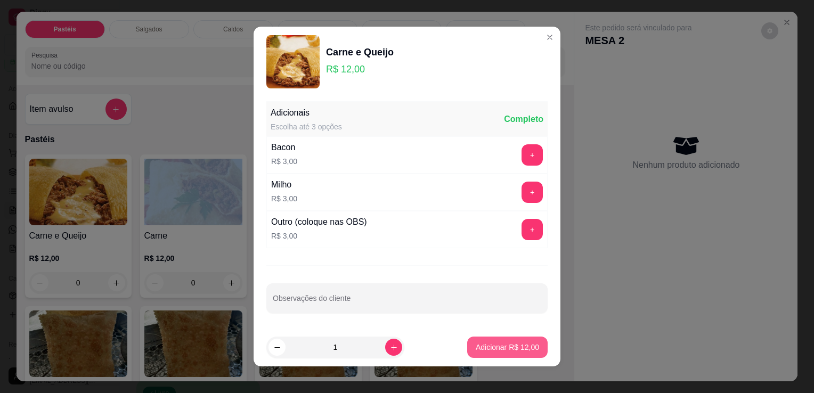
click at [471, 356] on button "Adicionar R$ 12,00" at bounding box center [507, 347] width 80 height 21
type input "1"
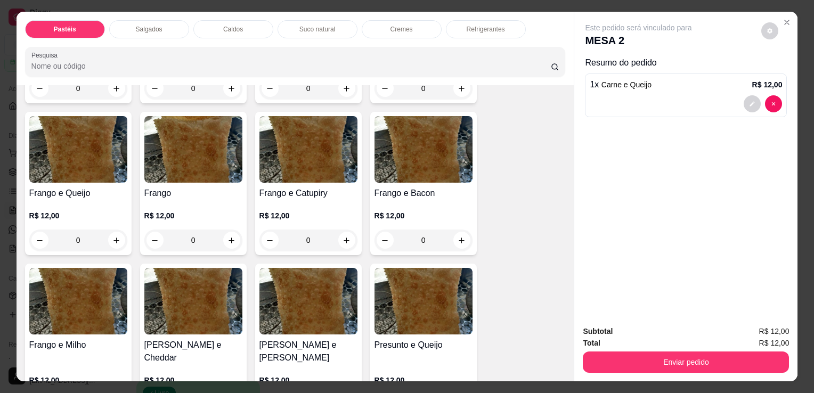
scroll to position [373, 0]
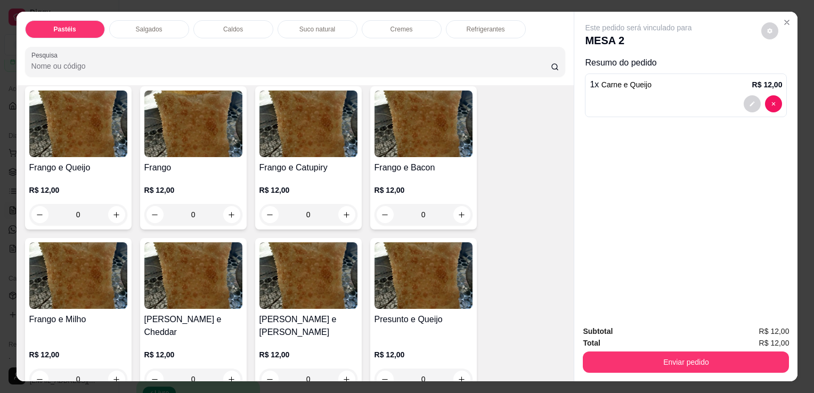
click at [112, 212] on div "0" at bounding box center [78, 214] width 98 height 21
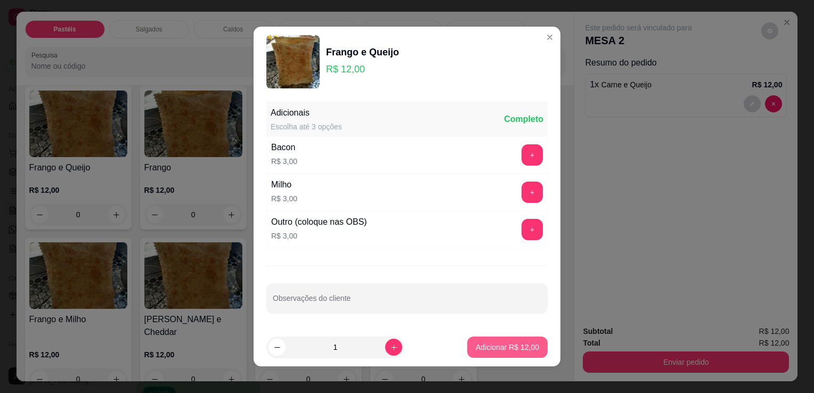
click at [491, 352] on button "Adicionar R$ 12,00" at bounding box center [507, 347] width 80 height 21
click at [491, 352] on div "Carne e Queijo R$ 12,00 1 Carne R$ 12,00 0 Carne e Catupiry R$ 12,00 0 Carne e …" at bounding box center [295, 316] width 541 height 1068
type input "1"
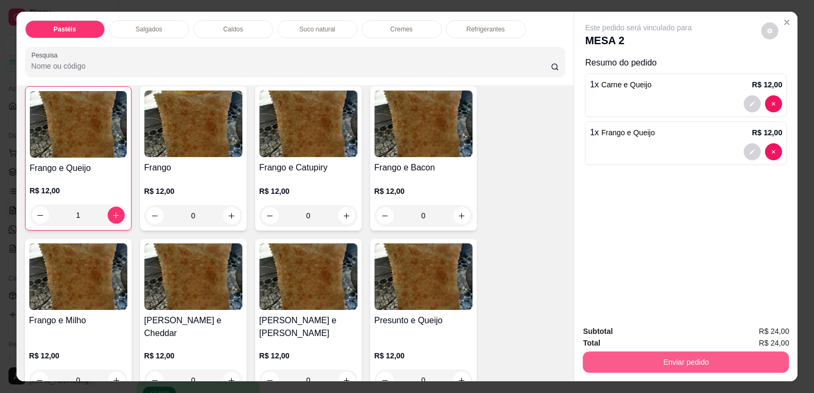
click at [695, 360] on button "Enviar pedido" at bounding box center [686, 362] width 206 height 21
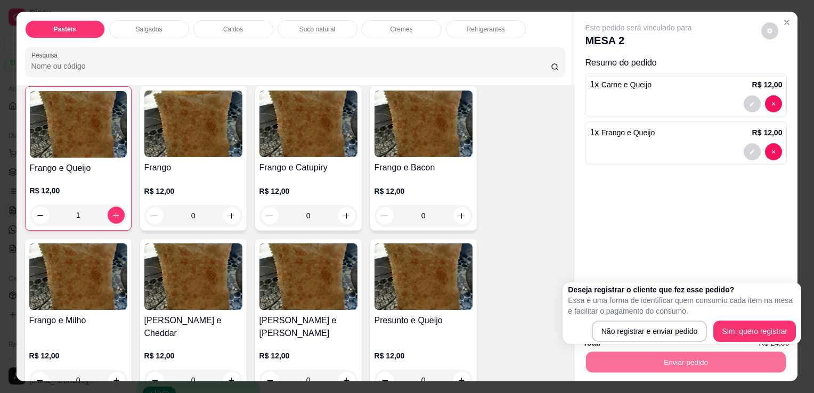
click at [665, 242] on div "Este pedido será vinculado para MESA 2 Resumo do pedido 1 x Carne e Queijo R$ 1…" at bounding box center [685, 164] width 223 height 305
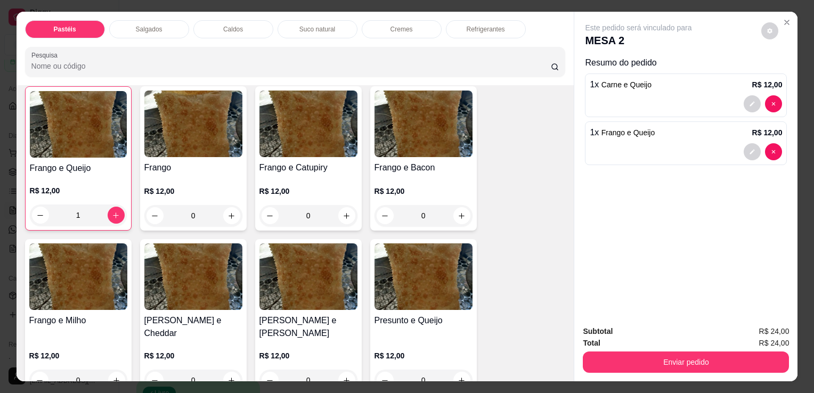
click at [501, 32] on div "Refrigerantes" at bounding box center [486, 29] width 80 height 18
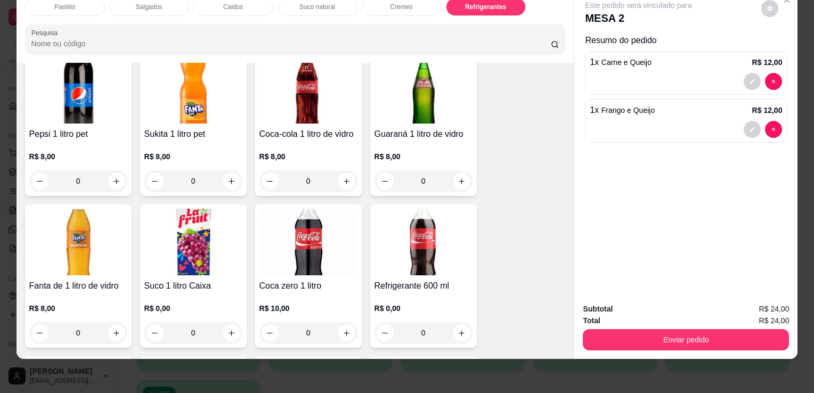
scroll to position [3001, 0]
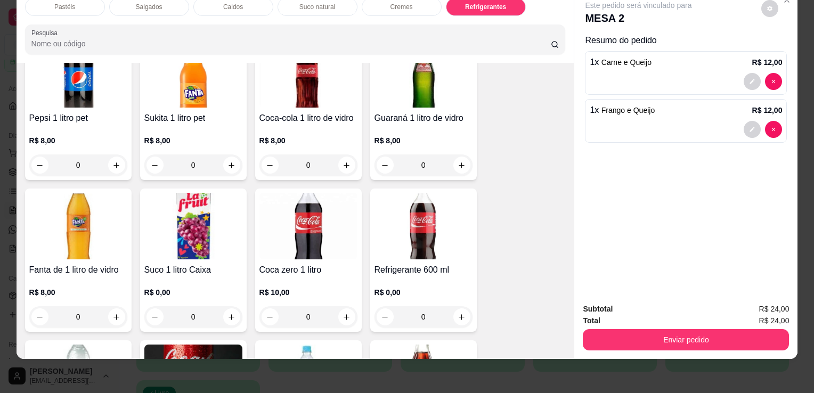
click at [406, 224] on img at bounding box center [423, 226] width 98 height 67
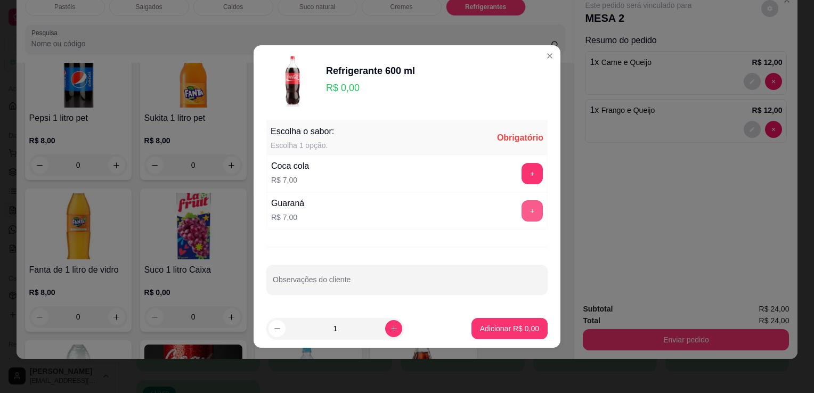
click at [525, 213] on button "+" at bounding box center [532, 210] width 21 height 21
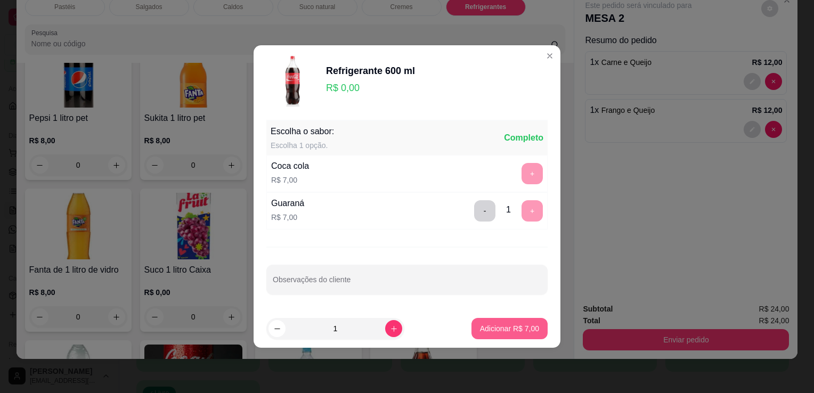
click at [501, 323] on button "Adicionar R$ 7,00" at bounding box center [509, 328] width 76 height 21
click at [501, 323] on div "Coca-cola 2 litros R$ 13,00 0 Guaraná 2 litros R$ 10,00 0 Coca-cola 1 litro pet…" at bounding box center [295, 260] width 541 height 751
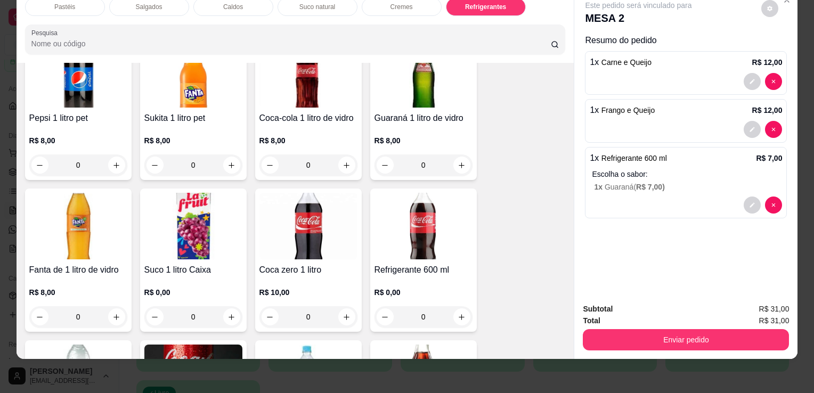
click at [623, 329] on button "Enviar pedido" at bounding box center [686, 339] width 206 height 21
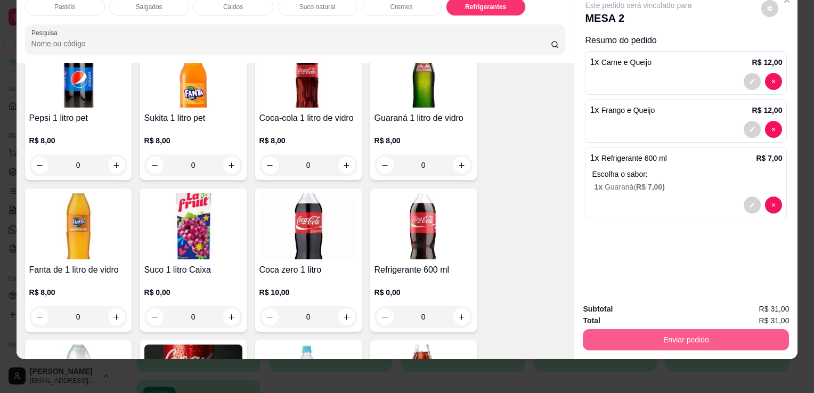
click at [615, 331] on button "Enviar pedido" at bounding box center [686, 339] width 206 height 21
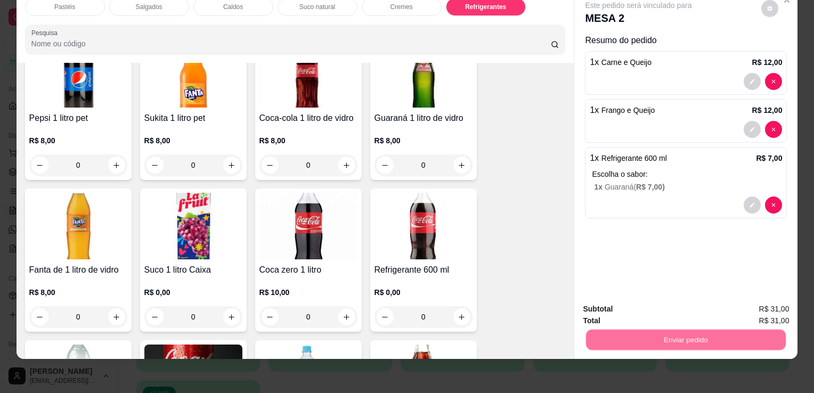
click at [615, 316] on div "Deseja registrar o cliente que fez esse pedido? Essa é uma forma de identificar…" at bounding box center [682, 293] width 191 height 50
click at [614, 304] on button "Não registrar e enviar pedido" at bounding box center [651, 306] width 108 height 20
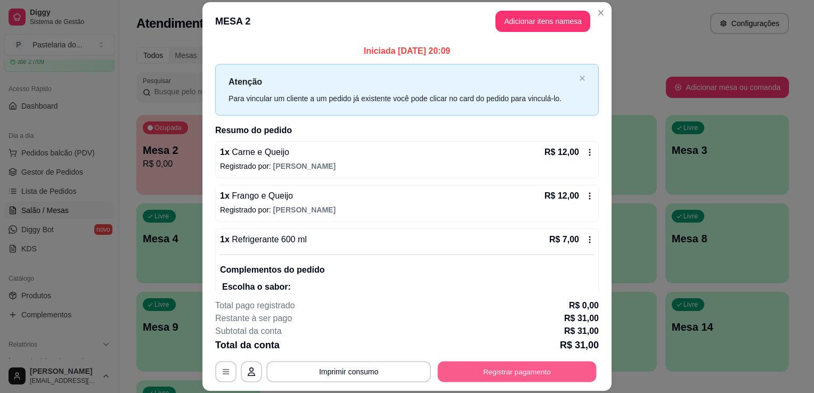
click at [557, 376] on button "Registrar pagamento" at bounding box center [517, 372] width 159 height 21
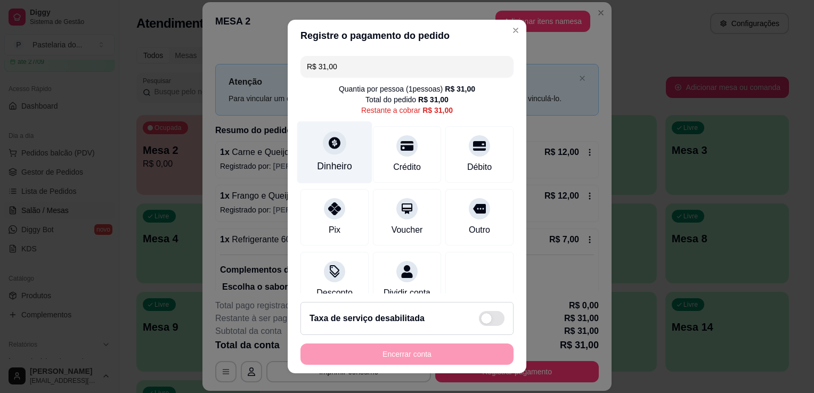
click at [317, 150] on div "Dinheiro" at bounding box center [334, 152] width 75 height 62
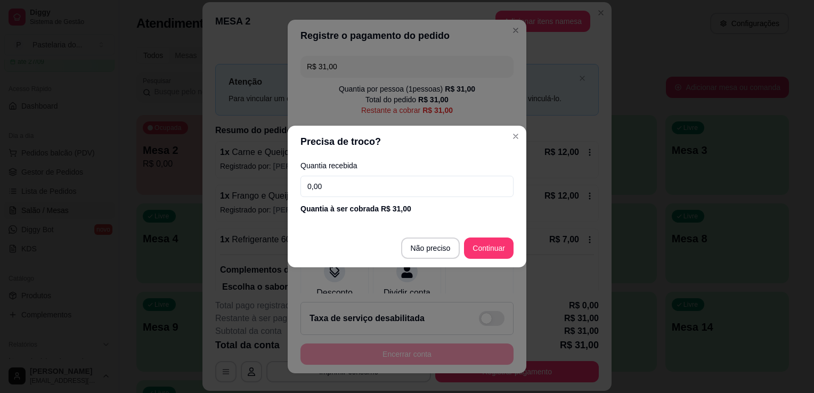
drag, startPoint x: 317, startPoint y: 150, endPoint x: 345, endPoint y: 186, distance: 45.6
click at [345, 186] on input "0,00" at bounding box center [406, 186] width 213 height 21
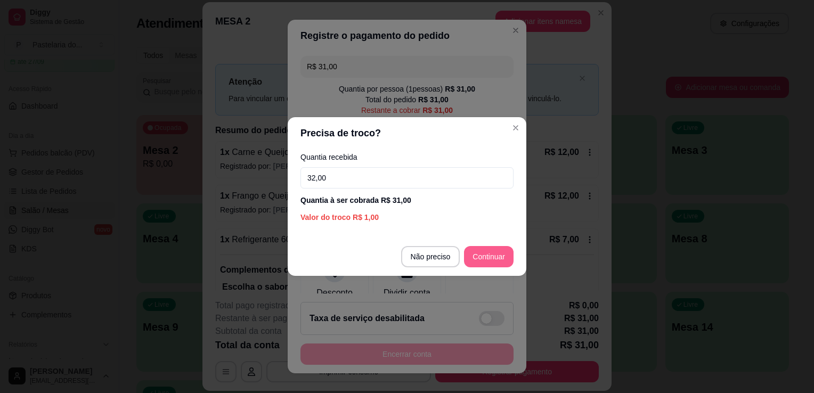
type input "32,00"
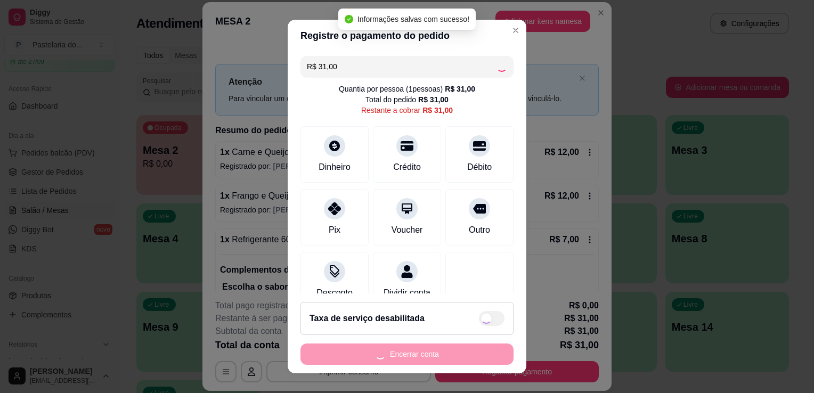
type input "R$ 0,00"
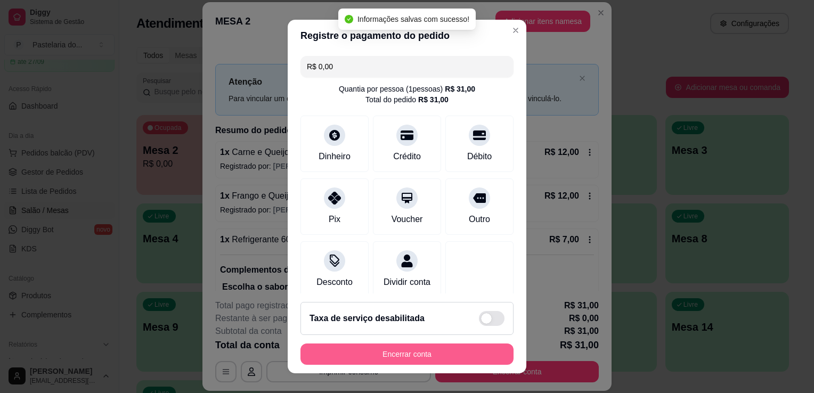
click at [439, 356] on button "Encerrar conta" at bounding box center [406, 354] width 213 height 21
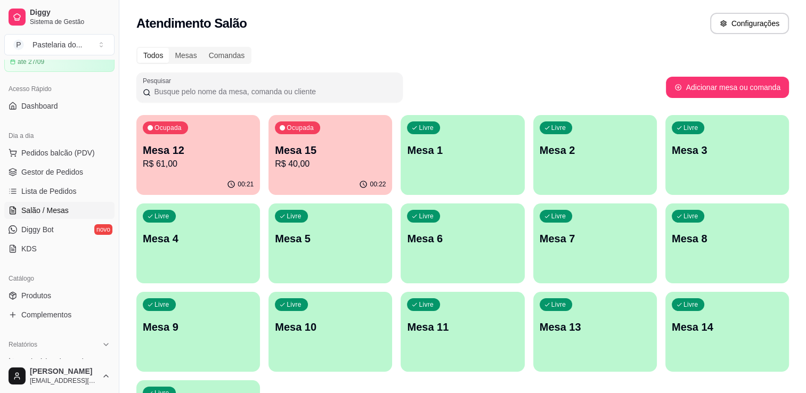
click at [304, 150] on p "Mesa 15" at bounding box center [330, 150] width 111 height 15
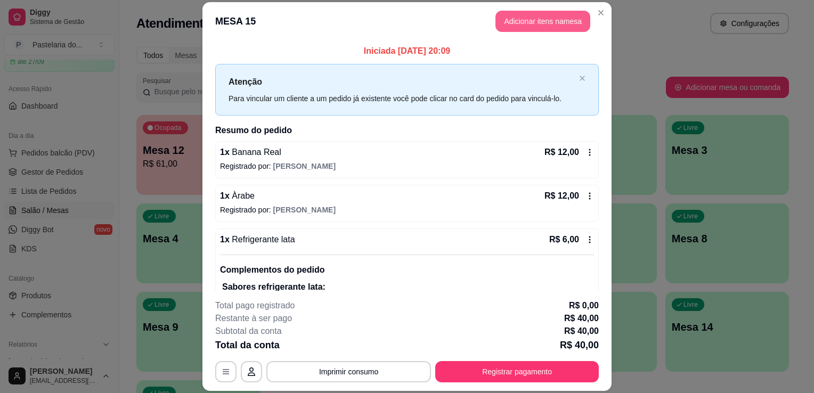
click at [536, 19] on button "Adicionar itens na mesa" at bounding box center [542, 21] width 95 height 21
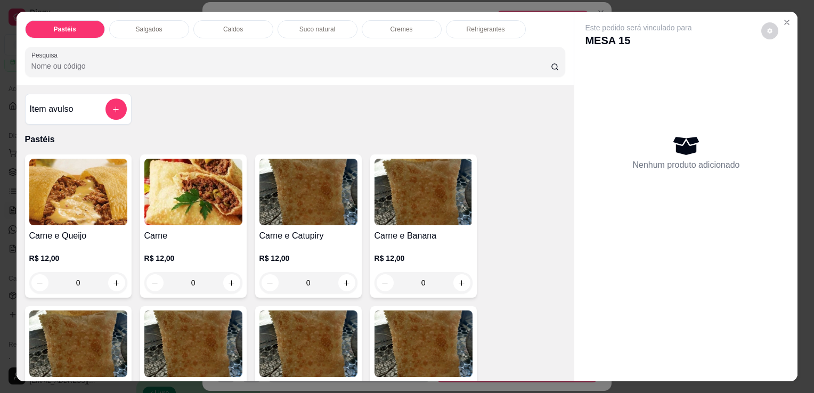
click at [458, 27] on div "Refrigerantes" at bounding box center [486, 29] width 80 height 18
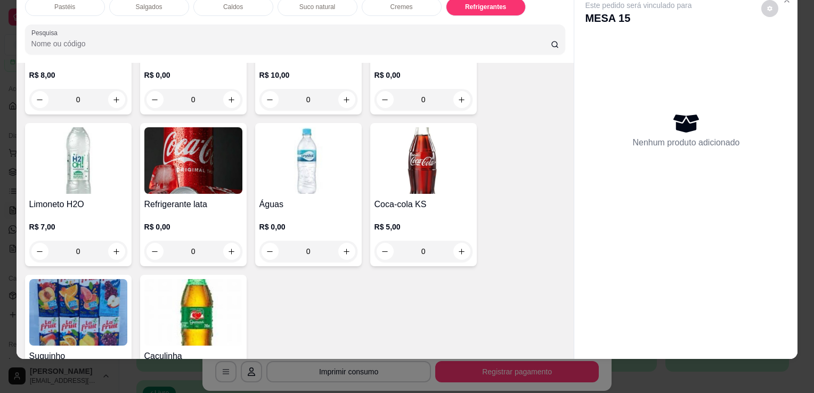
scroll to position [3266, 0]
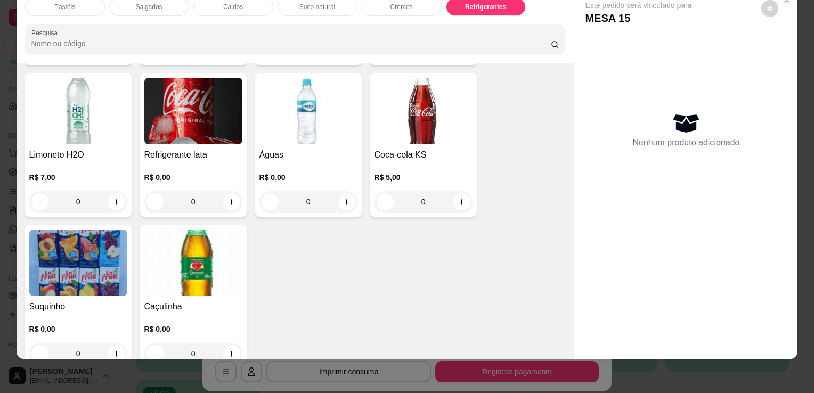
click at [202, 240] on img at bounding box center [193, 263] width 98 height 67
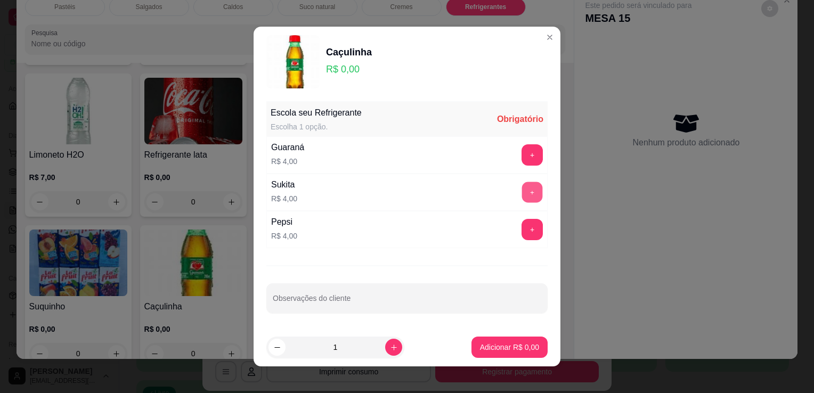
click at [524, 199] on button "+" at bounding box center [532, 192] width 21 height 21
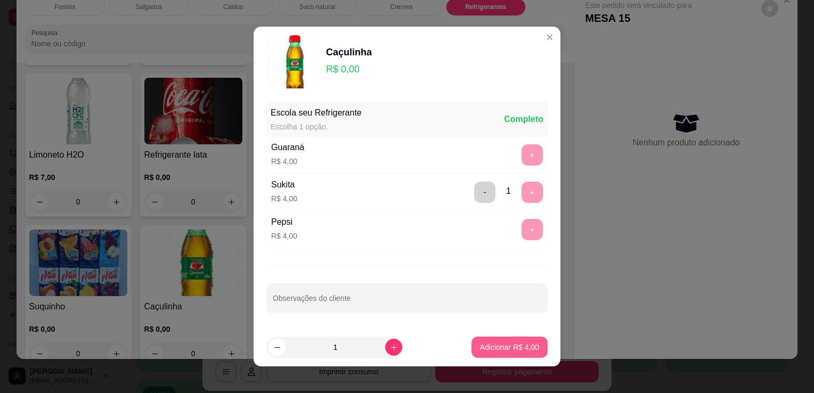
click at [490, 345] on p "Adicionar R$ 4,00" at bounding box center [509, 347] width 59 height 11
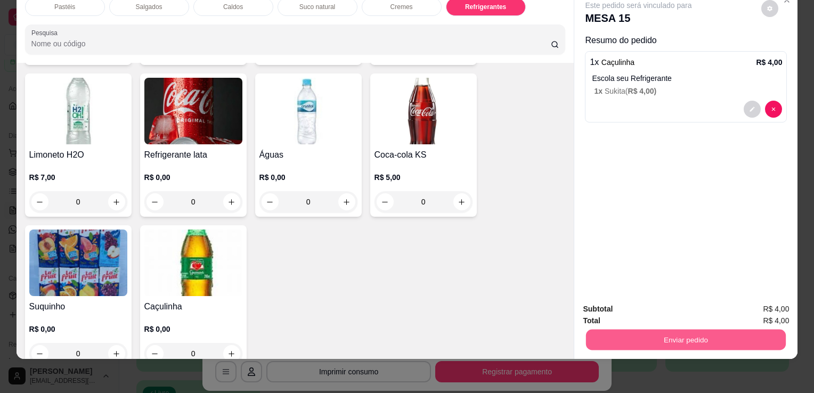
click at [620, 331] on button "Enviar pedido" at bounding box center [686, 339] width 200 height 21
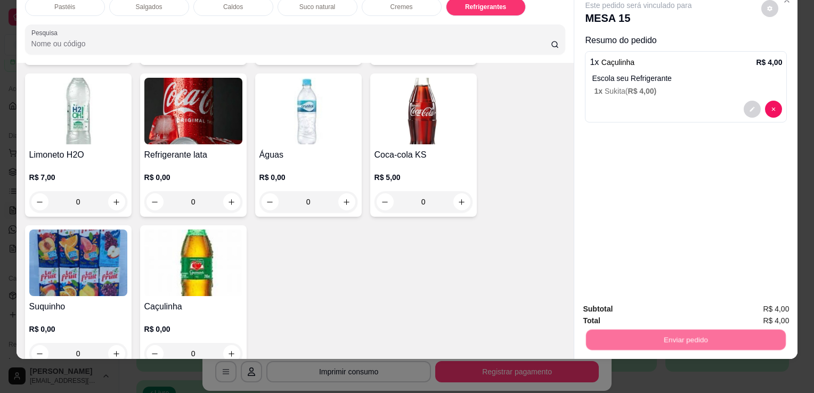
click at [624, 308] on button "Não registrar e enviar pedido" at bounding box center [651, 306] width 108 height 20
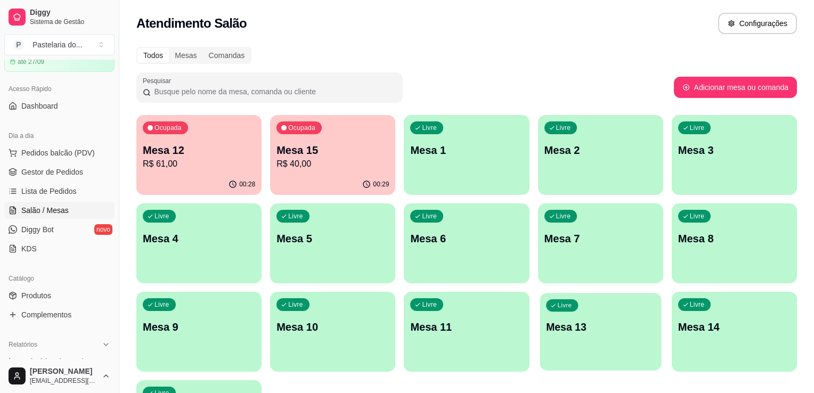
click at [645, 350] on div "Livre Mesa 13" at bounding box center [600, 325] width 121 height 65
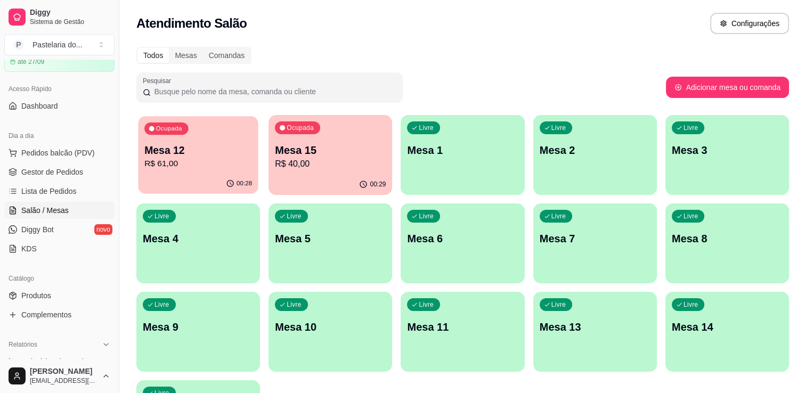
click at [208, 143] on p "Mesa 12" at bounding box center [198, 150] width 108 height 14
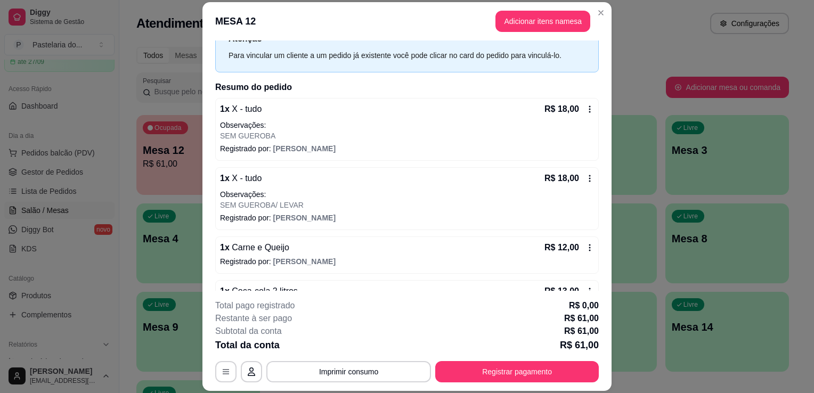
scroll to position [72, 0]
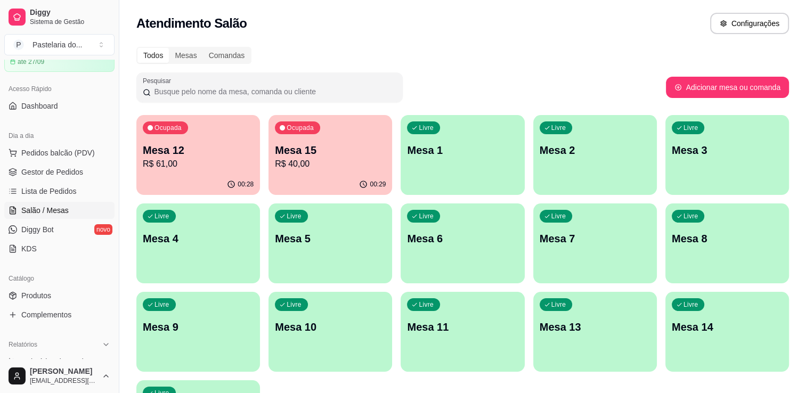
click at [175, 163] on p "R$ 61,00" at bounding box center [198, 164] width 111 height 13
click at [175, 163] on body "Diggy Sistema de Gestão P Pastelaria do ... Loja aberta Plano Customizado até 2…" at bounding box center [403, 196] width 806 height 393
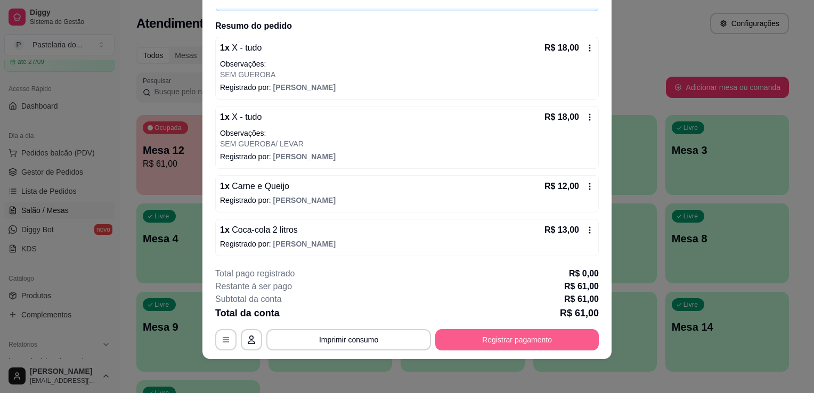
click at [498, 345] on button "Registrar pagamento" at bounding box center [517, 339] width 164 height 21
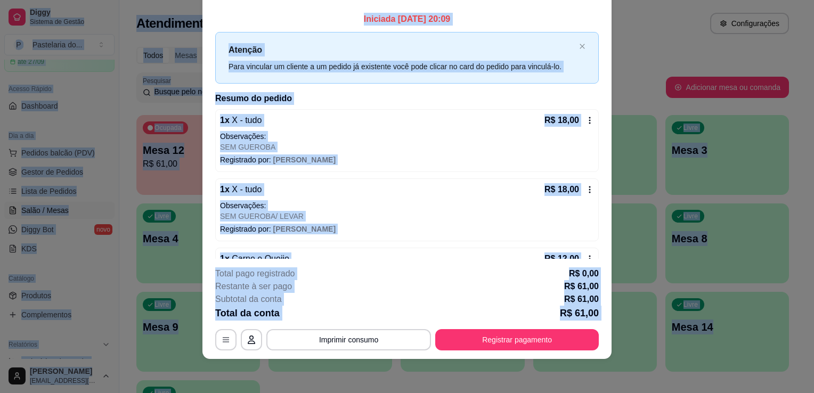
scroll to position [0, 0]
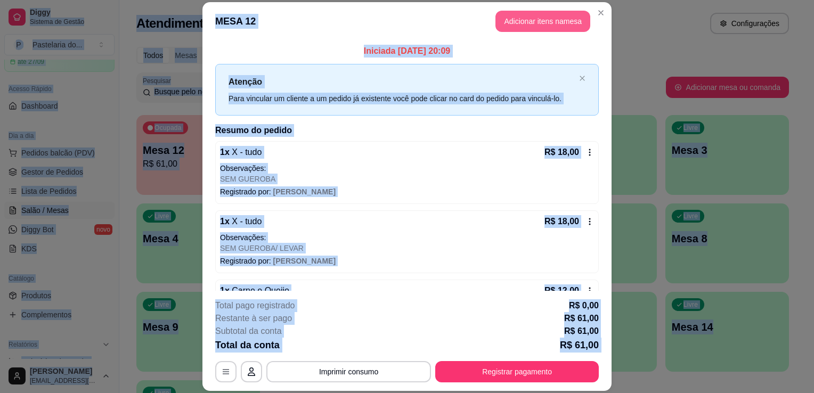
click at [539, 29] on button "Adicionar itens na mesa" at bounding box center [542, 21] width 95 height 21
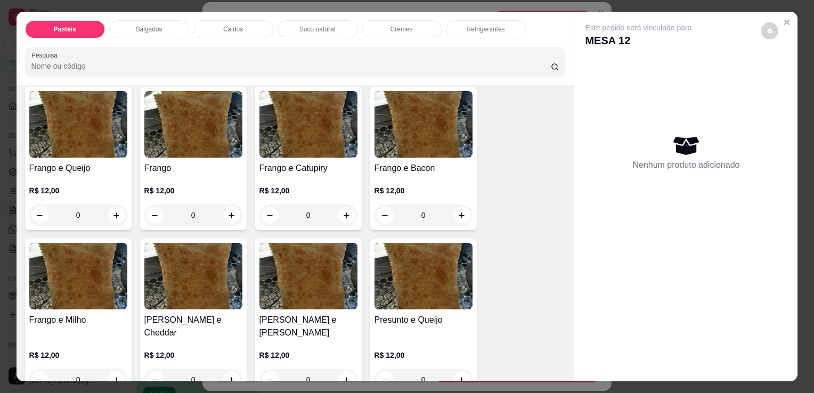
scroll to position [373, 0]
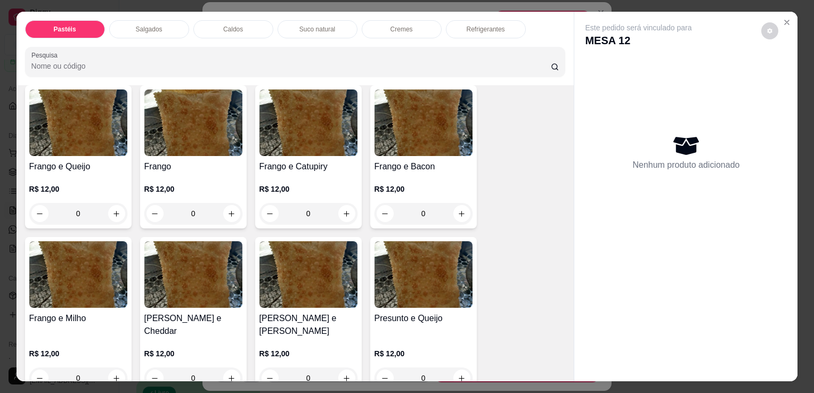
click at [109, 210] on div "0" at bounding box center [78, 213] width 98 height 21
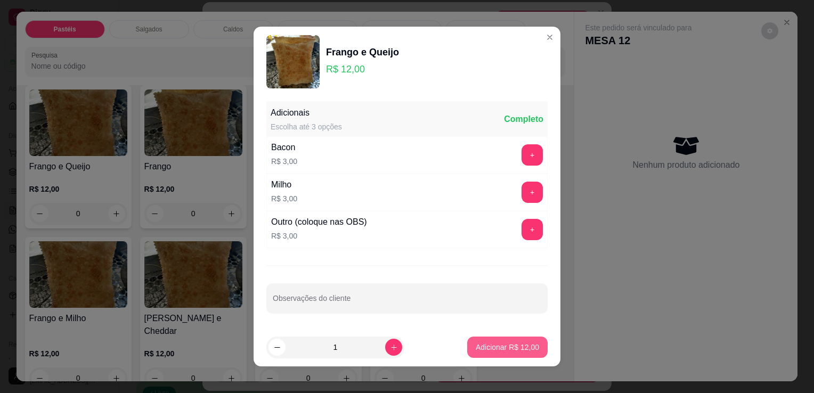
click at [504, 351] on p "Adicionar R$ 12,00" at bounding box center [507, 347] width 63 height 11
type input "1"
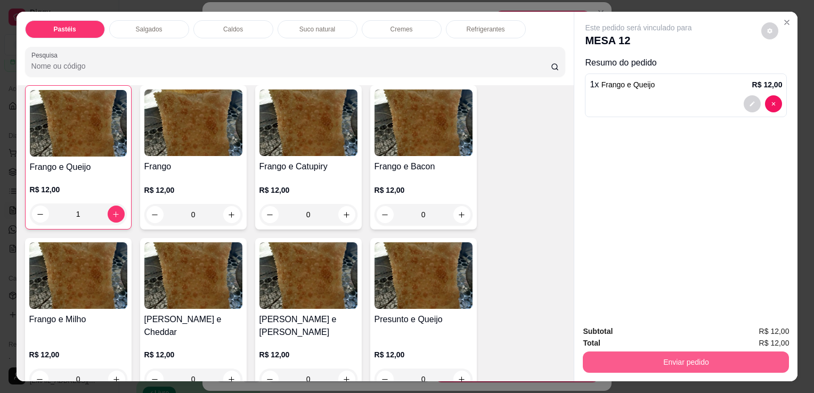
click at [661, 357] on button "Enviar pedido" at bounding box center [686, 362] width 206 height 21
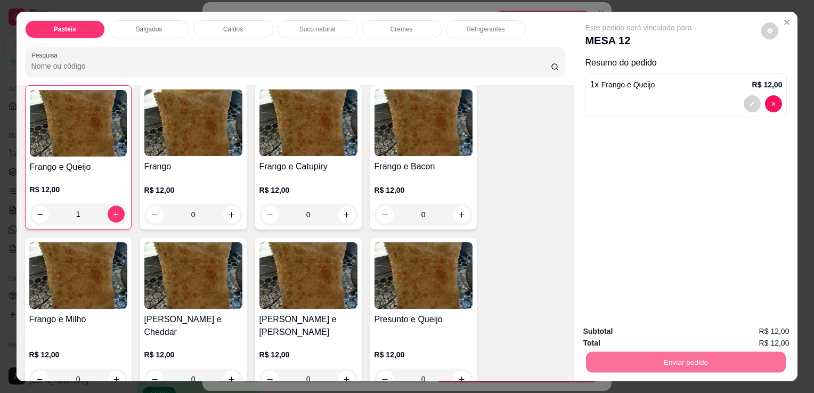
click at [716, 128] on div "Este pedido será vinculado para MESA 12 Resumo do pedido 1 x Frango e Queijo R$…" at bounding box center [685, 164] width 223 height 305
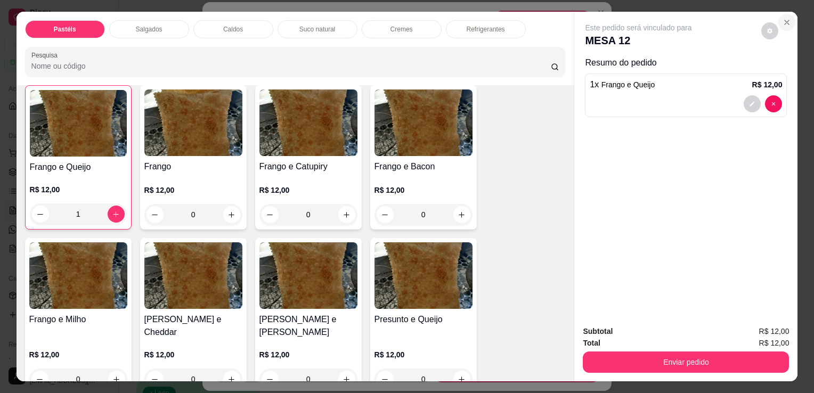
click at [788, 14] on button "Close" at bounding box center [786, 22] width 17 height 17
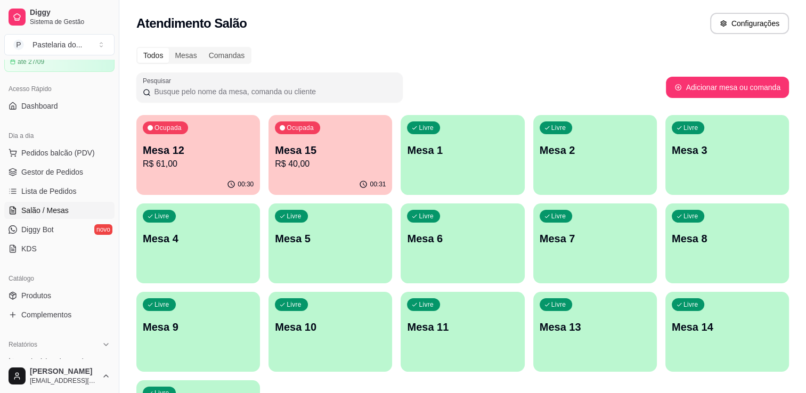
click at [183, 173] on div "Ocupada Mesa 12 R$ 61,00" at bounding box center [198, 144] width 124 height 59
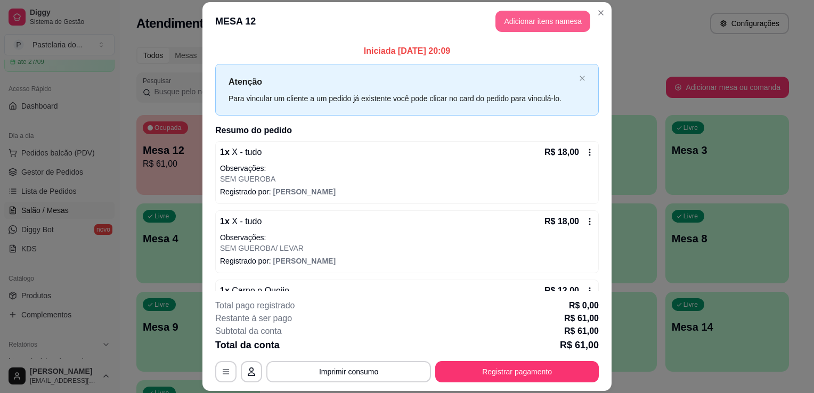
click at [516, 22] on button "Adicionar itens na mesa" at bounding box center [542, 21] width 95 height 21
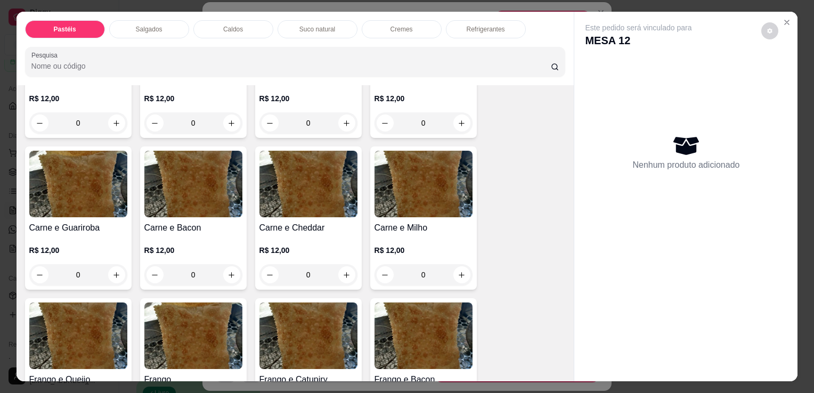
scroll to position [266, 0]
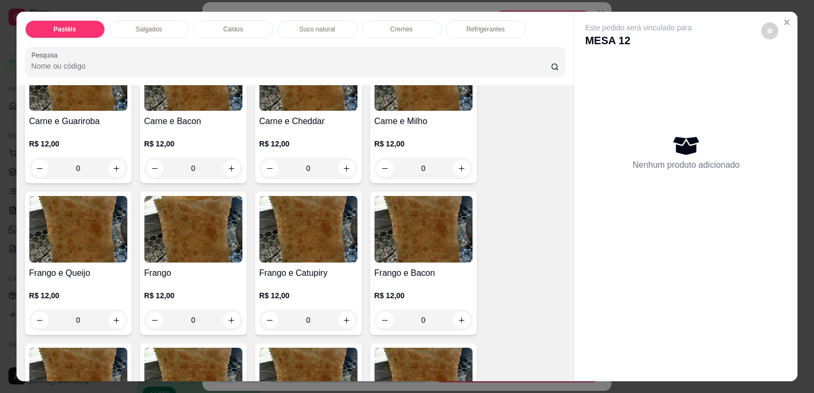
click at [118, 315] on div "0" at bounding box center [78, 320] width 98 height 21
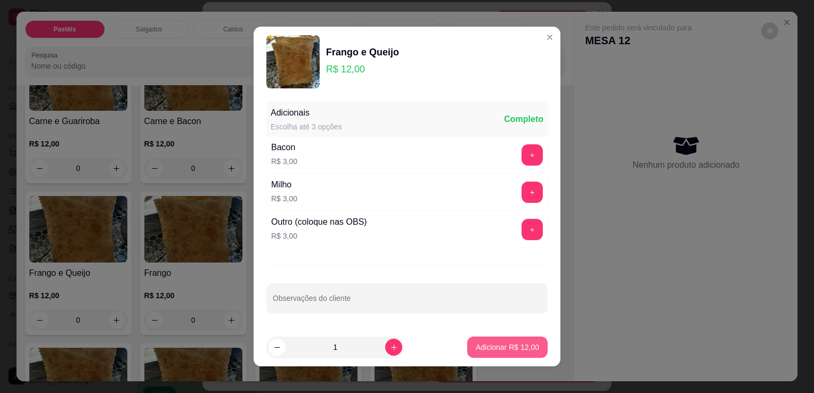
click at [494, 345] on p "Adicionar R$ 12,00" at bounding box center [507, 347] width 63 height 11
type input "1"
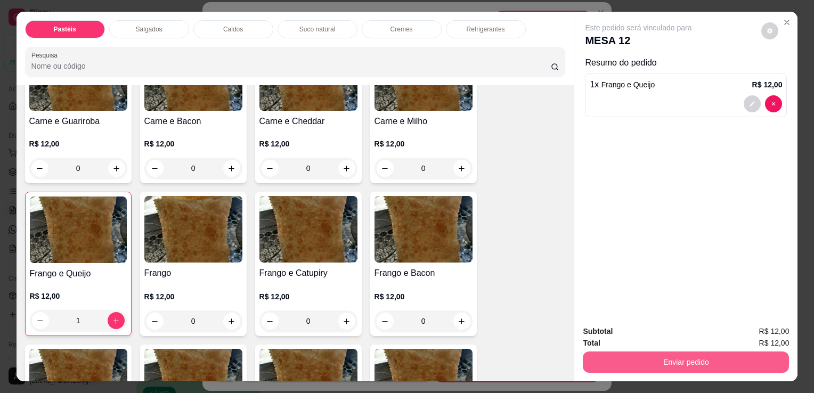
click at [649, 357] on button "Enviar pedido" at bounding box center [686, 362] width 206 height 21
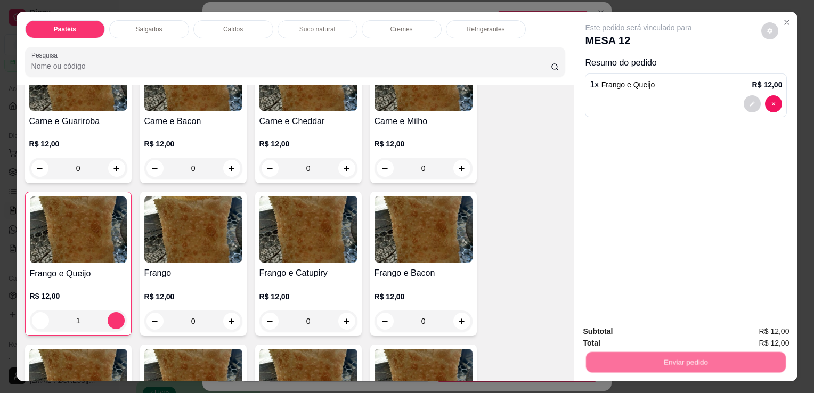
click at [622, 325] on button "Não registrar e enviar pedido" at bounding box center [651, 332] width 111 height 20
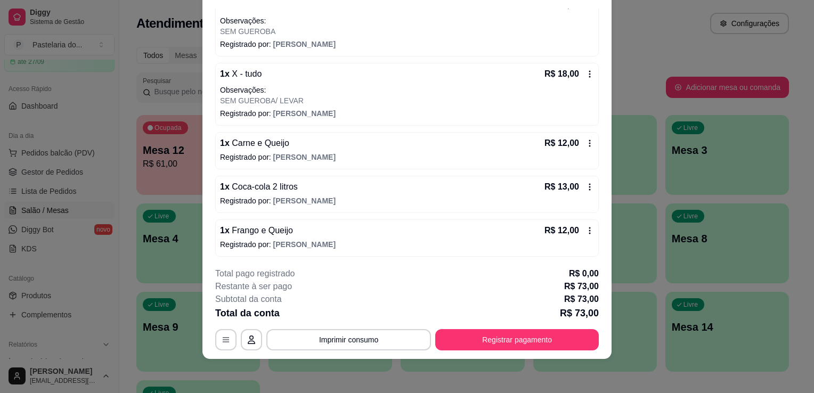
scroll to position [0, 0]
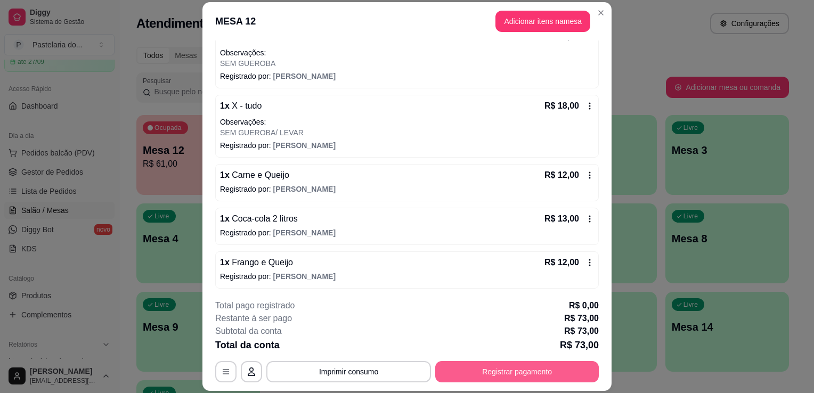
click at [516, 372] on button "Registrar pagamento" at bounding box center [517, 371] width 164 height 21
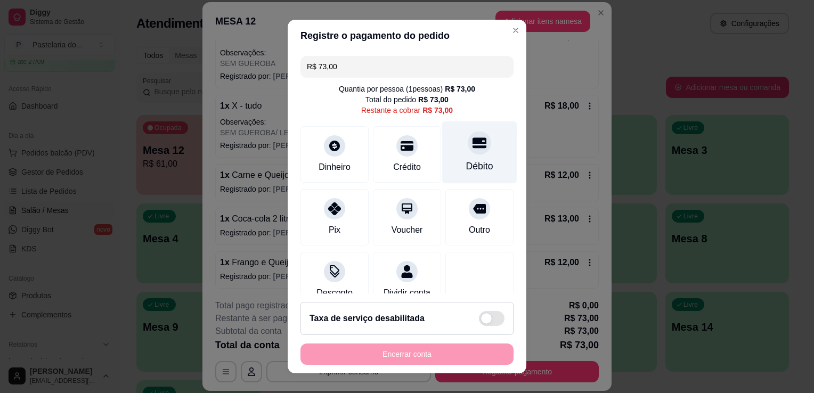
click at [466, 162] on div "Débito" at bounding box center [479, 166] width 27 height 14
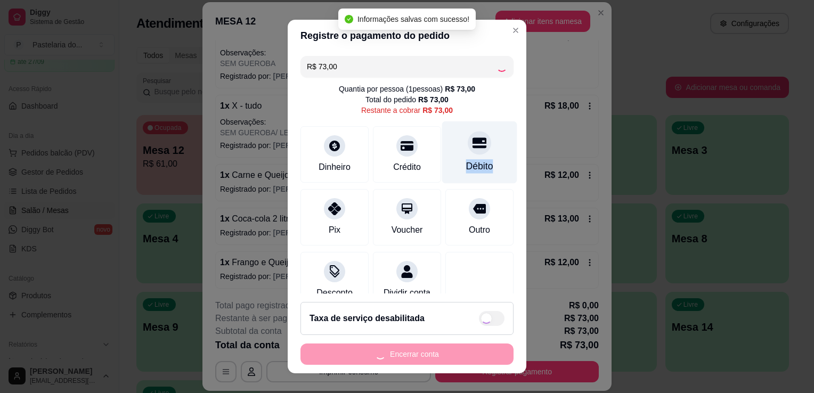
type input "R$ 0,00"
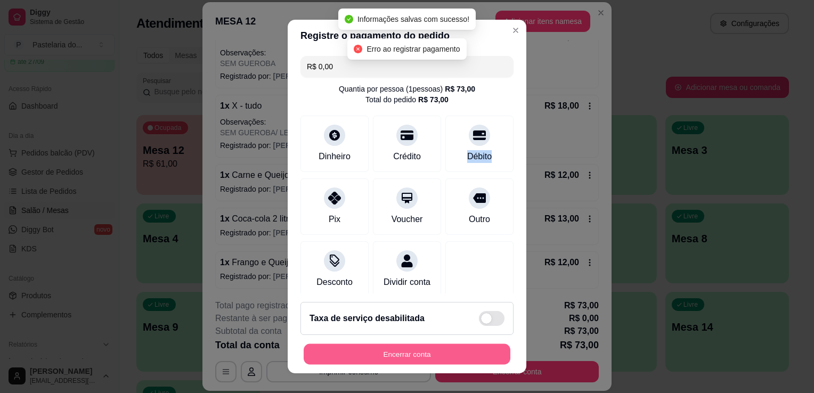
click at [405, 357] on button "Encerrar conta" at bounding box center [407, 354] width 207 height 21
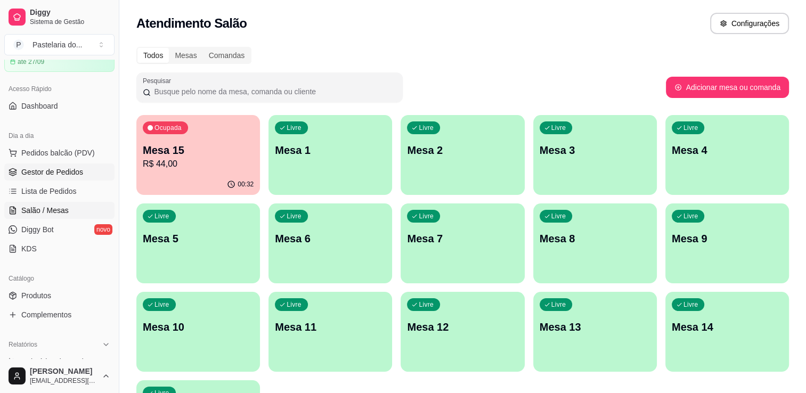
click at [76, 172] on span "Gestor de Pedidos" at bounding box center [52, 172] width 62 height 11
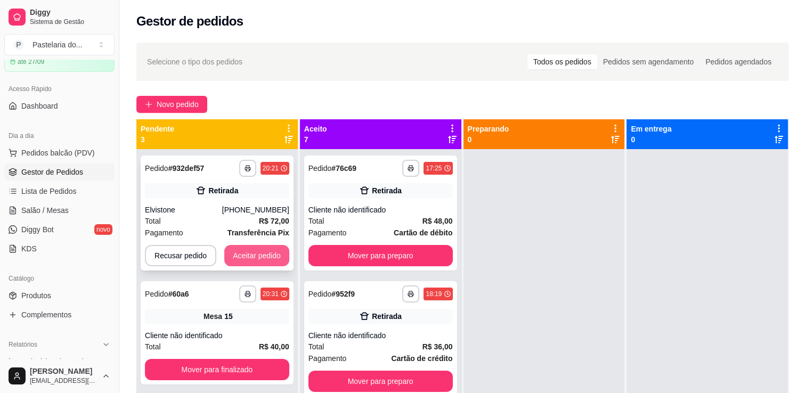
click at [243, 253] on button "Aceitar pedido" at bounding box center [256, 255] width 65 height 21
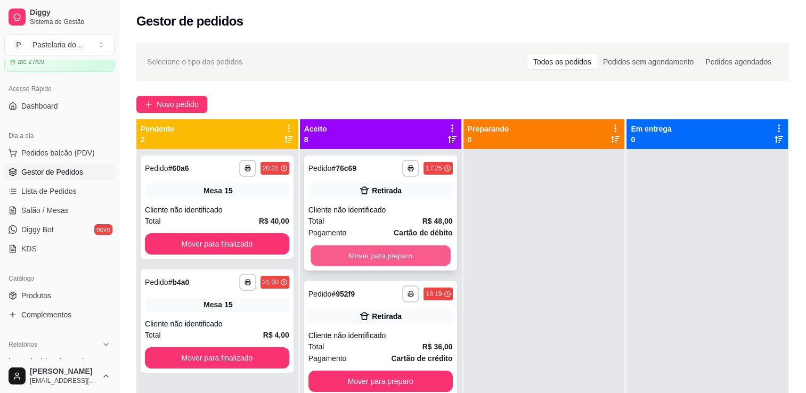
click at [374, 261] on button "Mover para preparo" at bounding box center [381, 256] width 140 height 21
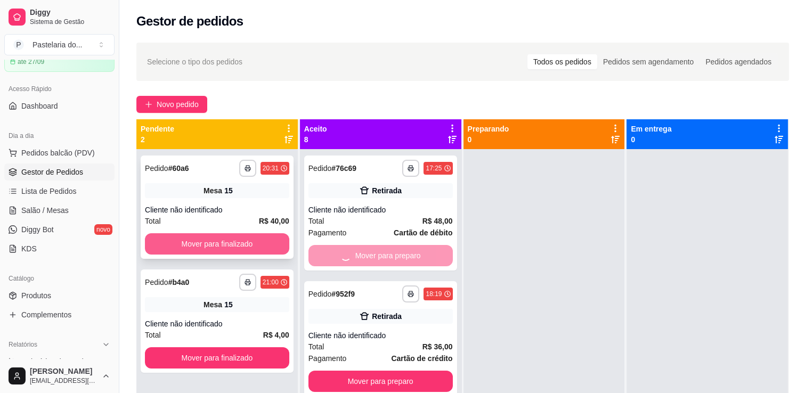
click at [254, 240] on button "Mover para finalizado" at bounding box center [217, 243] width 144 height 21
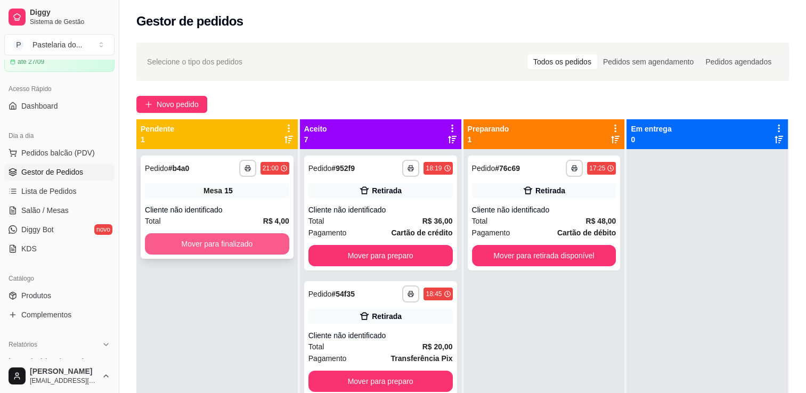
click at [251, 240] on button "Mover para finalizado" at bounding box center [217, 243] width 144 height 21
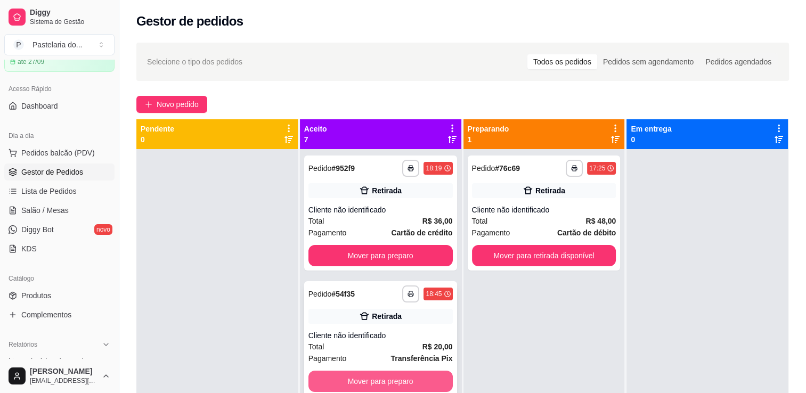
click at [373, 378] on button "Mover para preparo" at bounding box center [380, 381] width 144 height 21
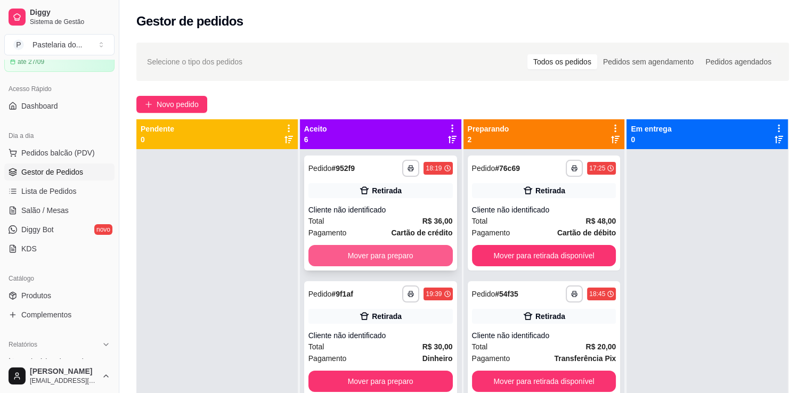
click at [377, 253] on button "Mover para preparo" at bounding box center [380, 255] width 144 height 21
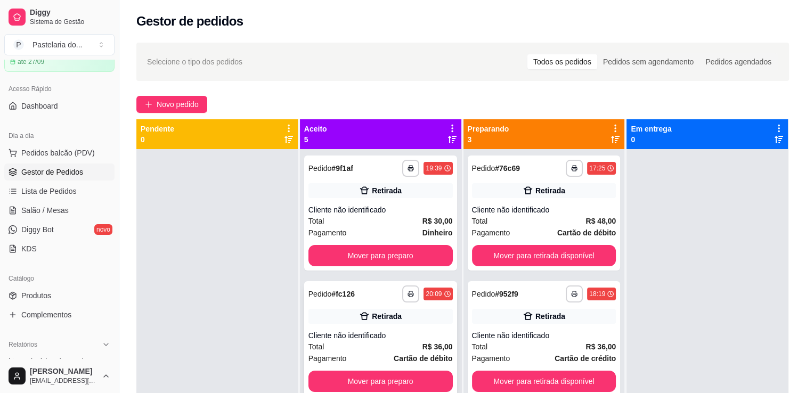
click at [382, 375] on button "Mover para preparo" at bounding box center [380, 381] width 144 height 21
click at [387, 273] on div "**********" at bounding box center [380, 345] width 161 height 393
click at [394, 261] on button "Mover para preparo" at bounding box center [380, 255] width 144 height 21
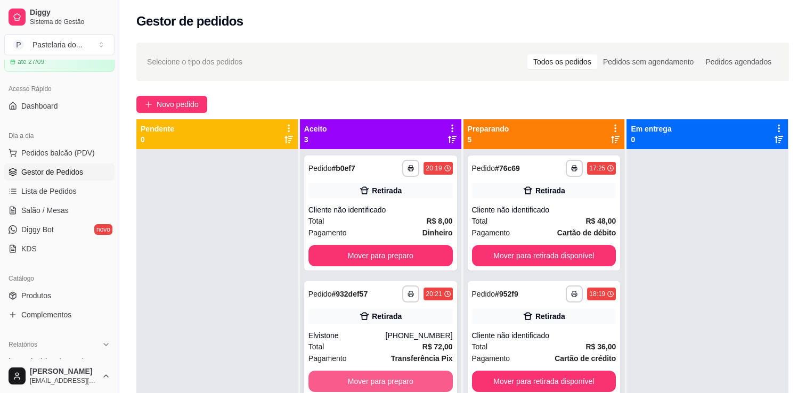
click at [396, 388] on button "Mover para preparo" at bounding box center [380, 381] width 144 height 21
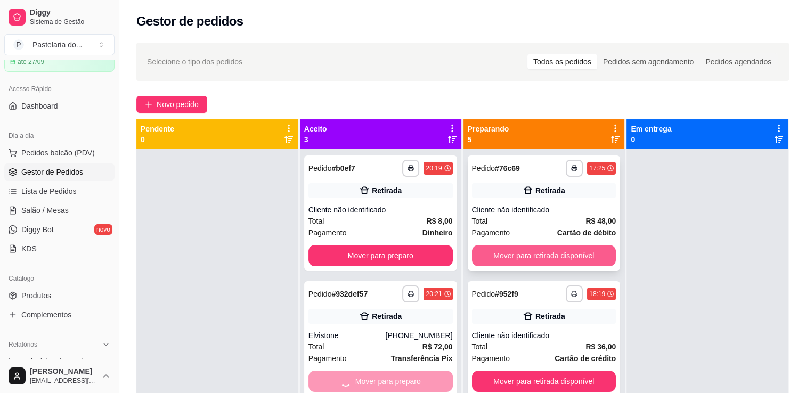
click at [531, 253] on button "Mover para retirada disponível" at bounding box center [544, 255] width 144 height 21
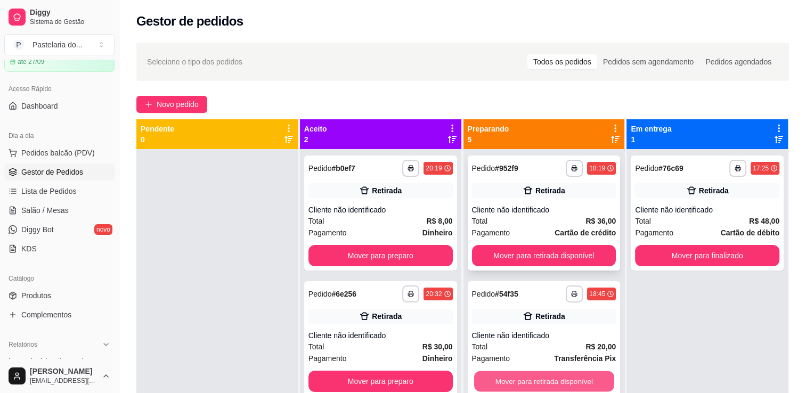
click at [526, 378] on button "Mover para retirada disponível" at bounding box center [544, 381] width 140 height 21
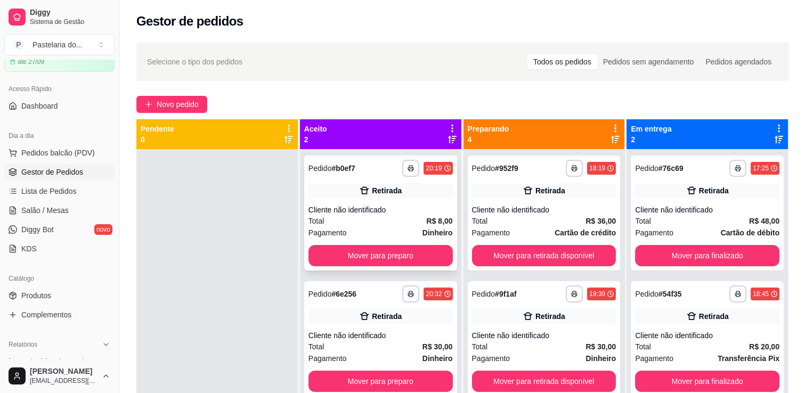
click at [389, 266] on div "**********" at bounding box center [380, 213] width 153 height 115
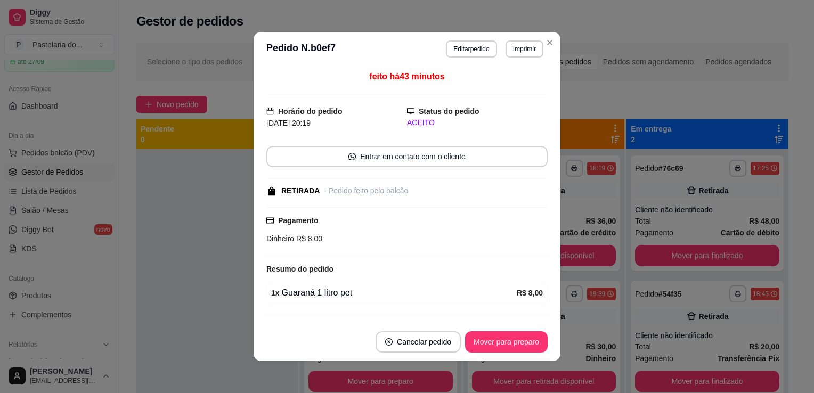
click at [518, 297] on div "R$ 8,00" at bounding box center [530, 293] width 26 height 13
click at [601, 246] on div "Mover para retirada disponível" at bounding box center [544, 255] width 144 height 21
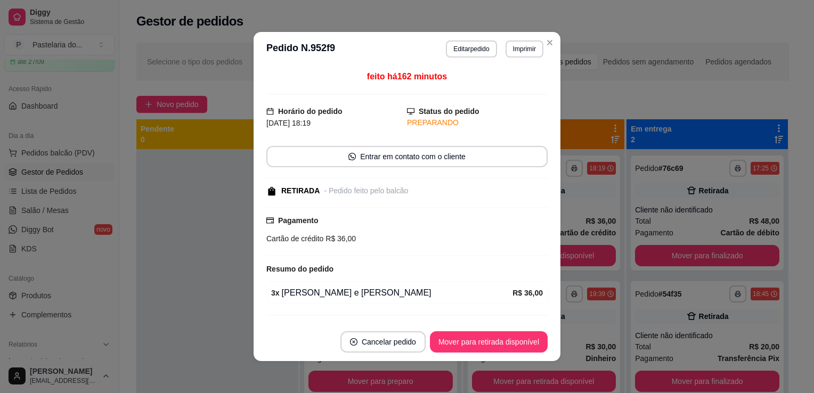
click at [545, 240] on div "feito há 162 minutos Horário do pedido [DATE] 18:19 Status do pedido PREPARANDO…" at bounding box center [407, 194] width 307 height 257
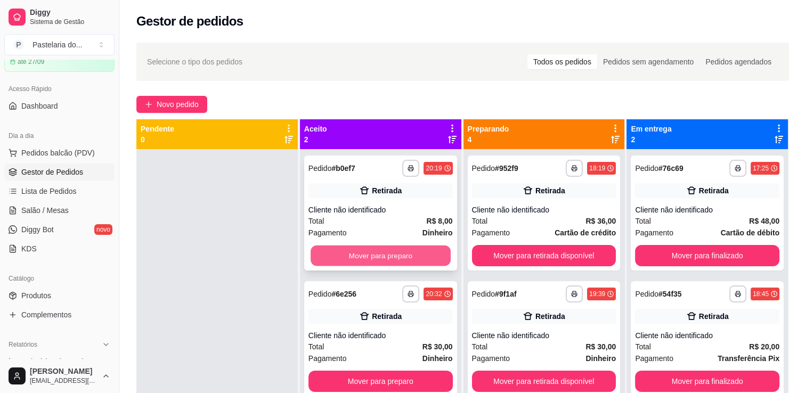
click at [417, 258] on button "Mover para preparo" at bounding box center [381, 256] width 140 height 21
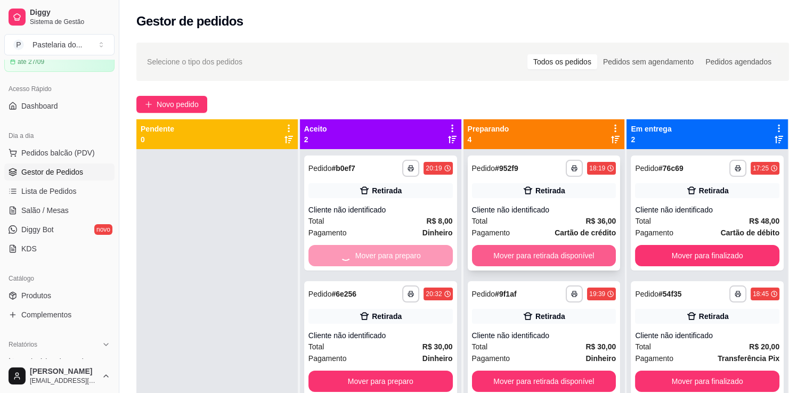
click at [537, 252] on button "Mover para retirada disponível" at bounding box center [544, 255] width 144 height 21
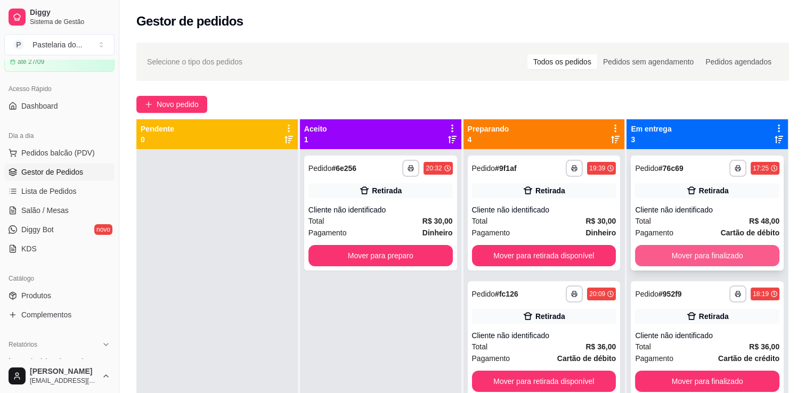
click at [694, 244] on div "**********" at bounding box center [707, 213] width 153 height 115
click at [690, 255] on button "Mover para finalizado" at bounding box center [707, 256] width 140 height 21
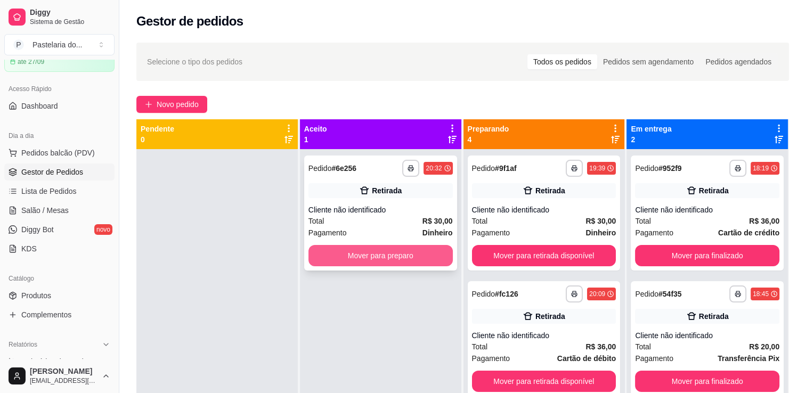
click at [427, 254] on button "Mover para preparo" at bounding box center [380, 255] width 144 height 21
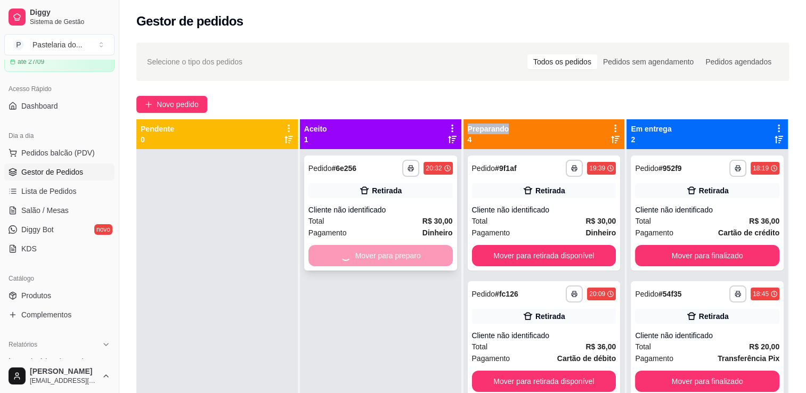
click at [427, 254] on div "Mover para preparo" at bounding box center [380, 255] width 144 height 21
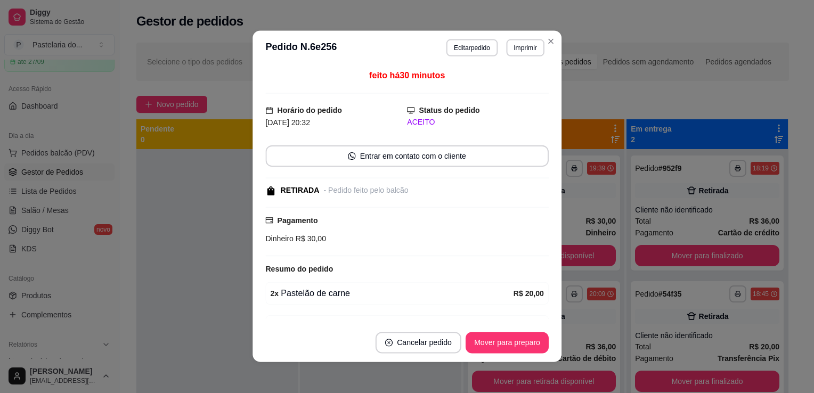
drag, startPoint x: 427, startPoint y: 254, endPoint x: 522, endPoint y: 255, distance: 94.3
click at [520, 256] on div at bounding box center [406, 256] width 283 height 1
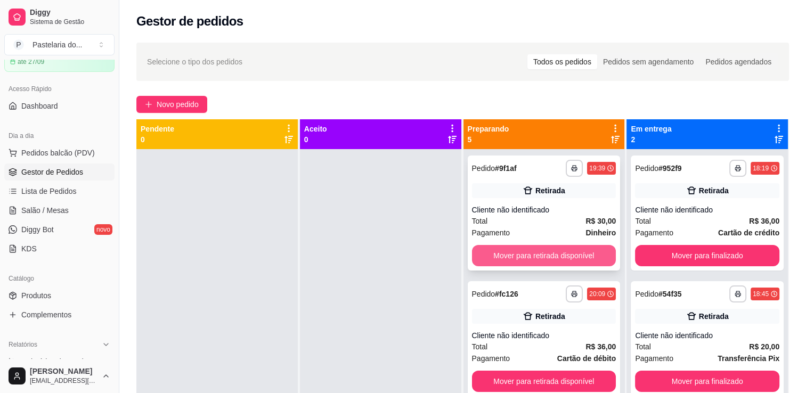
click at [509, 255] on button "Mover para retirada disponível" at bounding box center [544, 255] width 144 height 21
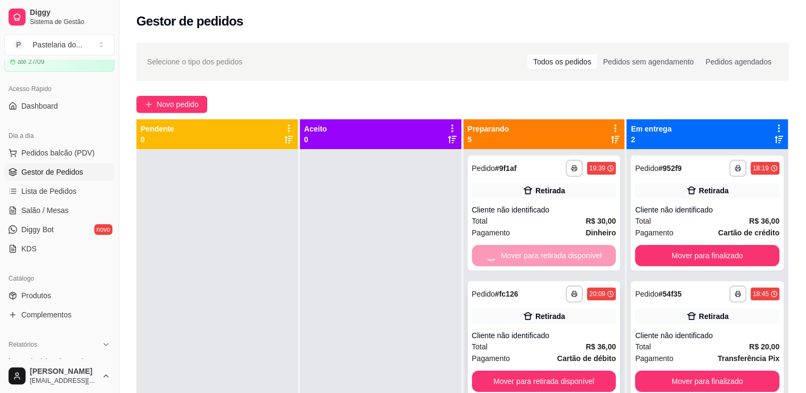
click at [535, 379] on div "**********" at bounding box center [544, 338] width 153 height 115
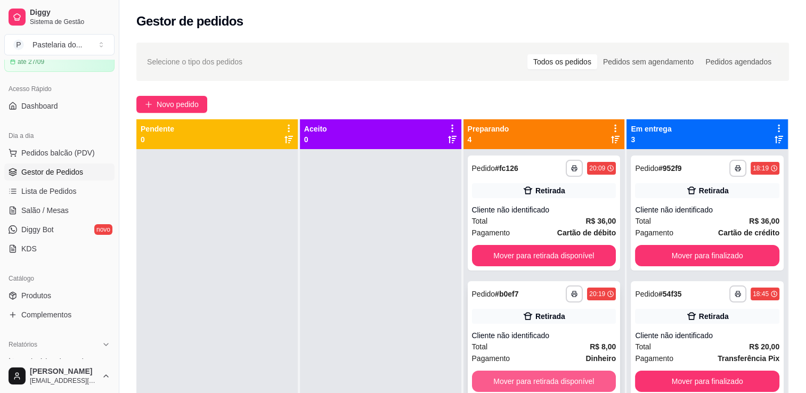
click at [538, 382] on button "Mover para retirada disponível" at bounding box center [544, 381] width 144 height 21
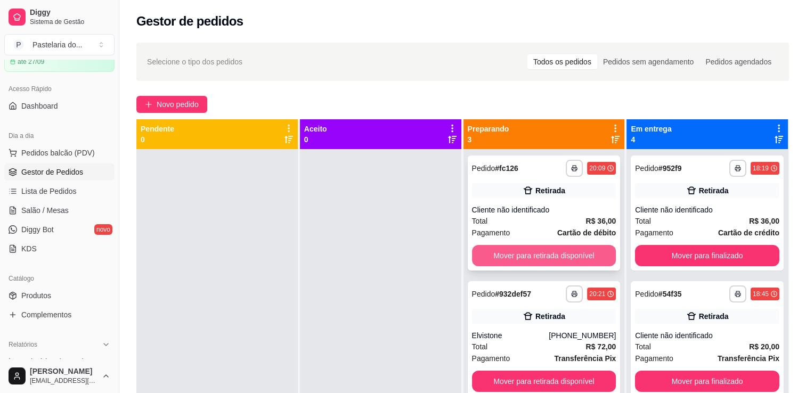
click at [538, 251] on button "Mover para retirada disponível" at bounding box center [544, 255] width 144 height 21
click at [538, 251] on div "Mover para retirada disponível" at bounding box center [544, 255] width 144 height 21
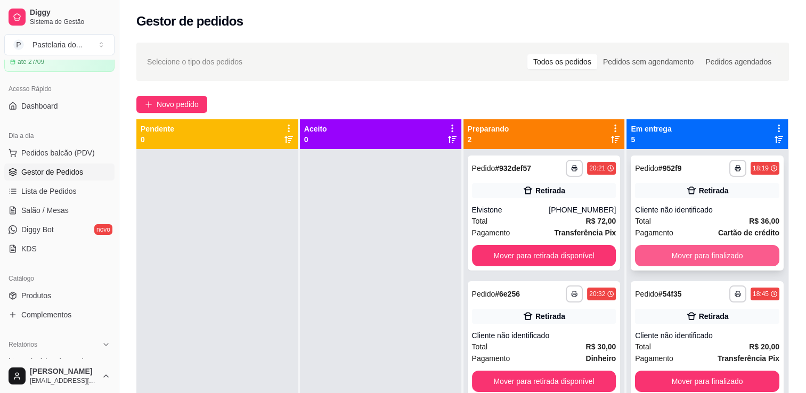
click at [701, 253] on button "Mover para finalizado" at bounding box center [707, 255] width 144 height 21
click at [701, 253] on div "Mover para finalizado" at bounding box center [707, 255] width 144 height 21
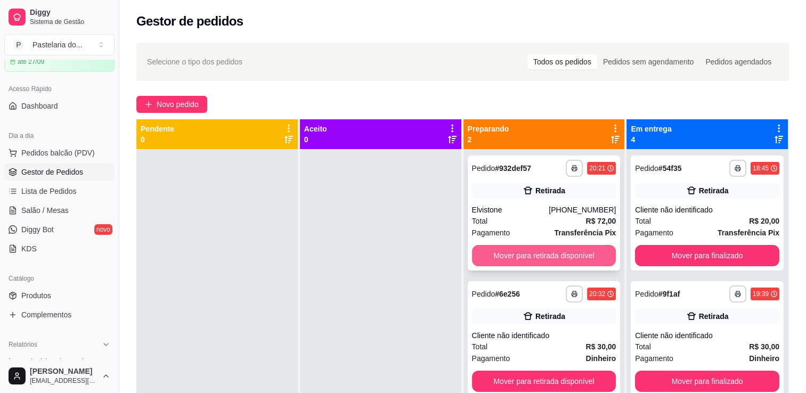
click at [565, 258] on button "Mover para retirada disponível" at bounding box center [544, 255] width 144 height 21
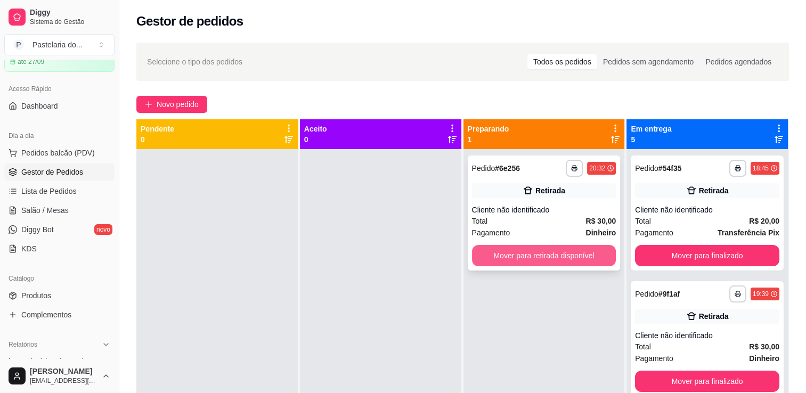
click at [555, 258] on button "Mover para retirada disponível" at bounding box center [544, 255] width 144 height 21
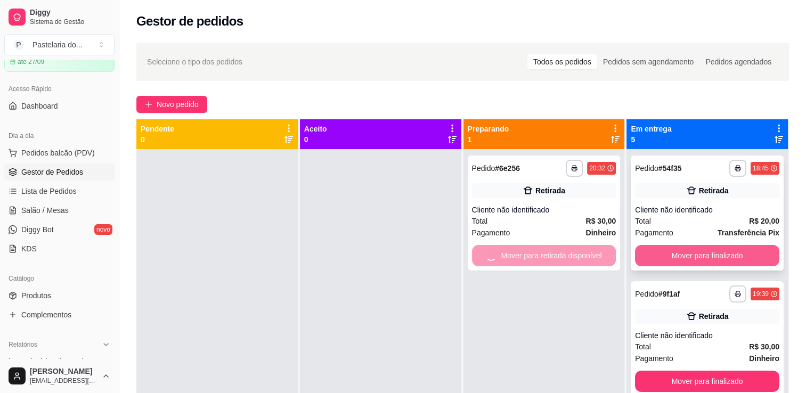
click at [696, 256] on button "Mover para finalizado" at bounding box center [707, 255] width 144 height 21
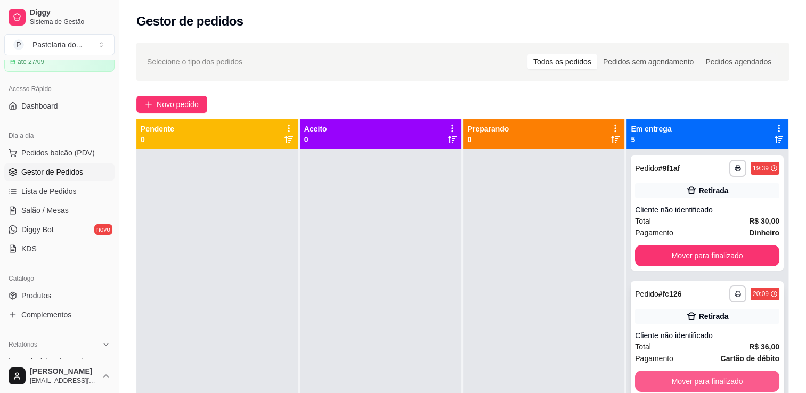
click at [695, 382] on button "Mover para finalizado" at bounding box center [707, 381] width 144 height 21
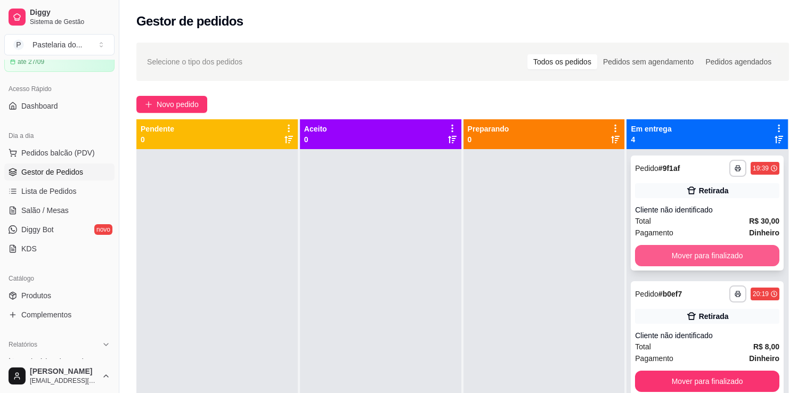
click at [687, 264] on button "Mover para finalizado" at bounding box center [707, 255] width 144 height 21
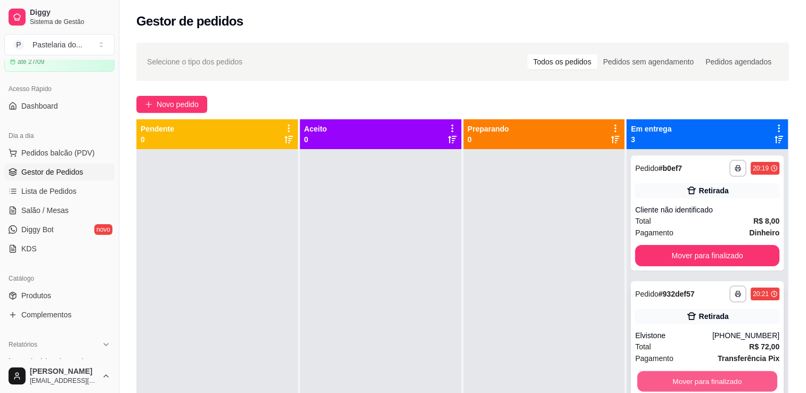
click at [691, 379] on button "Mover para finalizado" at bounding box center [707, 381] width 140 height 21
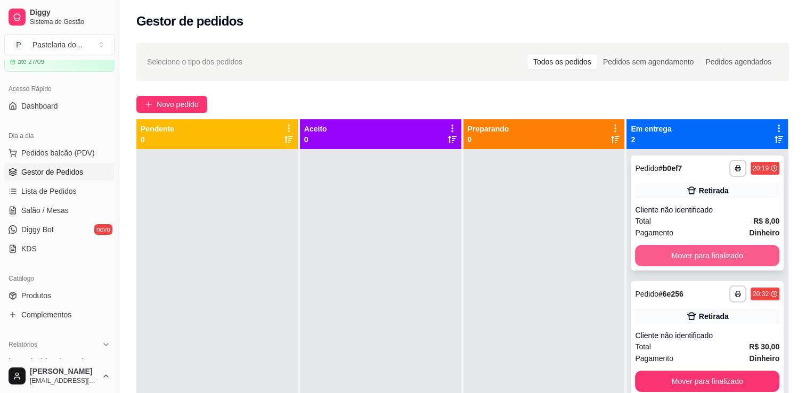
click at [693, 257] on button "Mover para finalizado" at bounding box center [707, 255] width 144 height 21
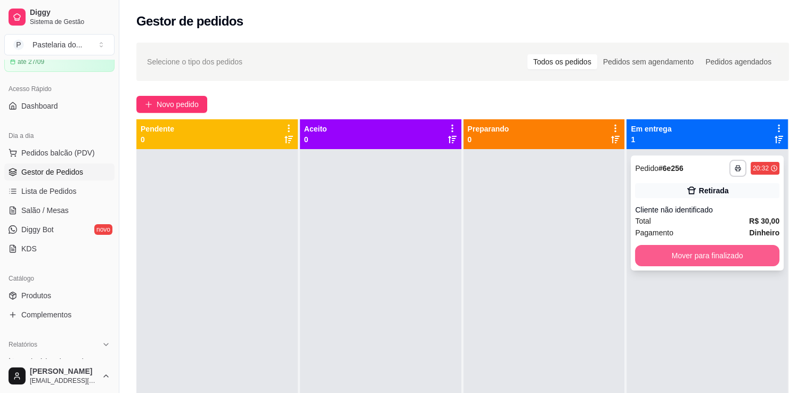
click at [703, 265] on button "Mover para finalizado" at bounding box center [707, 255] width 144 height 21
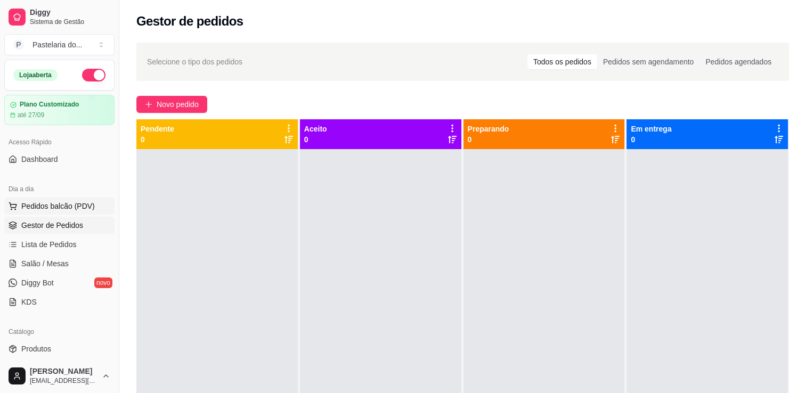
click at [27, 206] on span "Pedidos balcão (PDV)" at bounding box center [58, 206] width 74 height 11
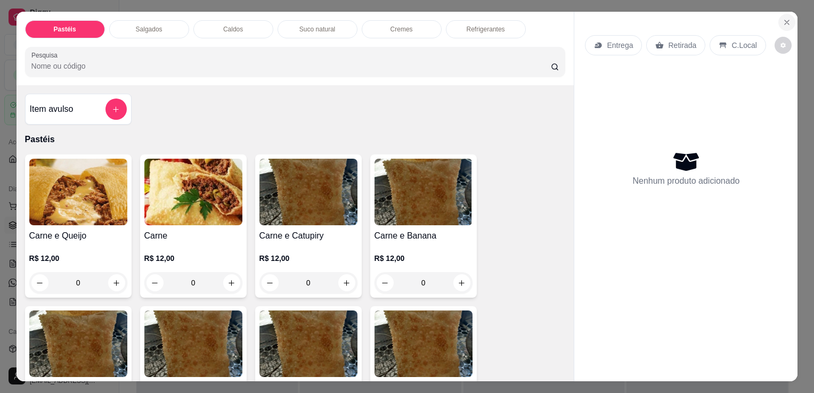
click at [790, 18] on button "Close" at bounding box center [786, 22] width 17 height 17
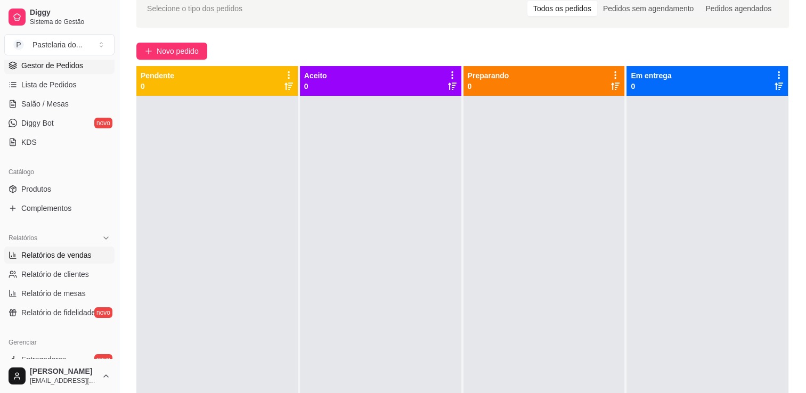
scroll to position [266, 0]
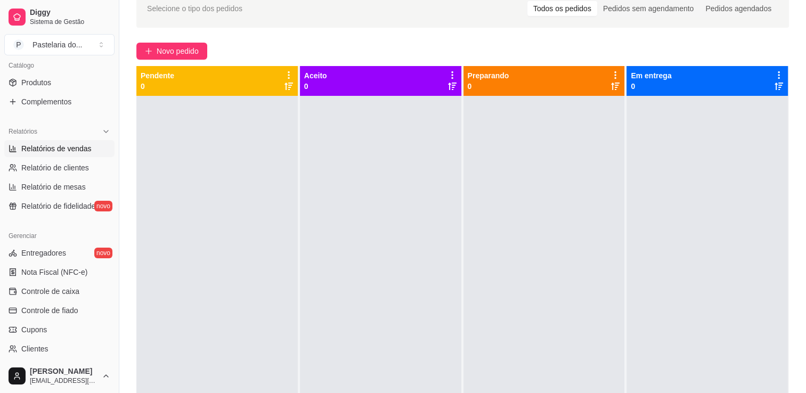
click at [40, 152] on span "Relatórios de vendas" at bounding box center [56, 148] width 70 height 11
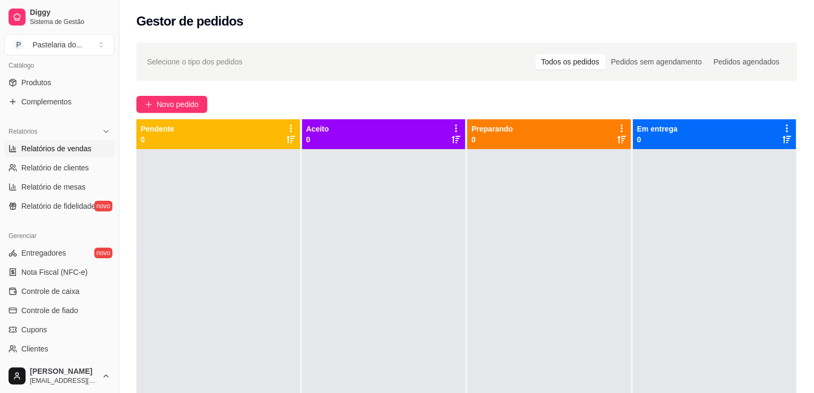
select select "ALL"
select select "0"
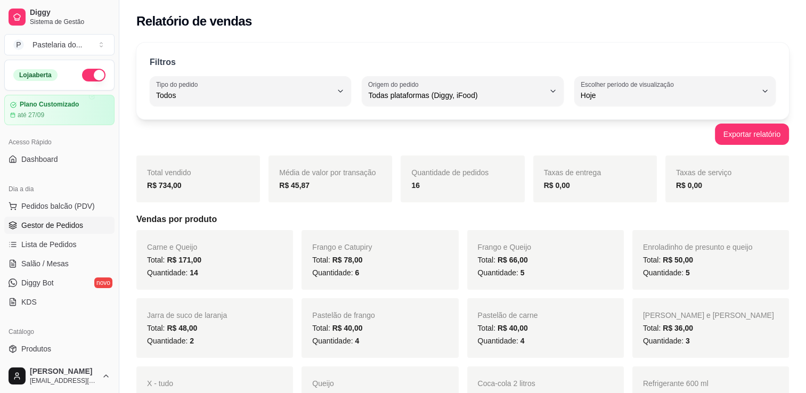
click at [83, 222] on link "Gestor de Pedidos" at bounding box center [59, 225] width 110 height 17
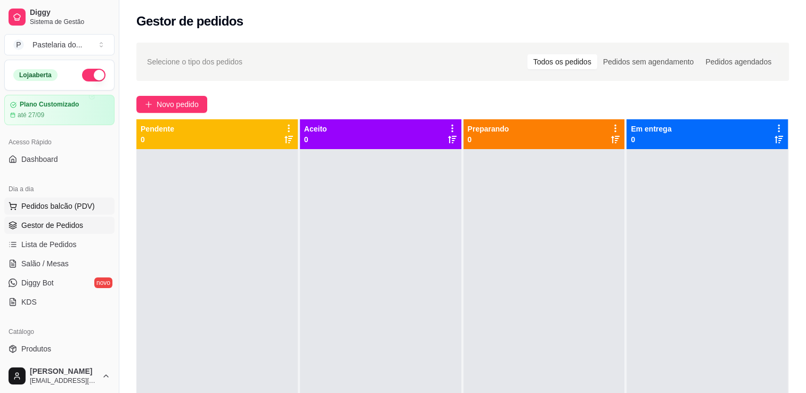
click at [47, 210] on span "Pedidos balcão (PDV)" at bounding box center [58, 206] width 74 height 11
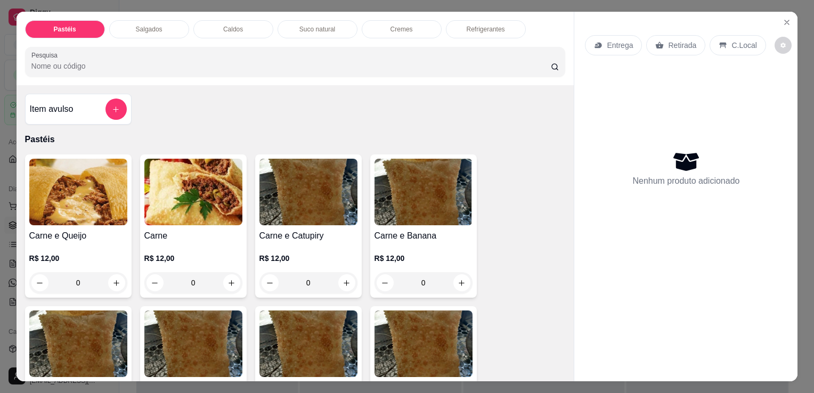
click at [153, 25] on p "Salgados" at bounding box center [149, 29] width 27 height 9
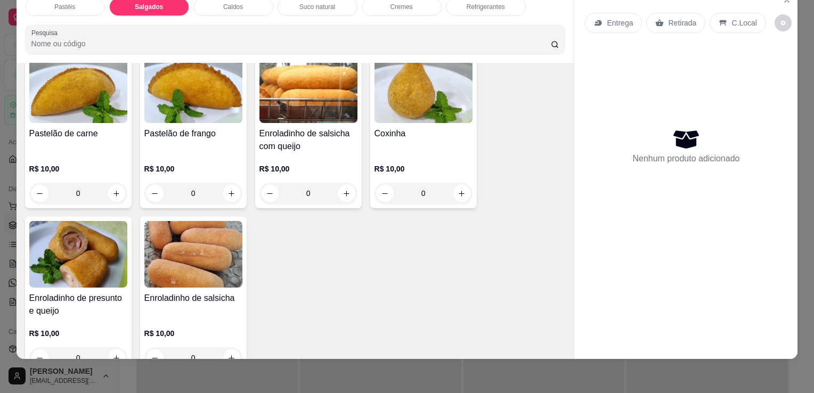
scroll to position [1291, 0]
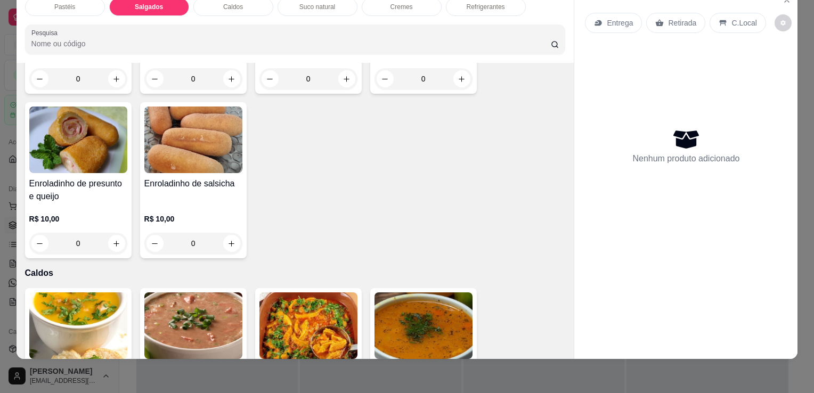
click at [119, 214] on p "R$ 10,00" at bounding box center [78, 219] width 98 height 11
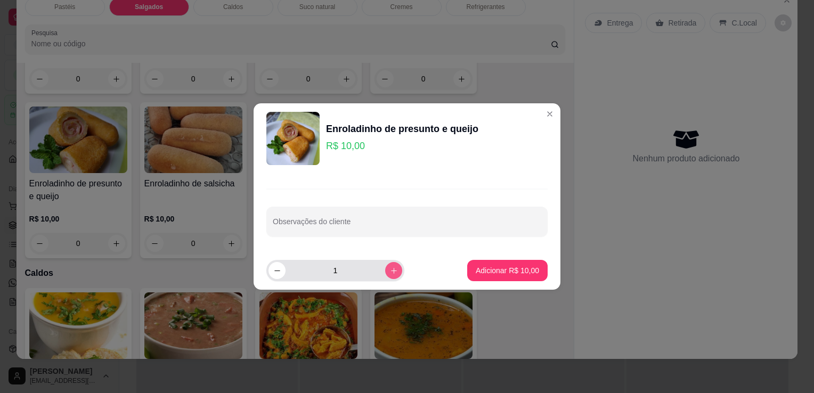
click at [385, 271] on button "increase-product-quantity" at bounding box center [393, 270] width 17 height 17
type input "2"
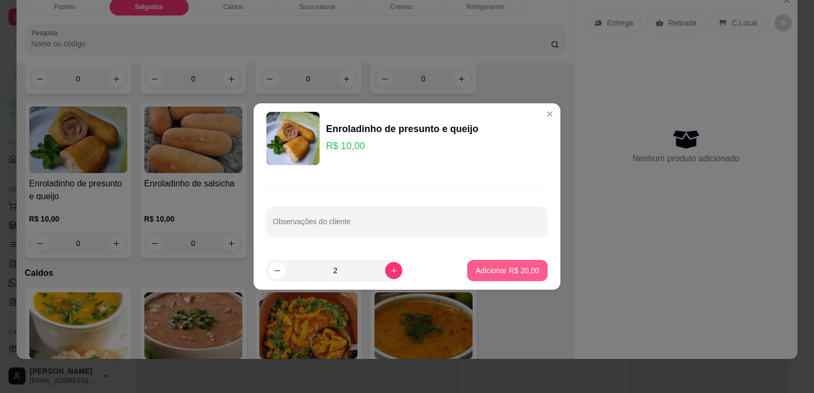
click at [490, 263] on button "Adicionar R$ 20,00" at bounding box center [507, 270] width 80 height 21
type input "2"
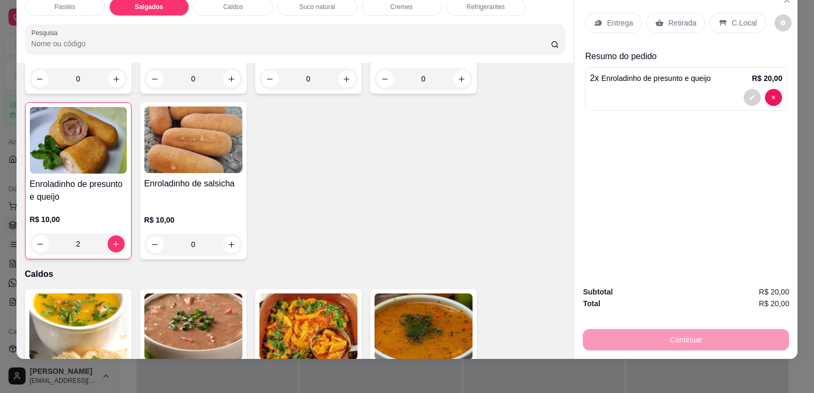
click at [668, 18] on p "Retirada" at bounding box center [682, 23] width 28 height 11
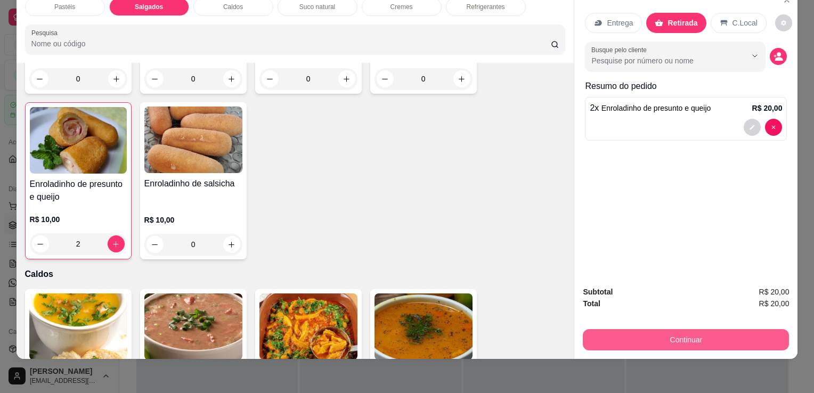
click at [642, 329] on button "Continuar" at bounding box center [686, 339] width 206 height 21
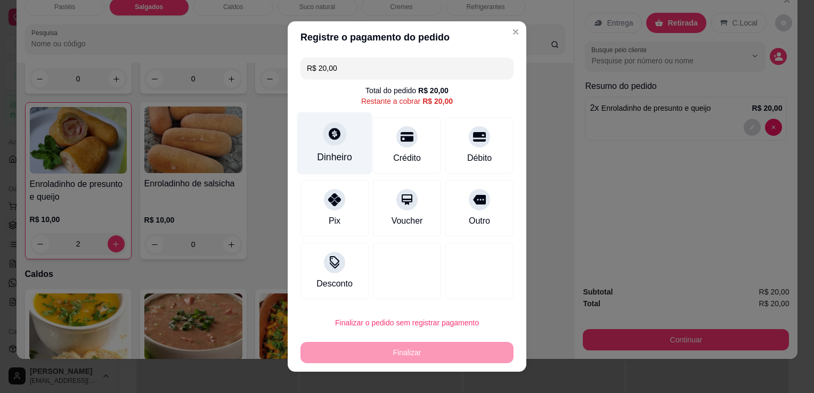
click at [328, 126] on div at bounding box center [334, 133] width 23 height 23
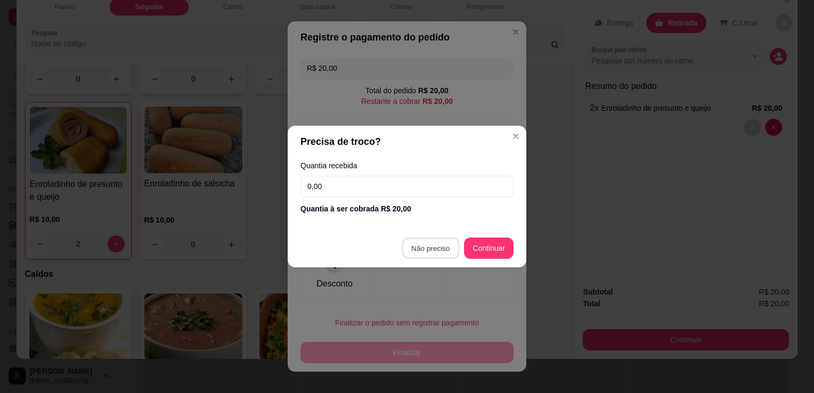
type input "R$ 0,00"
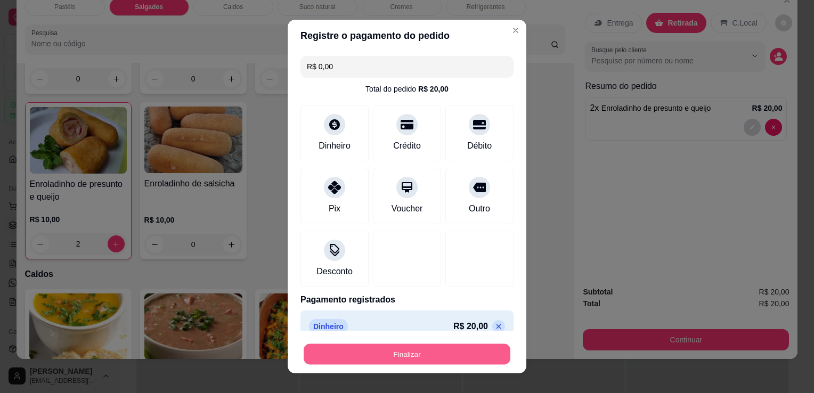
click at [441, 352] on button "Finalizar" at bounding box center [407, 354] width 207 height 21
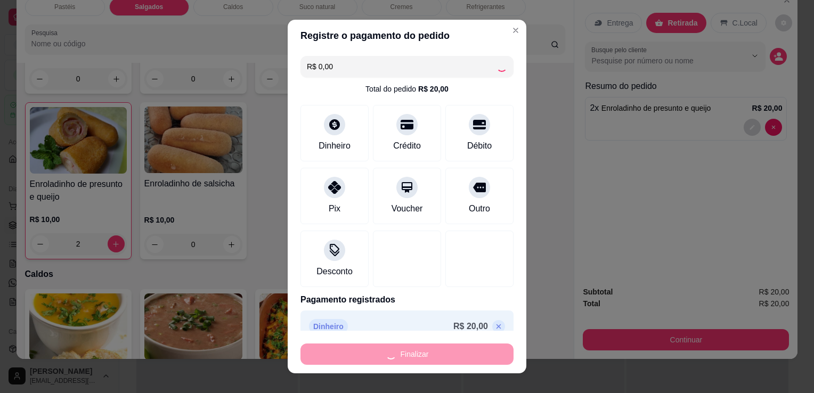
type input "0"
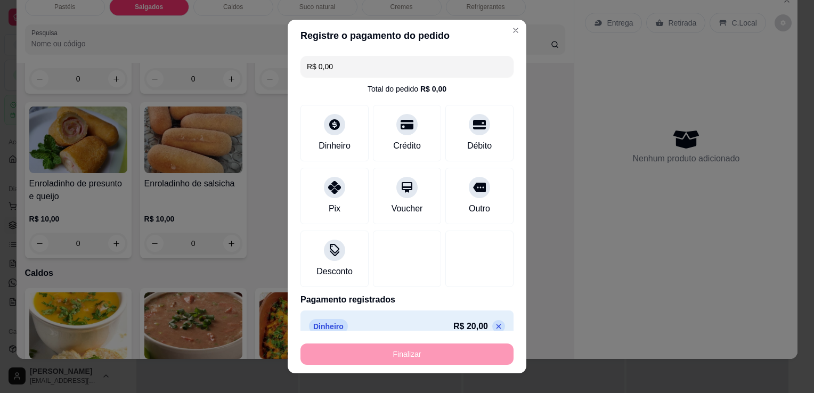
type input "-R$ 20,00"
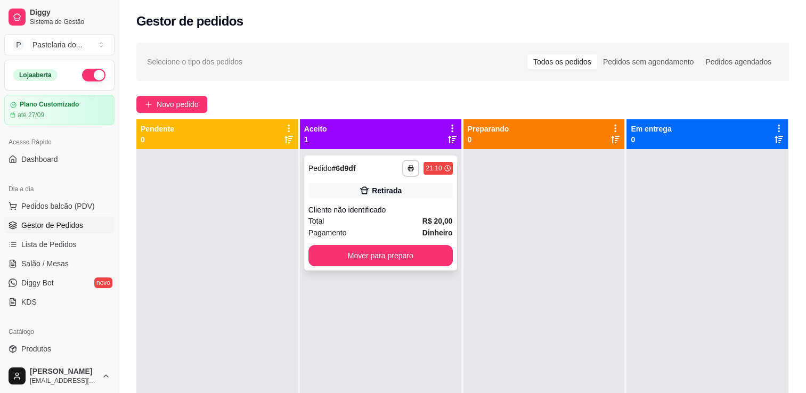
click at [328, 267] on div "**********" at bounding box center [380, 213] width 153 height 115
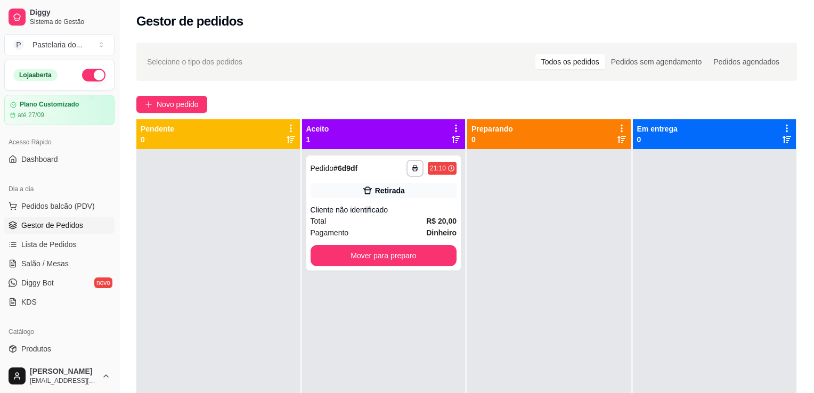
click at [606, 310] on div at bounding box center [549, 345] width 164 height 393
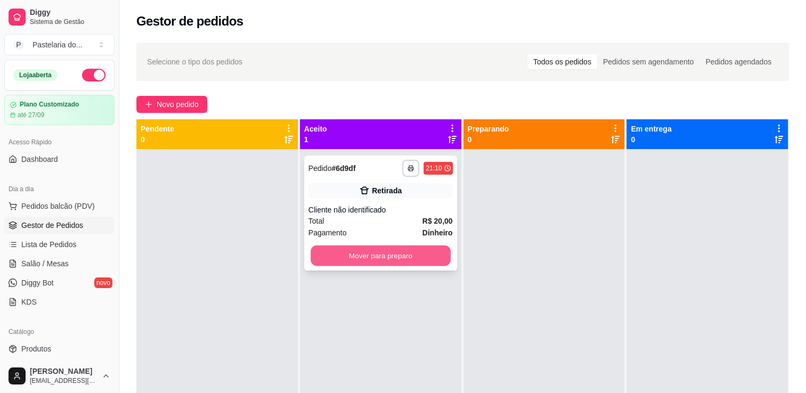
click at [417, 249] on button "Mover para preparo" at bounding box center [381, 256] width 140 height 21
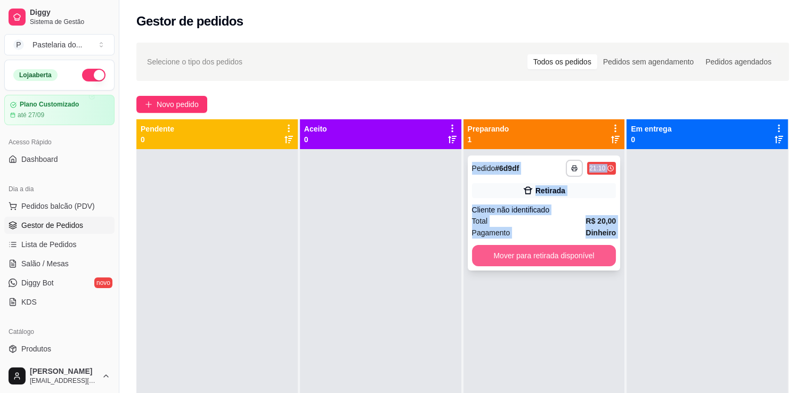
click at [550, 256] on button "Mover para retirada disponível" at bounding box center [544, 255] width 144 height 21
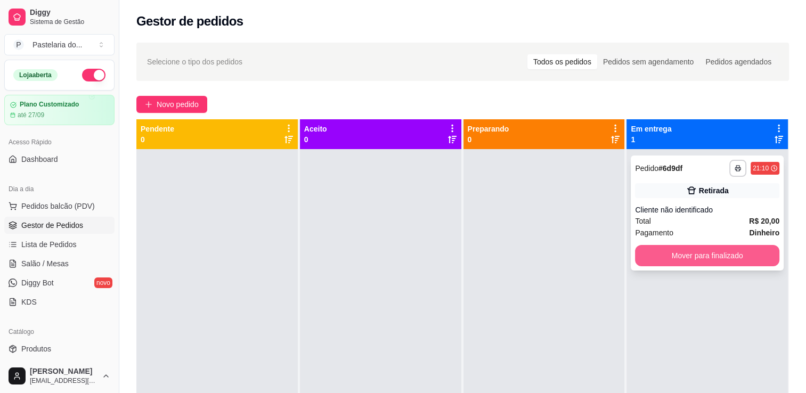
click at [696, 250] on button "Mover para finalizado" at bounding box center [707, 255] width 144 height 21
click at [696, 250] on div "Mover para finalizado" at bounding box center [707, 255] width 144 height 21
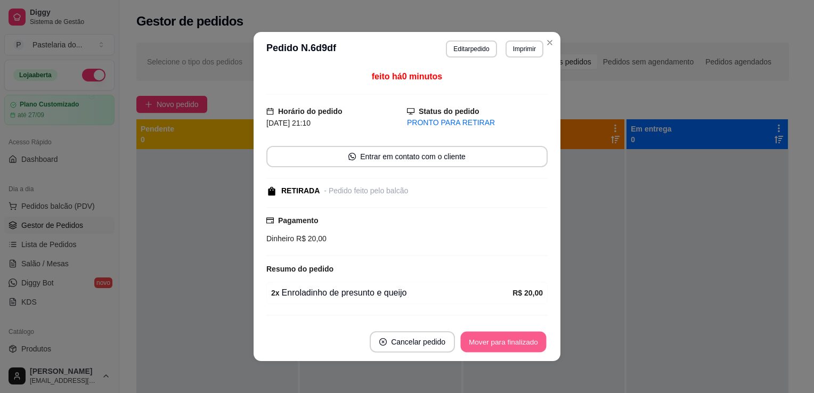
click at [485, 351] on button "Mover para finalizado" at bounding box center [504, 342] width 86 height 21
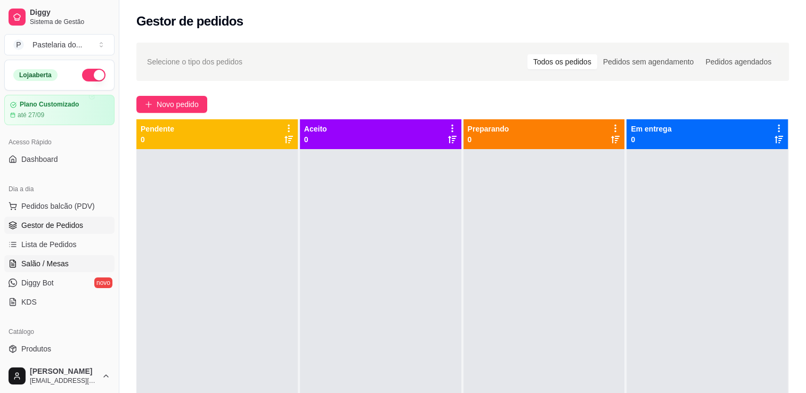
click at [68, 264] on link "Salão / Mesas" at bounding box center [59, 263] width 110 height 17
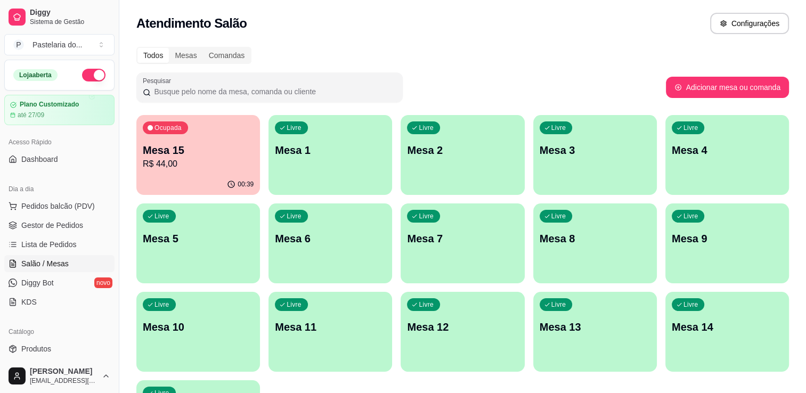
click at [213, 150] on p "Mesa 15" at bounding box center [198, 150] width 111 height 15
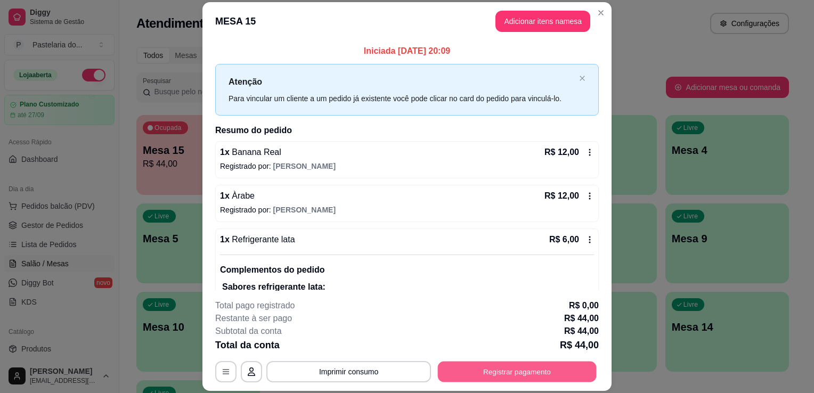
click at [575, 372] on button "Registrar pagamento" at bounding box center [517, 372] width 159 height 21
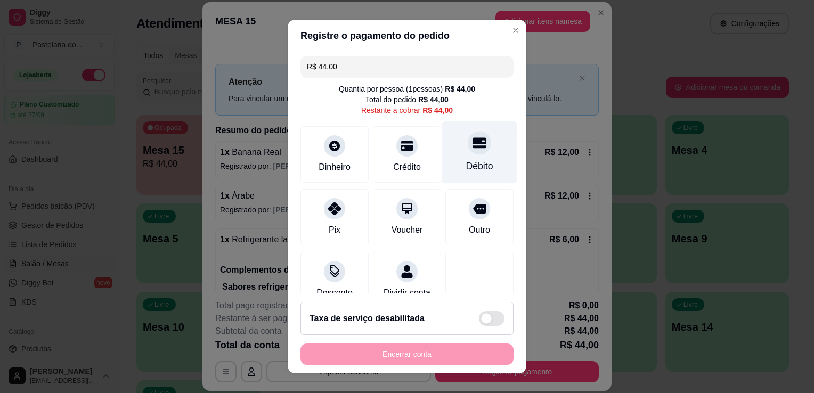
click at [480, 139] on div "Débito" at bounding box center [479, 152] width 75 height 62
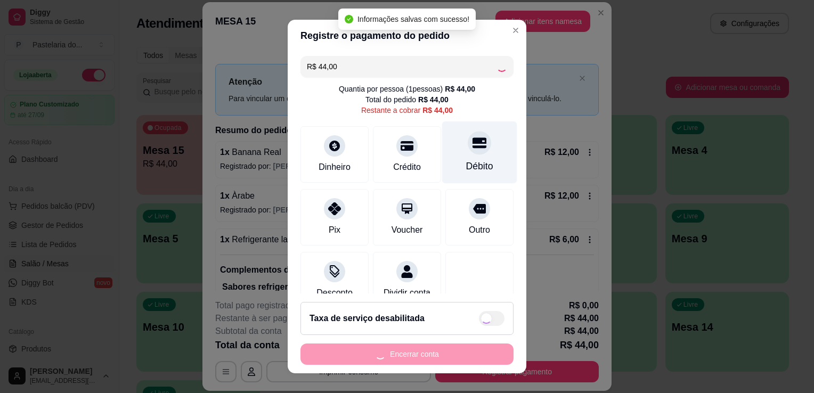
type input "R$ 0,00"
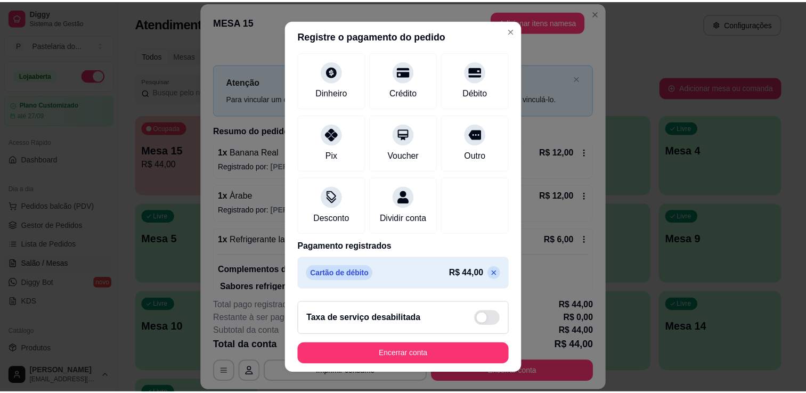
scroll to position [75, 0]
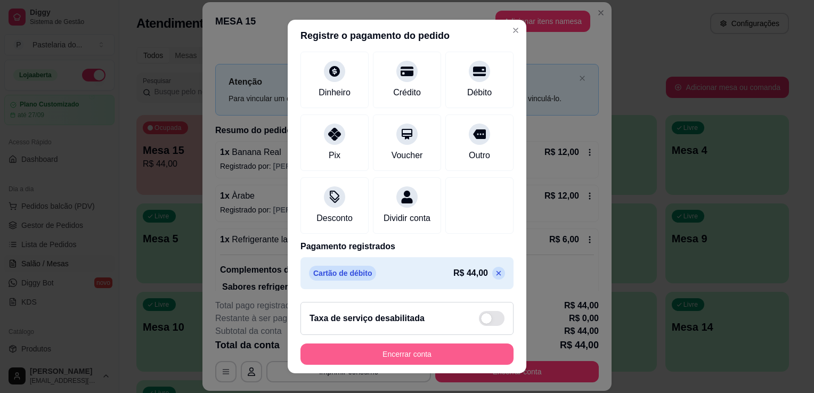
click at [393, 358] on button "Encerrar conta" at bounding box center [406, 354] width 213 height 21
click at [393, 358] on div "Encerrar conta" at bounding box center [406, 354] width 213 height 21
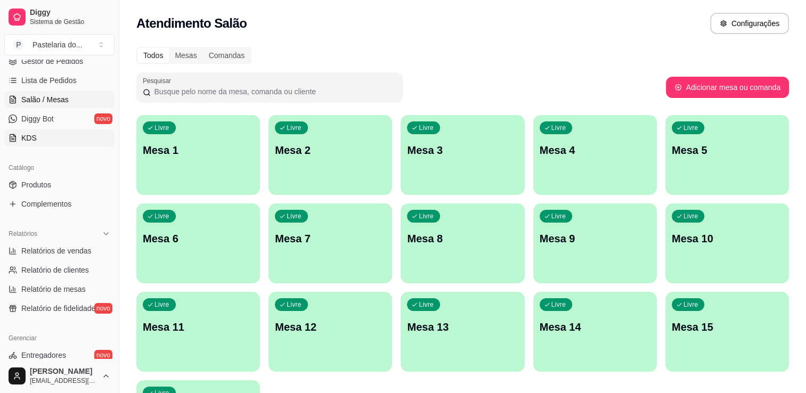
scroll to position [107, 0]
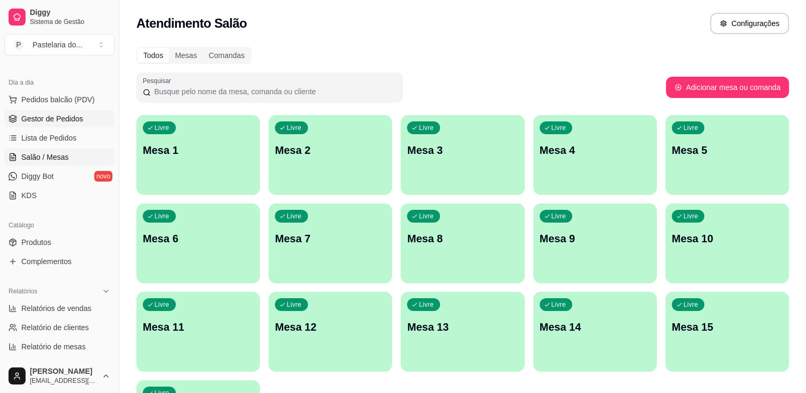
click at [71, 120] on span "Gestor de Pedidos" at bounding box center [52, 118] width 62 height 11
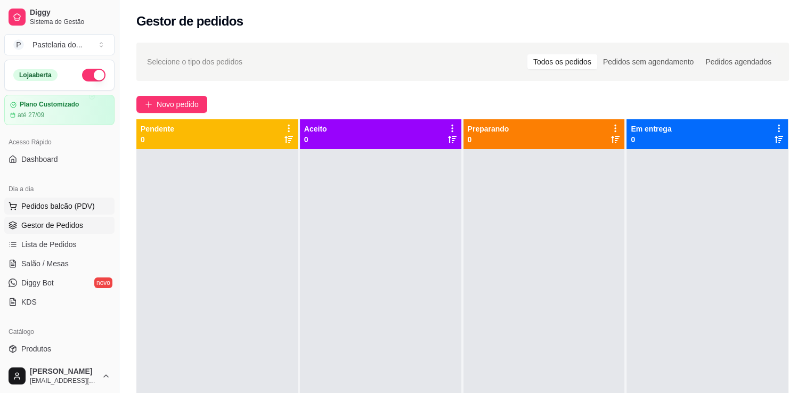
click at [60, 214] on ul "Pedidos balcão (PDV) Gestor de Pedidos Lista de Pedidos Salão / Mesas Diggy Bot…" at bounding box center [59, 254] width 110 height 113
click at [74, 210] on span "Pedidos balcão (PDV)" at bounding box center [58, 206] width 74 height 11
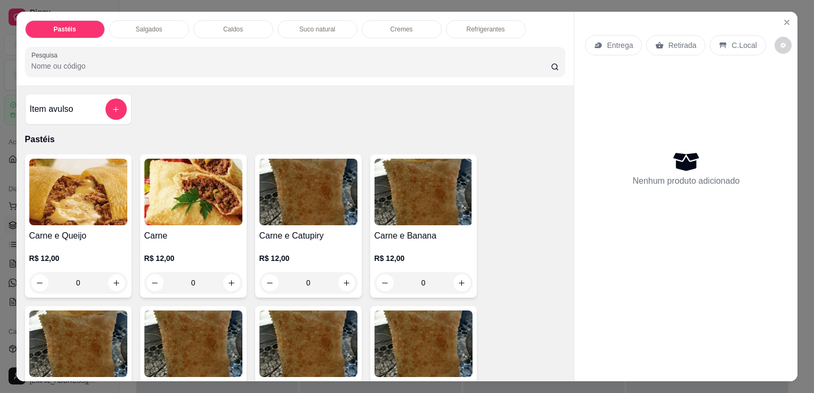
click at [148, 29] on div "Salgados" at bounding box center [149, 29] width 80 height 18
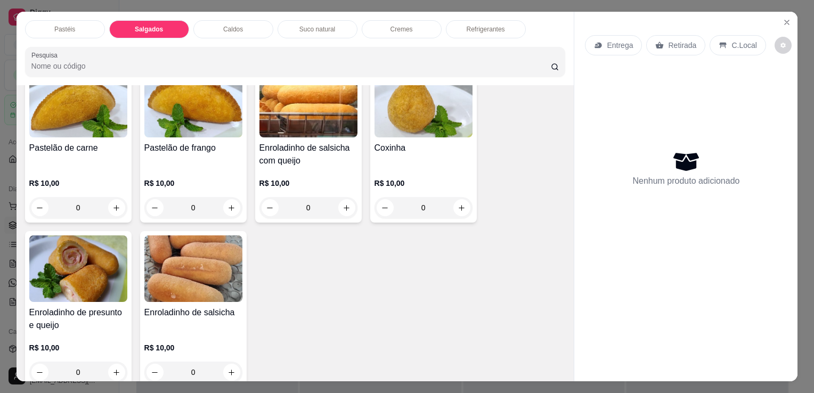
click at [492, 31] on div "Refrigerantes" at bounding box center [486, 29] width 80 height 18
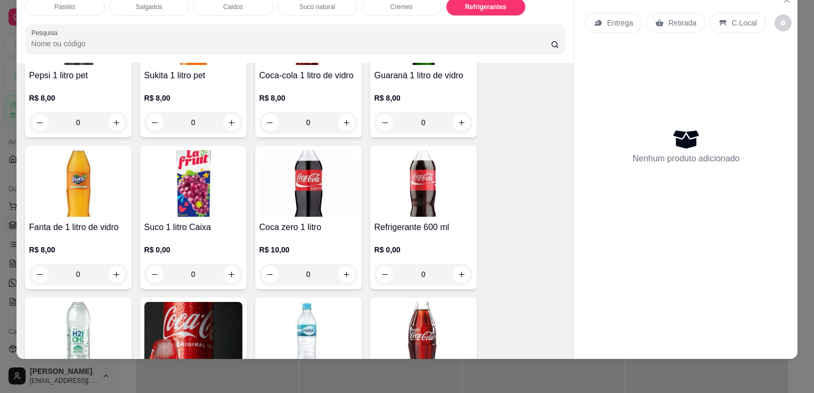
scroll to position [3052, 0]
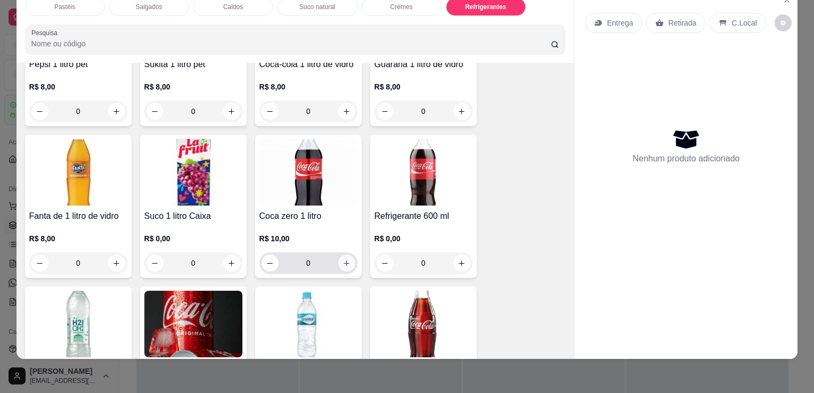
click at [346, 259] on icon "increase-product-quantity" at bounding box center [347, 263] width 8 height 8
type input "1"
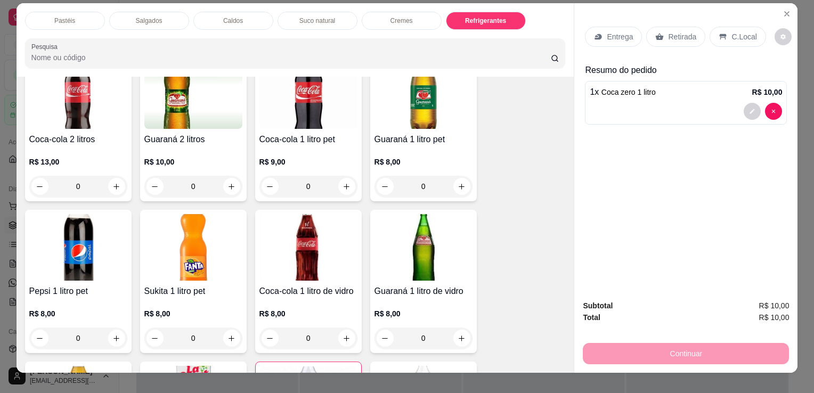
scroll to position [0, 0]
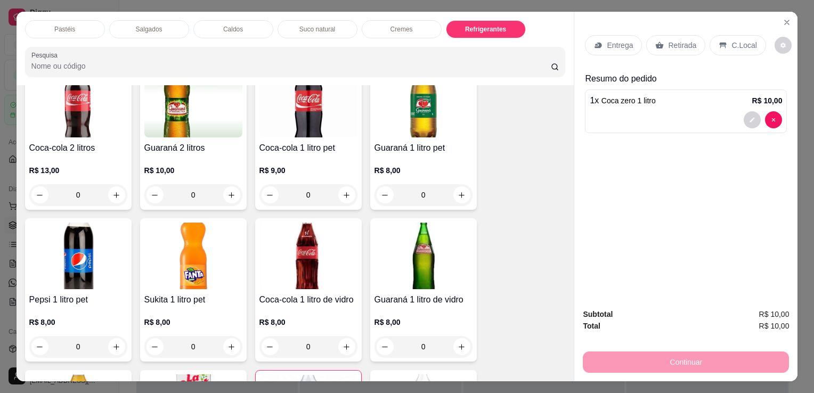
click at [82, 27] on div "Pastéis" at bounding box center [65, 29] width 80 height 18
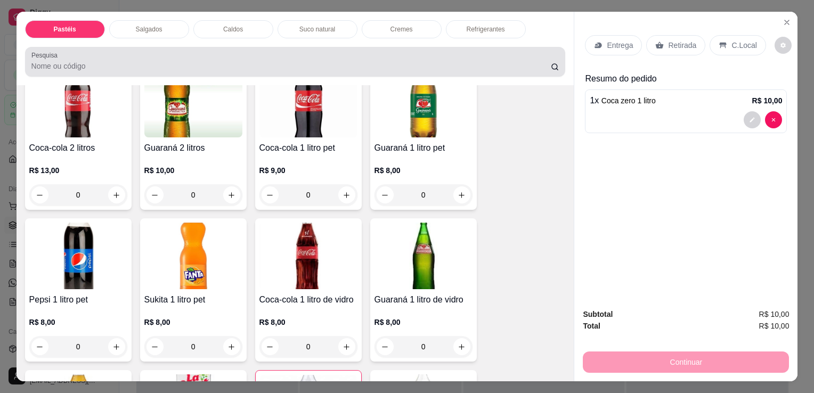
scroll to position [26, 0]
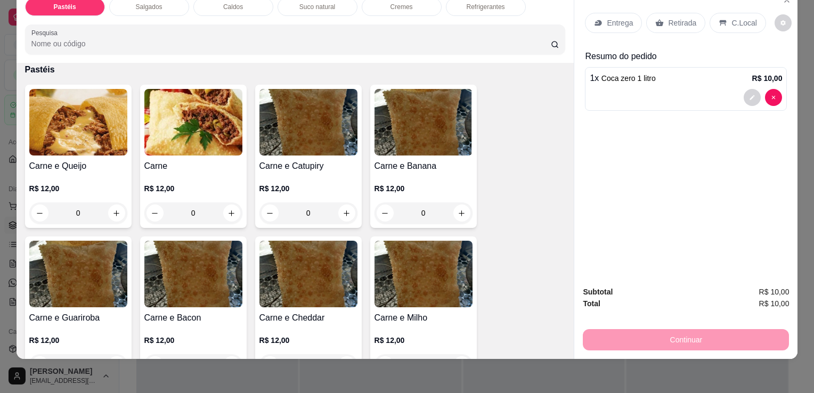
click at [128, 3] on div "Salgados" at bounding box center [149, 7] width 80 height 18
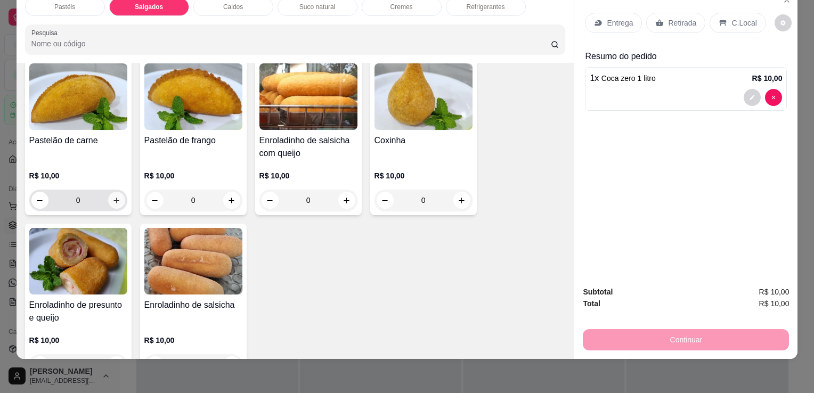
scroll to position [1185, 0]
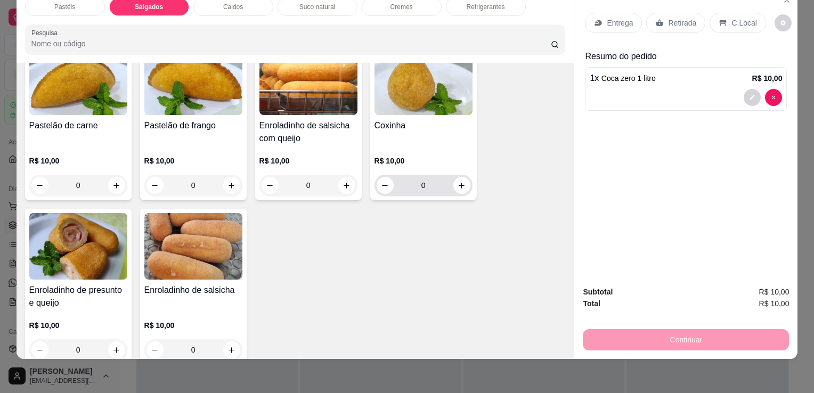
click at [459, 182] on icon "increase-product-quantity" at bounding box center [462, 186] width 8 height 8
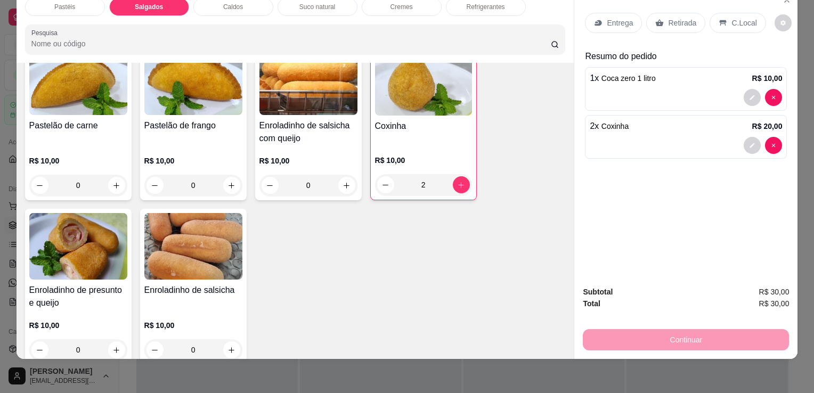
click at [394, 174] on input "2" at bounding box center [423, 184] width 59 height 21
click at [387, 176] on button "decrease-product-quantity" at bounding box center [385, 184] width 17 height 17
type input "1"
click at [112, 346] on icon "increase-product-quantity" at bounding box center [116, 350] width 8 height 8
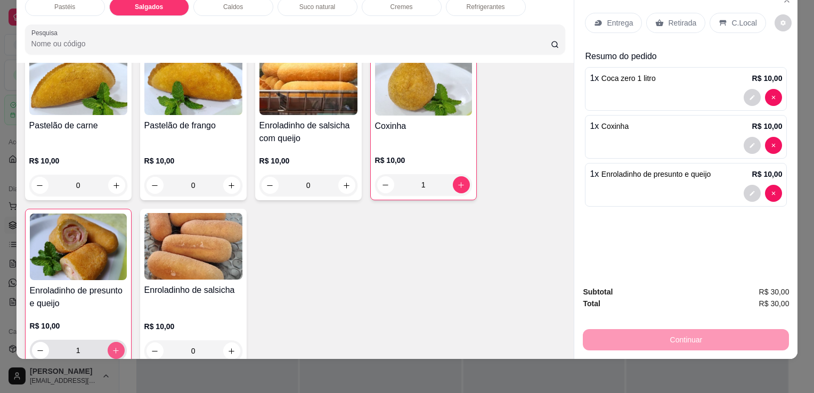
click at [112, 347] on icon "increase-product-quantity" at bounding box center [116, 351] width 8 height 8
type input "2"
click at [678, 24] on div "Retirada" at bounding box center [675, 23] width 59 height 20
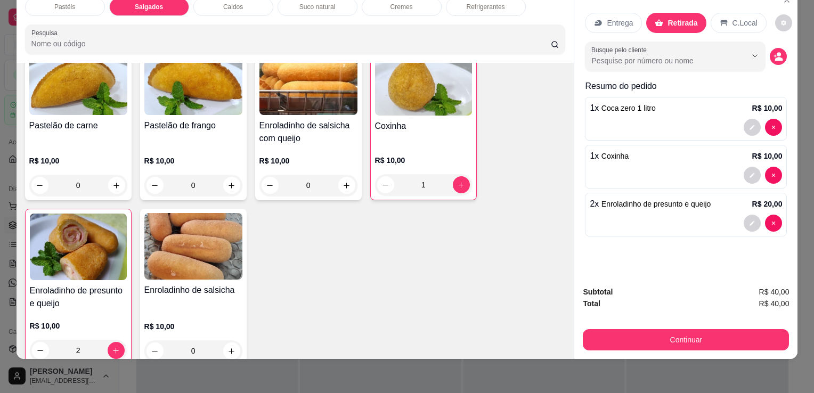
click at [674, 343] on div "Subtotal R$ 40,00 Total R$ 40,00 Continuar" at bounding box center [685, 319] width 223 height 82
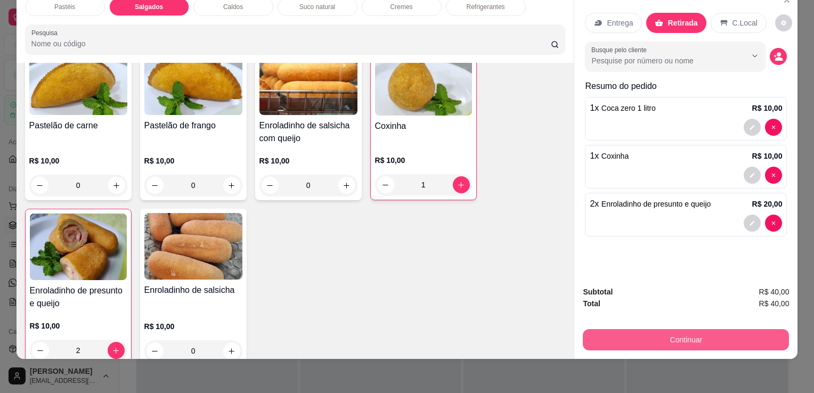
click at [674, 329] on button "Continuar" at bounding box center [686, 339] width 206 height 21
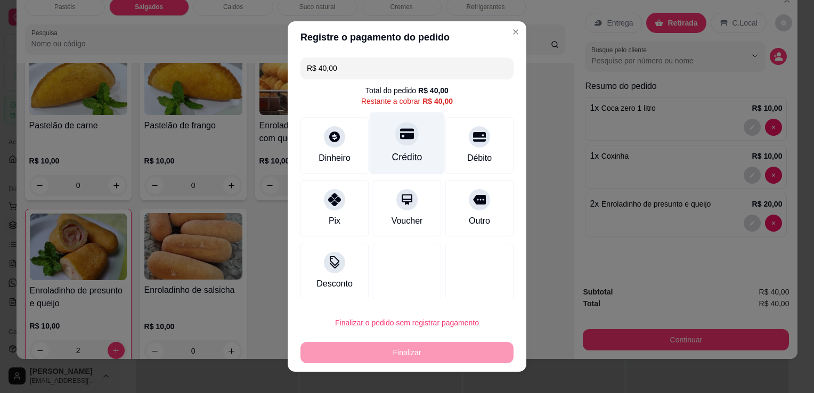
click at [410, 146] on div "Crédito" at bounding box center [407, 143] width 75 height 62
type input "R$ 0,00"
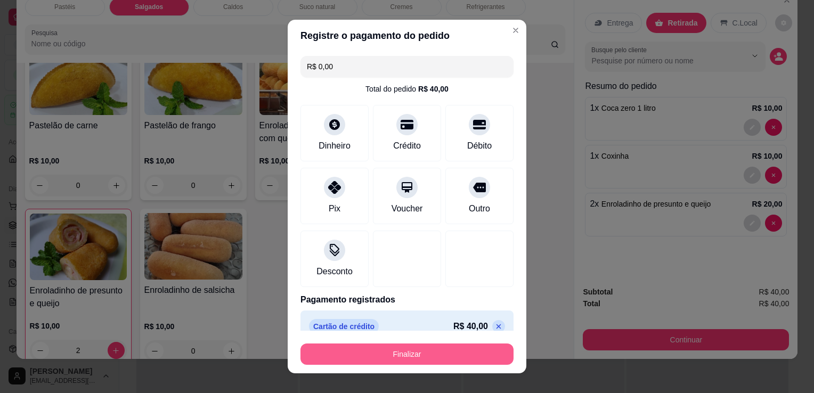
click at [430, 348] on button "Finalizar" at bounding box center [406, 354] width 213 height 21
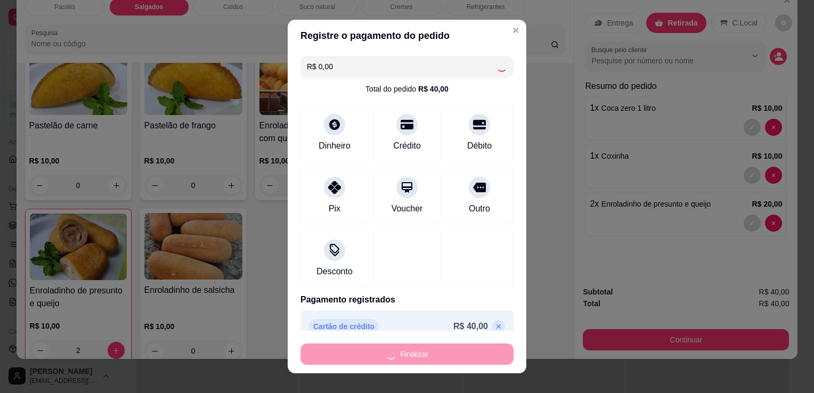
type input "0"
type input "-R$ 40,00"
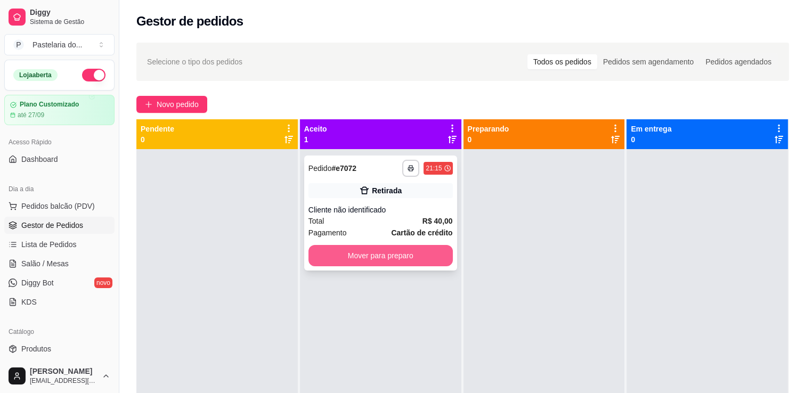
click at [380, 253] on button "Mover para preparo" at bounding box center [380, 255] width 144 height 21
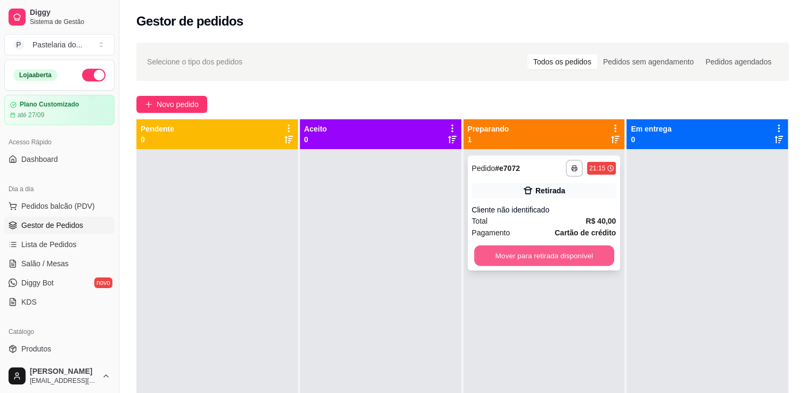
click at [553, 256] on button "Mover para retirada disponível" at bounding box center [544, 256] width 140 height 21
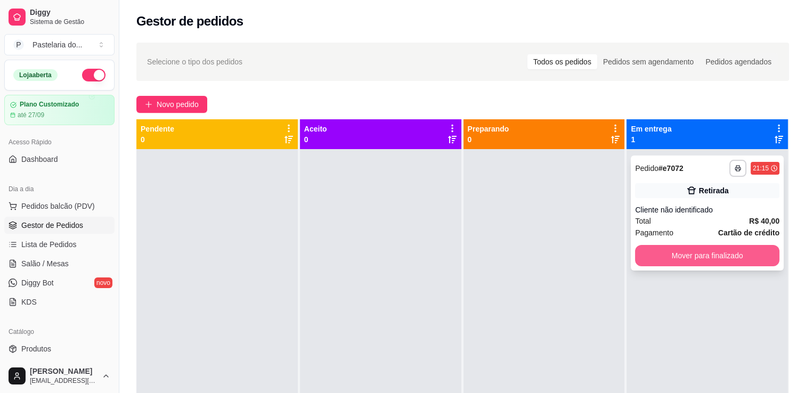
click at [681, 249] on button "Mover para finalizado" at bounding box center [707, 255] width 144 height 21
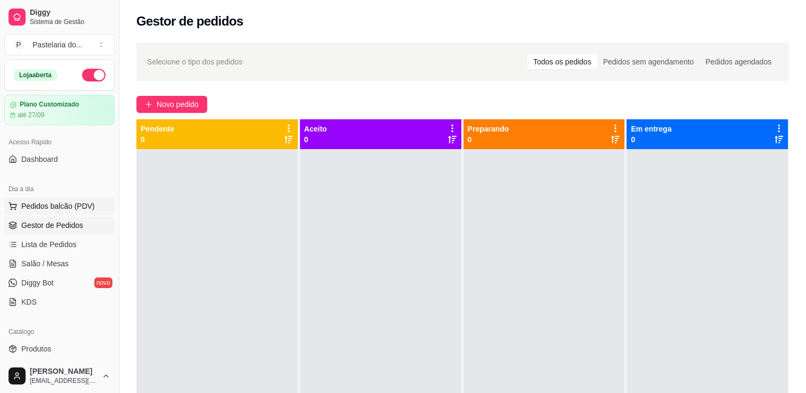
click at [71, 203] on span "Pedidos balcão (PDV)" at bounding box center [58, 206] width 74 height 11
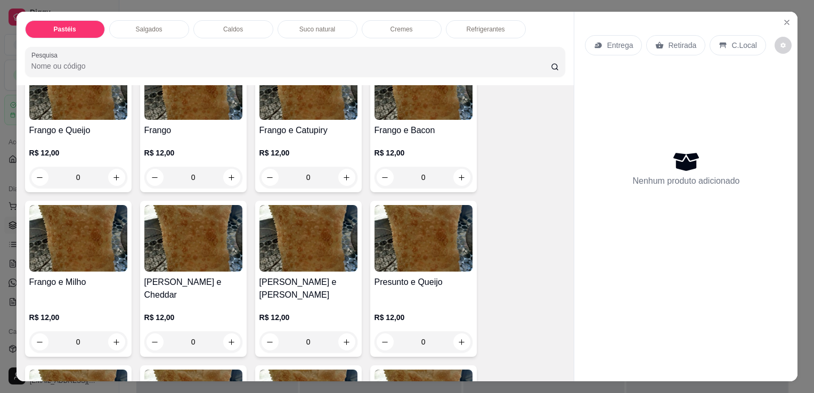
scroll to position [426, 0]
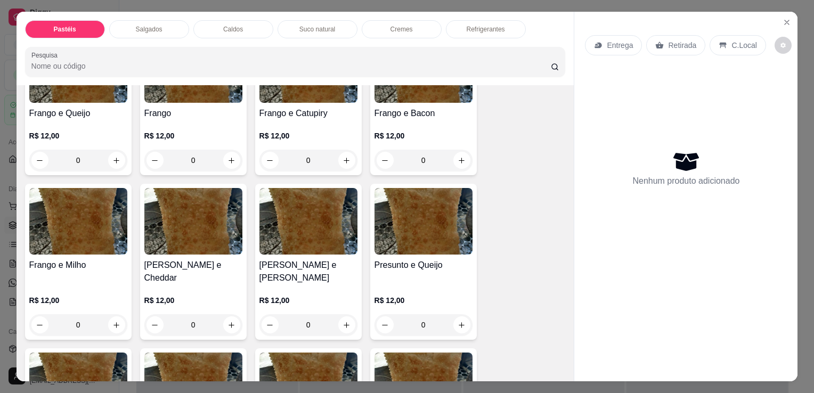
click at [105, 125] on div "R$ 12,00 0" at bounding box center [78, 145] width 98 height 51
click at [83, 107] on h4 "Frango e Queijo" at bounding box center [78, 113] width 98 height 13
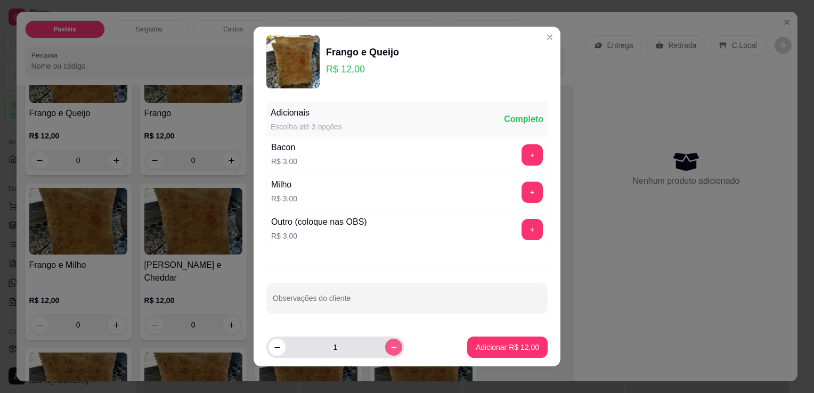
click at [385, 353] on button "increase-product-quantity" at bounding box center [393, 347] width 17 height 17
type input "3"
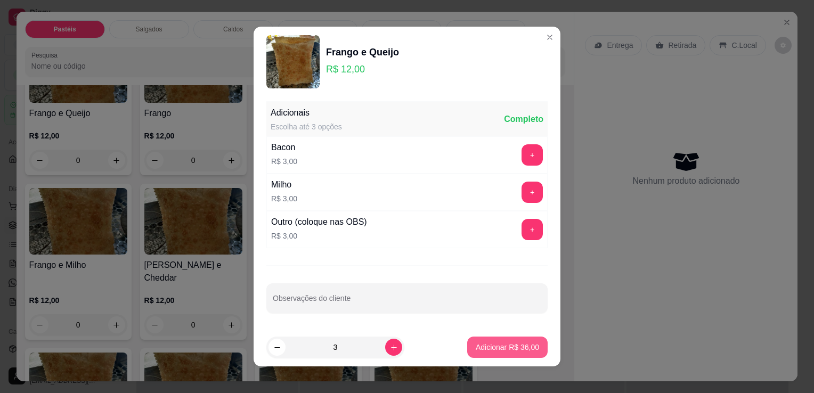
click at [484, 356] on button "Adicionar R$ 36,00" at bounding box center [507, 347] width 80 height 21
click at [484, 356] on div "Carne e Queijo R$ 12,00 0 Carne R$ 12,00 0 Carne e Catupiry R$ 12,00 0 Carne e …" at bounding box center [295, 261] width 541 height 1067
type input "3"
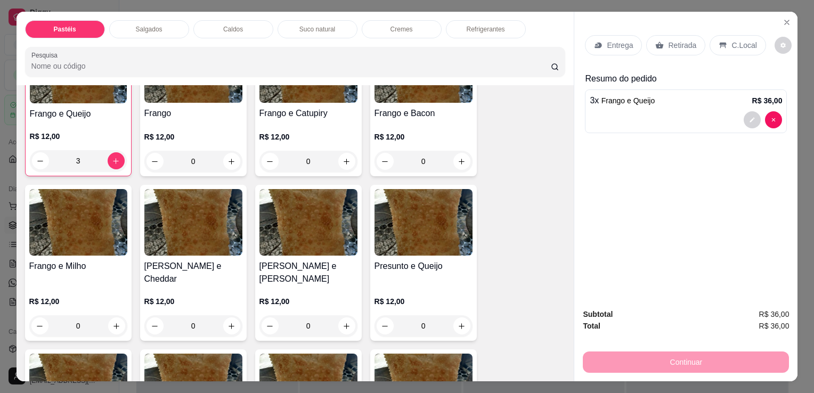
click at [673, 41] on p "Retirada" at bounding box center [682, 45] width 28 height 11
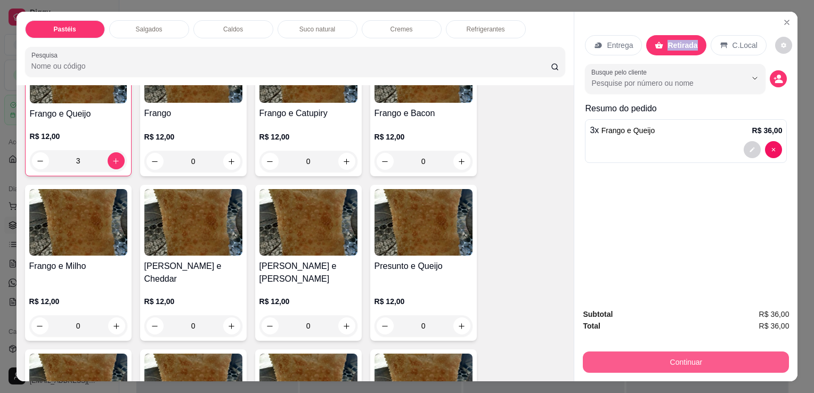
click at [707, 359] on button "Continuar" at bounding box center [686, 362] width 206 height 21
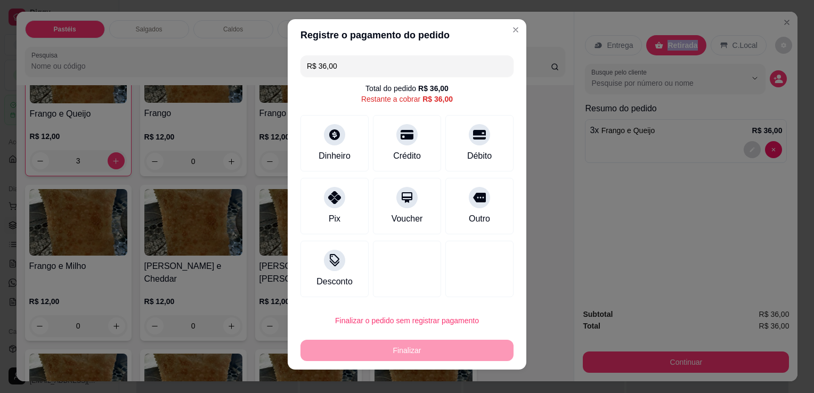
scroll to position [0, 0]
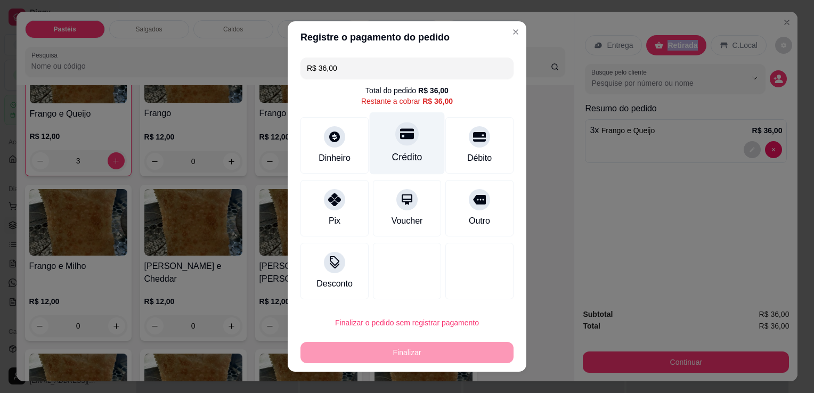
click at [392, 156] on div "Crédito" at bounding box center [407, 157] width 30 height 14
type input "R$ 0,00"
click at [384, 156] on div "Crédito" at bounding box center [407, 143] width 75 height 62
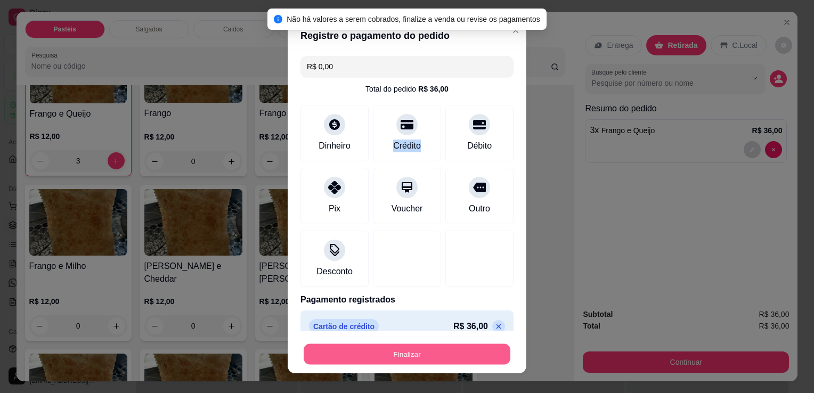
click at [406, 348] on button "Finalizar" at bounding box center [407, 354] width 207 height 21
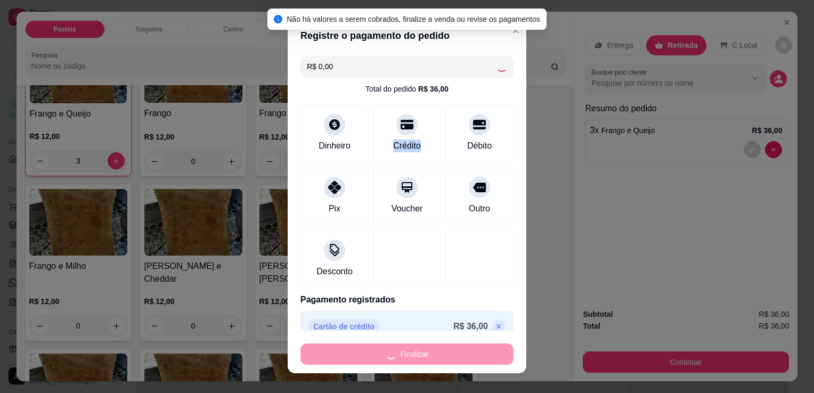
type input "0"
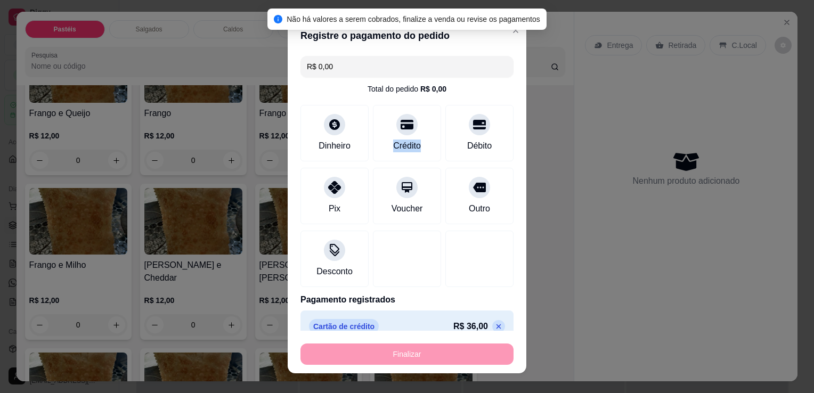
type input "-R$ 36,00"
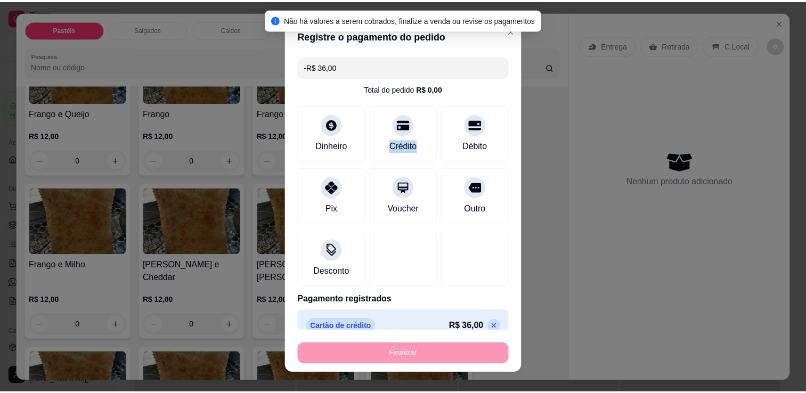
scroll to position [426, 0]
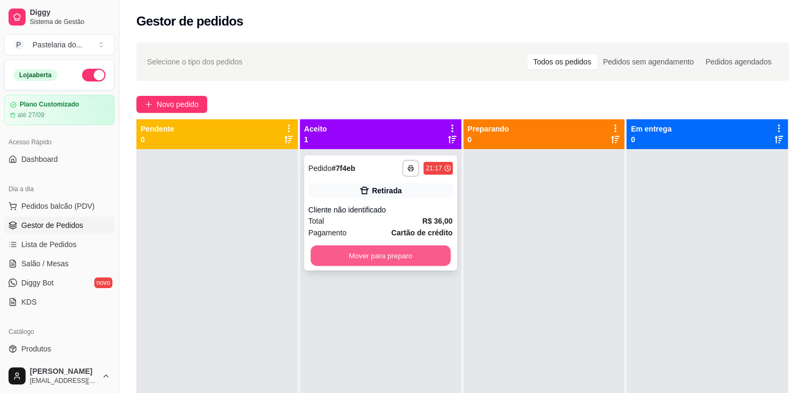
click at [384, 257] on button "Mover para preparo" at bounding box center [381, 256] width 140 height 21
click at [384, 257] on div "Mover para preparo" at bounding box center [380, 255] width 144 height 21
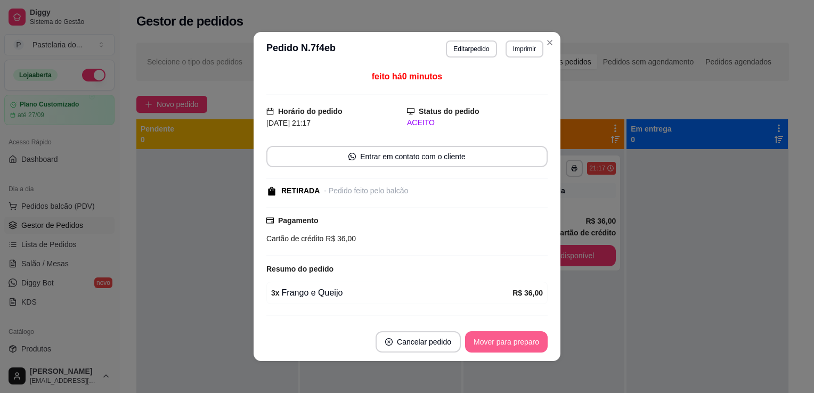
click at [515, 346] on button "Mover para preparo" at bounding box center [506, 341] width 83 height 21
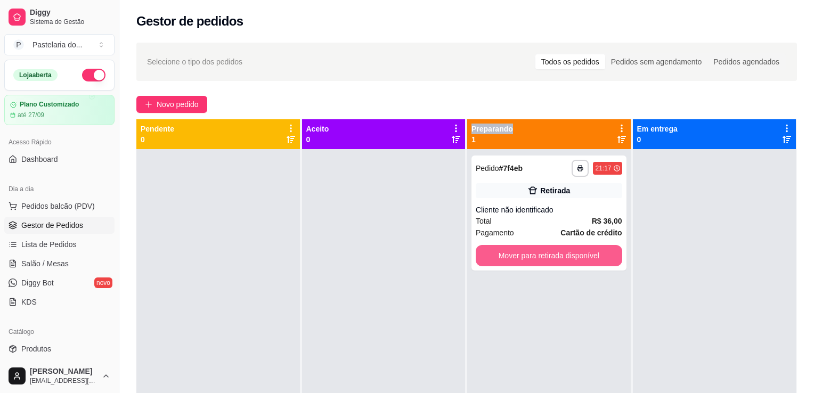
click at [597, 253] on button "Mover para retirada disponível" at bounding box center [549, 255] width 146 height 21
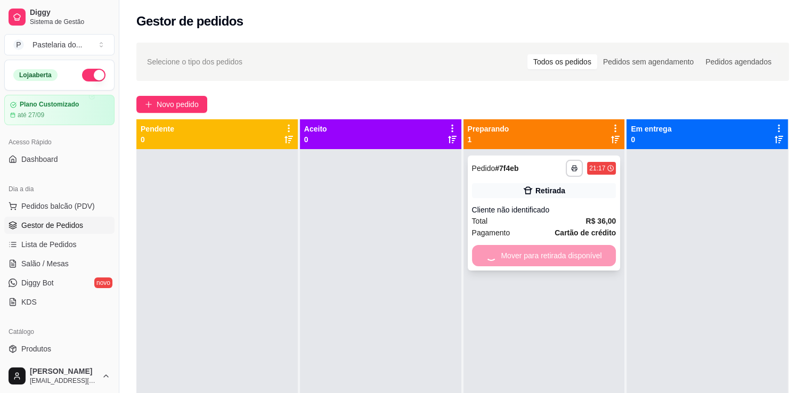
click at [592, 257] on div "**********" at bounding box center [543, 345] width 161 height 393
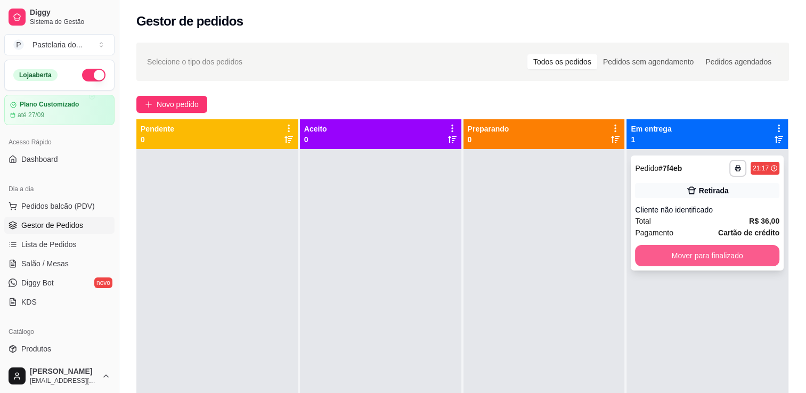
click at [708, 254] on button "Mover para finalizado" at bounding box center [707, 255] width 144 height 21
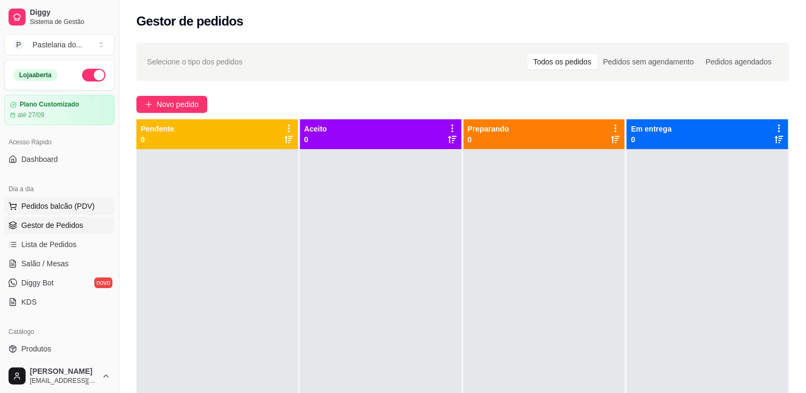
click at [45, 207] on span "Pedidos balcão (PDV)" at bounding box center [58, 206] width 74 height 11
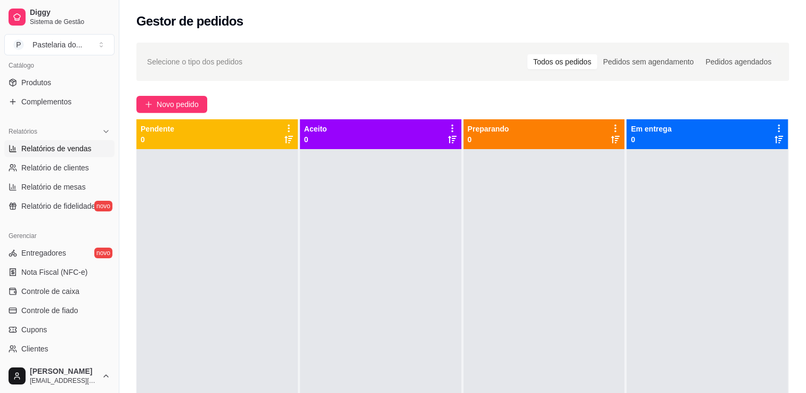
click at [62, 146] on span "Relatórios de vendas" at bounding box center [56, 148] width 70 height 11
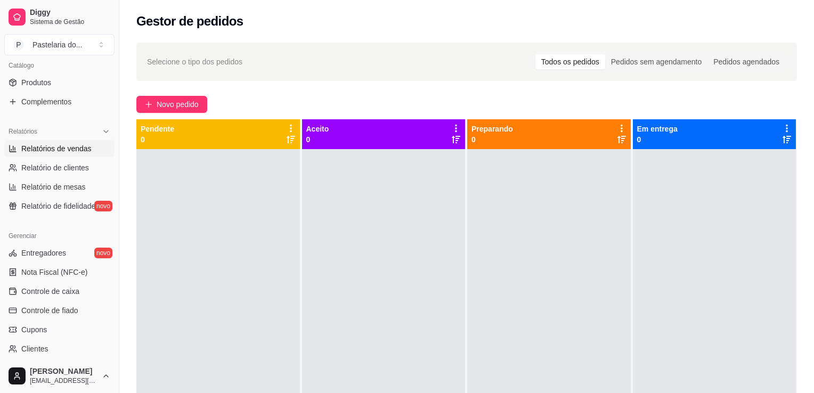
select select "ALL"
select select "0"
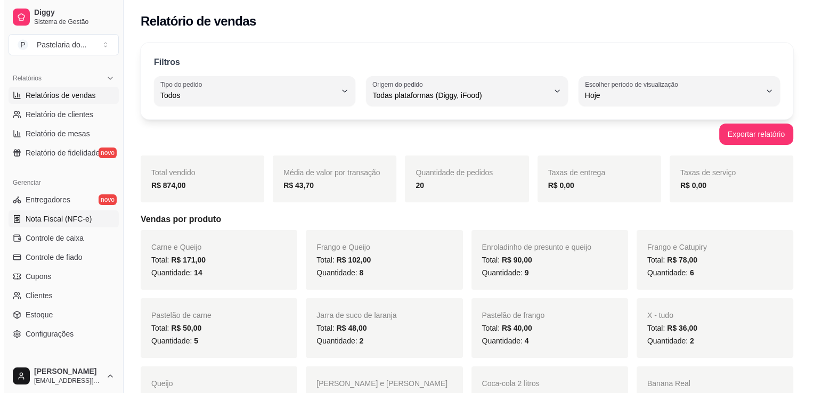
scroll to position [373, 0]
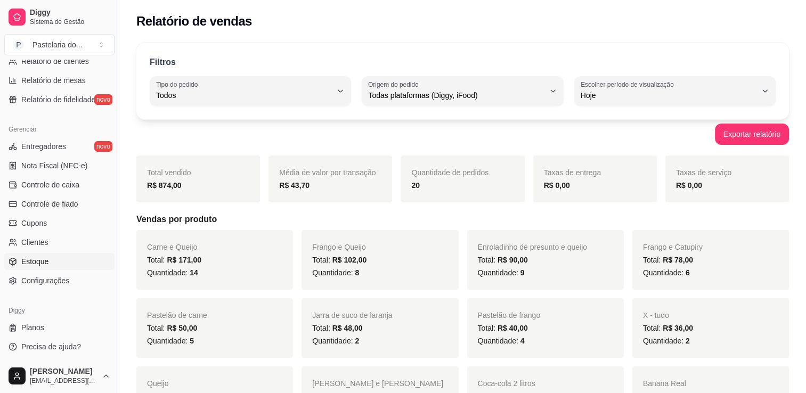
click at [86, 261] on link "Estoque" at bounding box center [59, 261] width 110 height 17
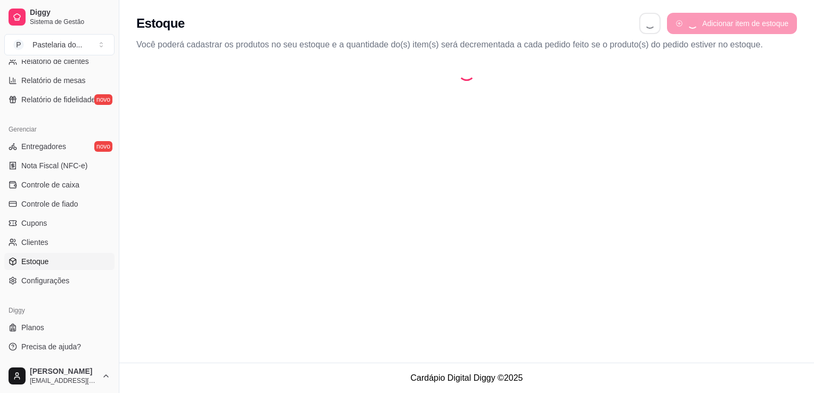
select select "QUANTITY_ORDER"
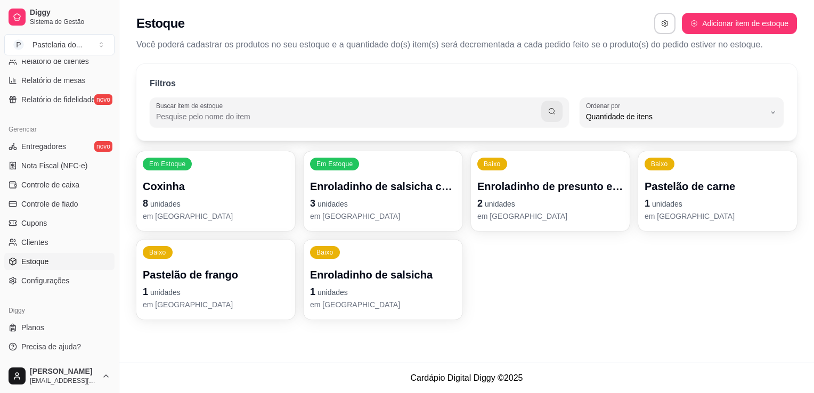
scroll to position [10, 0]
click at [357, 198] on p "3 unidades" at bounding box center [383, 203] width 146 height 15
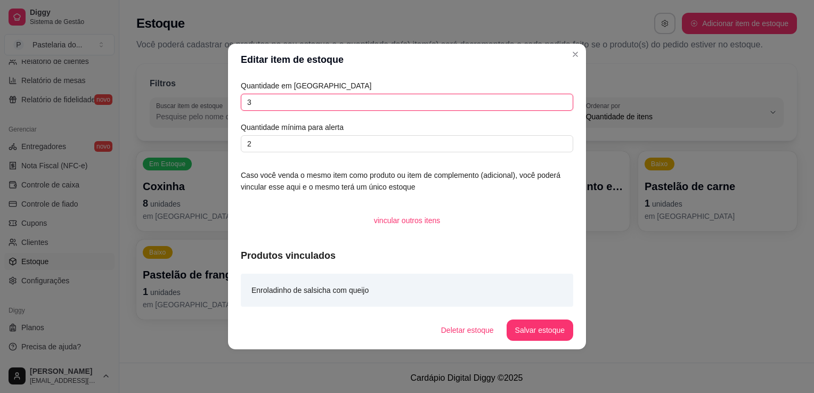
drag, startPoint x: 357, startPoint y: 198, endPoint x: 361, endPoint y: 109, distance: 88.5
click at [361, 109] on input "3" at bounding box center [407, 102] width 332 height 17
type input "2"
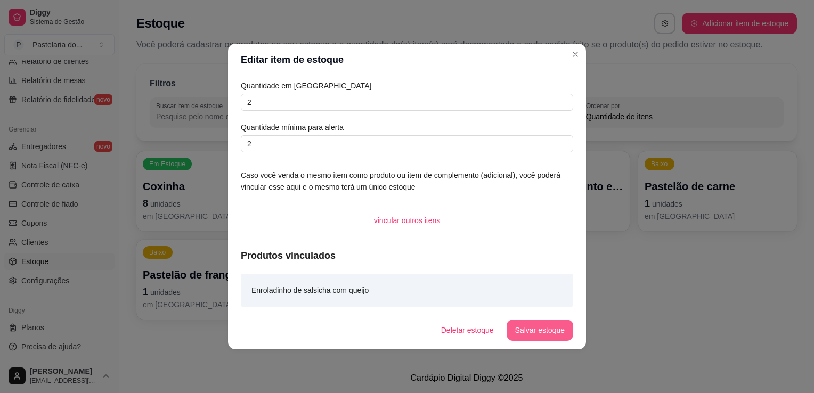
click at [567, 334] on button "Salvar estoque" at bounding box center [540, 330] width 67 height 21
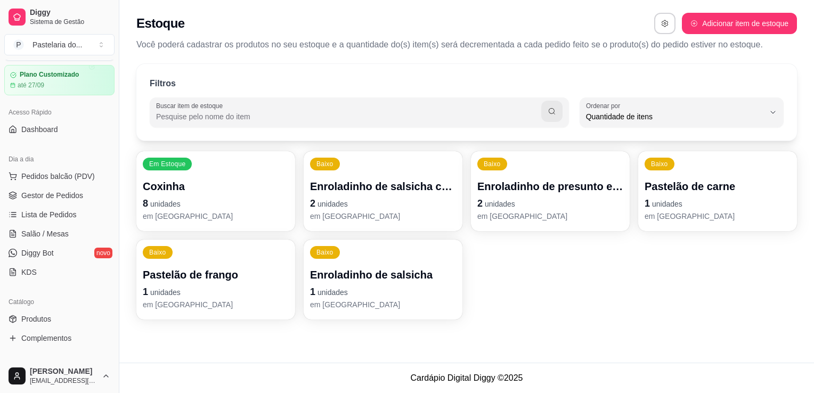
scroll to position [0, 0]
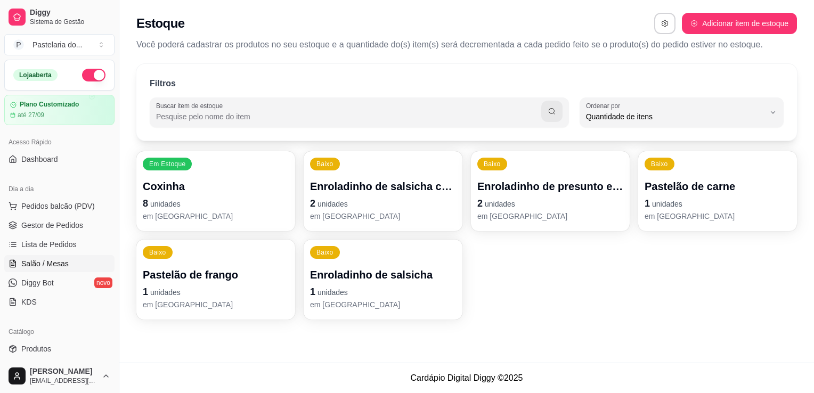
click at [49, 259] on span "Salão / Mesas" at bounding box center [44, 263] width 47 height 11
click at [48, 259] on span "Salão / Mesas" at bounding box center [44, 263] width 47 height 11
click at [53, 264] on span "Salão / Mesas" at bounding box center [44, 263] width 47 height 11
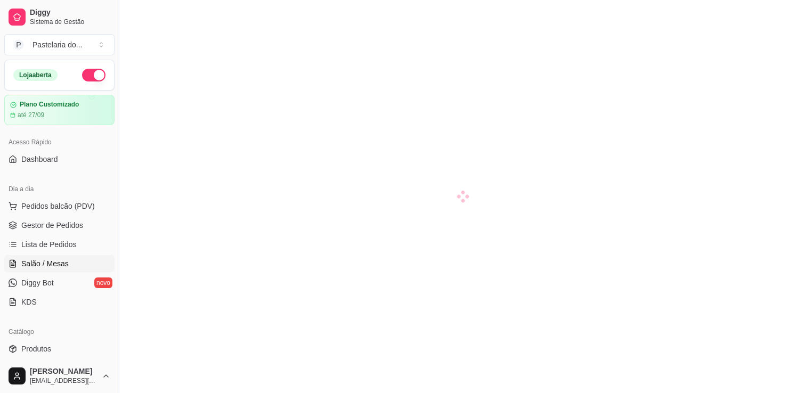
click at [86, 254] on ul "Pedidos balcão (PDV) Gestor de Pedidos Lista de Pedidos Salão / Mesas Diggy Bot…" at bounding box center [59, 254] width 110 height 113
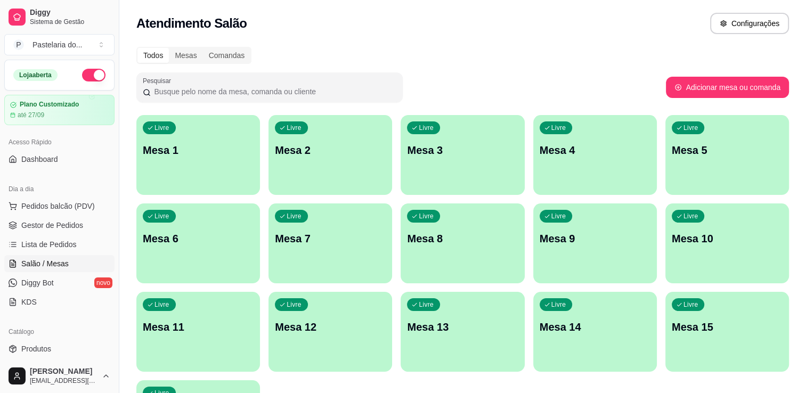
click at [170, 179] on div "Livre Mesa 1" at bounding box center [198, 148] width 124 height 67
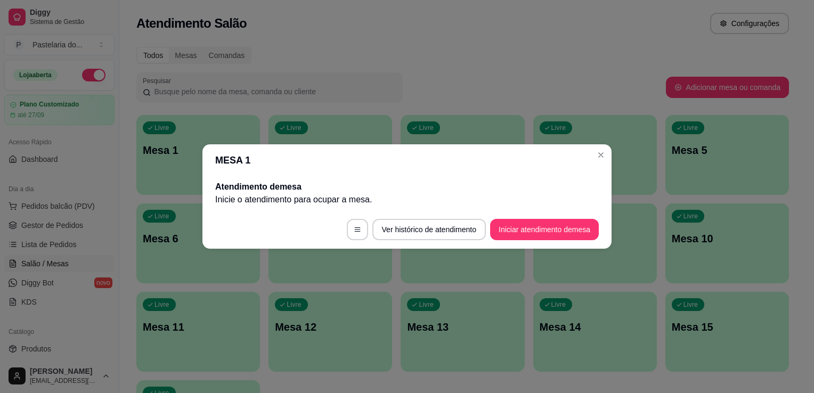
click at [490, 221] on footer "Ver histórico de atendimento Iniciar atendimento de mesa" at bounding box center [406, 229] width 409 height 38
click at [526, 221] on button "Iniciar atendimento de mesa" at bounding box center [544, 229] width 105 height 21
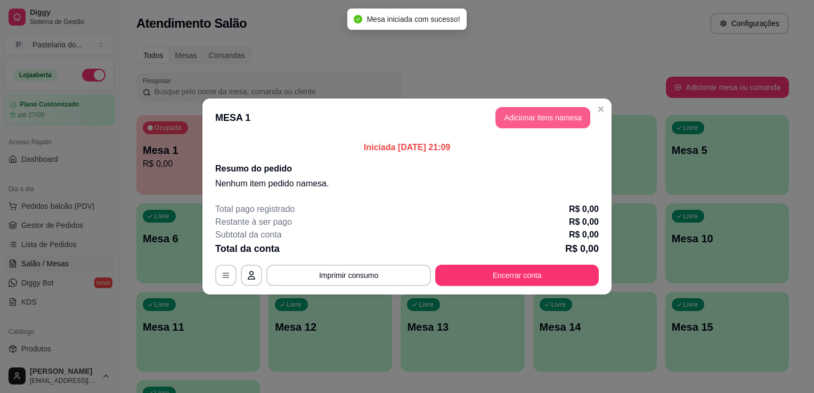
click at [508, 118] on button "Adicionar itens na mesa" at bounding box center [542, 117] width 95 height 21
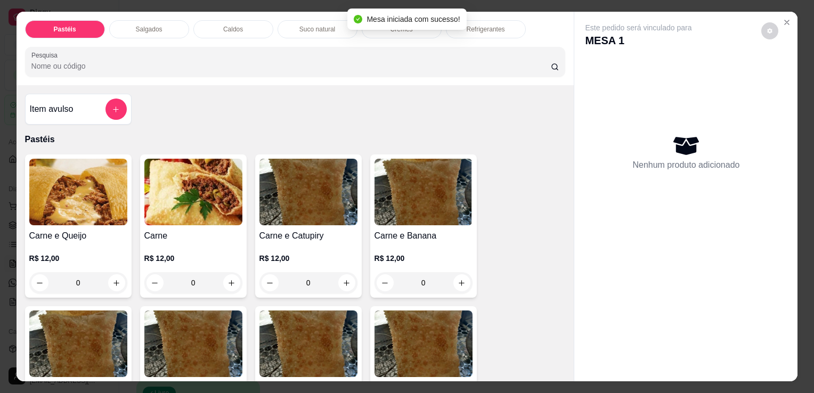
click at [154, 25] on p "Salgados" at bounding box center [149, 29] width 27 height 9
click at [154, 51] on div at bounding box center [295, 61] width 528 height 21
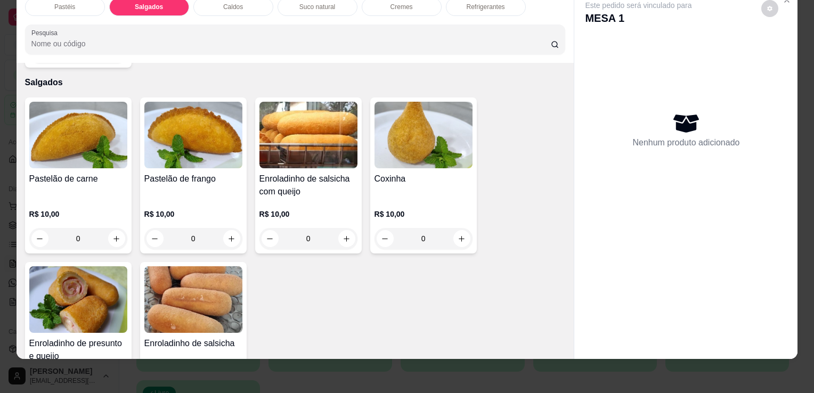
scroll to position [1185, 0]
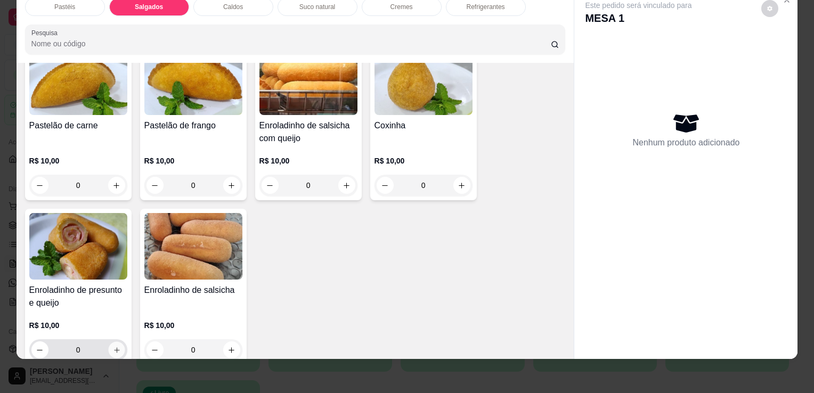
click at [113, 347] on icon "increase-product-quantity" at bounding box center [115, 349] width 5 height 5
type input "1"
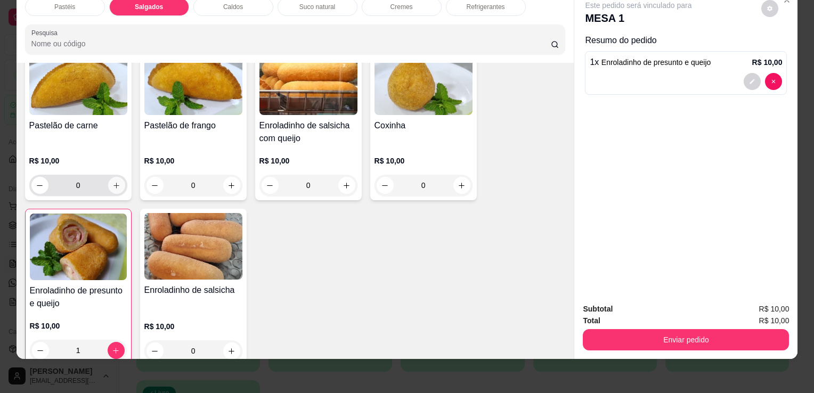
click at [112, 182] on icon "increase-product-quantity" at bounding box center [116, 186] width 8 height 8
type input "1"
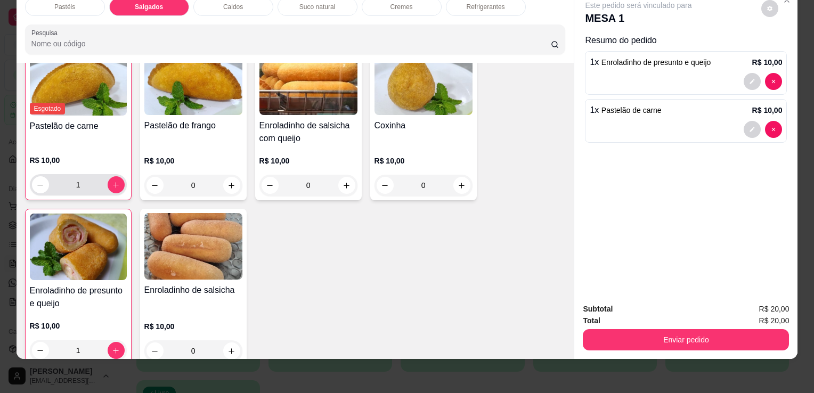
scroll to position [1185, 0]
click at [303, 4] on div "Suco natural" at bounding box center [318, 7] width 80 height 18
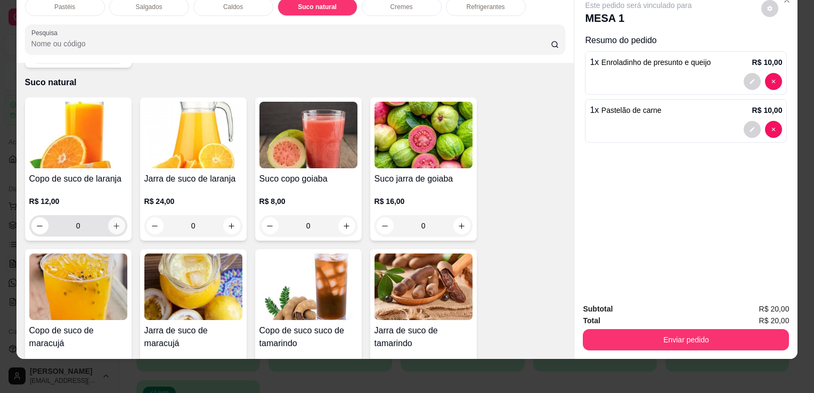
click at [113, 222] on icon "increase-product-quantity" at bounding box center [116, 226] width 8 height 8
type input "1"
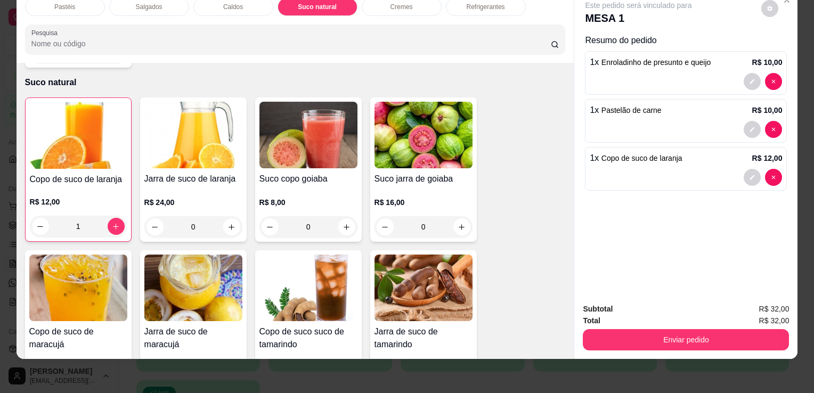
click at [454, 3] on div "Refrigerantes" at bounding box center [486, 7] width 80 height 18
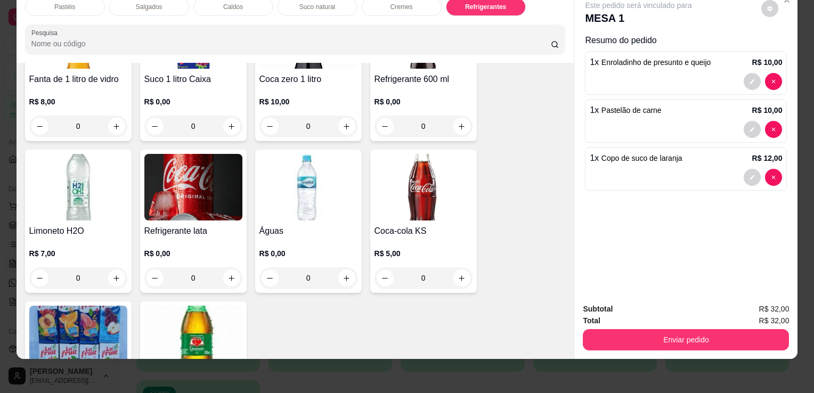
scroll to position [3214, 0]
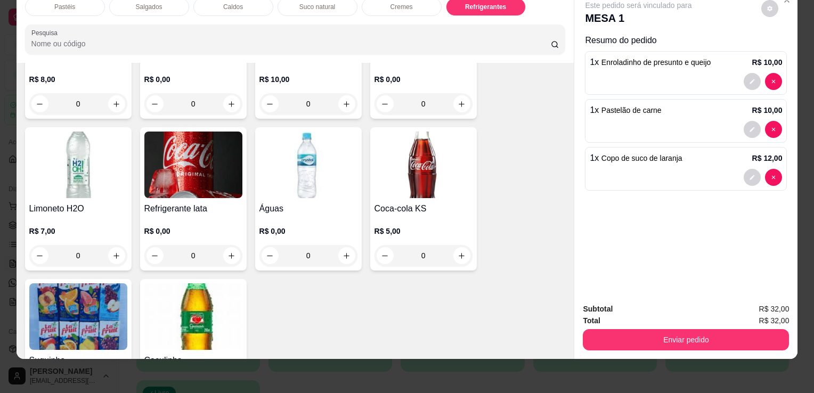
click at [297, 202] on h4 "Águas" at bounding box center [308, 208] width 98 height 13
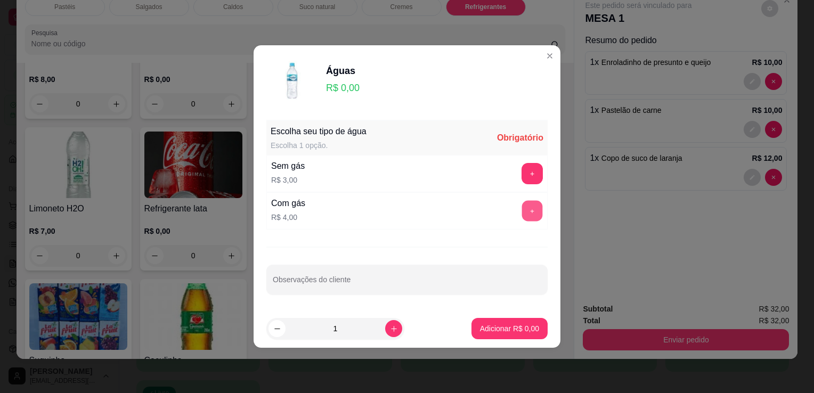
click at [523, 214] on button "+" at bounding box center [532, 211] width 21 height 21
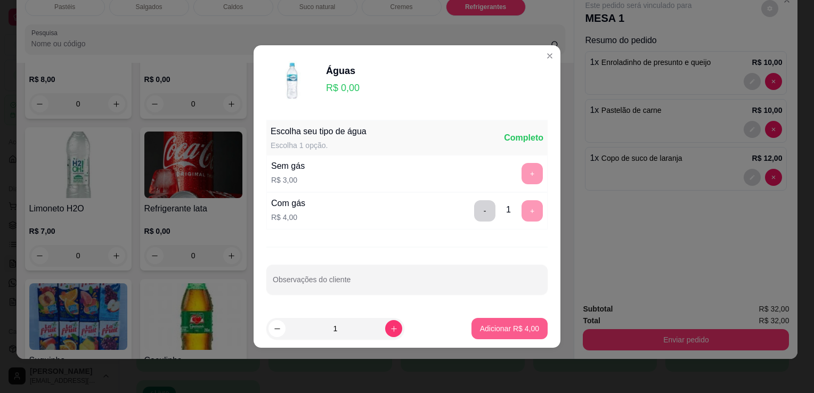
click at [524, 332] on p "Adicionar R$ 4,00" at bounding box center [509, 328] width 59 height 11
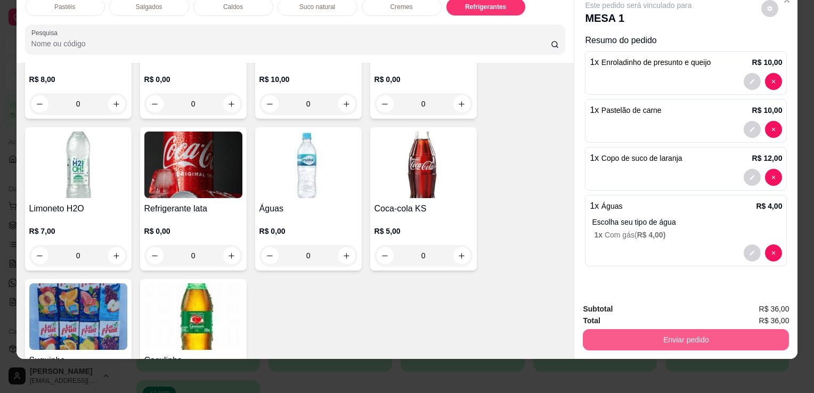
click at [631, 340] on button "Enviar pedido" at bounding box center [686, 339] width 206 height 21
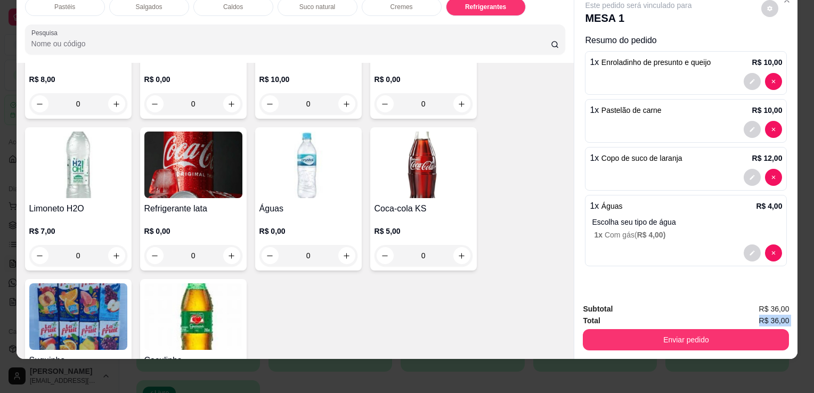
click at [613, 323] on div "Subtotal R$ 36,00 Total R$ 36,00 Enviar pedido" at bounding box center [686, 326] width 206 height 47
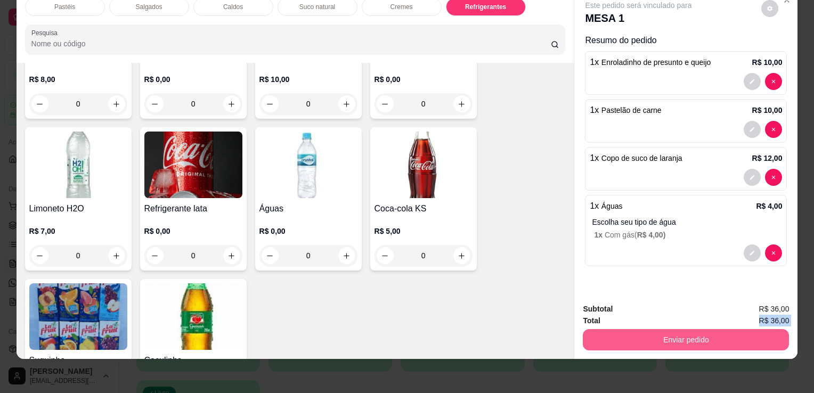
click at [614, 329] on button "Enviar pedido" at bounding box center [686, 339] width 206 height 21
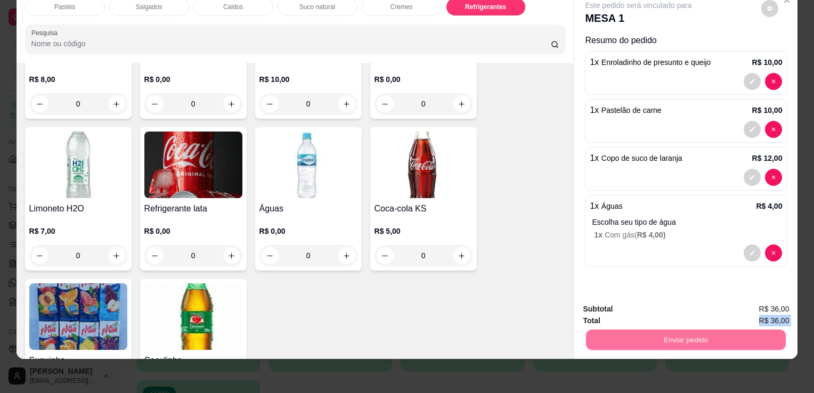
click at [608, 308] on button "Não registrar e enviar pedido" at bounding box center [651, 306] width 111 height 20
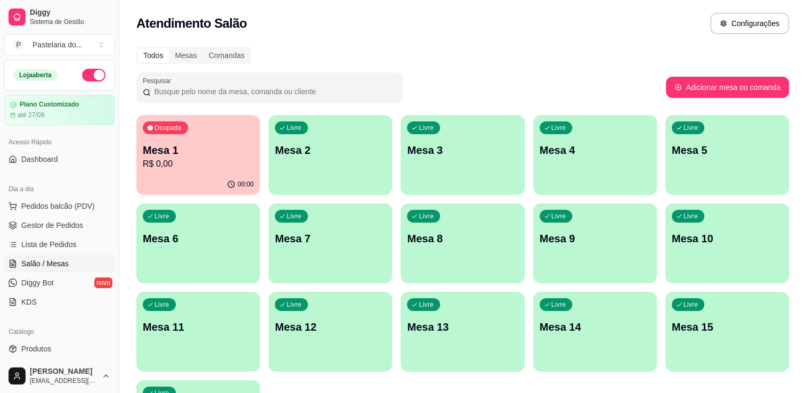
click at [695, 154] on p "Mesa 5" at bounding box center [727, 150] width 111 height 15
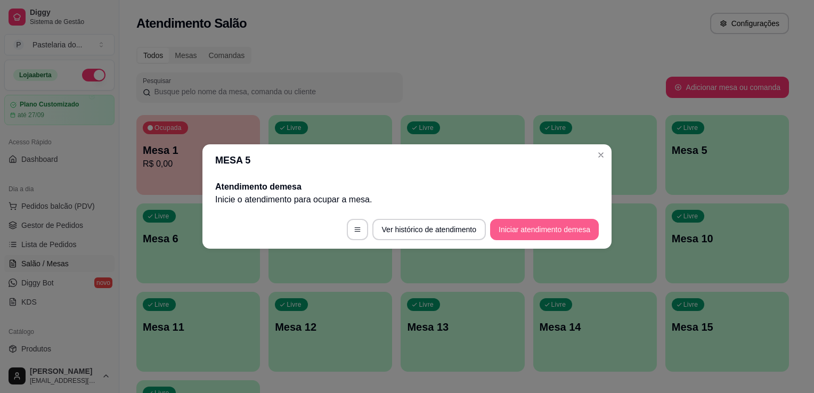
click at [556, 230] on button "Iniciar atendimento de mesa" at bounding box center [544, 229] width 109 height 21
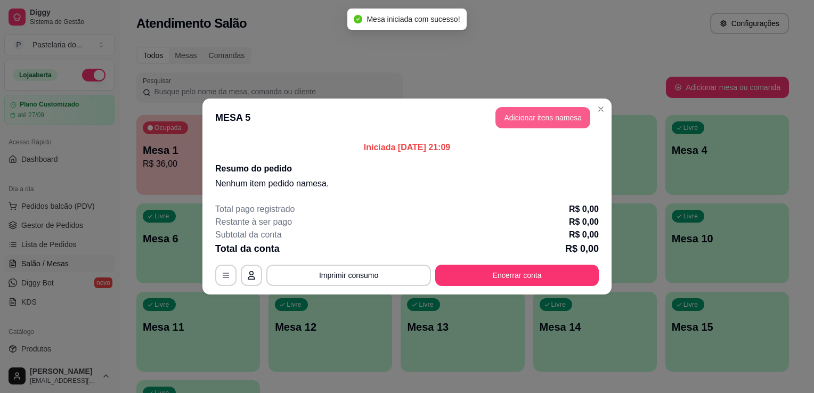
click at [572, 118] on button "Adicionar itens na mesa" at bounding box center [542, 117] width 95 height 21
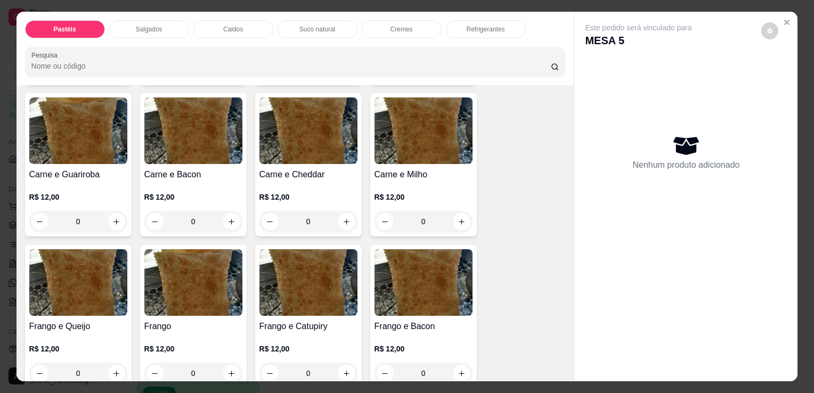
scroll to position [266, 0]
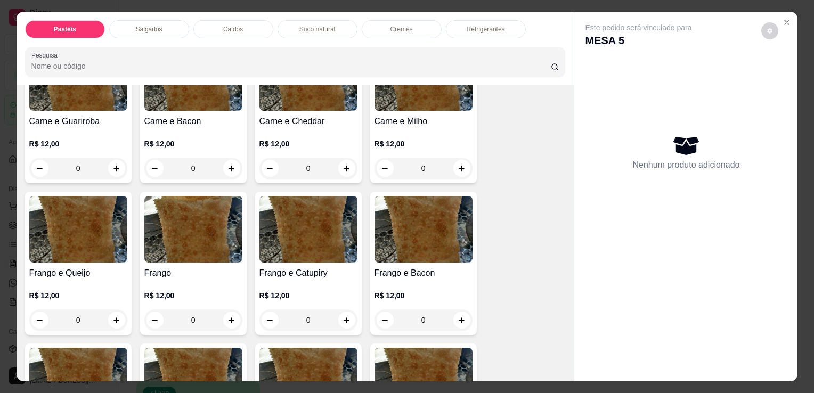
click at [115, 319] on div "0" at bounding box center [78, 320] width 98 height 21
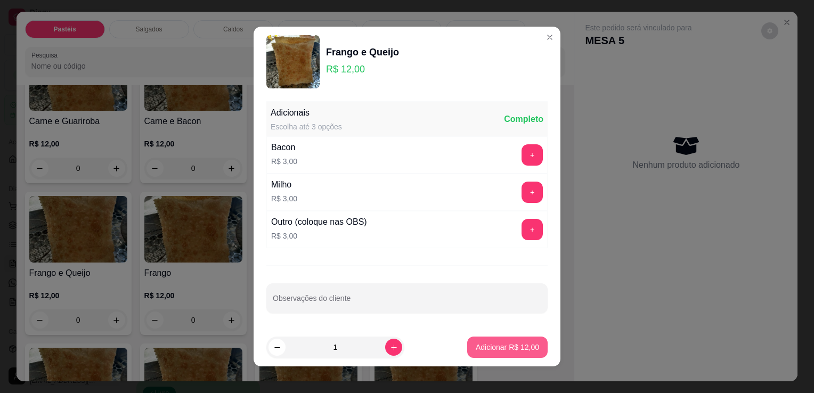
click at [487, 349] on p "Adicionar R$ 12,00" at bounding box center [507, 347] width 63 height 11
type input "1"
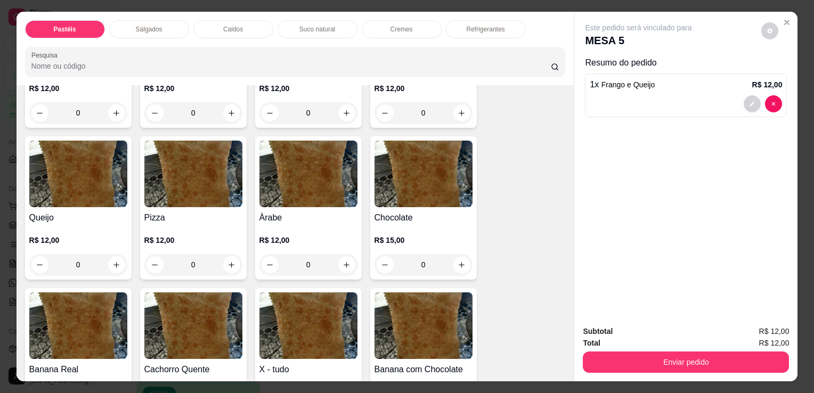
scroll to position [693, 0]
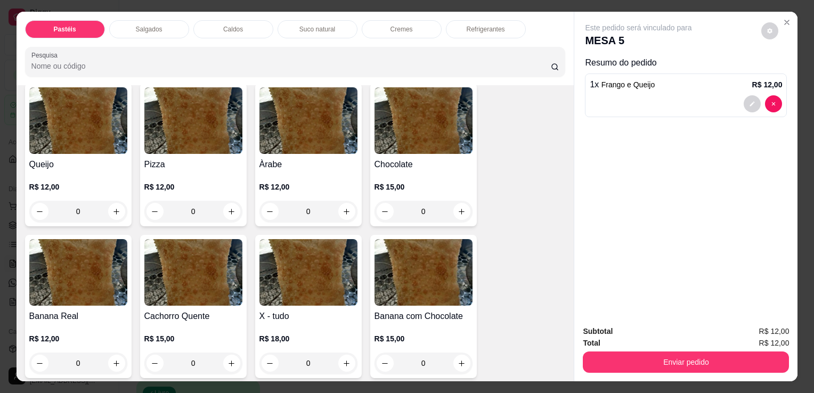
click at [347, 353] on div "0" at bounding box center [308, 363] width 98 height 21
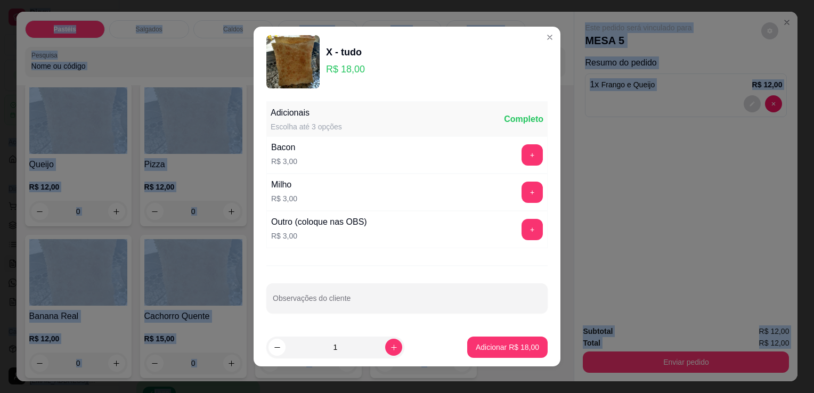
click at [385, 347] on button "increase-product-quantity" at bounding box center [393, 347] width 17 height 17
type input "2"
click at [511, 344] on p "Adicionar R$ 36,00" at bounding box center [507, 347] width 63 height 11
type input "2"
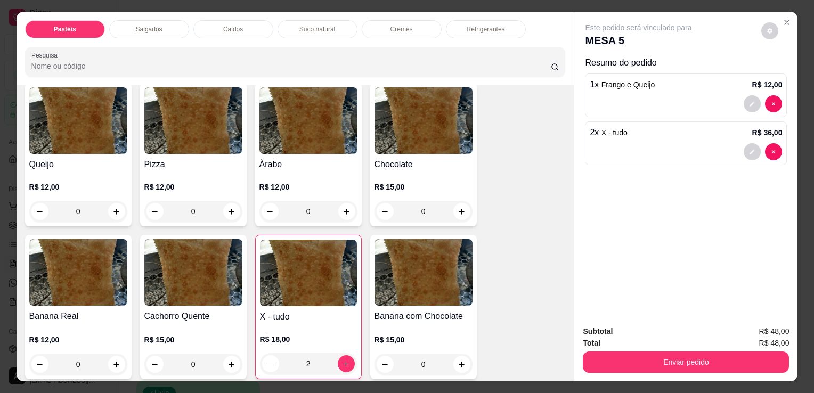
click at [492, 25] on p "Refrigerantes" at bounding box center [486, 29] width 38 height 9
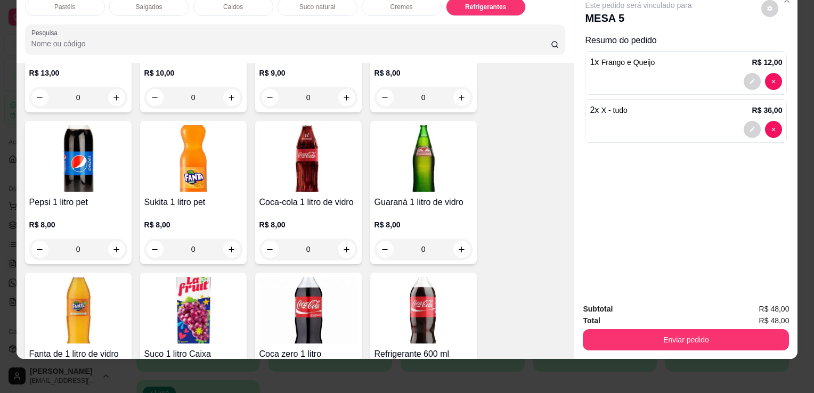
scroll to position [2841, 0]
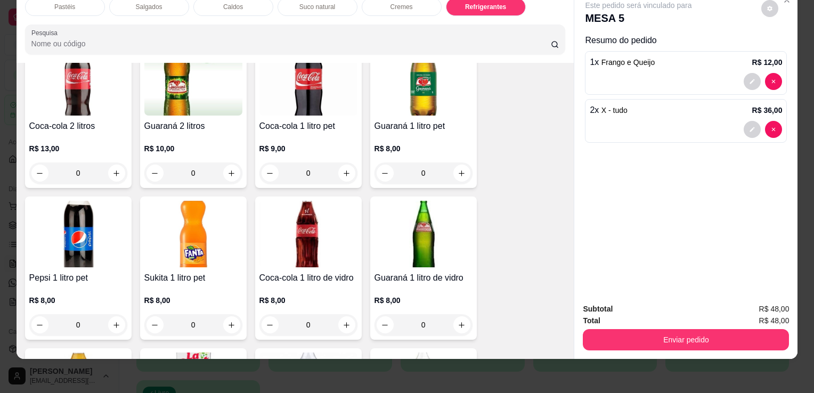
click at [121, 120] on h4 "Coca-cola 2 litros" at bounding box center [78, 126] width 98 height 13
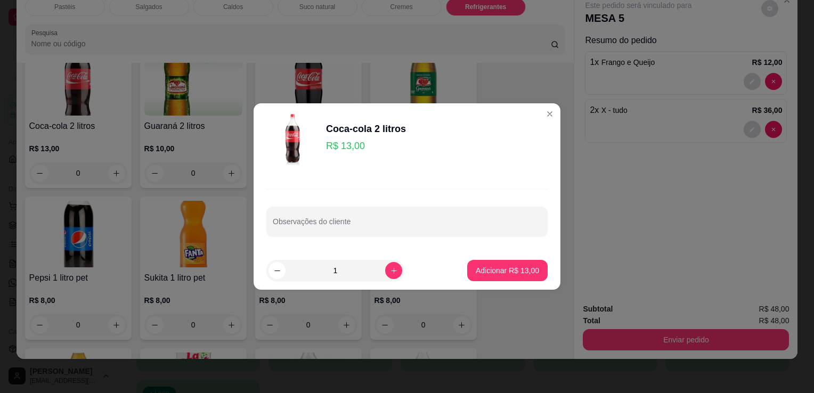
click at [539, 270] on footer "1 Adicionar R$ 13,00" at bounding box center [407, 270] width 307 height 38
click at [526, 274] on p "Adicionar R$ 13,00" at bounding box center [507, 270] width 63 height 11
type input "1"
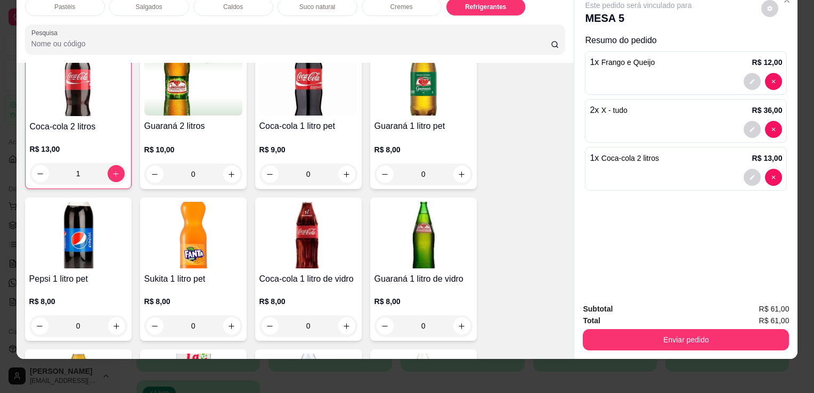
scroll to position [2841, 0]
click at [616, 329] on button "Enviar pedido" at bounding box center [686, 339] width 206 height 21
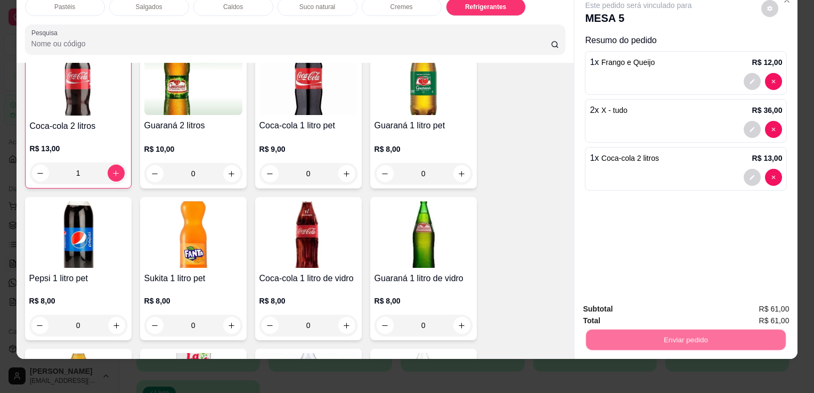
click at [605, 307] on button "Não registrar e enviar pedido" at bounding box center [651, 306] width 111 height 20
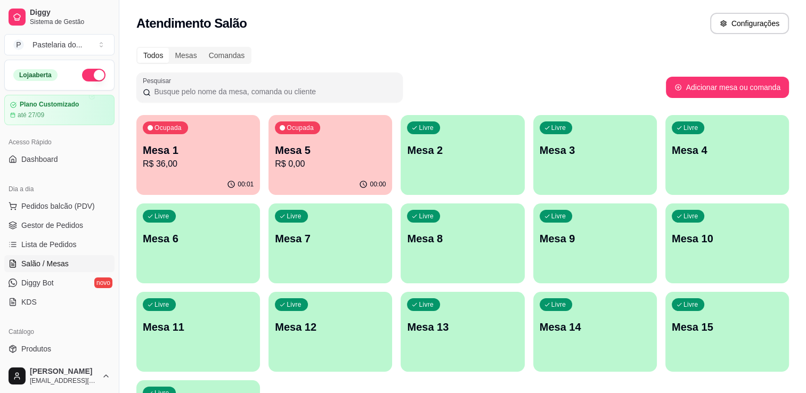
click at [662, 116] on div "Ocupada Mesa 1 R$ 36,00 00:01 Ocupada Mesa 5 R$ 0,00 00:00 Livre Mesa 2 Livre M…" at bounding box center [462, 287] width 653 height 345
click at [234, 176] on div "00:01" at bounding box center [198, 184] width 124 height 21
click at [234, 176] on body "Diggy Sistema de Gestão P Pastelaria do ... Loja aberta Plano Customizado até 2…" at bounding box center [403, 196] width 806 height 393
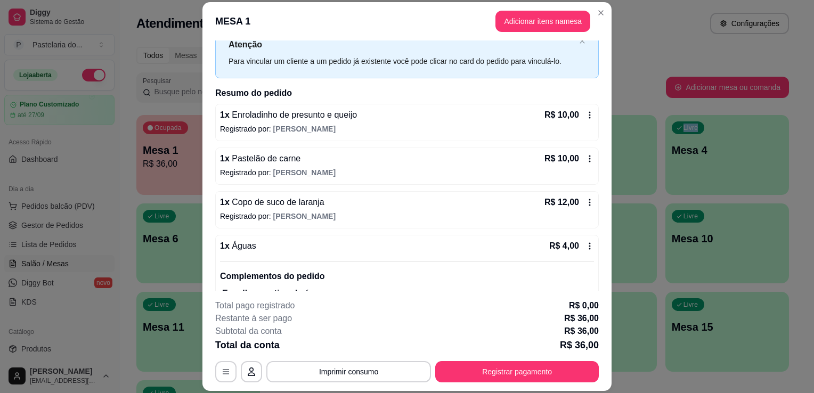
scroll to position [53, 0]
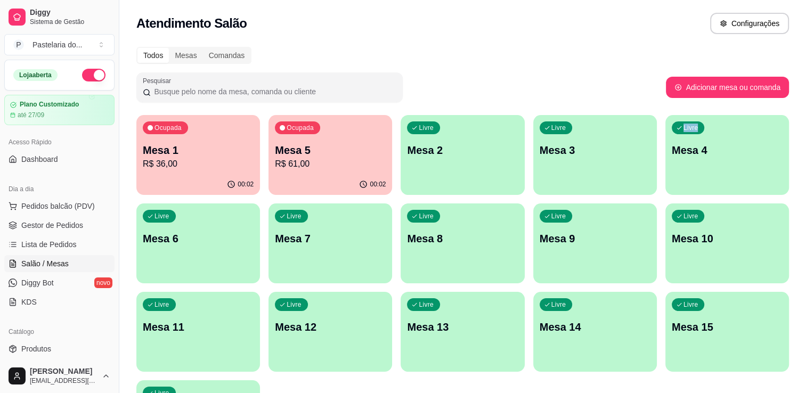
click at [235, 172] on div "Ocupada Mesa 1 R$ 36,00" at bounding box center [198, 144] width 124 height 59
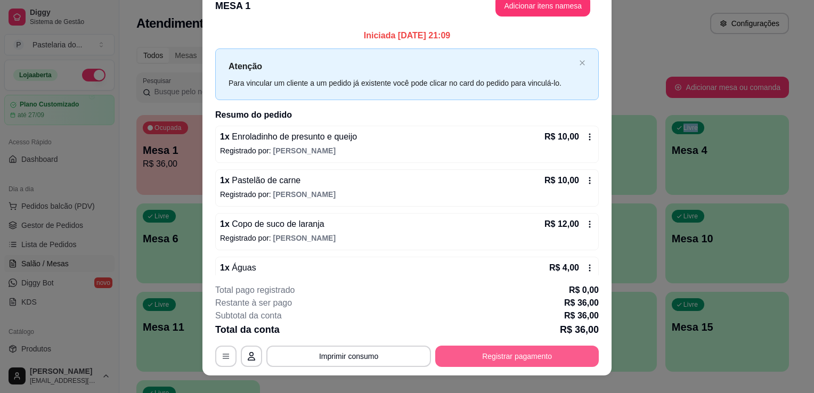
scroll to position [0, 0]
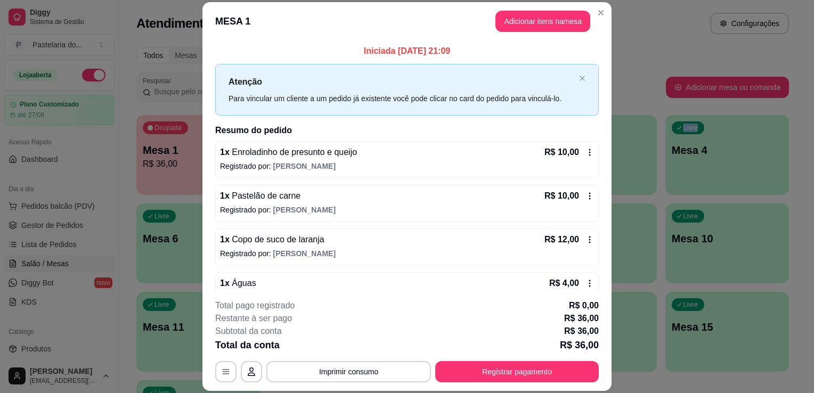
click at [528, 19] on button "Adicionar itens na mesa" at bounding box center [542, 21] width 95 height 21
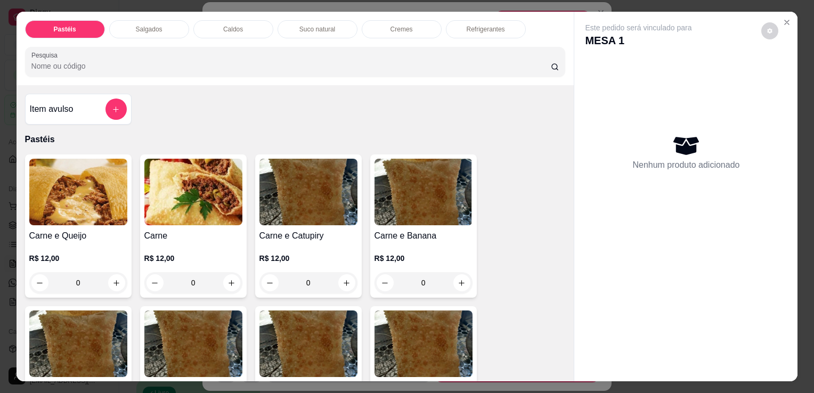
click at [137, 31] on div "Salgados" at bounding box center [149, 29] width 80 height 18
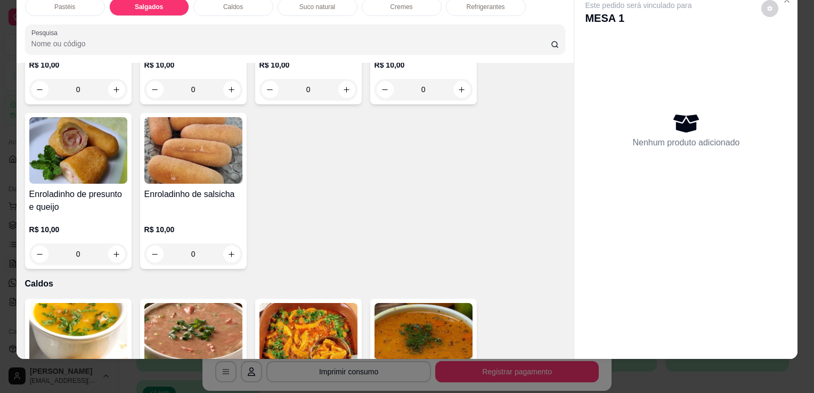
scroll to position [1291, 0]
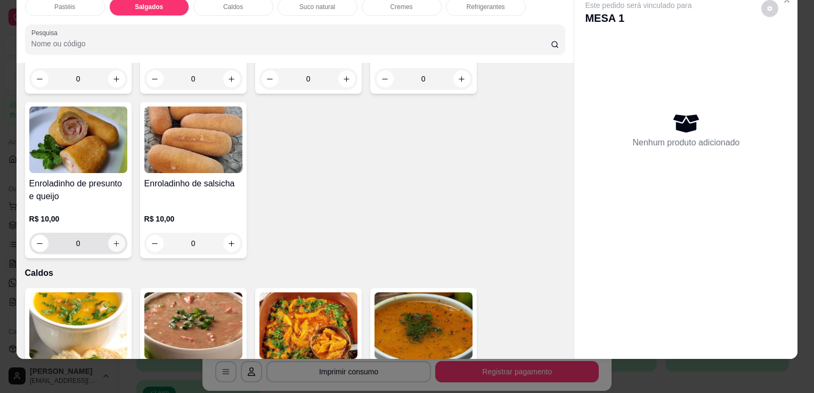
click at [111, 235] on button "increase-product-quantity" at bounding box center [116, 243] width 17 height 17
type input "1"
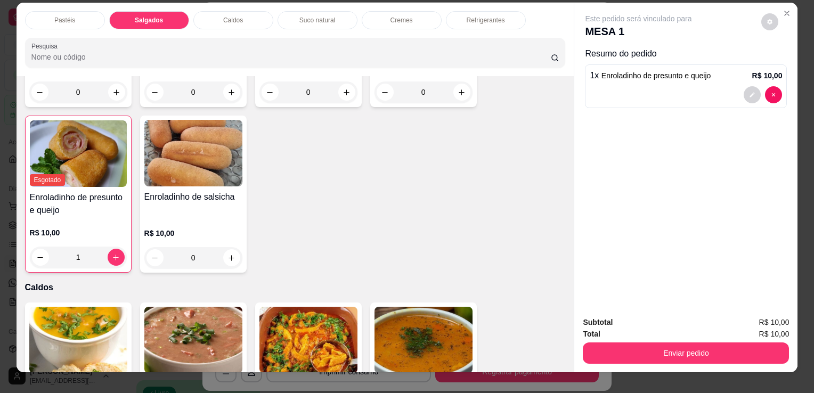
scroll to position [0, 0]
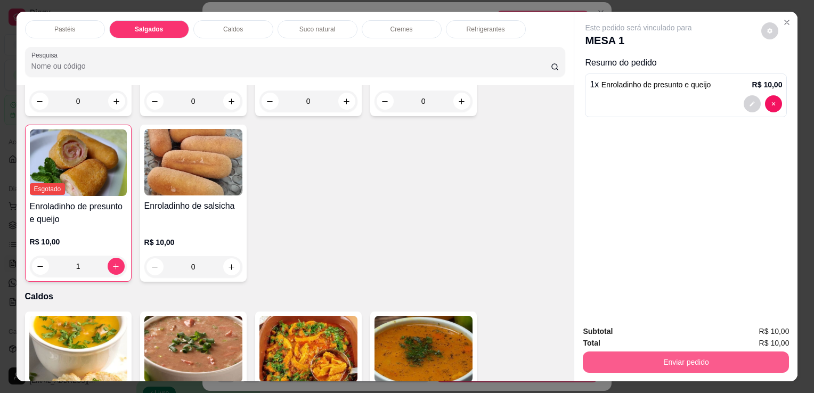
click at [639, 365] on button "Enviar pedido" at bounding box center [686, 362] width 206 height 21
click at [639, 364] on button "Enviar pedido" at bounding box center [686, 362] width 206 height 21
click at [615, 355] on button "Enviar pedido" at bounding box center [686, 362] width 206 height 21
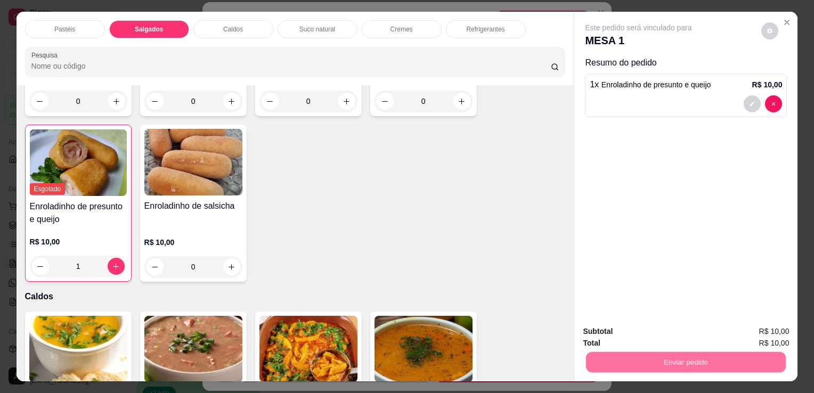
click at [613, 330] on button "Não registrar e enviar pedido" at bounding box center [651, 332] width 111 height 20
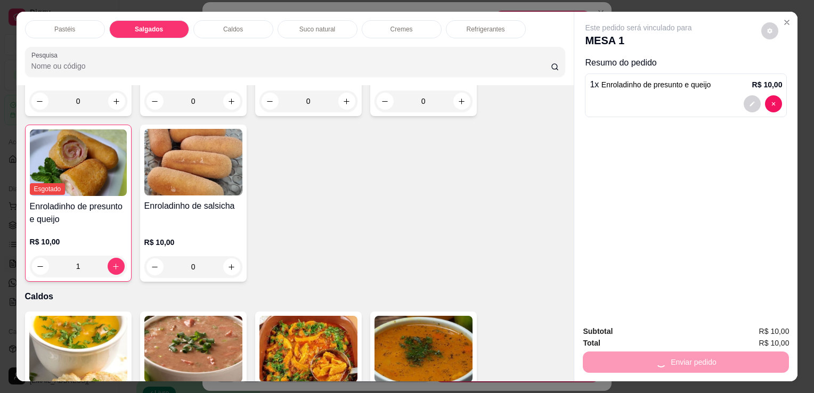
click at [613, 330] on button "Não registrar e enviar pedido" at bounding box center [651, 332] width 108 height 20
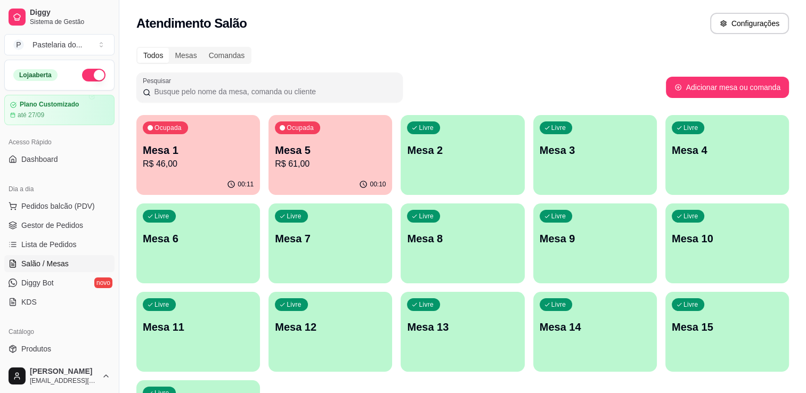
click at [190, 182] on div "00:11" at bounding box center [198, 184] width 124 height 21
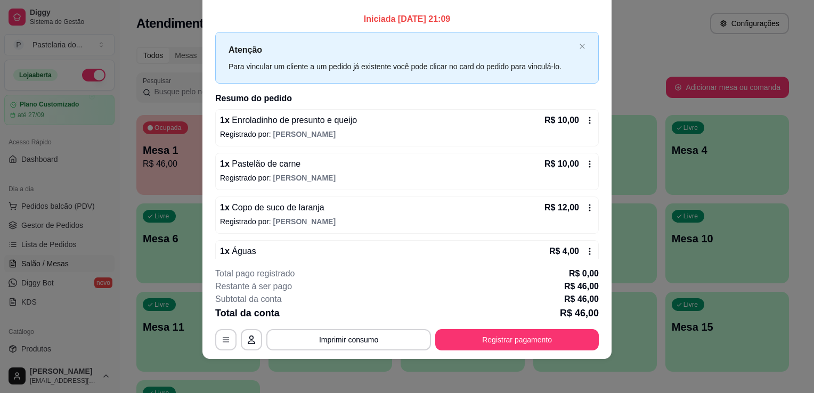
scroll to position [125, 0]
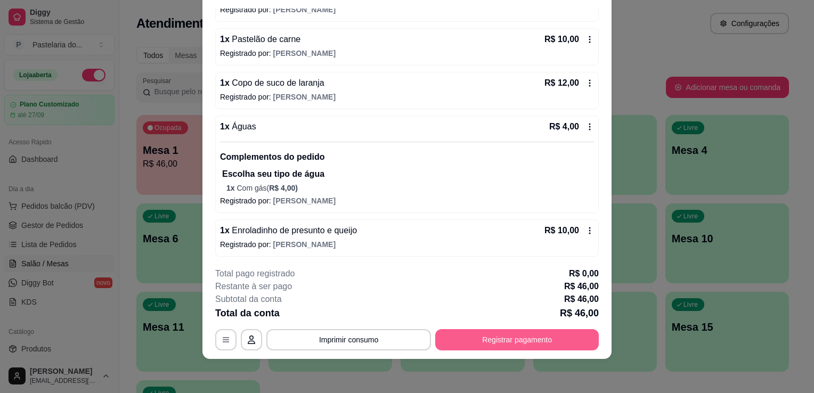
click at [517, 341] on button "Registrar pagamento" at bounding box center [517, 339] width 164 height 21
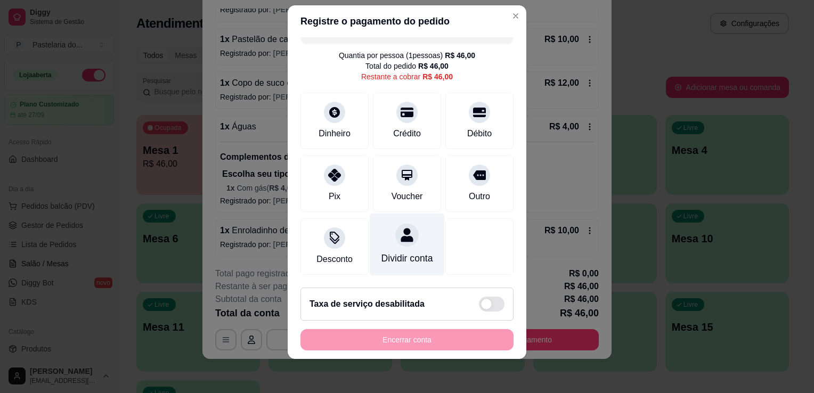
scroll to position [30, 0]
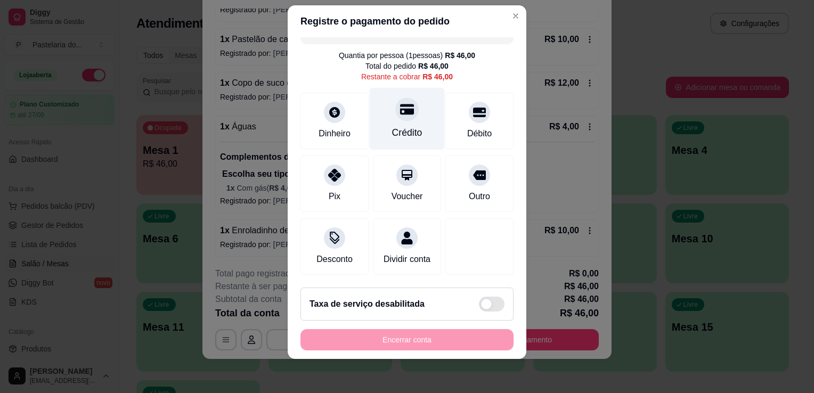
click at [403, 126] on div "Crédito" at bounding box center [407, 133] width 30 height 14
type input "R$ 0,00"
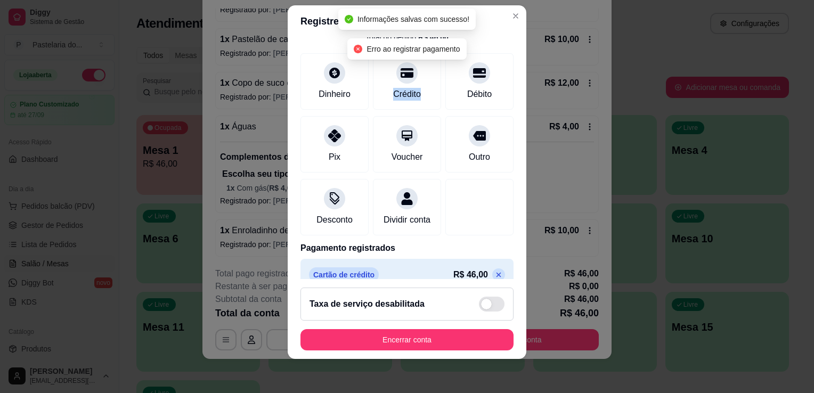
scroll to position [75, 0]
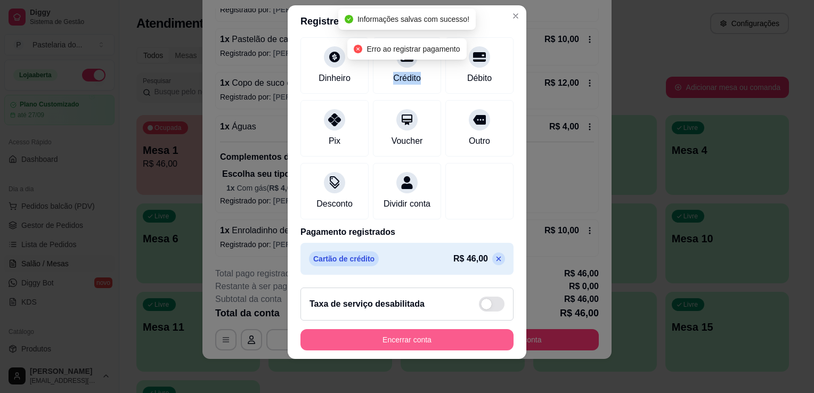
click at [422, 336] on button "Encerrar conta" at bounding box center [406, 339] width 213 height 21
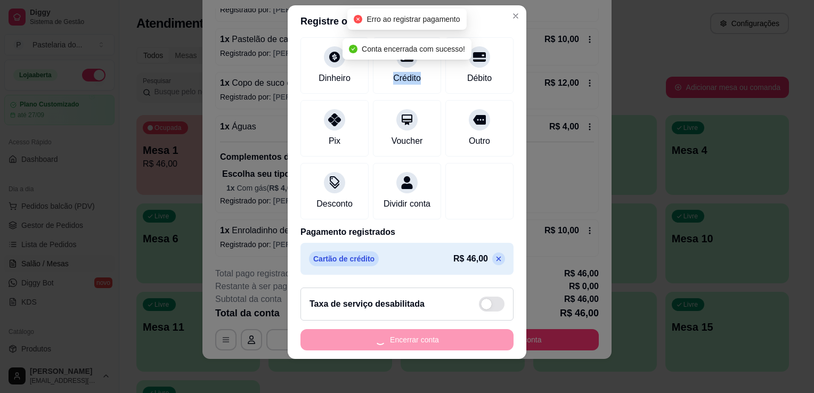
scroll to position [0, 0]
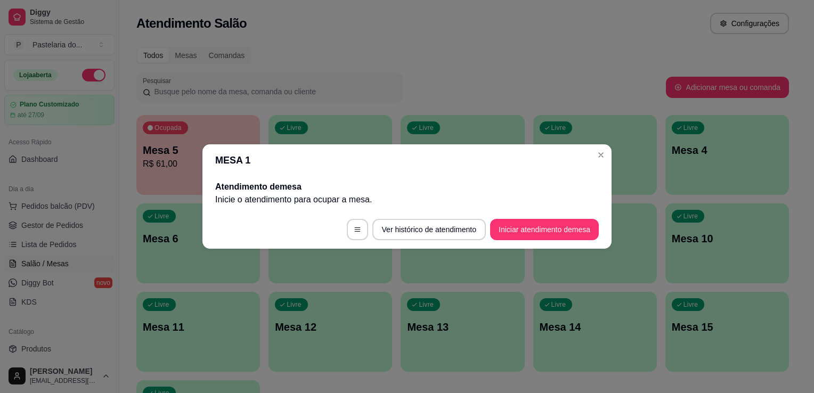
click at [499, 101] on div "Pesquisar" at bounding box center [401, 87] width 530 height 30
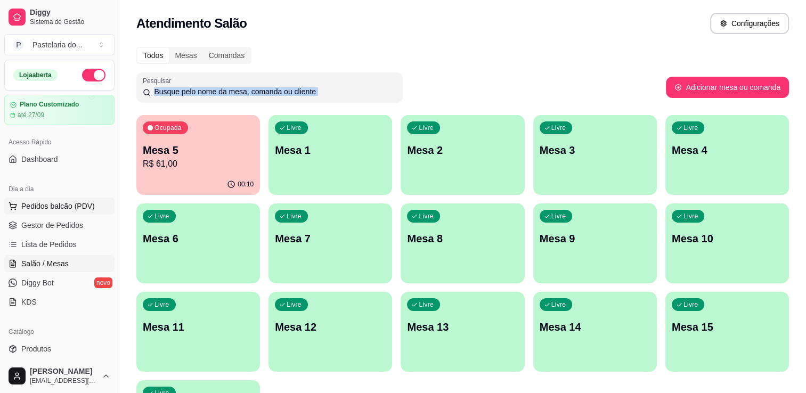
click at [53, 202] on span "Pedidos balcão (PDV)" at bounding box center [58, 206] width 74 height 11
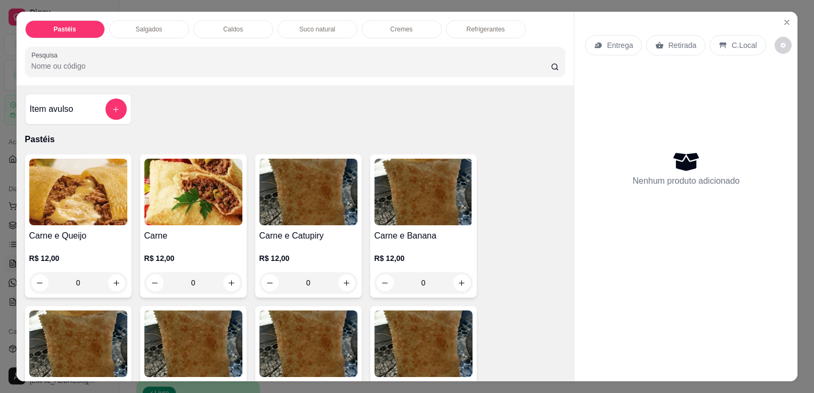
click at [151, 28] on p "Salgados" at bounding box center [149, 29] width 27 height 9
click at [153, 51] on div at bounding box center [295, 61] width 528 height 21
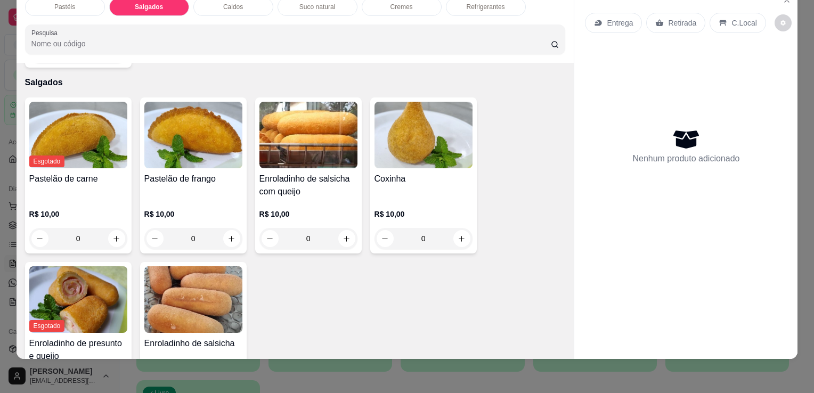
click at [188, 116] on img at bounding box center [193, 135] width 98 height 67
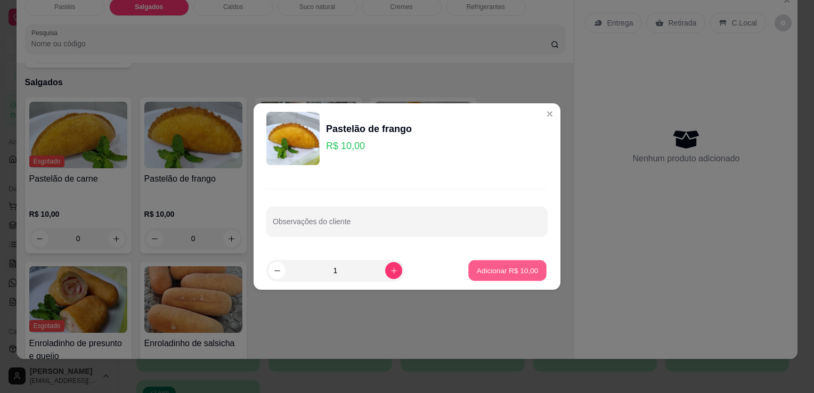
click at [511, 278] on button "Adicionar R$ 10,00" at bounding box center [507, 270] width 78 height 21
type input "1"
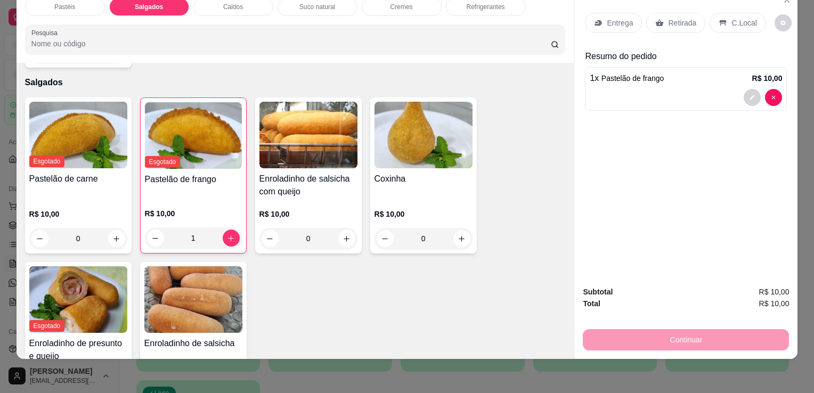
click at [461, 149] on div "Coxinha R$ 10,00 0" at bounding box center [423, 175] width 107 height 156
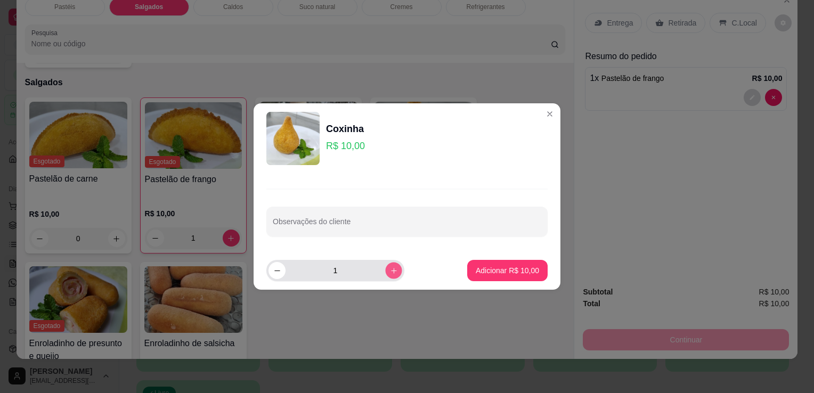
click at [391, 271] on icon "increase-product-quantity" at bounding box center [393, 270] width 5 height 5
type input "2"
click at [476, 268] on p "Adicionar R$ 20,00" at bounding box center [507, 270] width 63 height 11
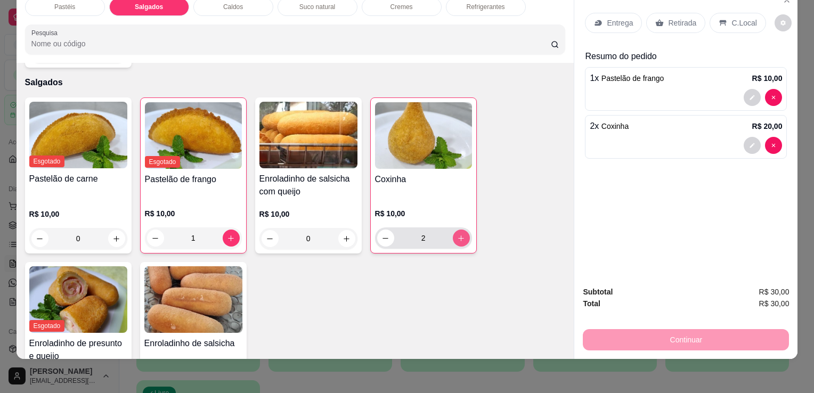
click at [457, 234] on icon "increase-product-quantity" at bounding box center [461, 238] width 8 height 8
type input "3"
click at [347, 230] on button "increase-product-quantity" at bounding box center [346, 238] width 17 height 17
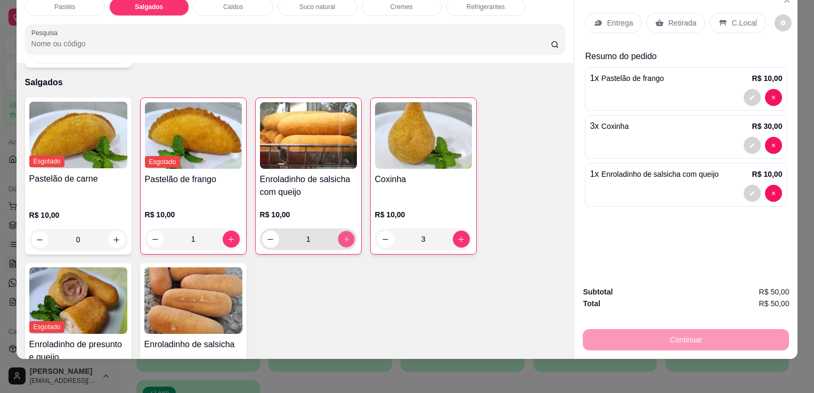
click at [347, 231] on button "increase-product-quantity" at bounding box center [346, 239] width 17 height 17
type input "2"
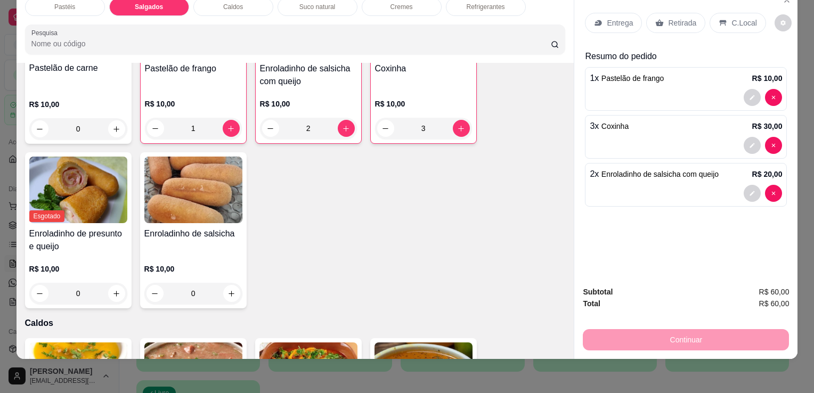
scroll to position [1185, 0]
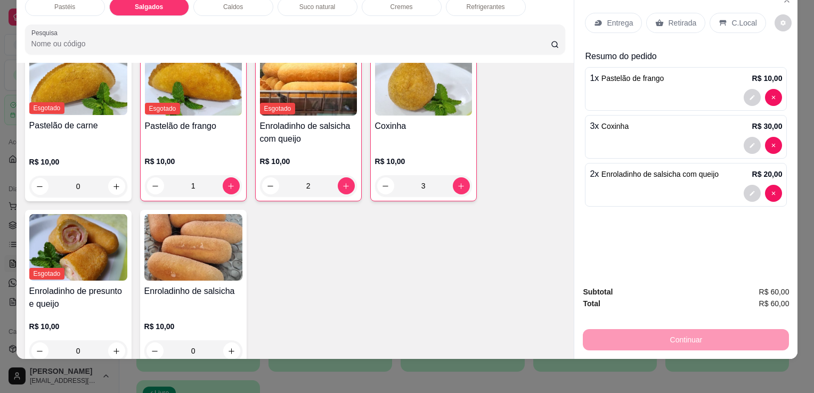
click at [678, 19] on p "Retirada" at bounding box center [682, 23] width 28 height 11
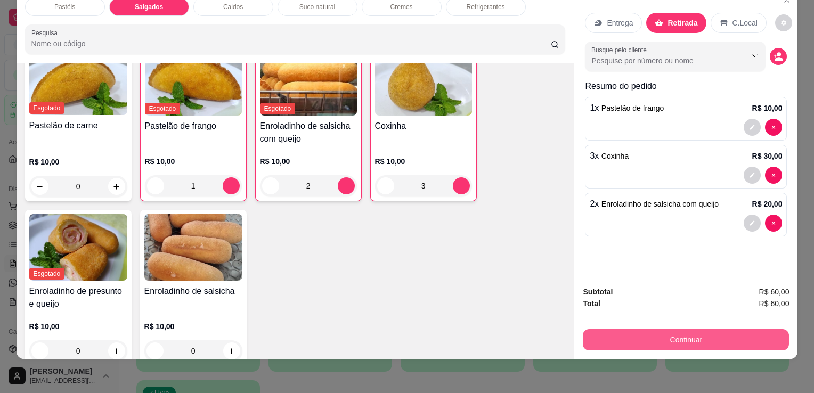
click at [705, 331] on button "Continuar" at bounding box center [686, 339] width 206 height 21
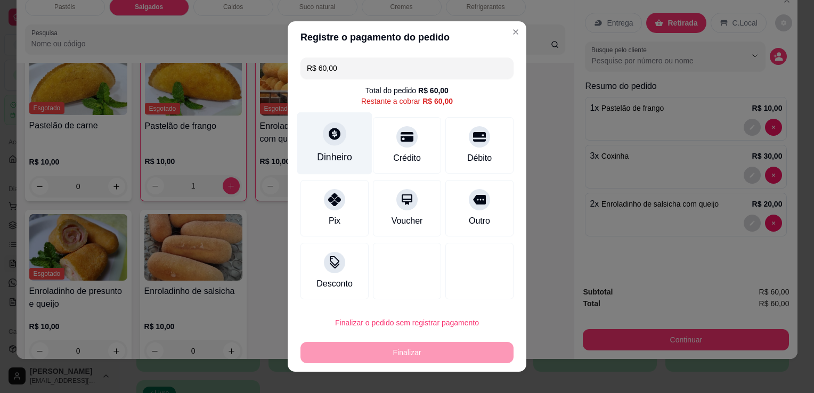
click at [330, 136] on icon at bounding box center [335, 134] width 14 height 14
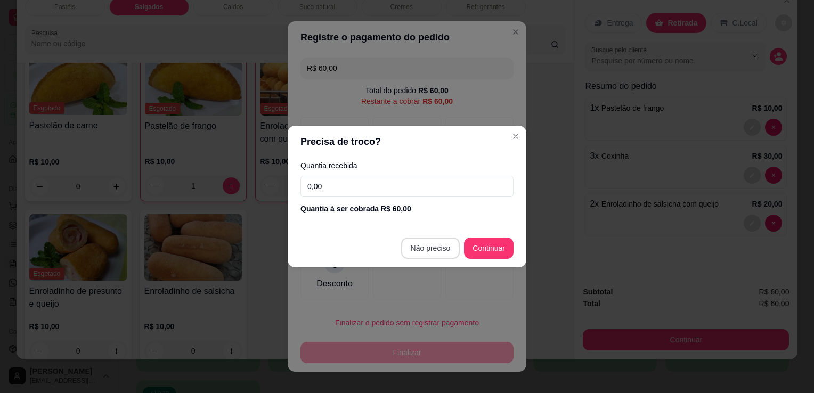
type input "R$ 0,00"
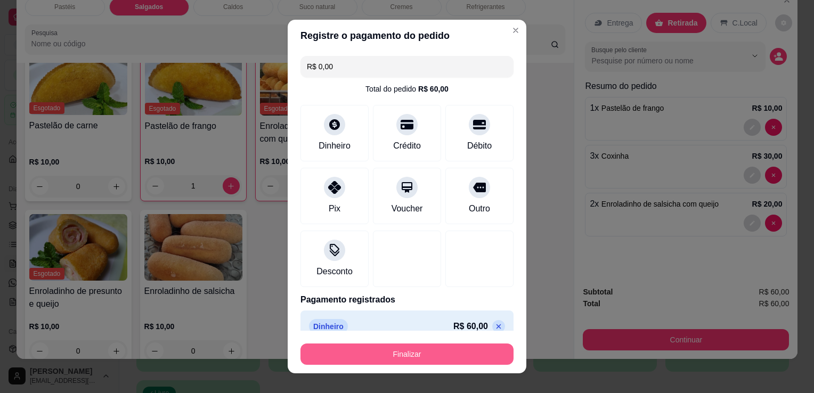
click at [477, 357] on button "Finalizar" at bounding box center [406, 354] width 213 height 21
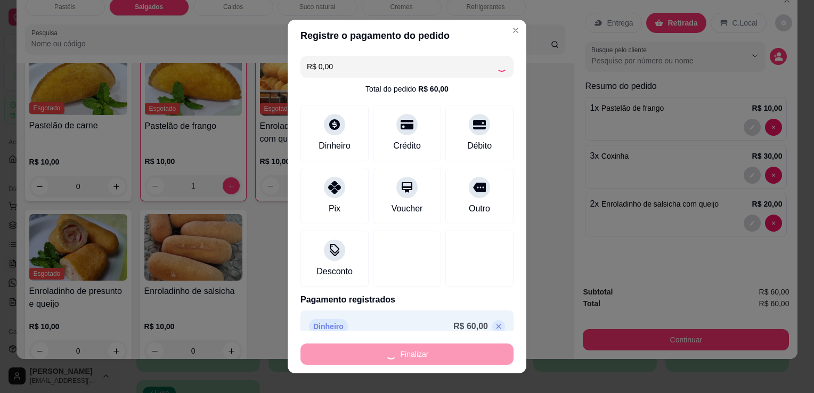
type input "0"
type input "-R$ 60,00"
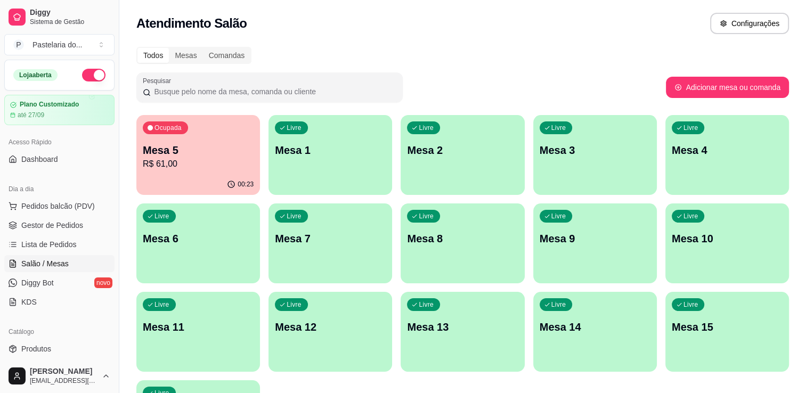
click at [167, 167] on p "R$ 61,00" at bounding box center [198, 164] width 111 height 13
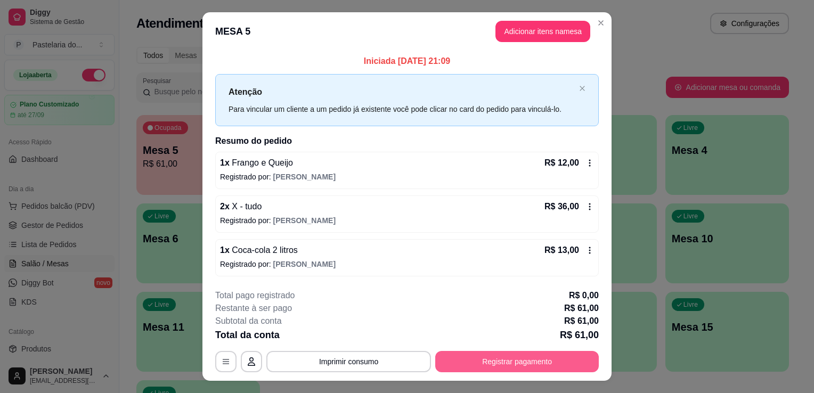
click at [525, 354] on button "Registrar pagamento" at bounding box center [517, 361] width 164 height 21
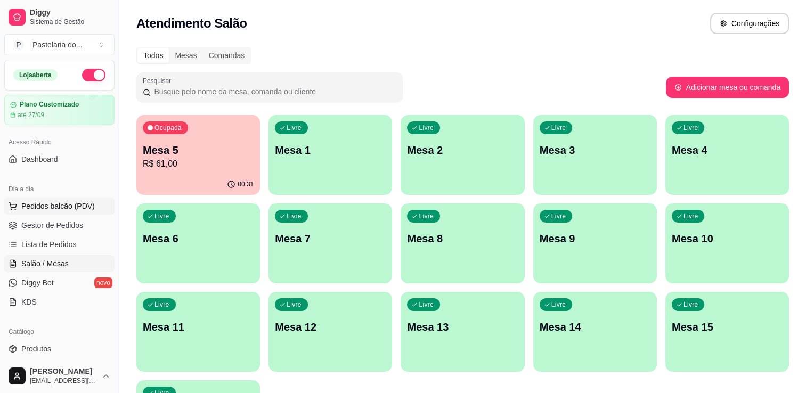
click at [23, 211] on button "Pedidos balcão (PDV)" at bounding box center [59, 206] width 110 height 17
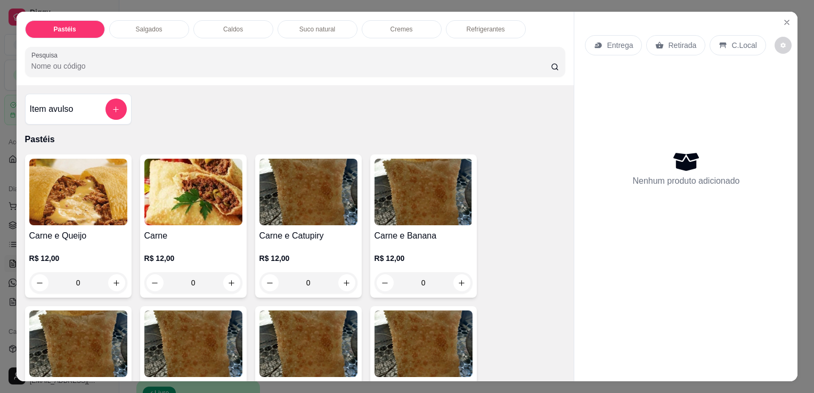
click at [156, 20] on div "Salgados" at bounding box center [149, 29] width 80 height 18
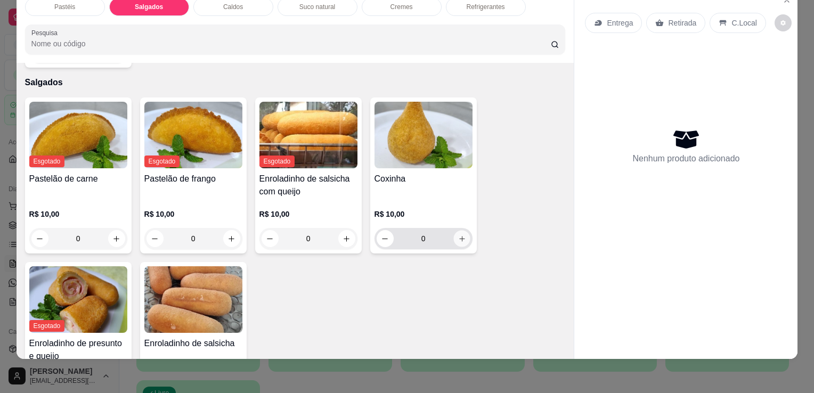
click at [453, 231] on button "increase-product-quantity" at bounding box center [461, 239] width 17 height 17
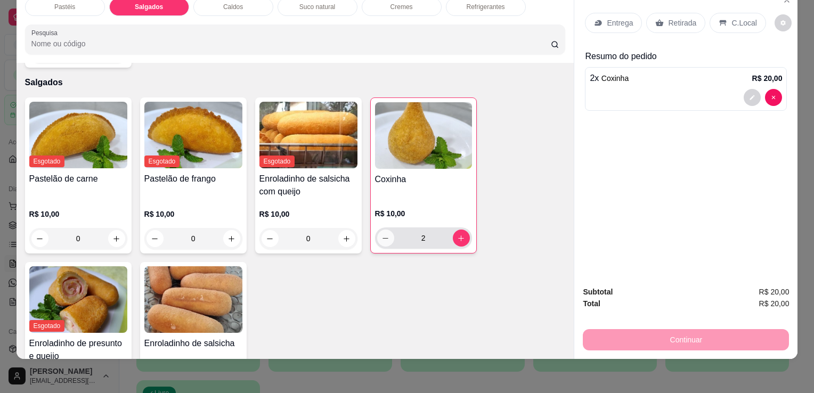
click at [383, 234] on icon "decrease-product-quantity" at bounding box center [385, 238] width 8 height 8
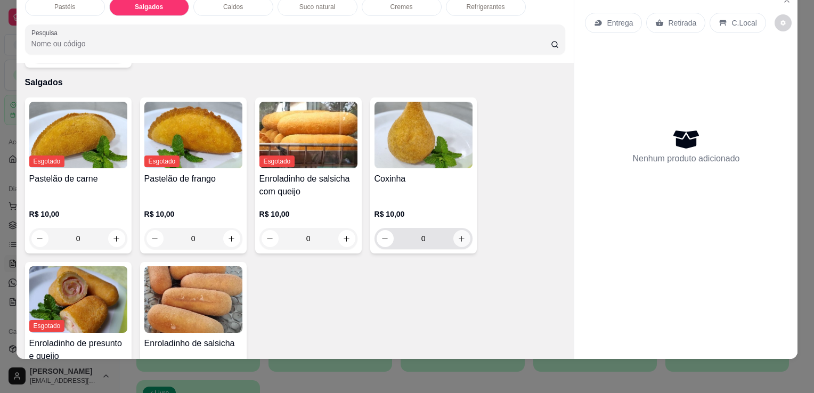
click at [453, 230] on button "increase-product-quantity" at bounding box center [461, 238] width 17 height 17
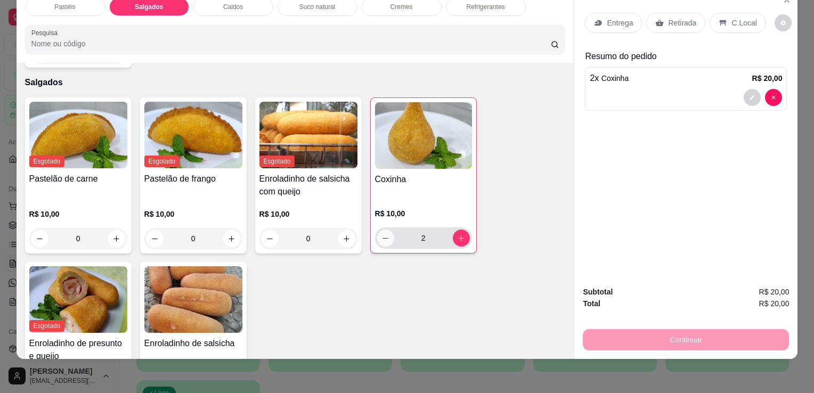
click at [381, 234] on icon "decrease-product-quantity" at bounding box center [385, 238] width 8 height 8
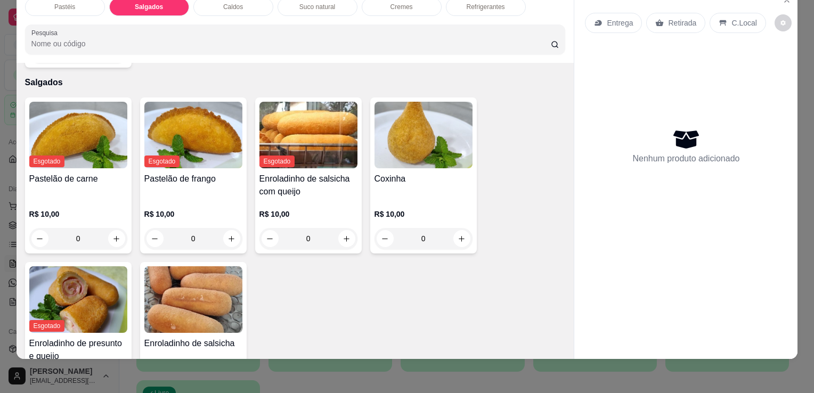
click at [455, 228] on div "0" at bounding box center [424, 238] width 94 height 21
click at [458, 235] on icon "increase-product-quantity" at bounding box center [462, 239] width 8 height 8
type input "1"
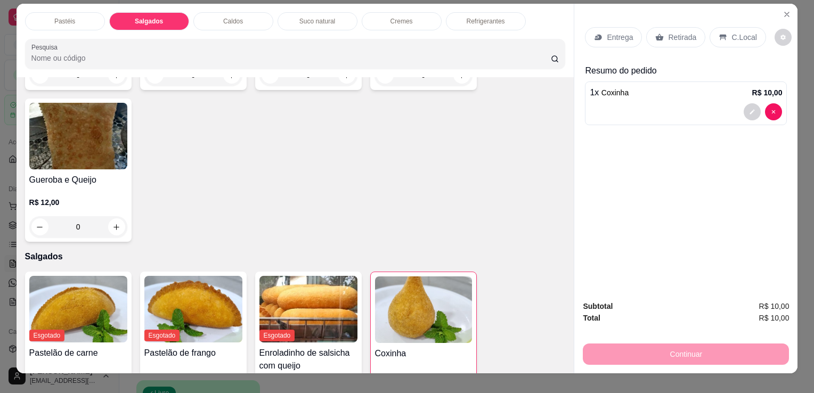
scroll to position [0, 0]
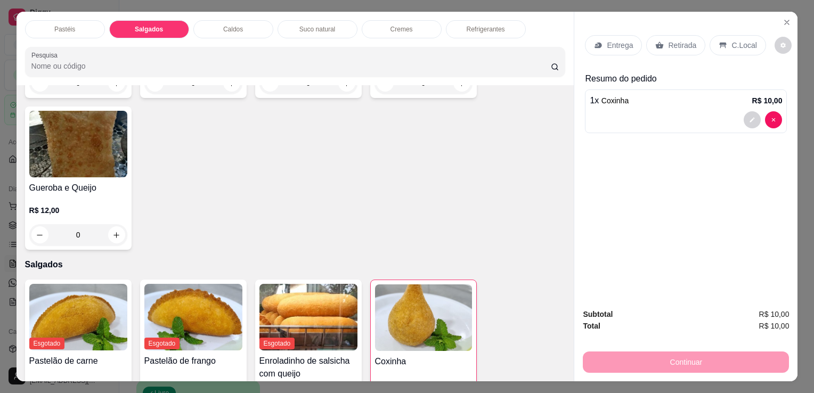
click at [493, 29] on p "Refrigerantes" at bounding box center [486, 29] width 38 height 9
click at [493, 51] on div at bounding box center [295, 61] width 528 height 21
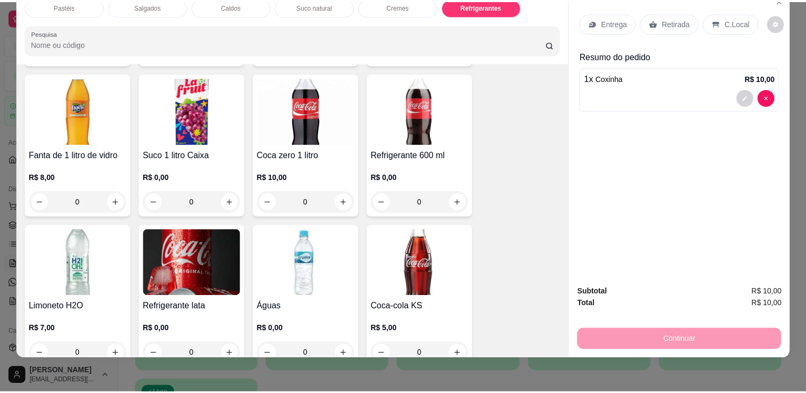
scroll to position [3212, 0]
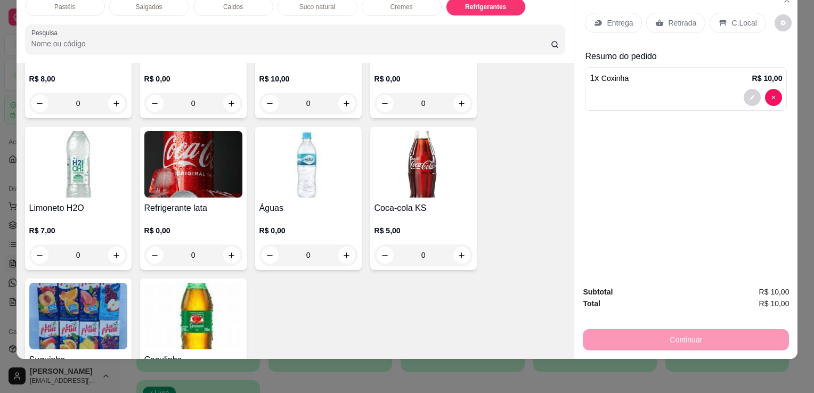
click at [412, 176] on div "Coca-cola KS R$ 5,00 0" at bounding box center [423, 198] width 107 height 143
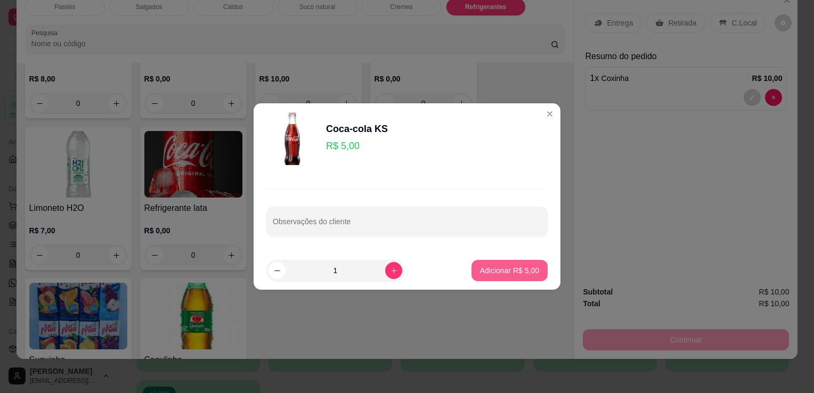
click at [508, 271] on p "Adicionar R$ 5,00" at bounding box center [509, 270] width 59 height 11
click at [508, 271] on div "Coca-cola 2 litros R$ 13,00 0 Guaraná 2 litros R$ 10,00 0 Coca-cola 1 litro pet…" at bounding box center [295, 46] width 541 height 751
type input "1"
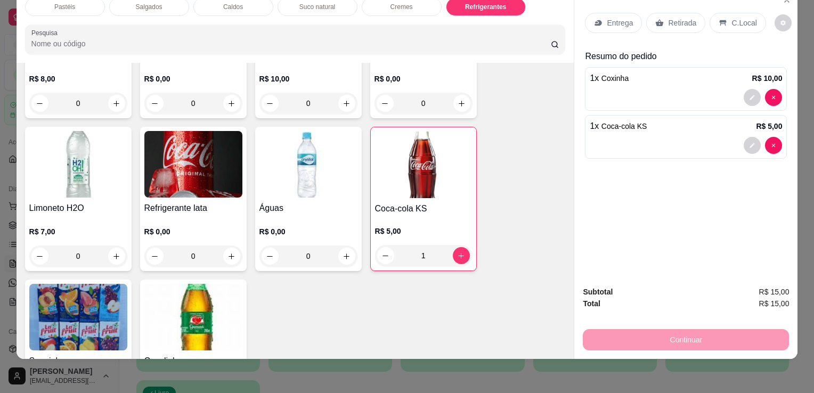
click at [672, 18] on p "Retirada" at bounding box center [682, 23] width 28 height 11
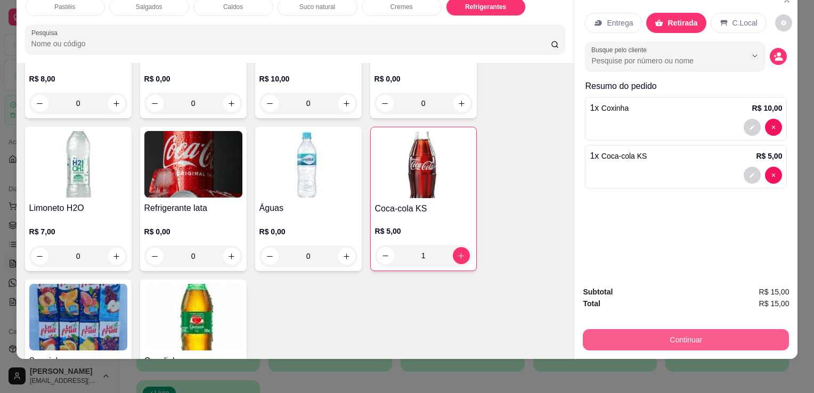
click at [634, 336] on button "Continuar" at bounding box center [686, 339] width 206 height 21
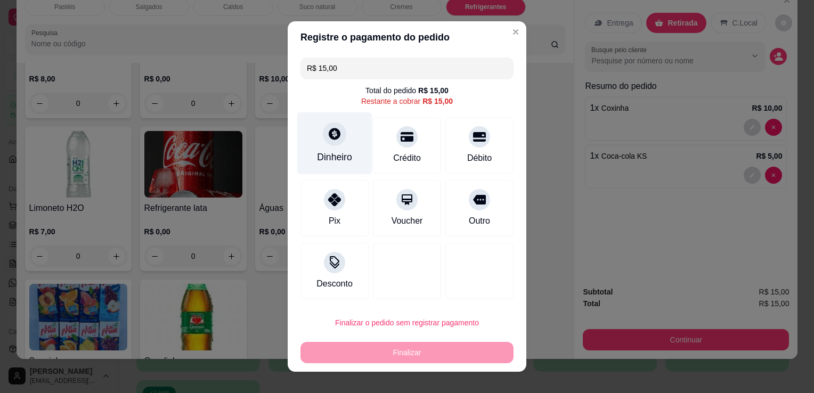
click at [338, 161] on div "Dinheiro" at bounding box center [334, 157] width 35 height 14
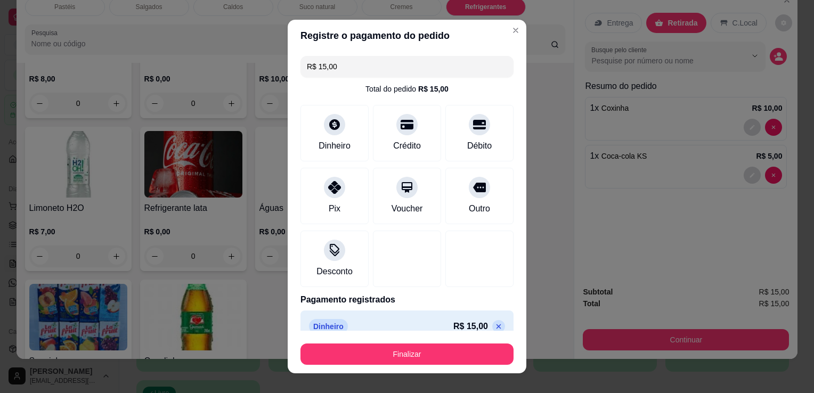
type input "R$ 0,00"
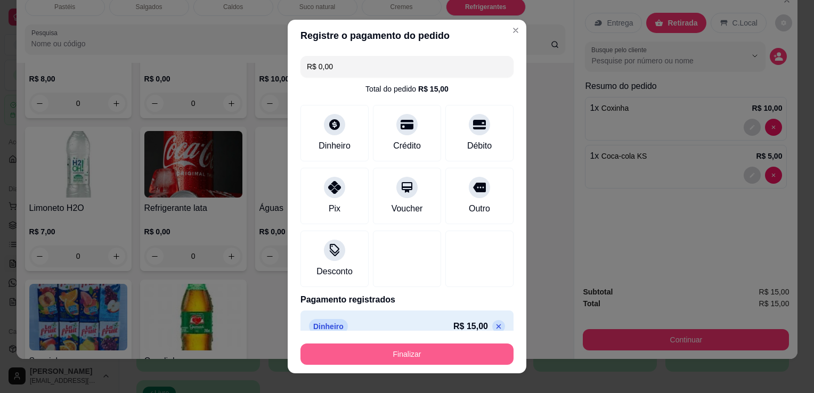
click at [454, 359] on button "Finalizar" at bounding box center [406, 354] width 213 height 21
click at [454, 359] on div "Finalizar" at bounding box center [406, 354] width 213 height 21
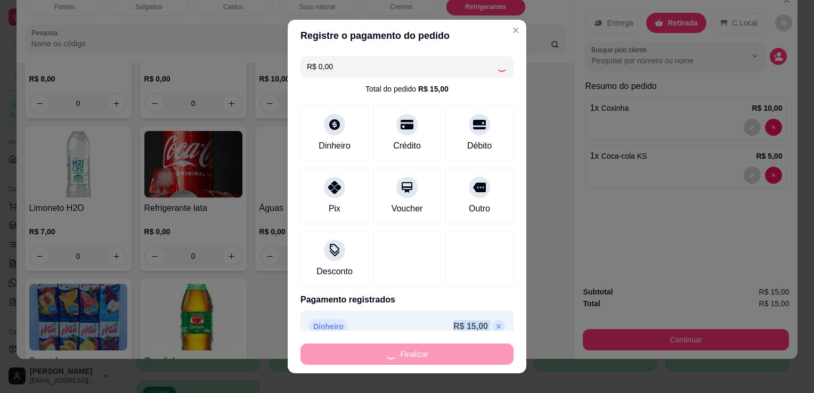
type input "0"
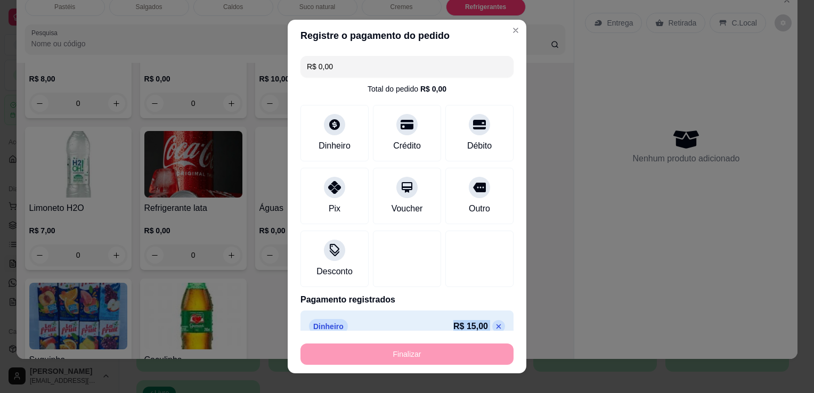
type input "-R$ 15,00"
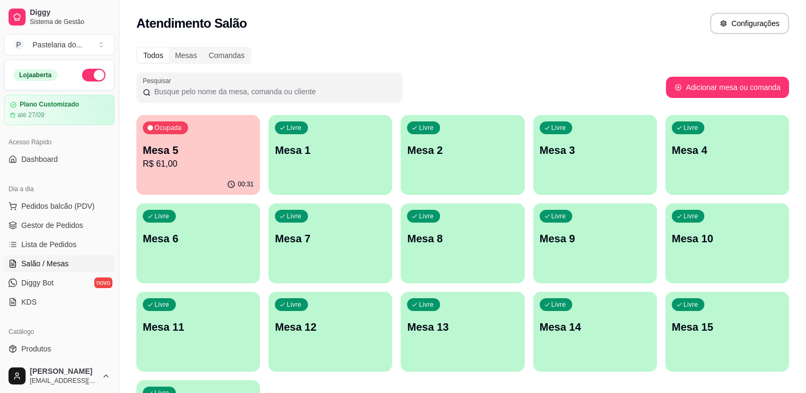
click at [248, 188] on p "00:31" at bounding box center [246, 184] width 16 height 9
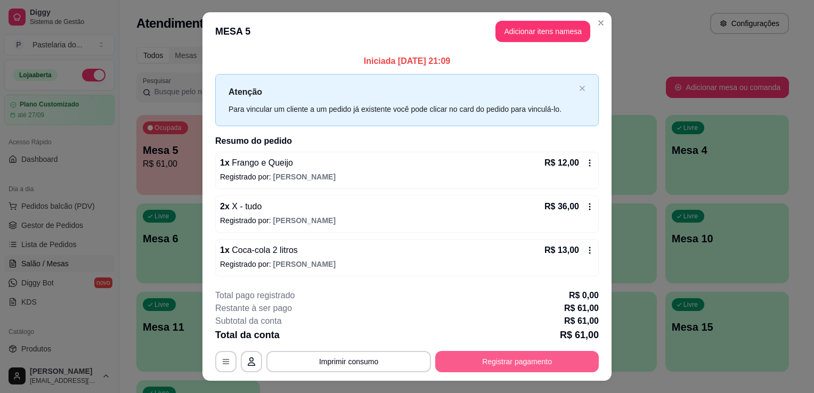
click at [474, 361] on button "Registrar pagamento" at bounding box center [517, 361] width 164 height 21
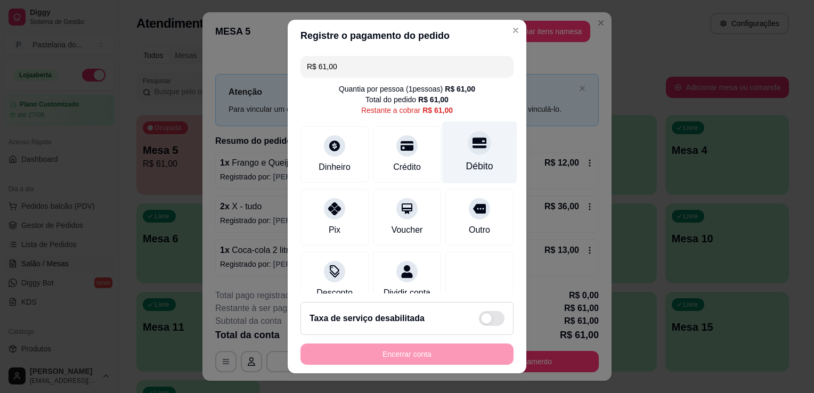
drag, startPoint x: 474, startPoint y: 361, endPoint x: 458, endPoint y: 172, distance: 189.3
click at [466, 172] on div "Débito" at bounding box center [479, 166] width 27 height 14
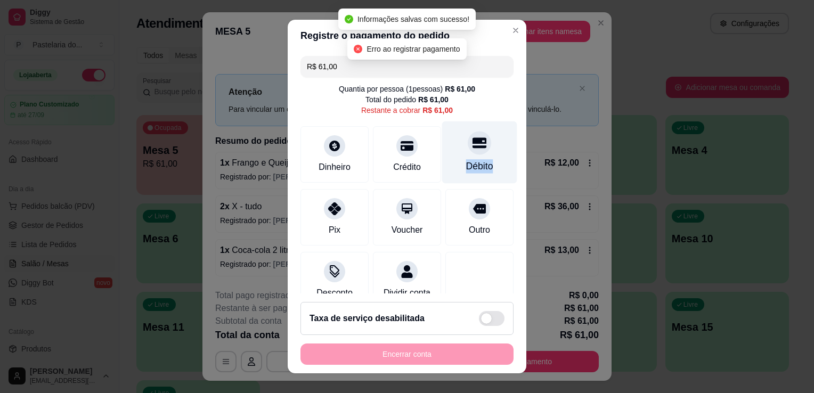
type input "R$ 0,00"
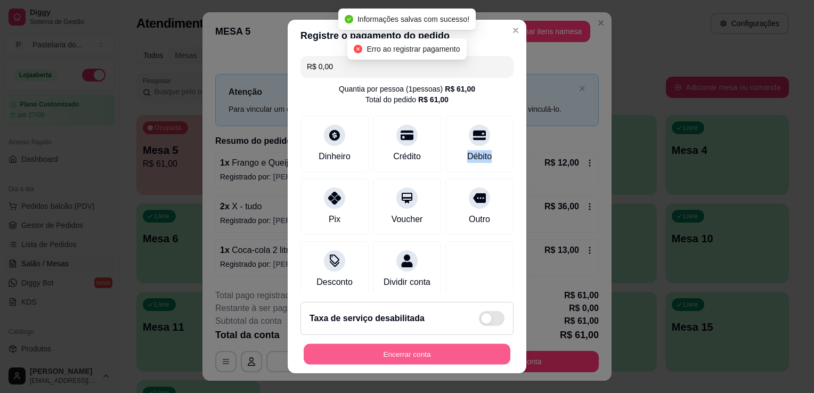
click at [403, 348] on button "Encerrar conta" at bounding box center [407, 354] width 207 height 21
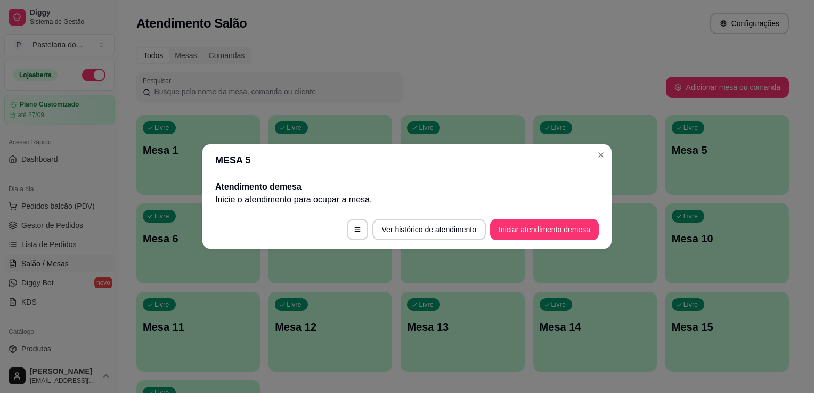
click at [267, 61] on div "Todos Mesas Comandas" at bounding box center [462, 55] width 653 height 17
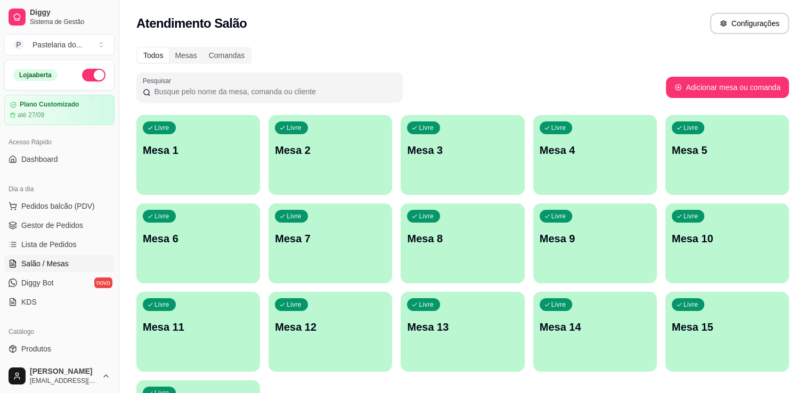
click at [61, 233] on ul "Pedidos balcão (PDV) Gestor de Pedidos Lista de Pedidos Salão / Mesas Diggy Bot…" at bounding box center [59, 254] width 110 height 113
click at [65, 225] on span "Gestor de Pedidos" at bounding box center [52, 225] width 62 height 11
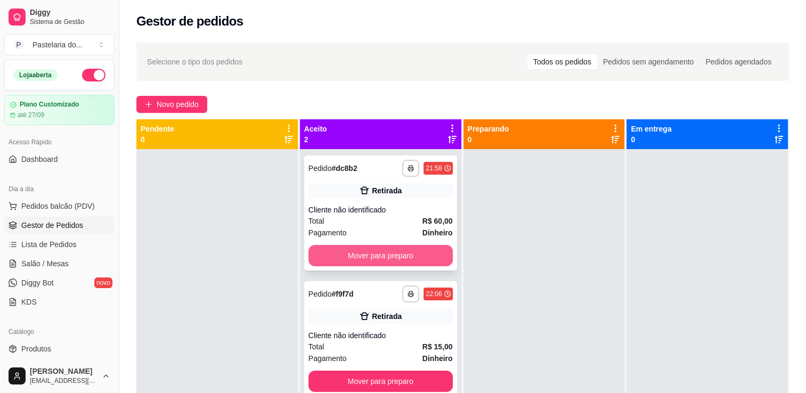
click at [343, 257] on button "Mover para preparo" at bounding box center [380, 255] width 144 height 21
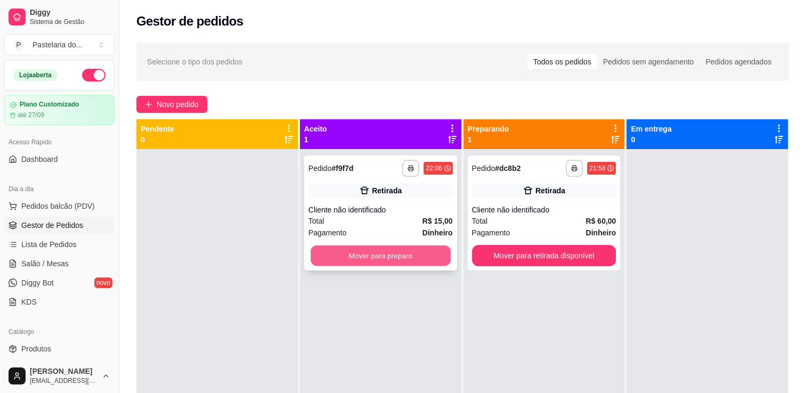
click at [347, 259] on button "Mover para preparo" at bounding box center [381, 256] width 140 height 21
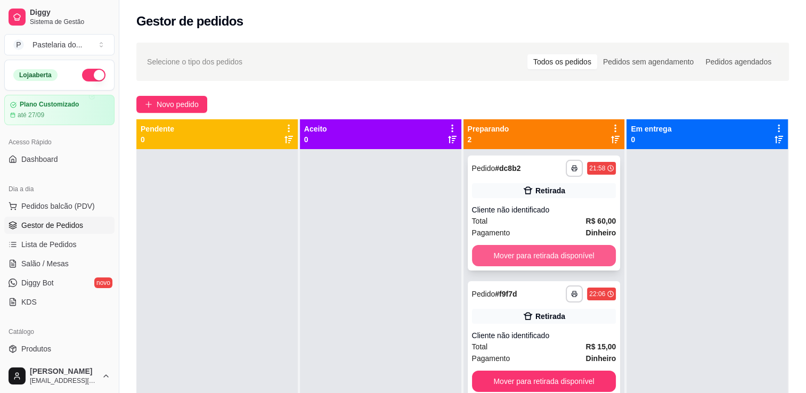
click at [520, 254] on button "Mover para retirada disponível" at bounding box center [544, 255] width 144 height 21
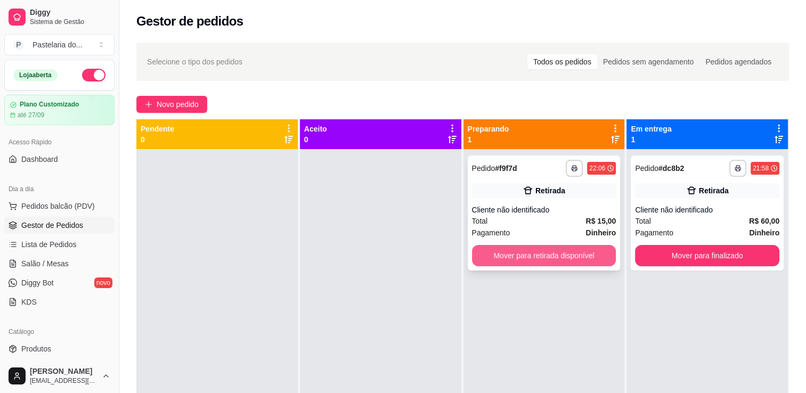
click at [530, 253] on button "Mover para retirada disponível" at bounding box center [544, 255] width 144 height 21
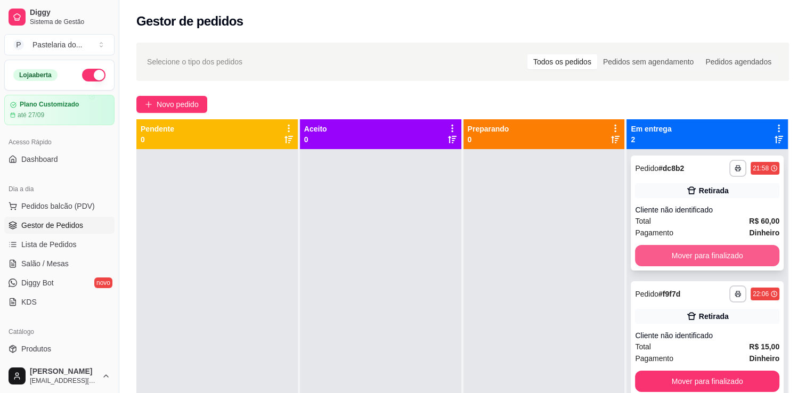
click at [692, 250] on button "Mover para finalizado" at bounding box center [707, 255] width 144 height 21
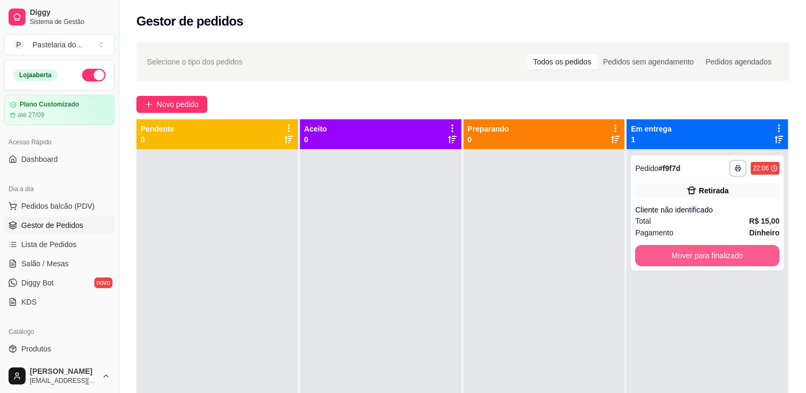
click at [692, 250] on button "Mover para finalizado" at bounding box center [707, 255] width 144 height 21
click at [692, 250] on div "Mover para finalizado" at bounding box center [707, 255] width 144 height 21
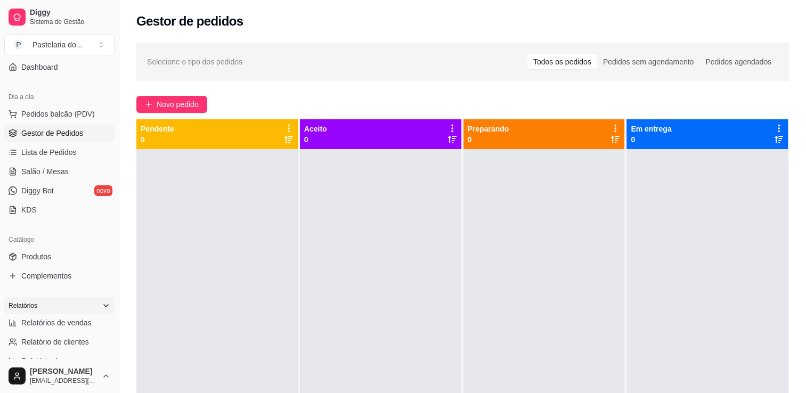
scroll to position [160, 0]
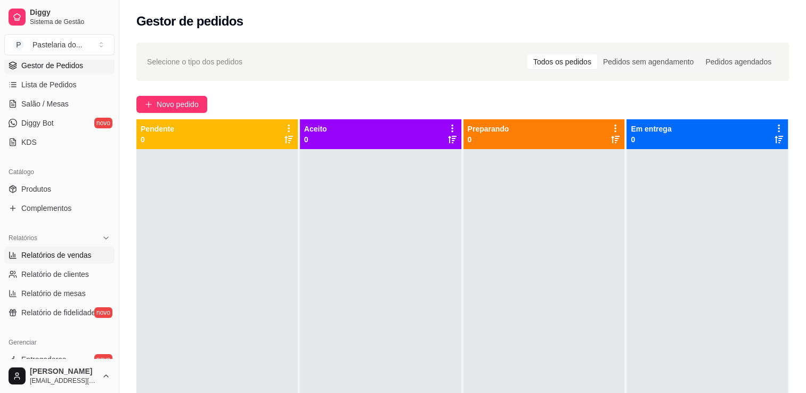
click at [39, 262] on link "Relatórios de vendas" at bounding box center [59, 255] width 110 height 17
select select "ALL"
select select "0"
